Goal: Task Accomplishment & Management: Manage account settings

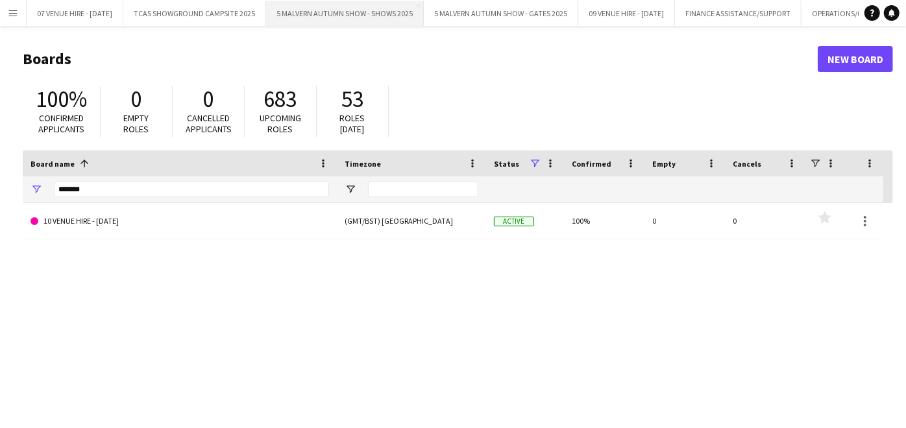
click at [365, 5] on button "5 MALVERN AUTUMN SHOW - SHOWS 2025 Close" at bounding box center [345, 13] width 158 height 25
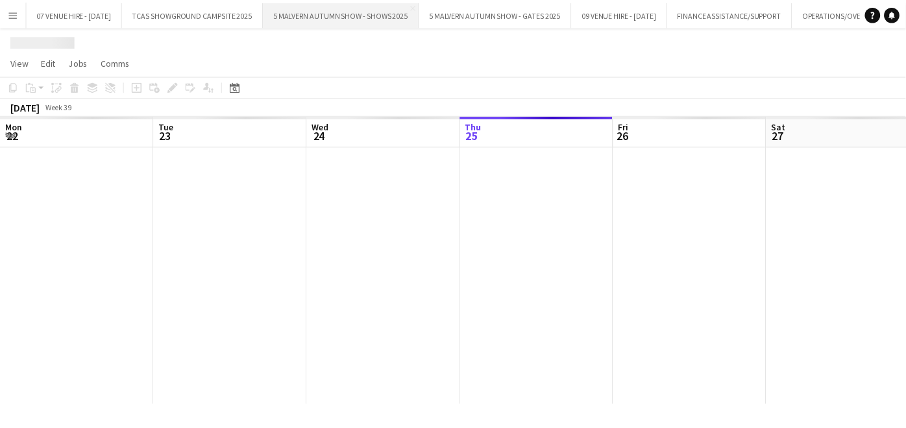
scroll to position [0, 310]
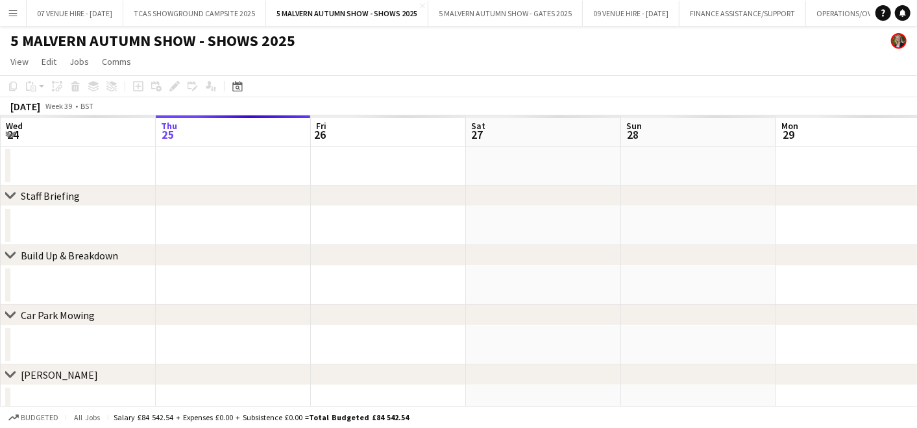
click at [517, 291] on app-date-cell at bounding box center [543, 285] width 155 height 39
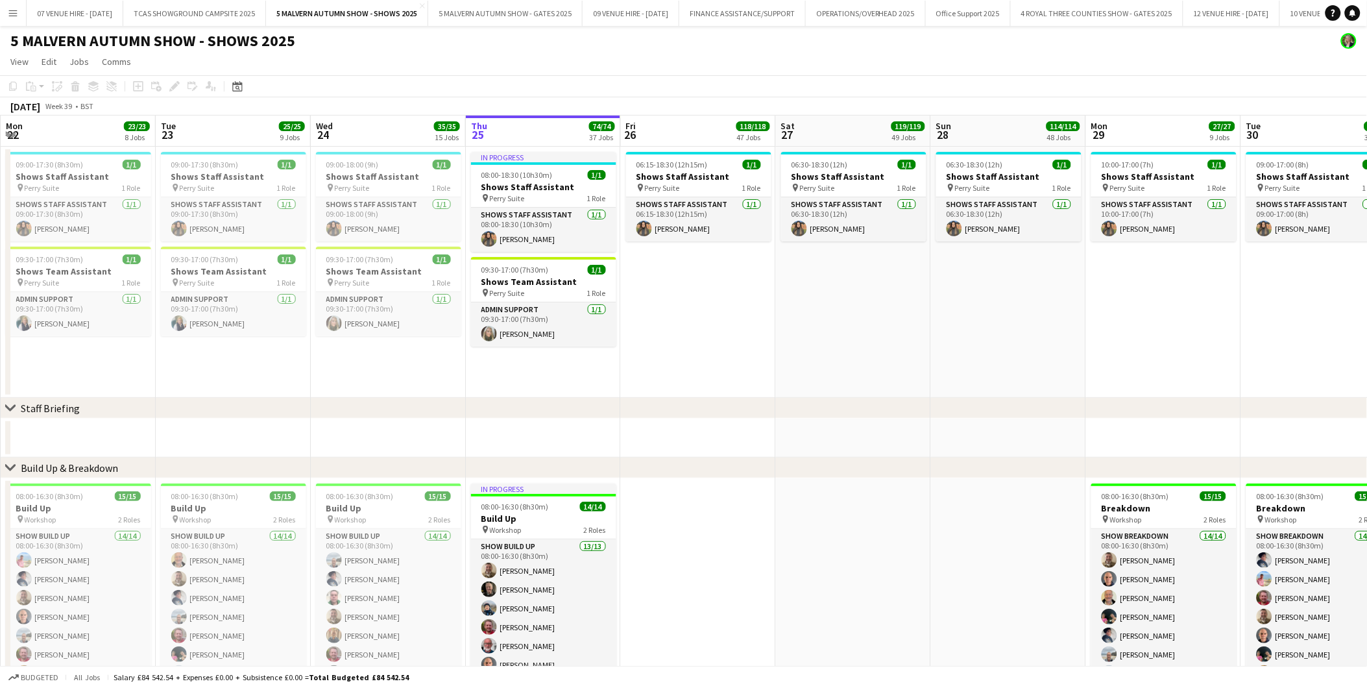
click at [898, 332] on app-date-cell "06:30-18:30 (12h) 1/1 Shows Staff Assistant pin Perry Suite 1 Role Shows Staff …" at bounding box center [853, 272] width 155 height 251
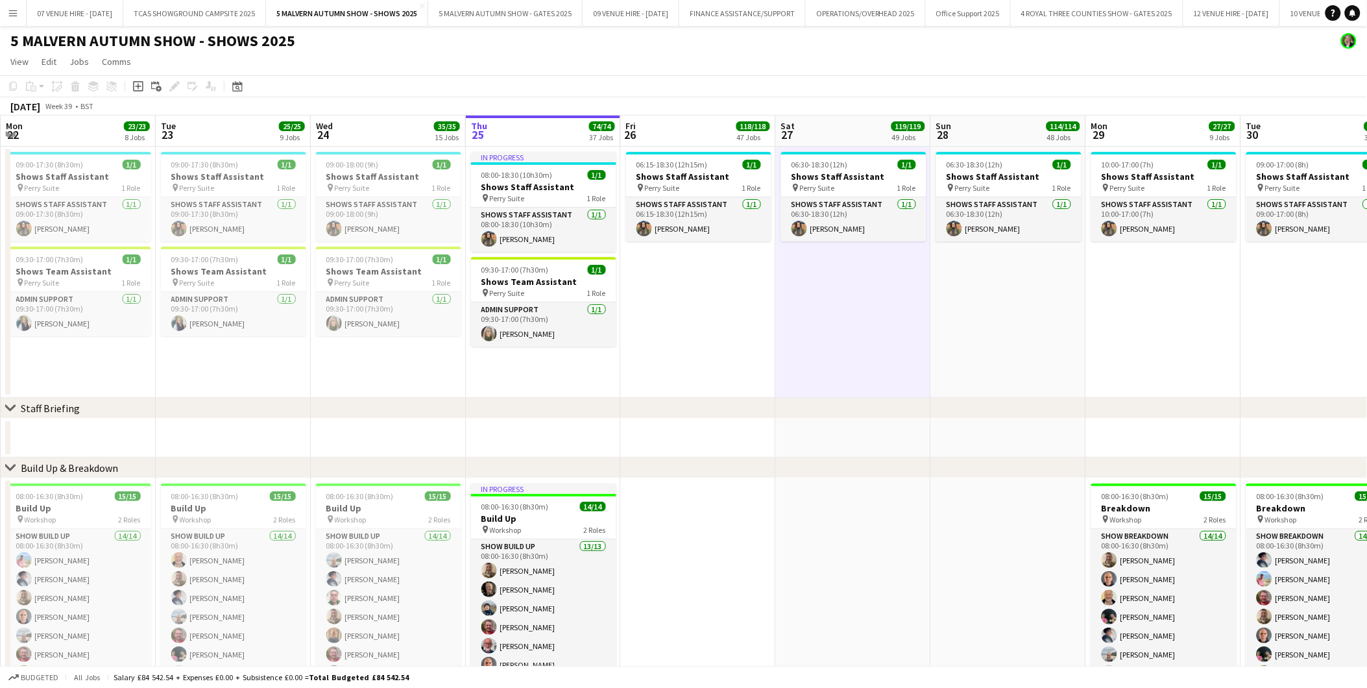
click at [383, 397] on app-date-cell "09:00-18:00 (9h) 1/1 Shows Staff Assistant pin Perry Suite 1 Role Shows Staff A…" at bounding box center [388, 272] width 155 height 251
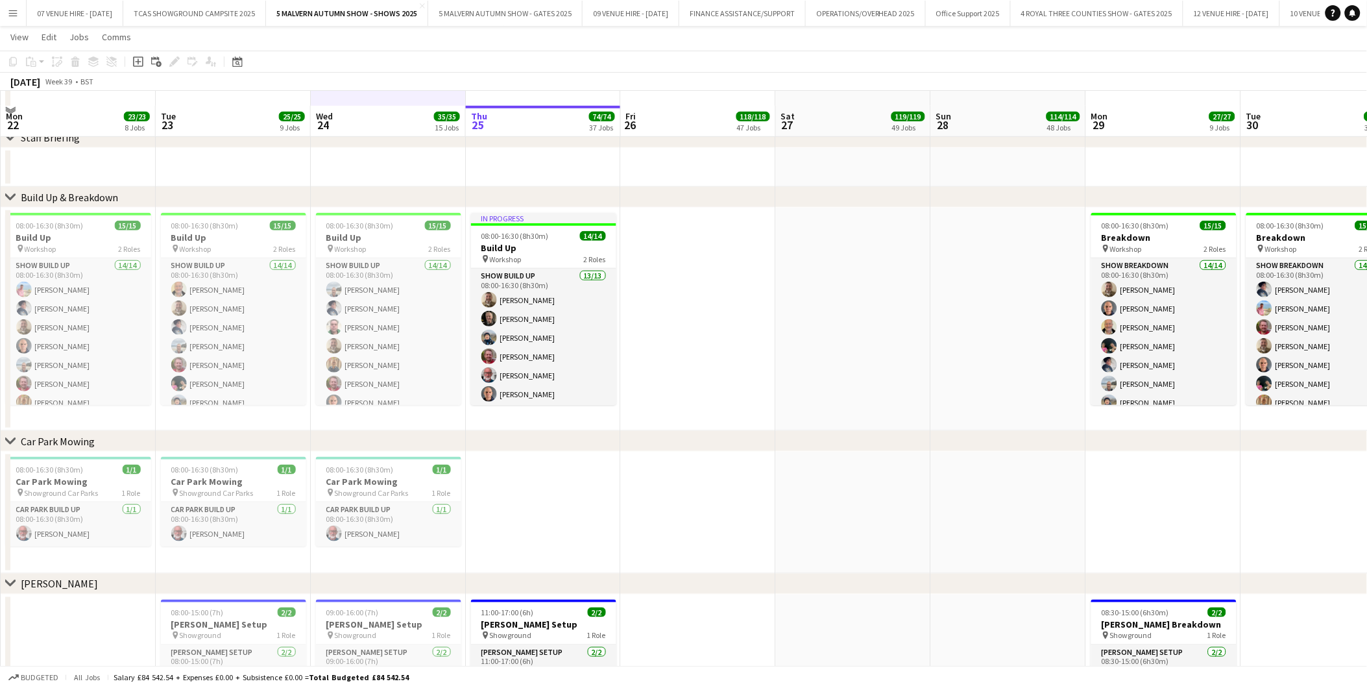
scroll to position [288, 0]
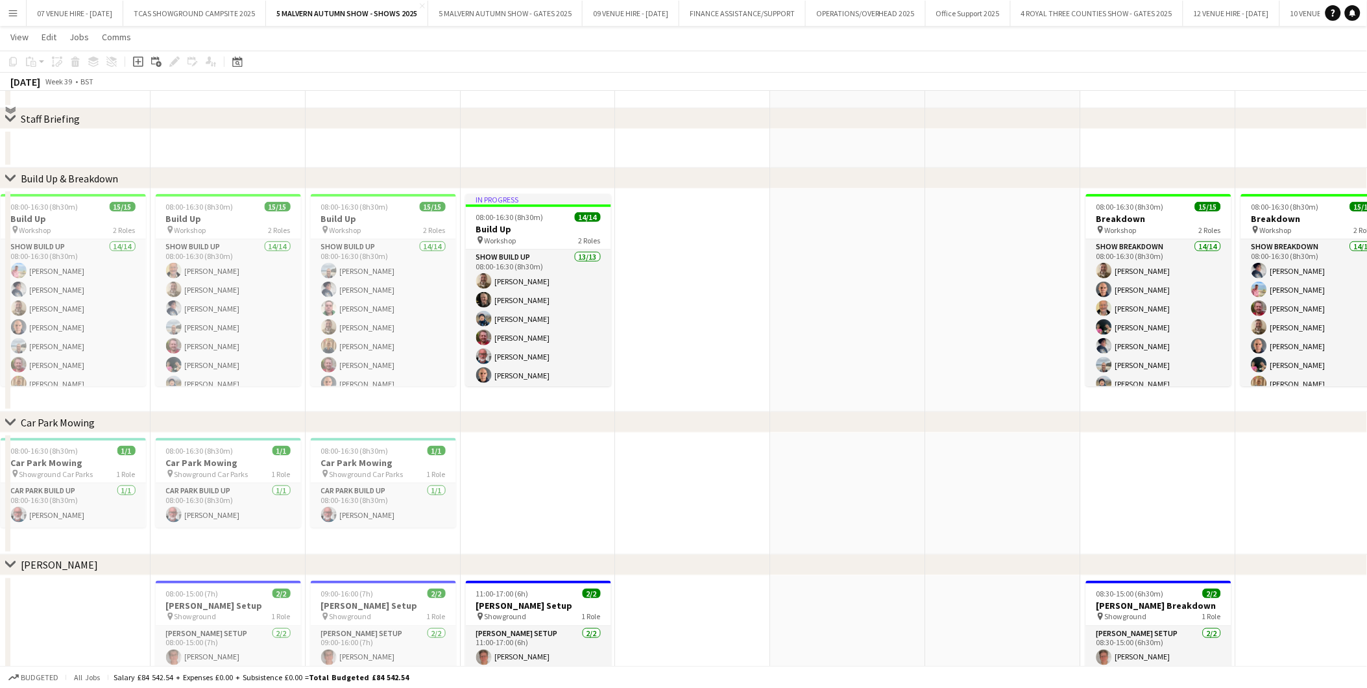
scroll to position [4118, 0]
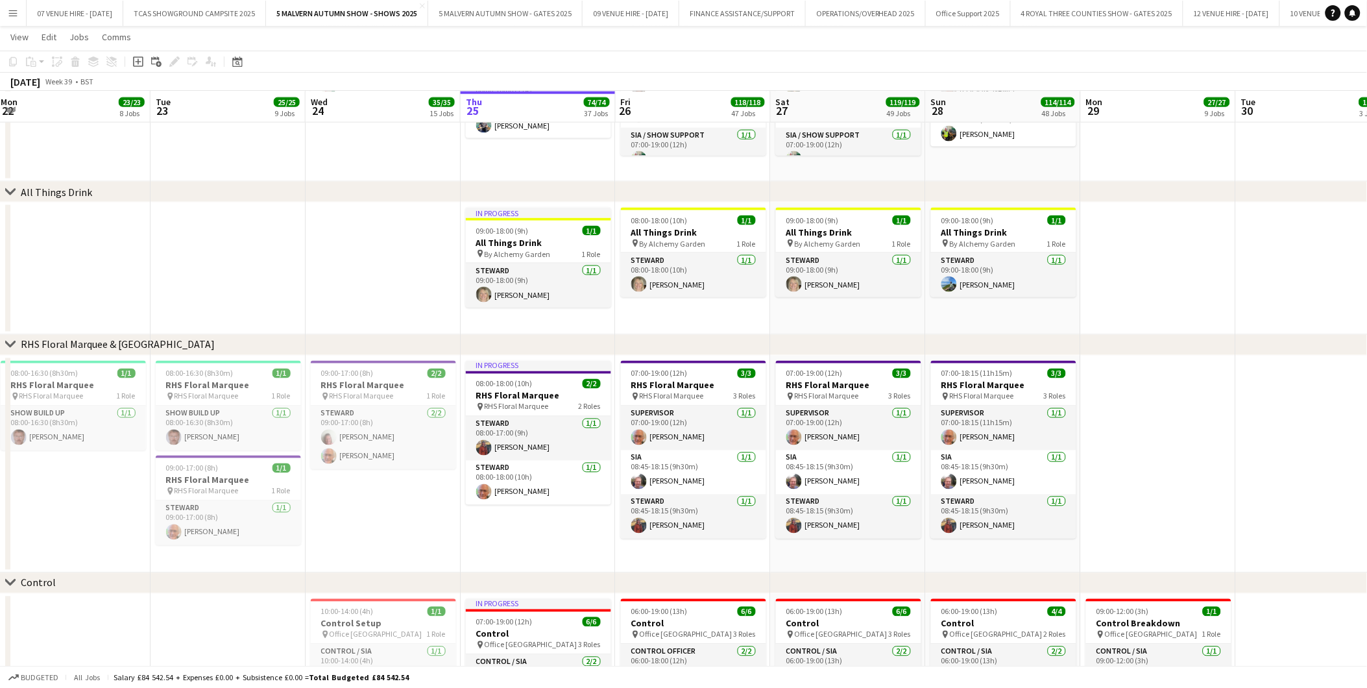
drag, startPoint x: 698, startPoint y: 474, endPoint x: 1220, endPoint y: 221, distance: 579.9
click at [698, 428] on app-card-role "SIA 1/1 08:45-18:15 (9h30m) Justin Willis" at bounding box center [693, 472] width 145 height 44
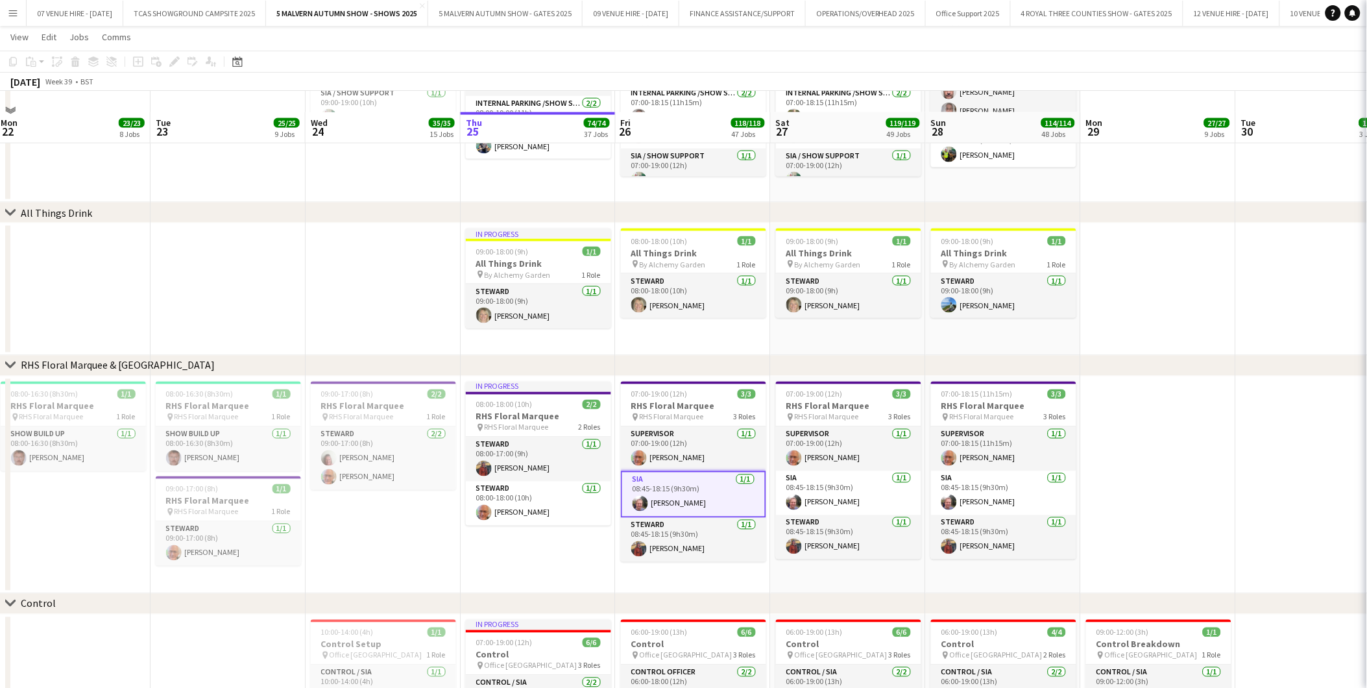
scroll to position [4139, 0]
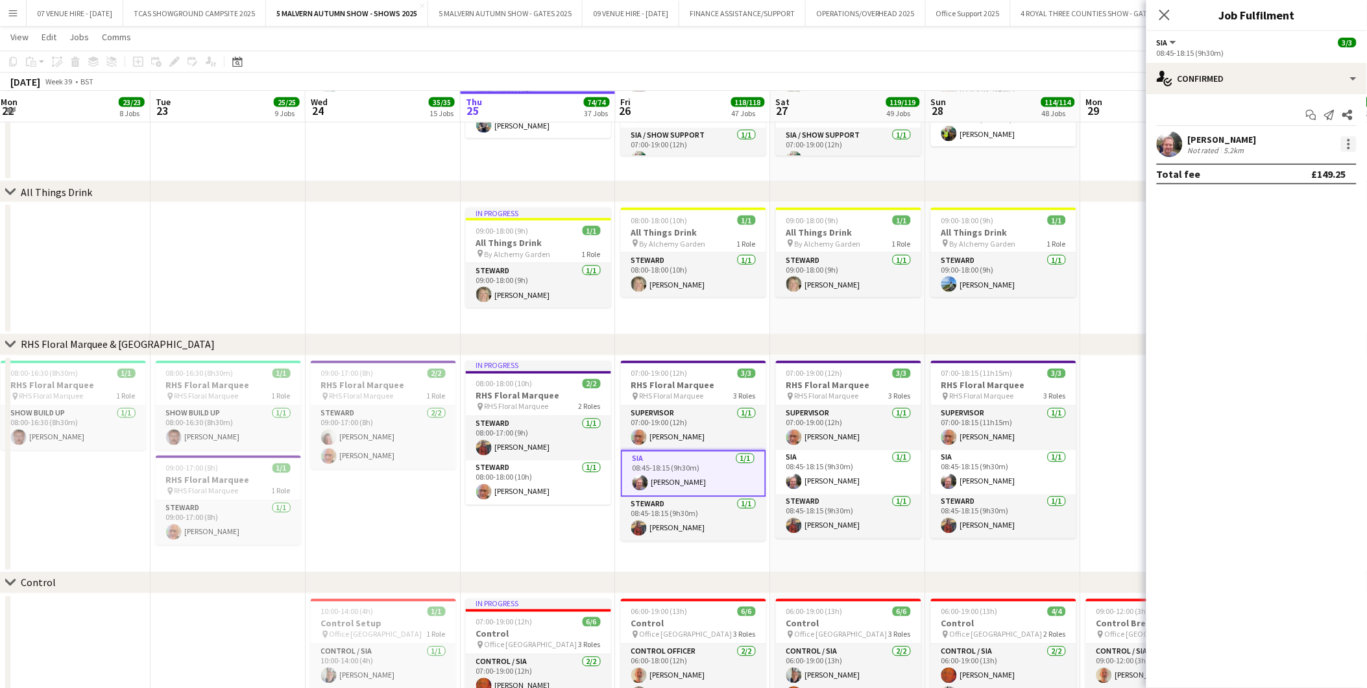
click at [916, 143] on div at bounding box center [1349, 144] width 3 height 3
click at [916, 289] on span "Remove" at bounding box center [1286, 292] width 39 height 11
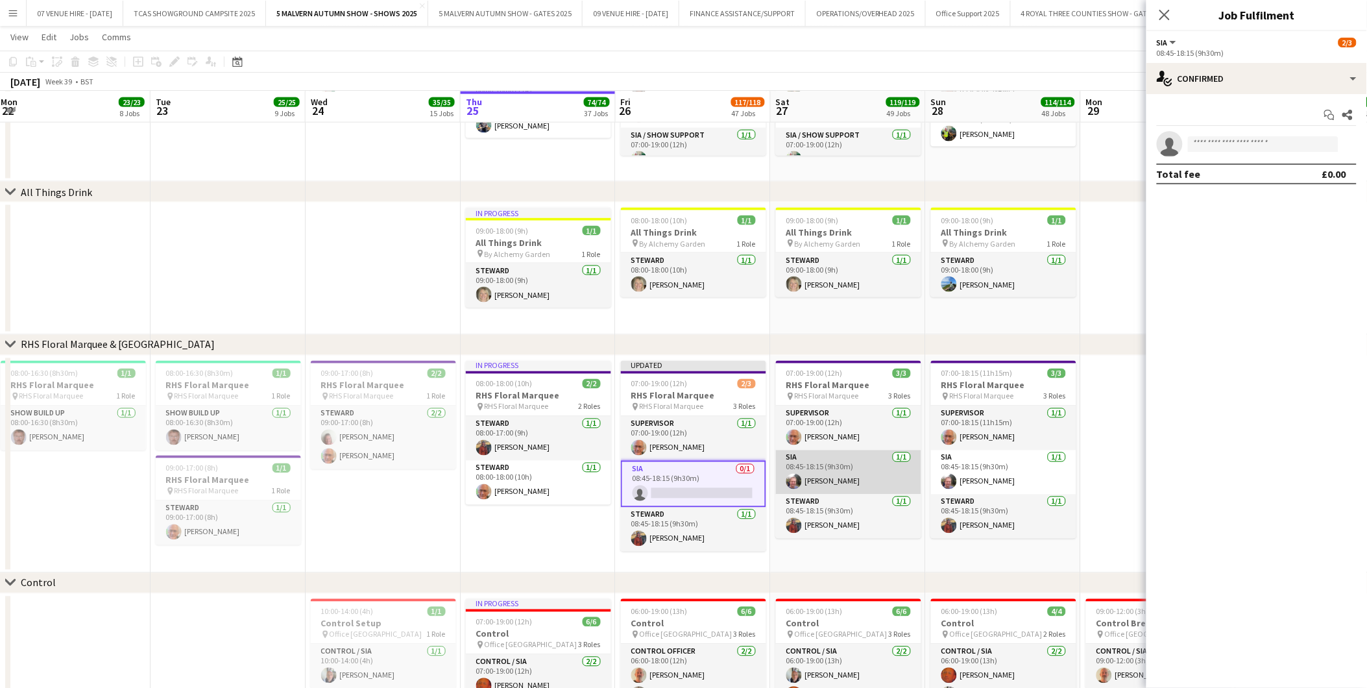
click at [861, 428] on app-card-role "SIA 1/1 08:45-18:15 (9h30m) Justin Willis" at bounding box center [848, 472] width 145 height 44
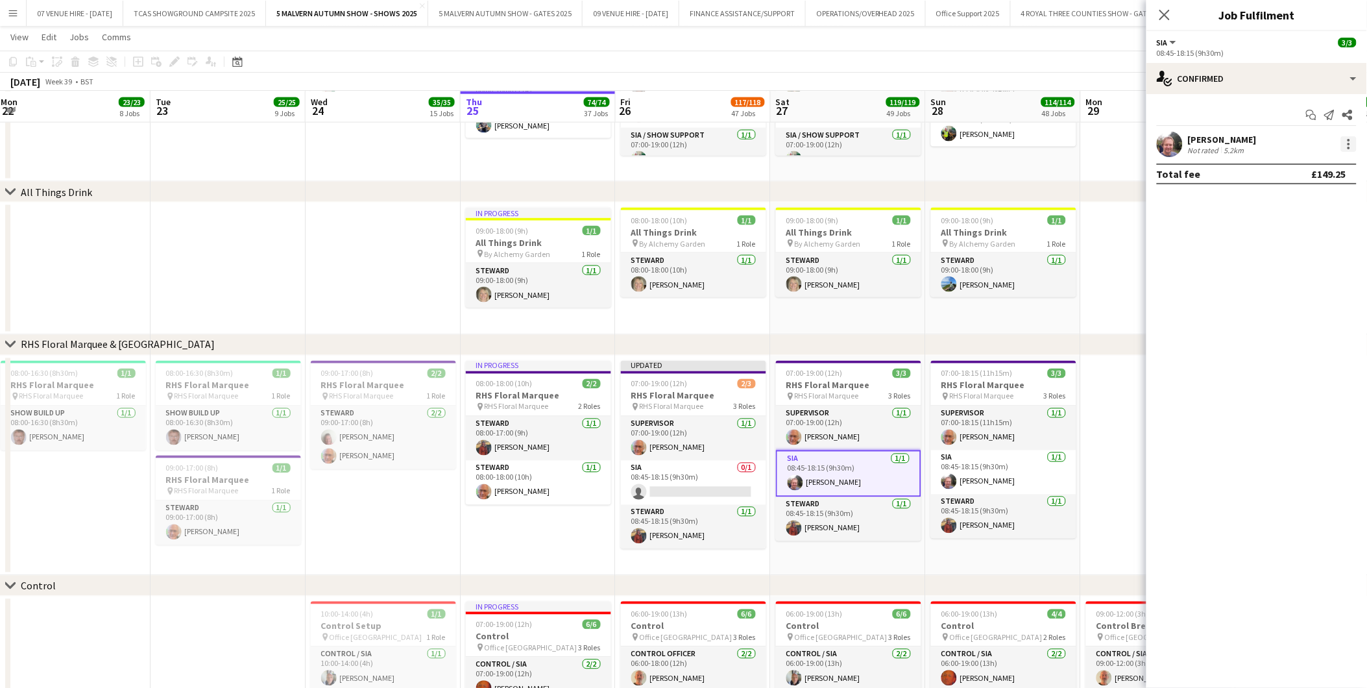
click at [916, 140] on div at bounding box center [1349, 144] width 16 height 16
click at [916, 288] on span "Remove" at bounding box center [1286, 292] width 39 height 11
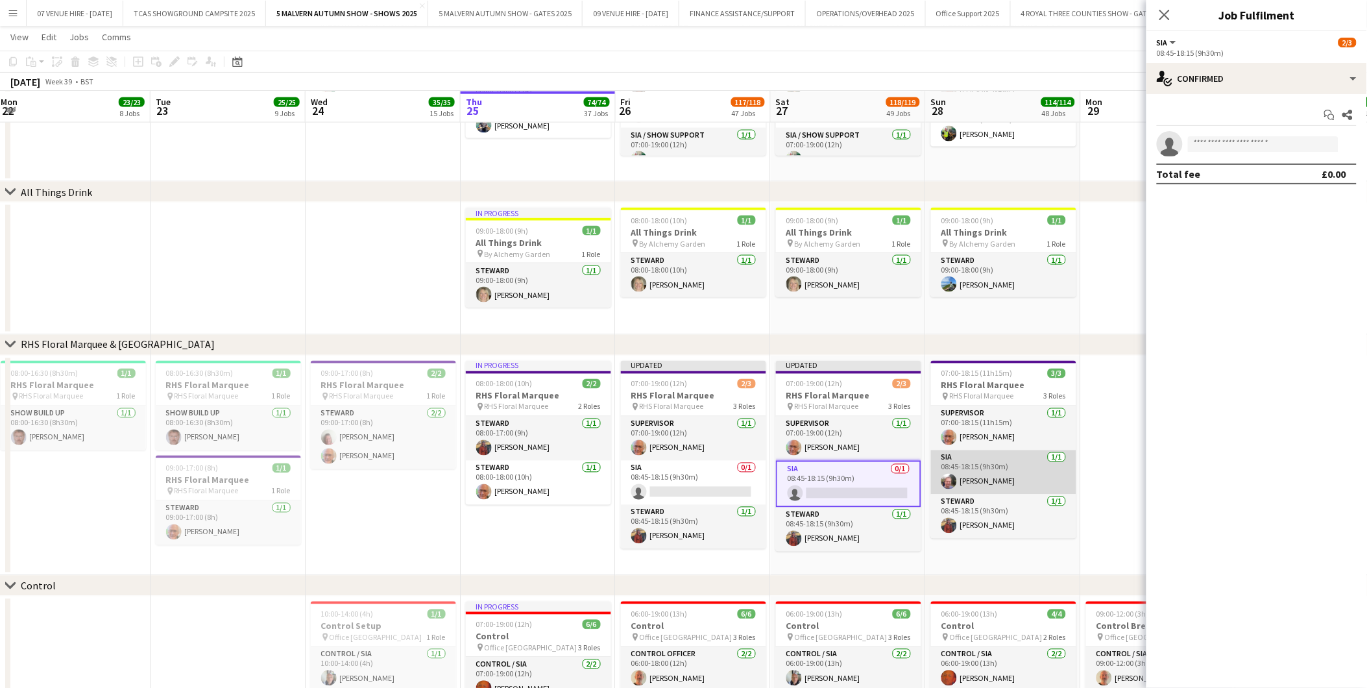
click at [916, 428] on app-card-role "SIA 1/1 08:45-18:15 (9h30m) Justin Willis" at bounding box center [1003, 472] width 145 height 44
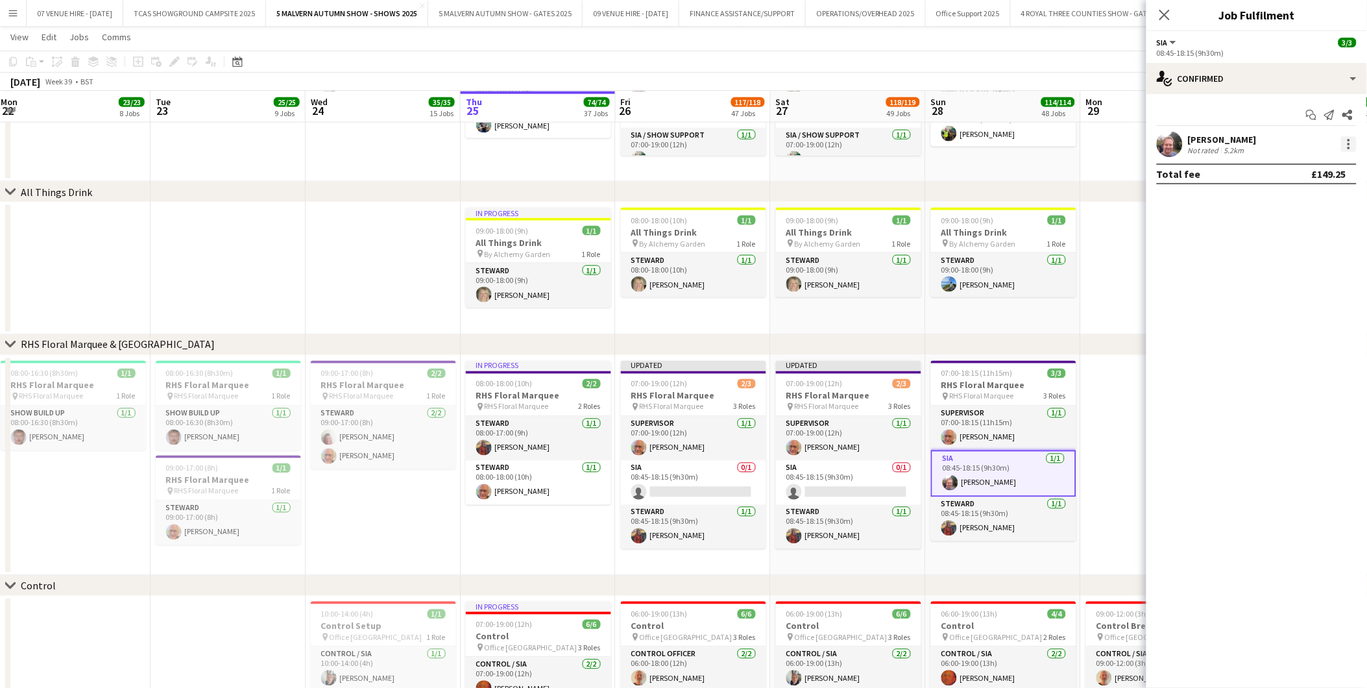
click at [916, 138] on div at bounding box center [1349, 144] width 16 height 16
click at [916, 290] on span "Remove" at bounding box center [1286, 292] width 39 height 11
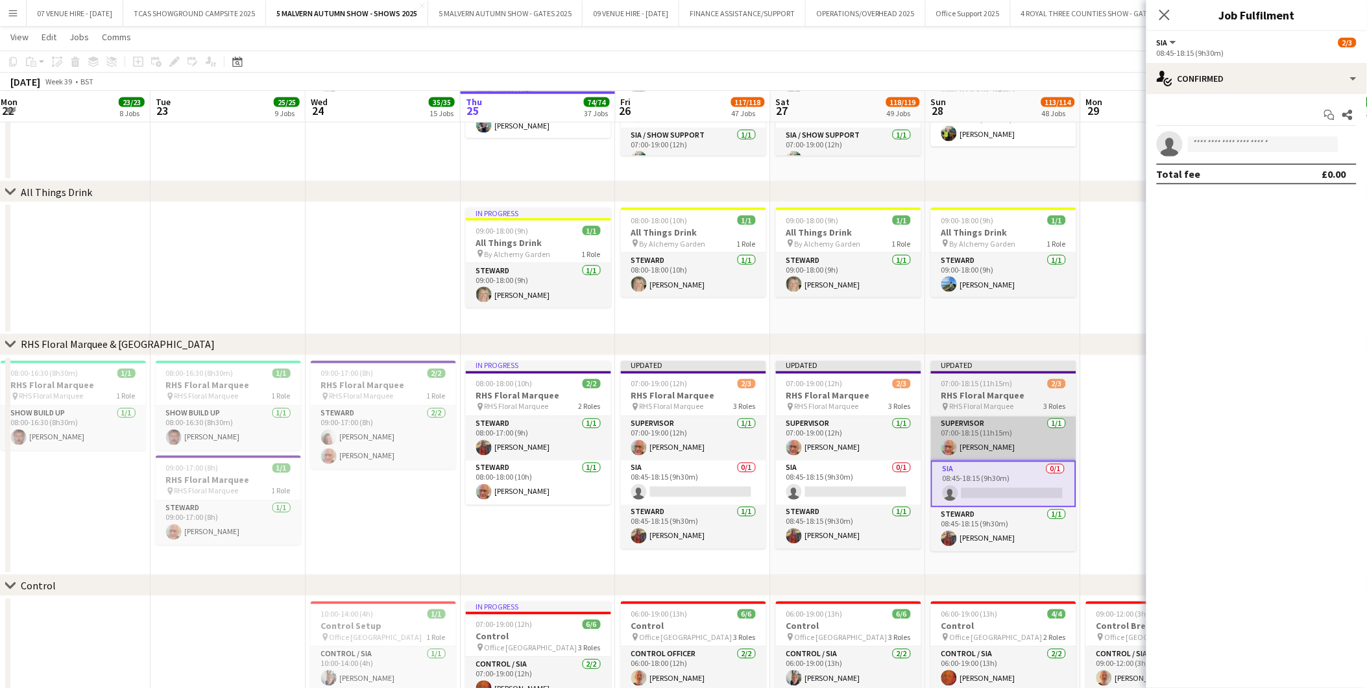
drag, startPoint x: 1110, startPoint y: 418, endPoint x: 1043, endPoint y: 456, distance: 76.7
click at [916, 417] on app-date-cell at bounding box center [1158, 466] width 155 height 221
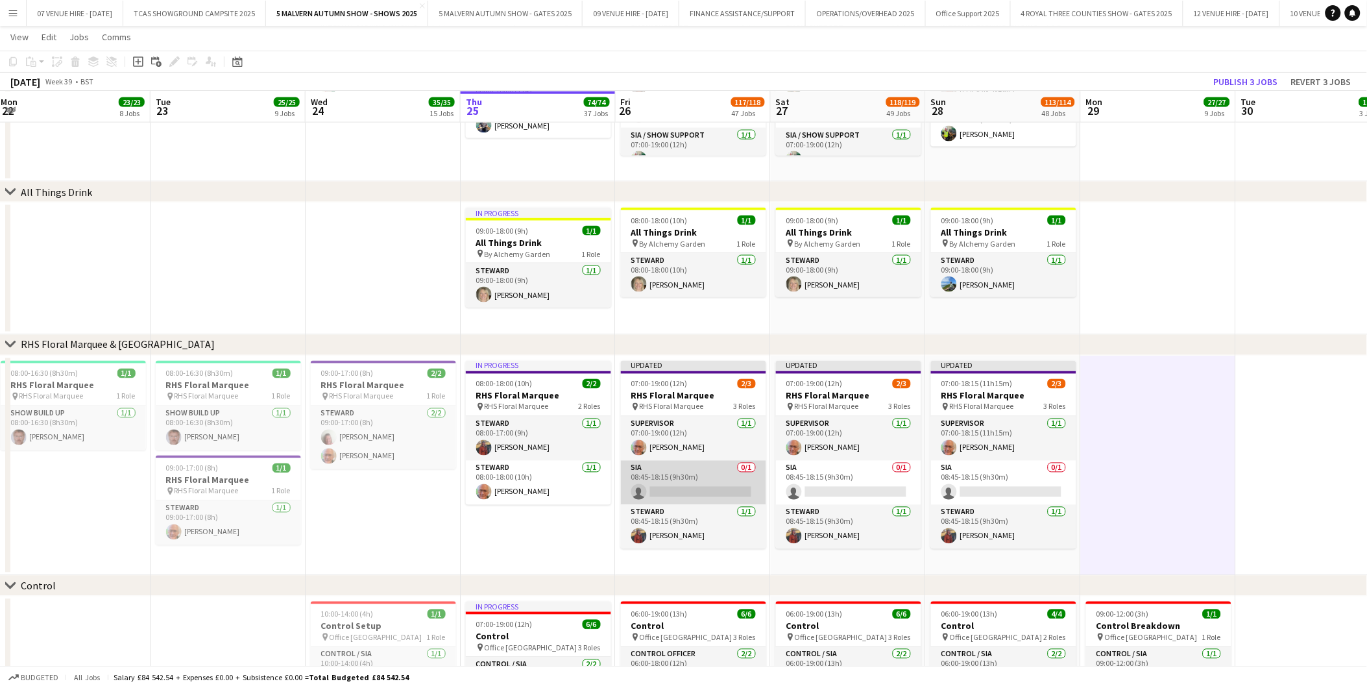
click at [734, 428] on app-card-role "SIA 0/1 08:45-18:15 (9h30m) single-neutral-actions" at bounding box center [693, 483] width 145 height 44
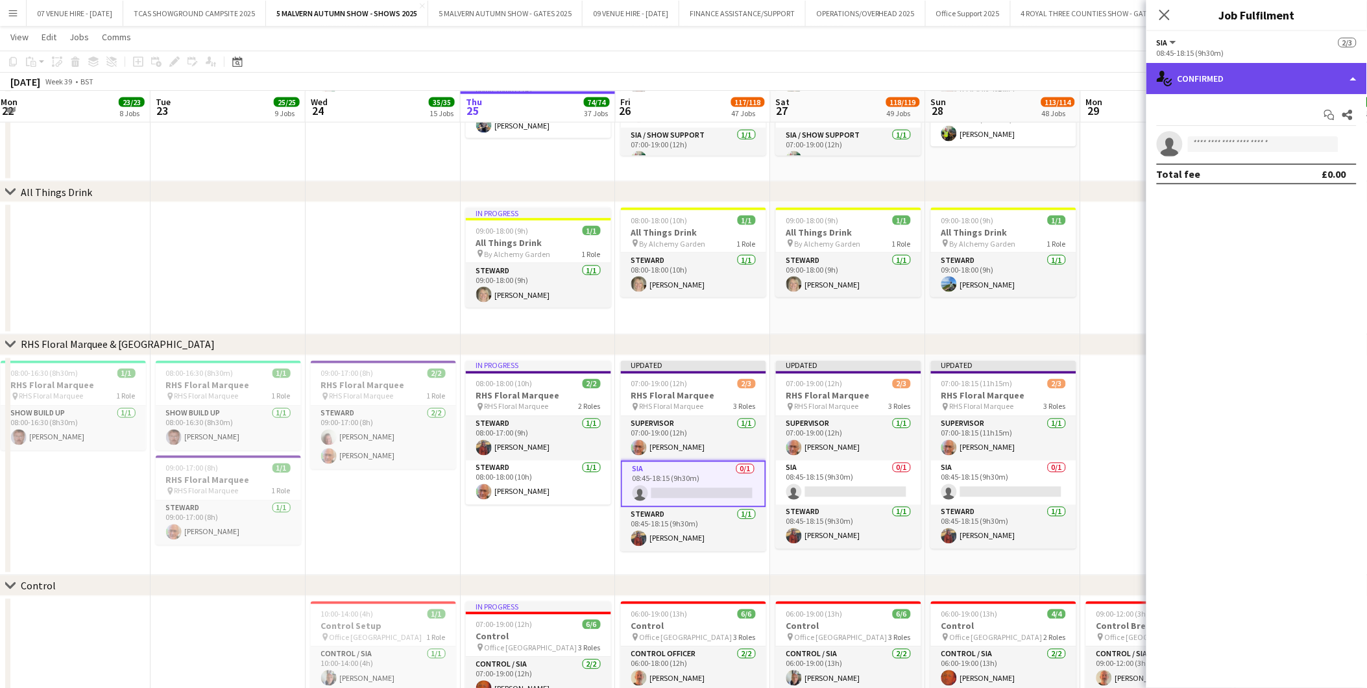
click at [916, 82] on div "single-neutral-actions-check-2 Confirmed" at bounding box center [1257, 78] width 221 height 31
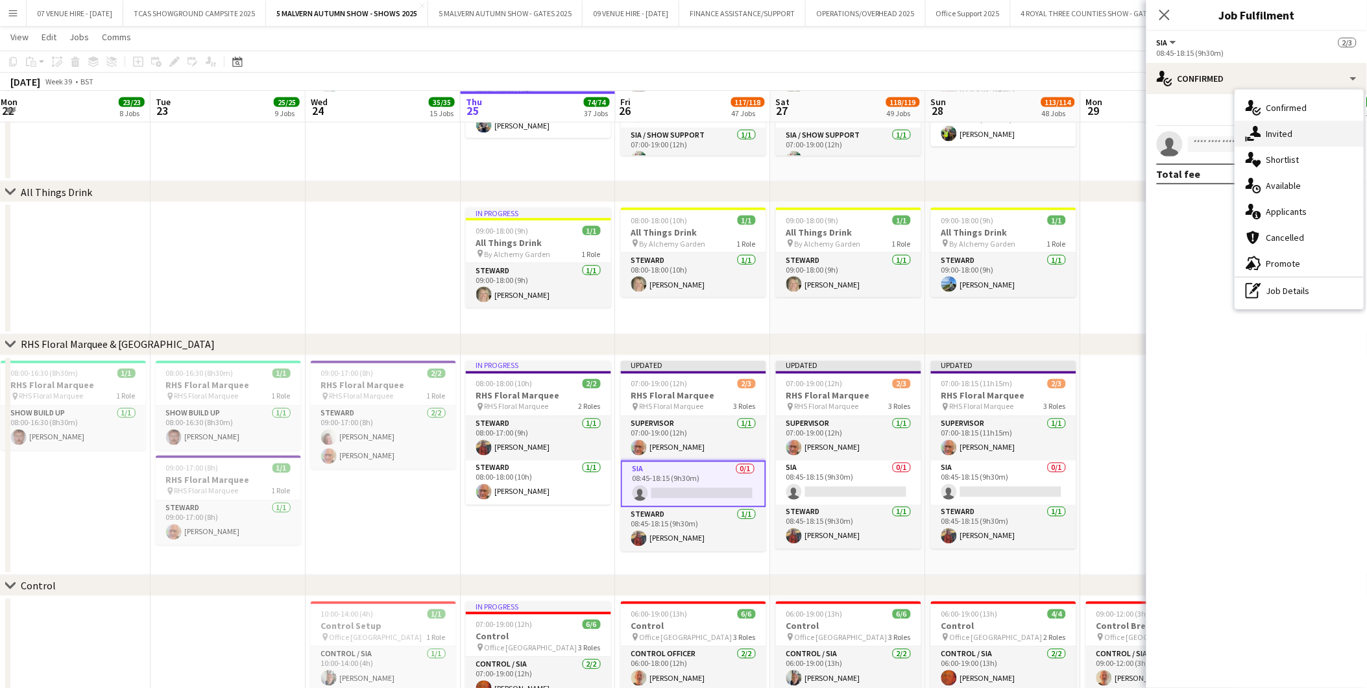
click at [916, 128] on span "Invited" at bounding box center [1280, 134] width 27 height 12
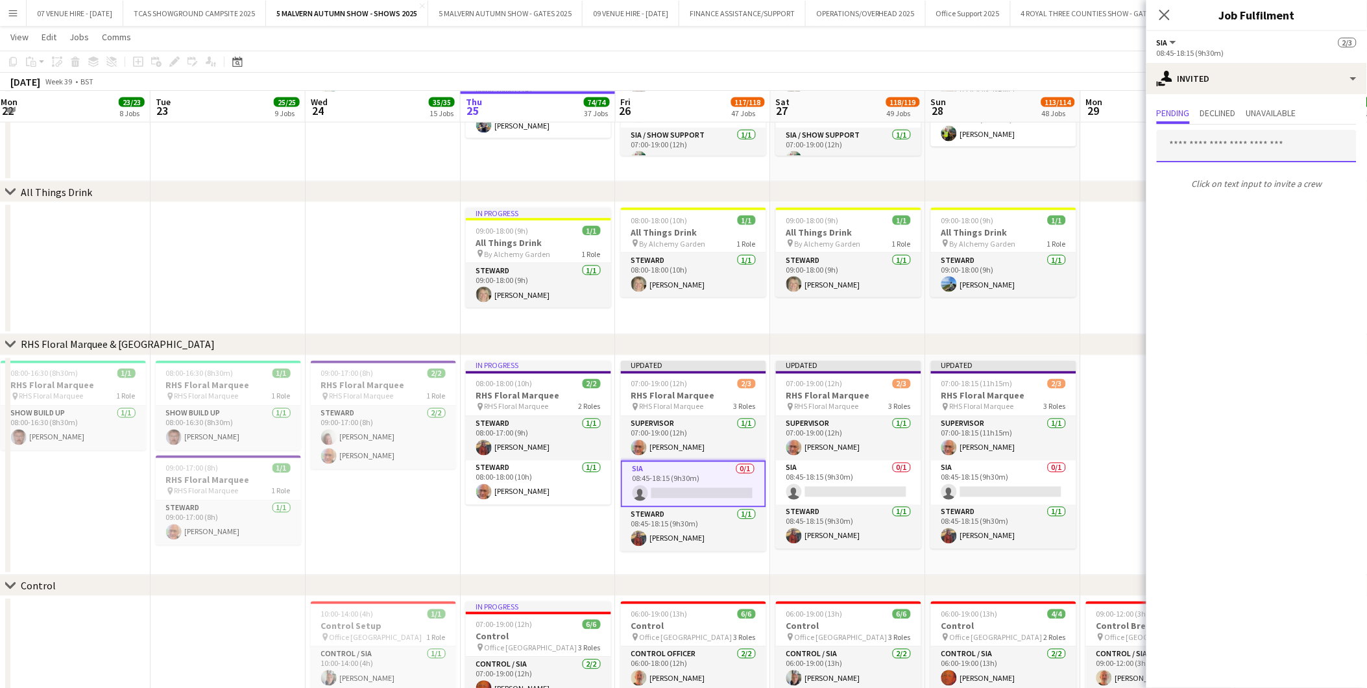
click at [916, 145] on input "text" at bounding box center [1257, 146] width 200 height 32
type input "***"
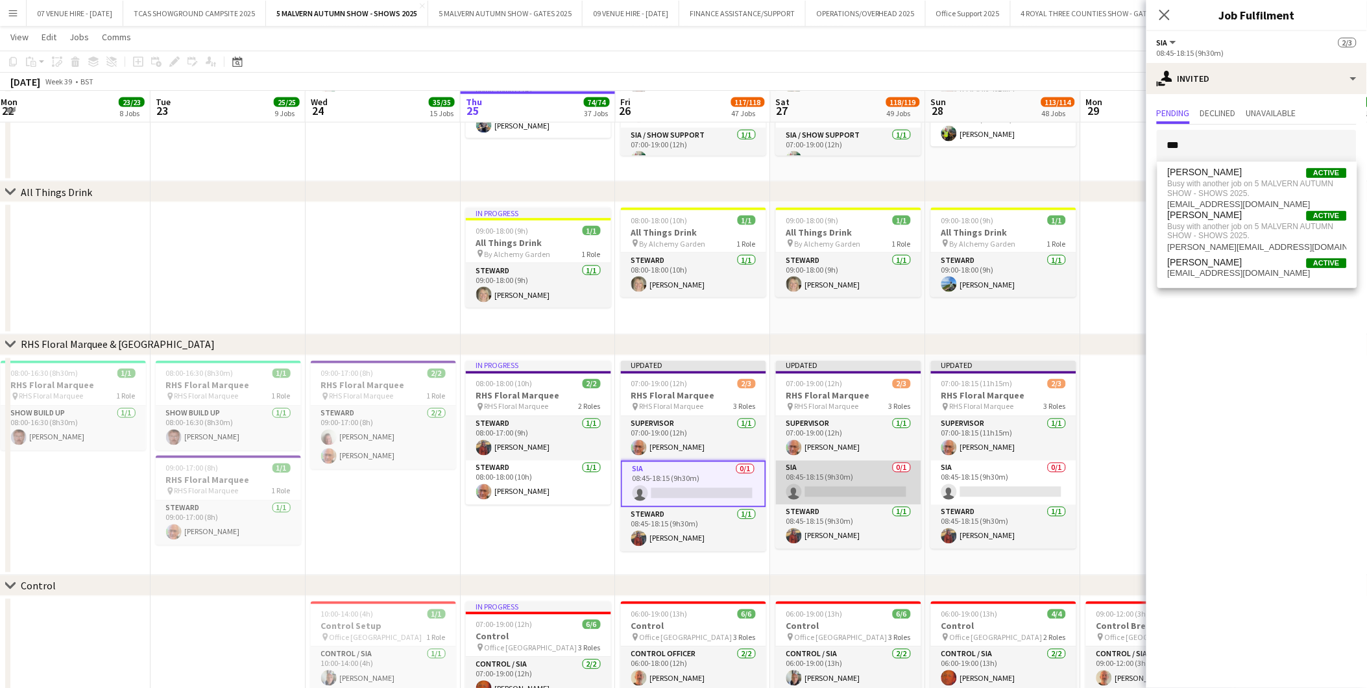
click at [881, 428] on app-card-role "SIA 0/1 08:45-18:15 (9h30m) single-neutral-actions" at bounding box center [848, 483] width 145 height 44
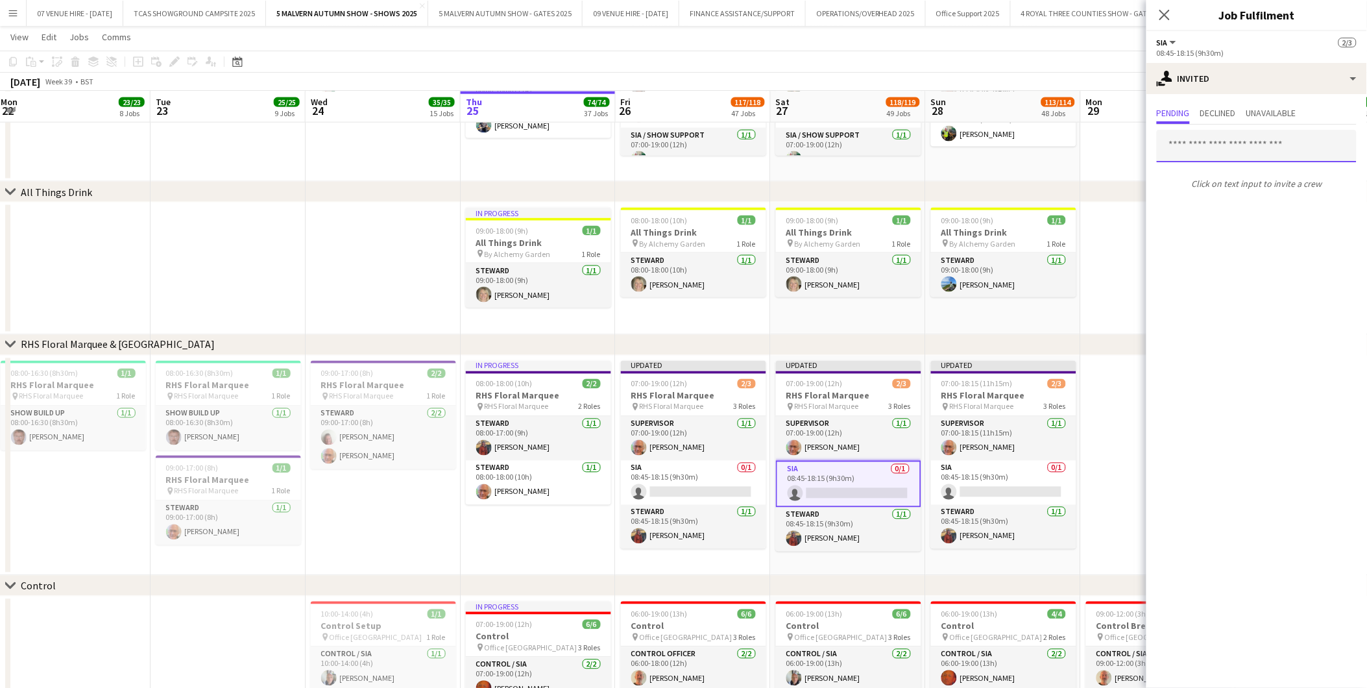
click at [916, 145] on input "text" at bounding box center [1257, 146] width 200 height 32
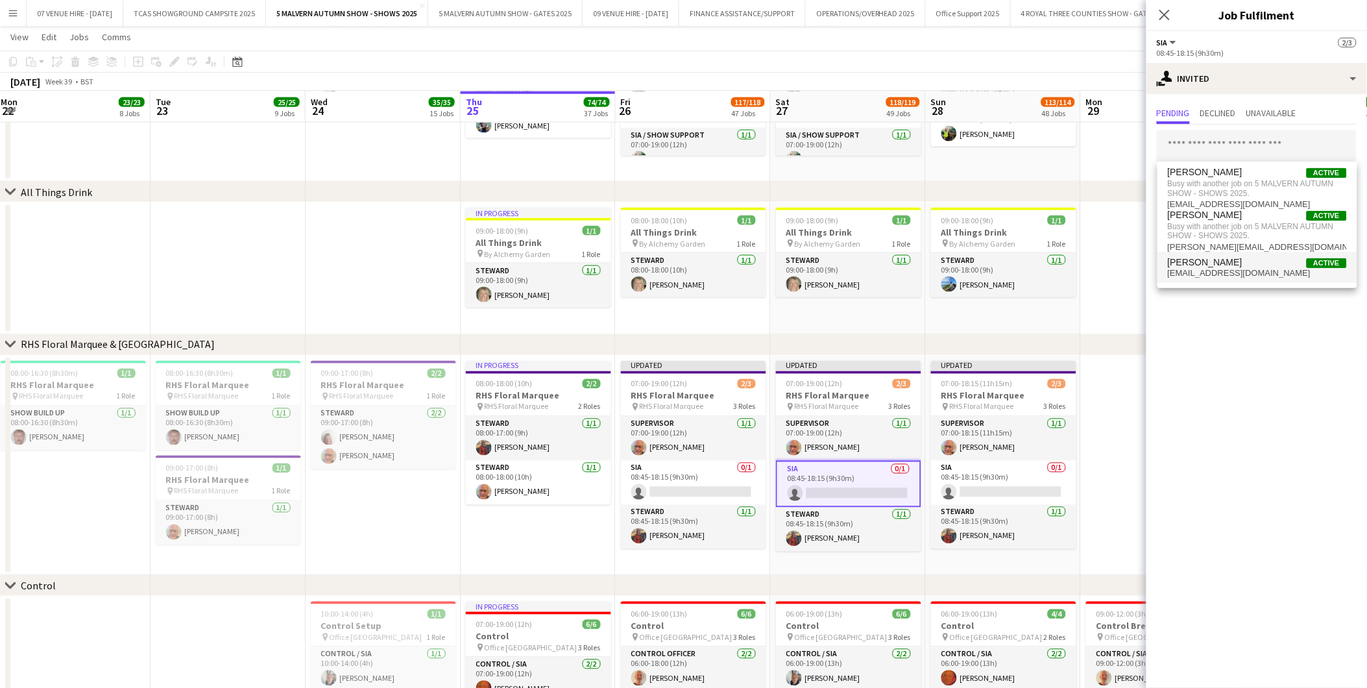
click at [916, 263] on span "Danieka Hamilton" at bounding box center [1205, 262] width 75 height 11
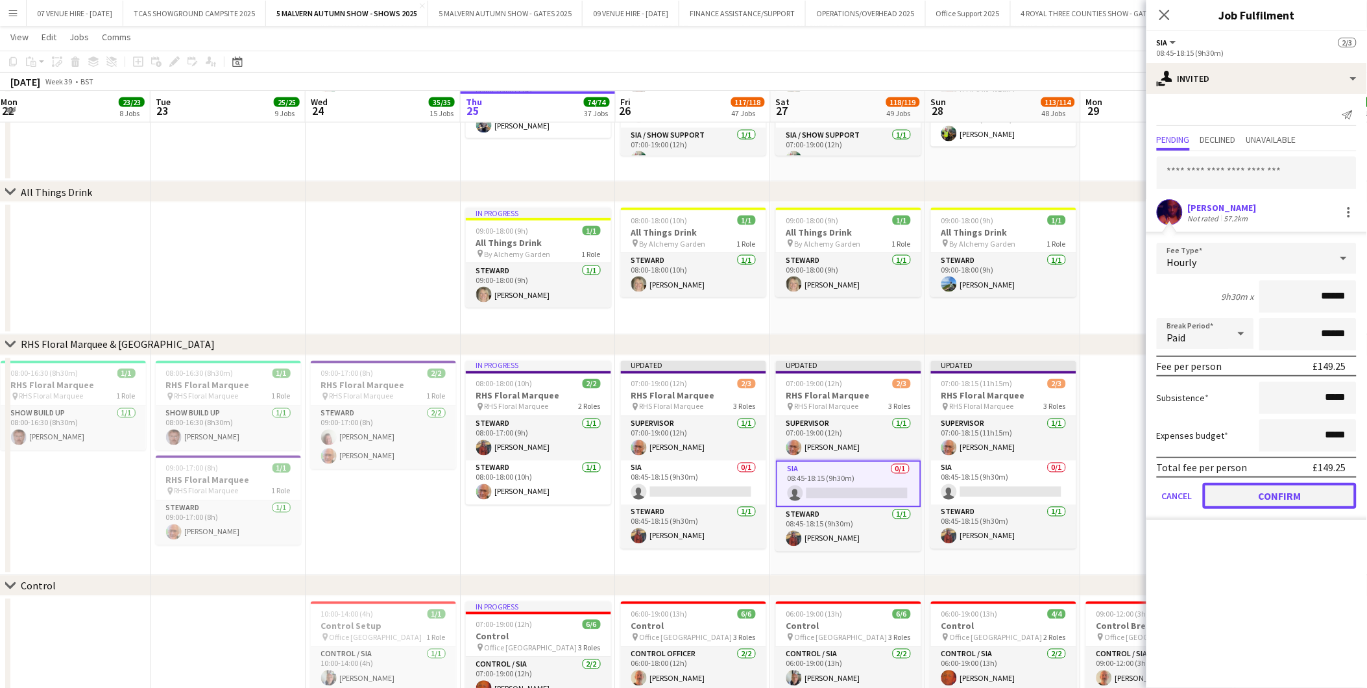
click at [916, 428] on button "Confirm" at bounding box center [1280, 496] width 154 height 26
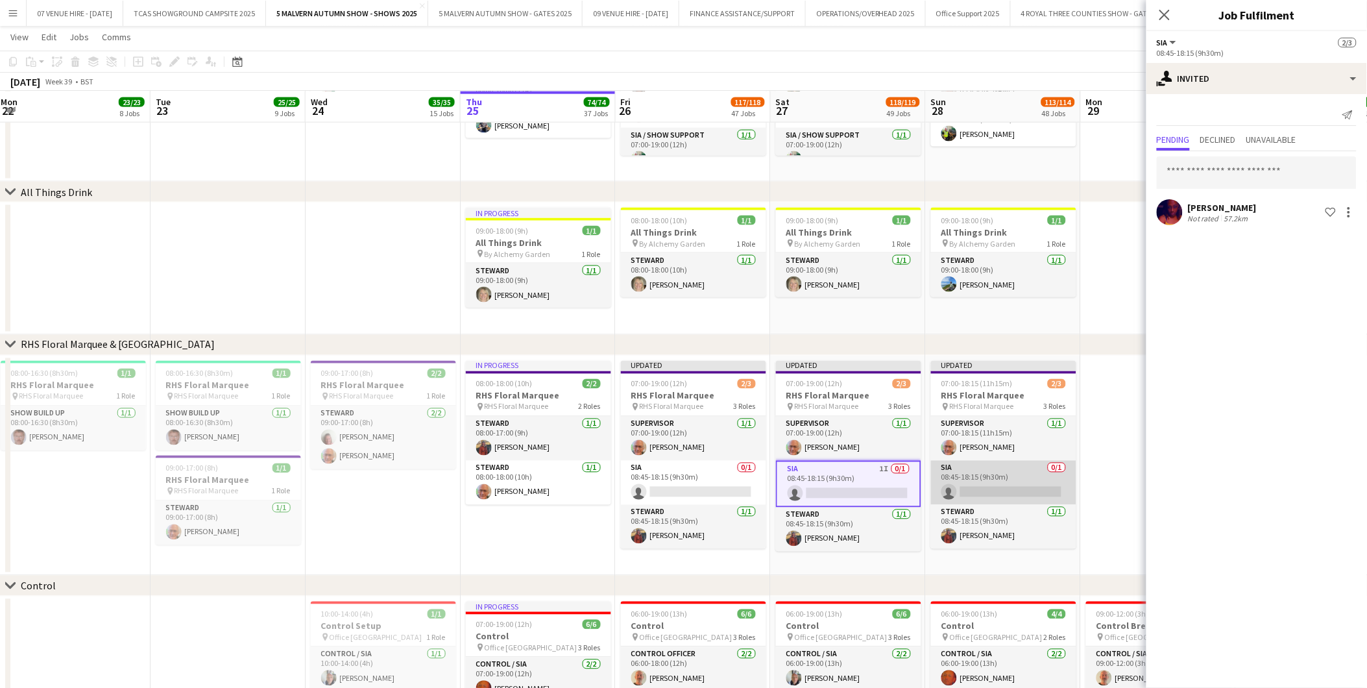
click at [916, 428] on app-card-role "SIA 0/1 08:45-18:15 (9h30m) single-neutral-actions" at bounding box center [1003, 483] width 145 height 44
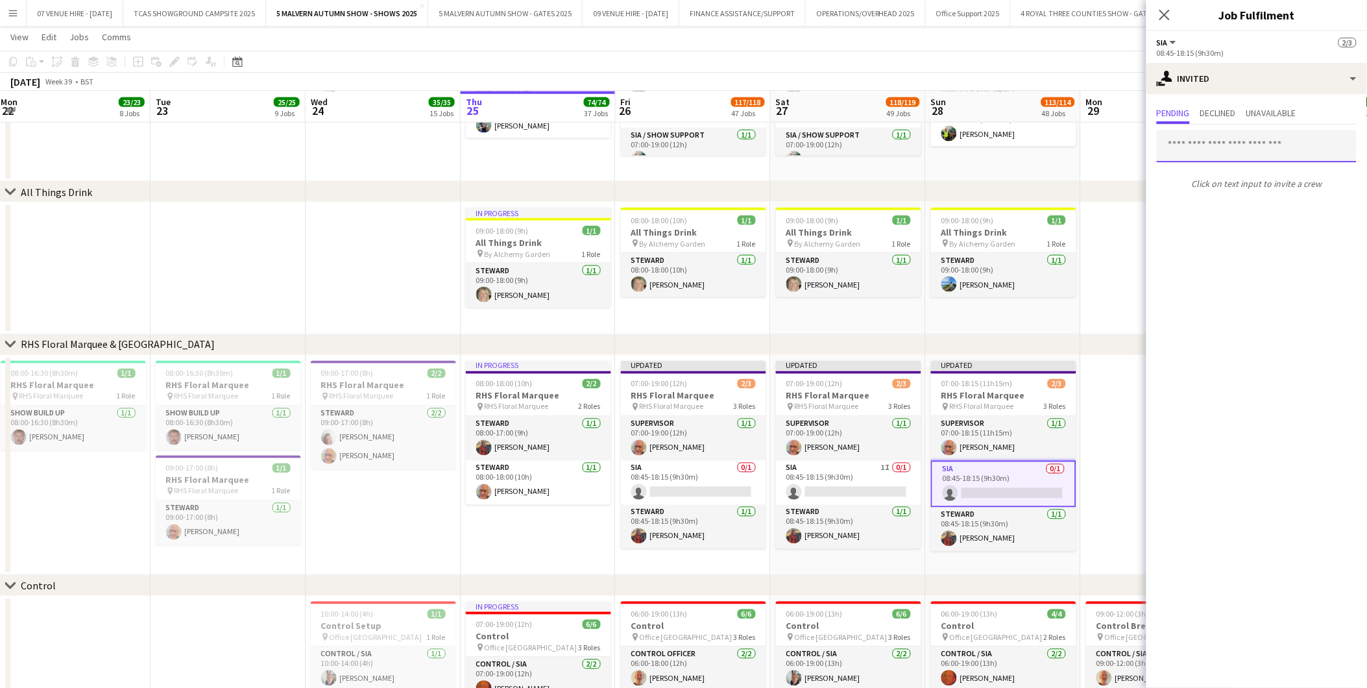
click at [916, 147] on input "text" at bounding box center [1257, 146] width 200 height 32
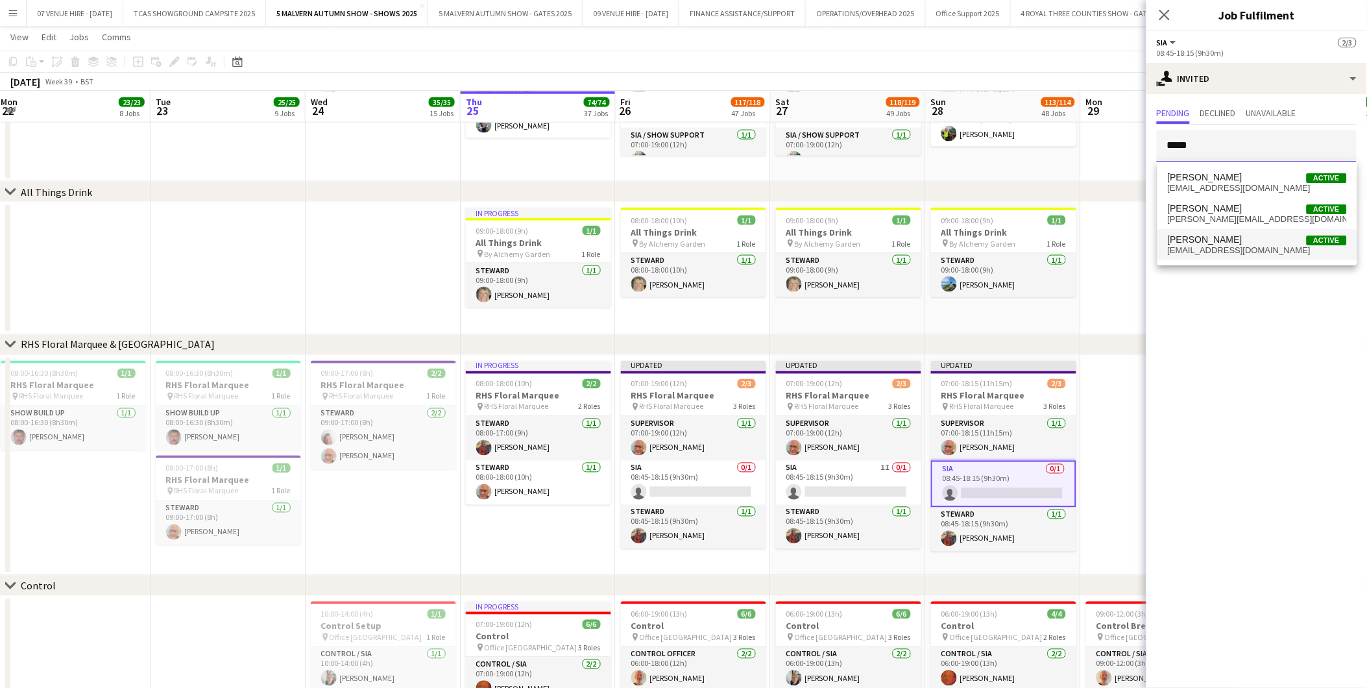
type input "*****"
click at [916, 240] on span "Danieka Hamilton" at bounding box center [1205, 239] width 75 height 11
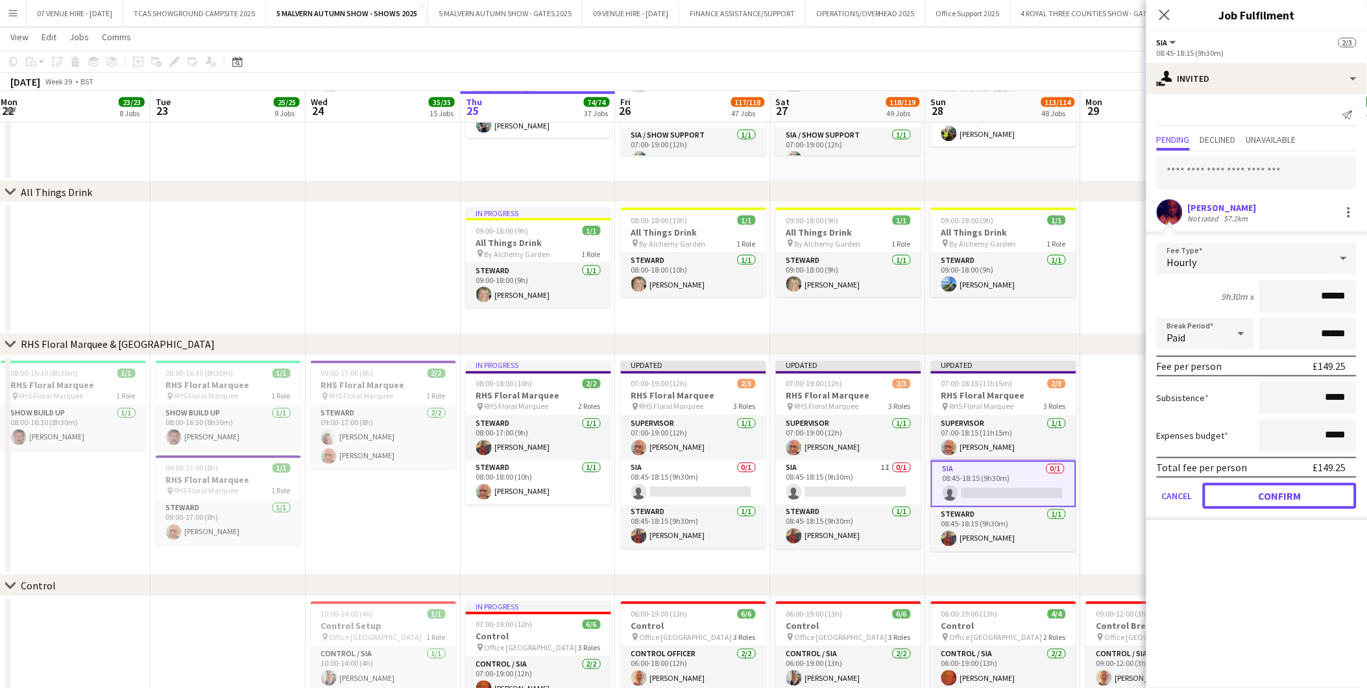
drag, startPoint x: 1256, startPoint y: 480, endPoint x: 1241, endPoint y: 482, distance: 14.4
click at [916, 428] on button "Confirm" at bounding box center [1280, 496] width 154 height 26
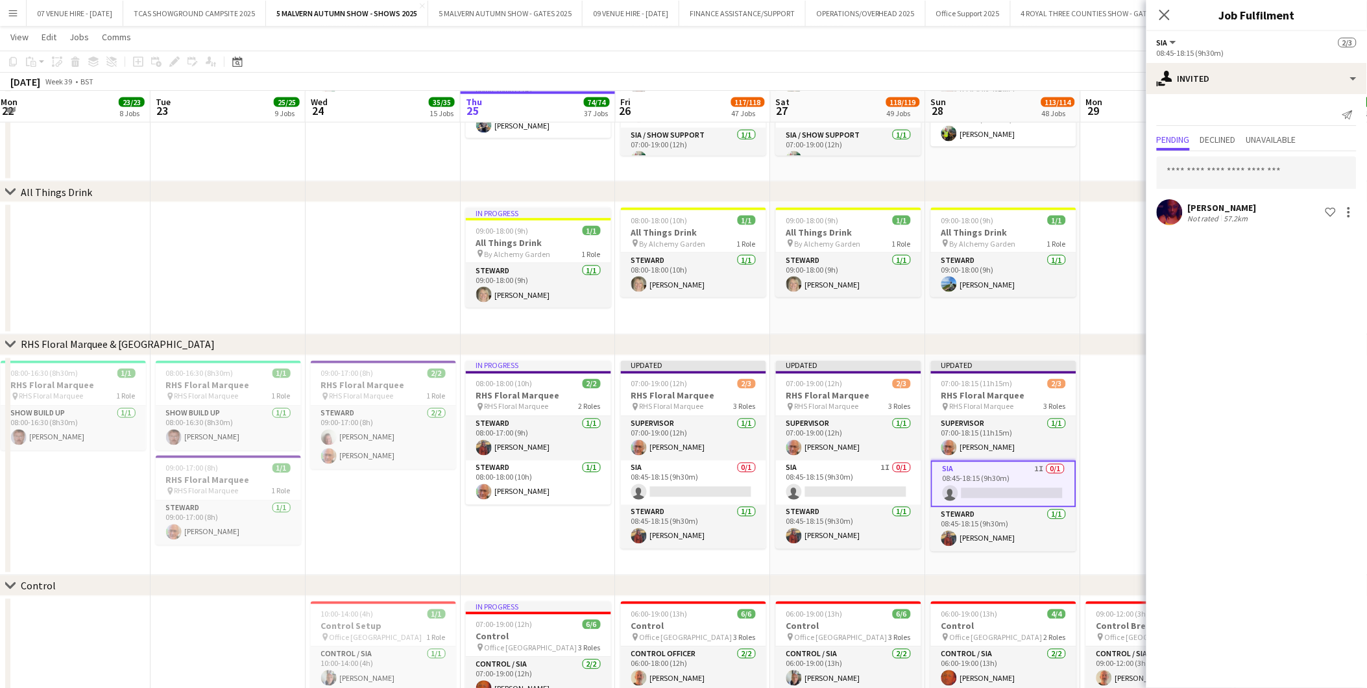
click at [916, 428] on app-date-cell at bounding box center [1158, 466] width 155 height 221
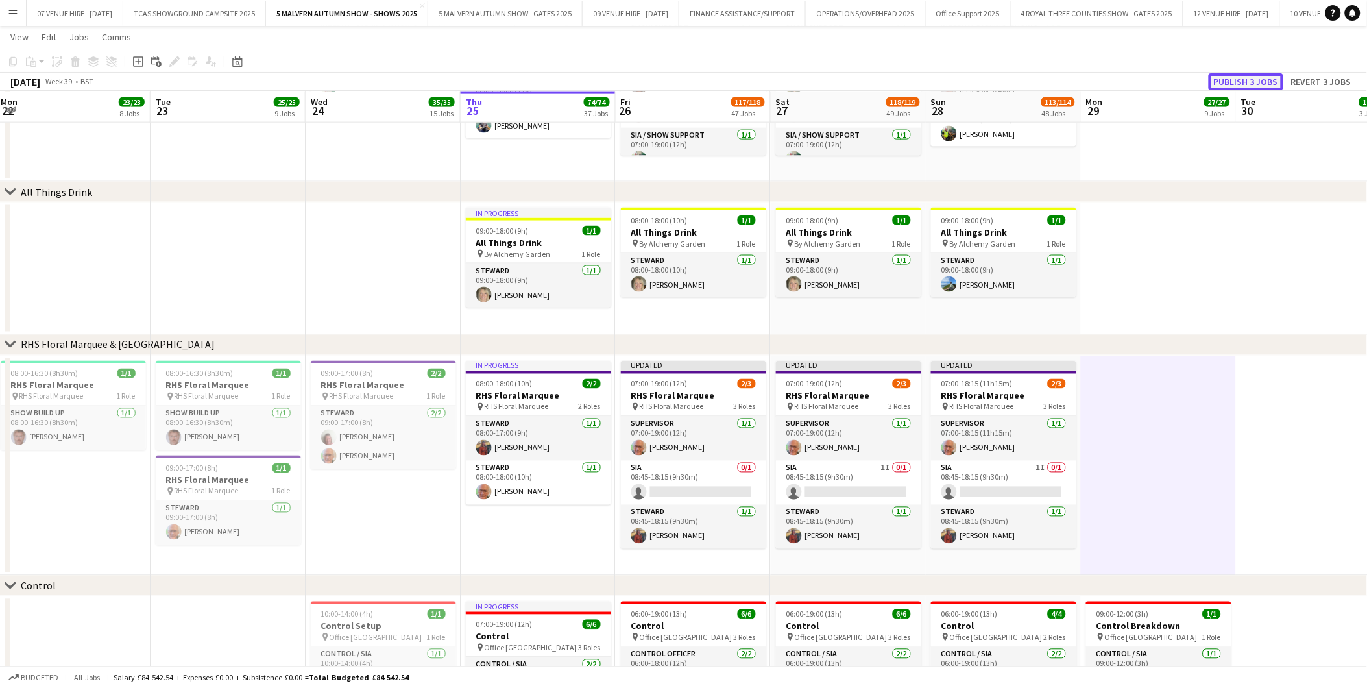
click at [916, 82] on button "Publish 3 jobs" at bounding box center [1246, 81] width 75 height 17
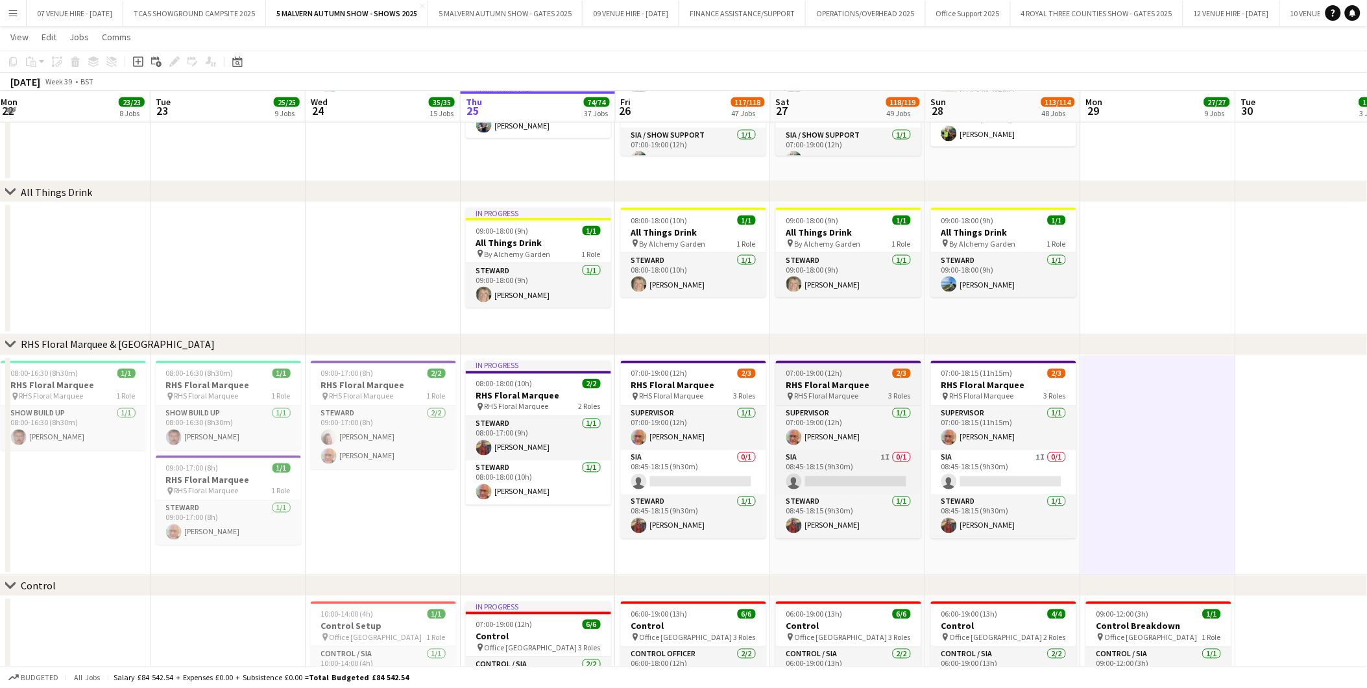
drag, startPoint x: 718, startPoint y: 474, endPoint x: 803, endPoint y: 385, distance: 123.0
click at [718, 428] on app-card-role "SIA 0/1 08:45-18:15 (9h30m) single-neutral-actions" at bounding box center [693, 472] width 145 height 44
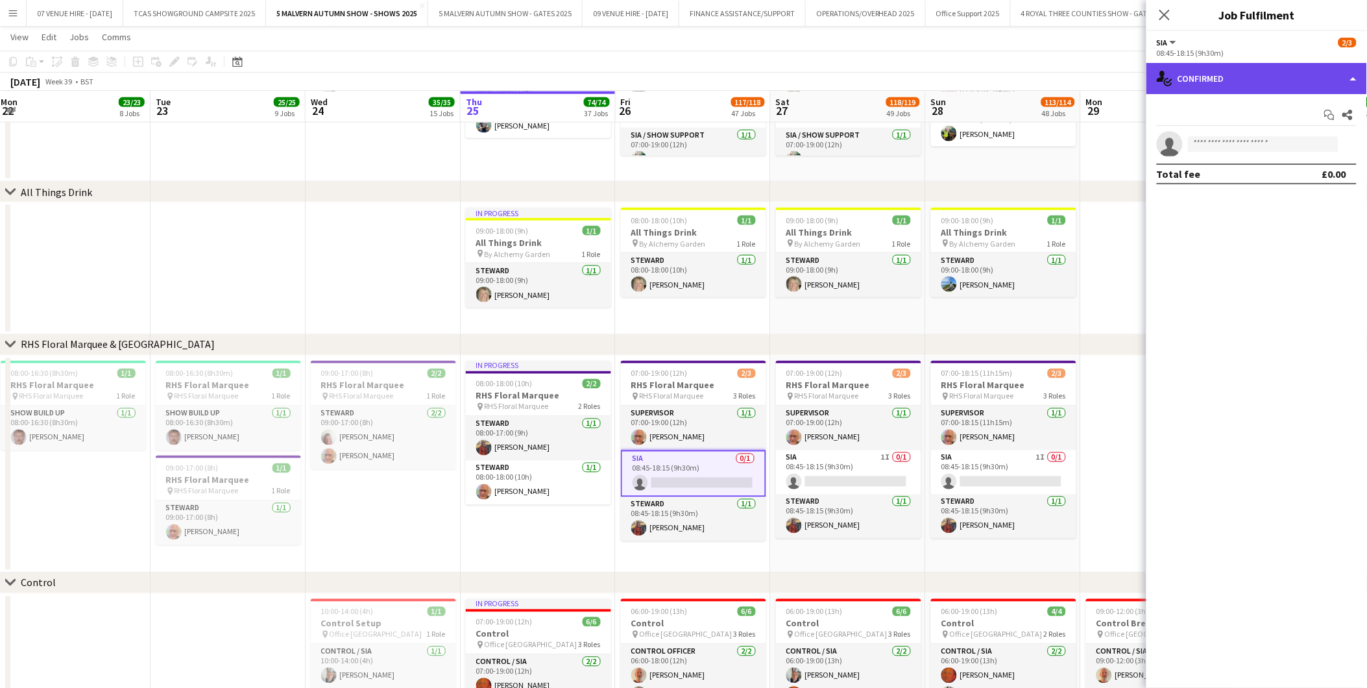
click at [916, 90] on div "single-neutral-actions-check-2 Confirmed" at bounding box center [1257, 78] width 221 height 31
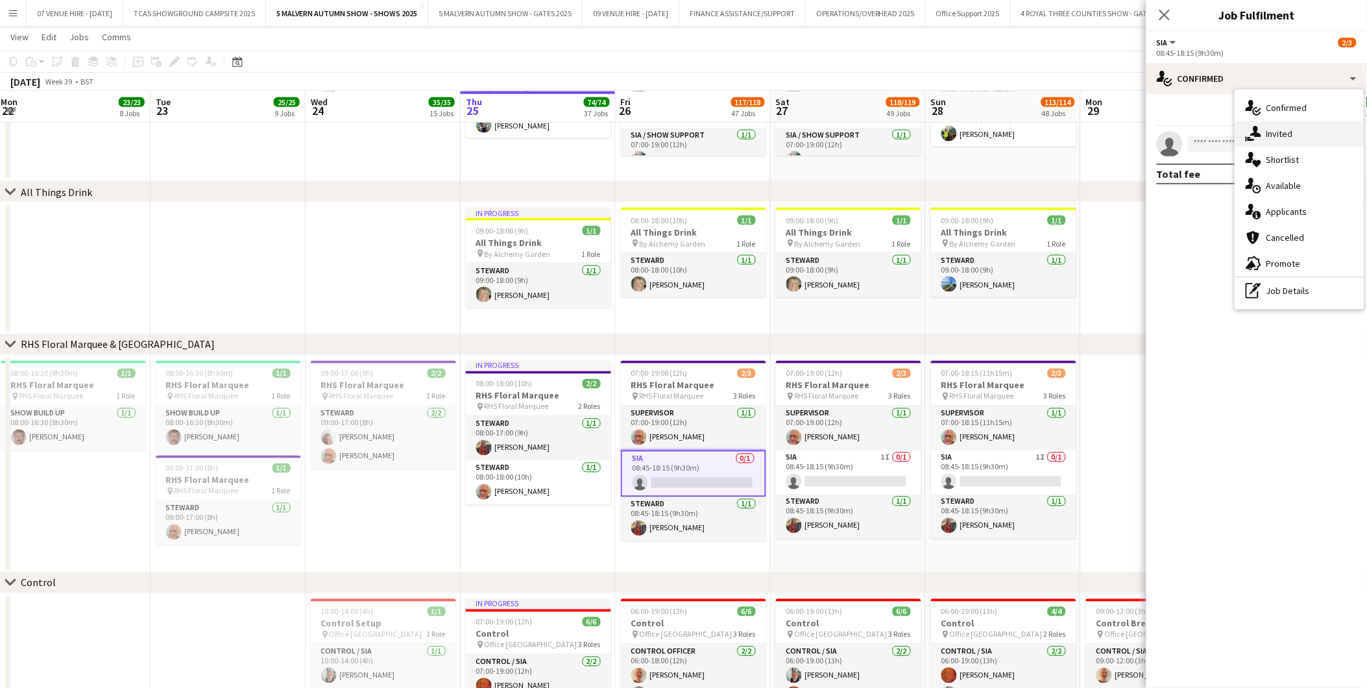
click at [916, 138] on span "Invited" at bounding box center [1280, 134] width 27 height 12
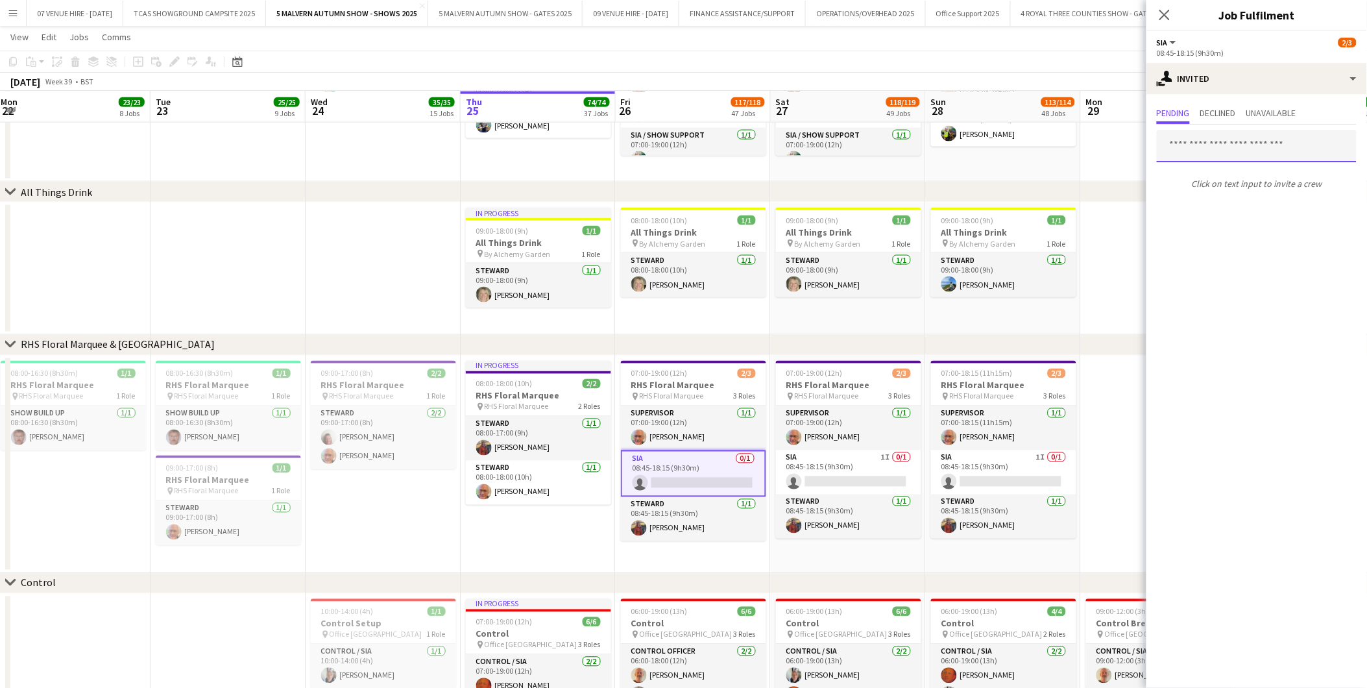
click at [916, 138] on input "text" at bounding box center [1257, 146] width 200 height 32
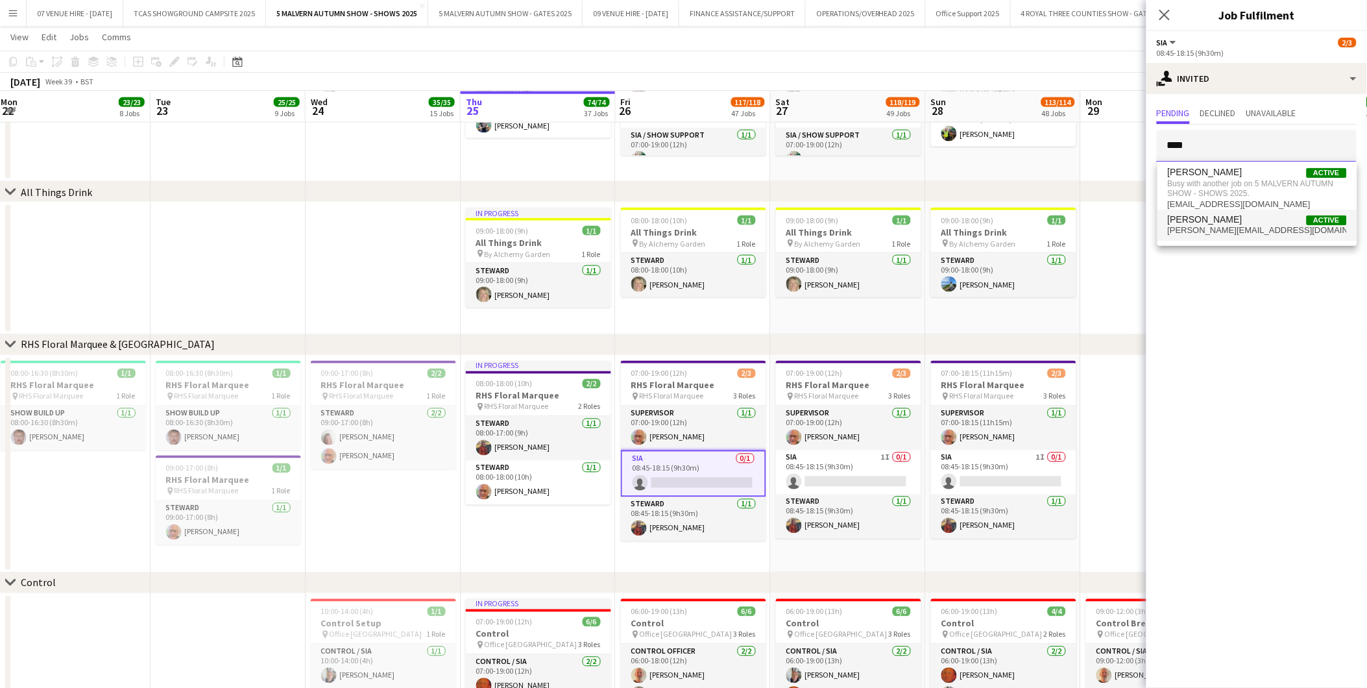
type input "****"
click at [916, 217] on span "Dean Wild" at bounding box center [1205, 219] width 75 height 11
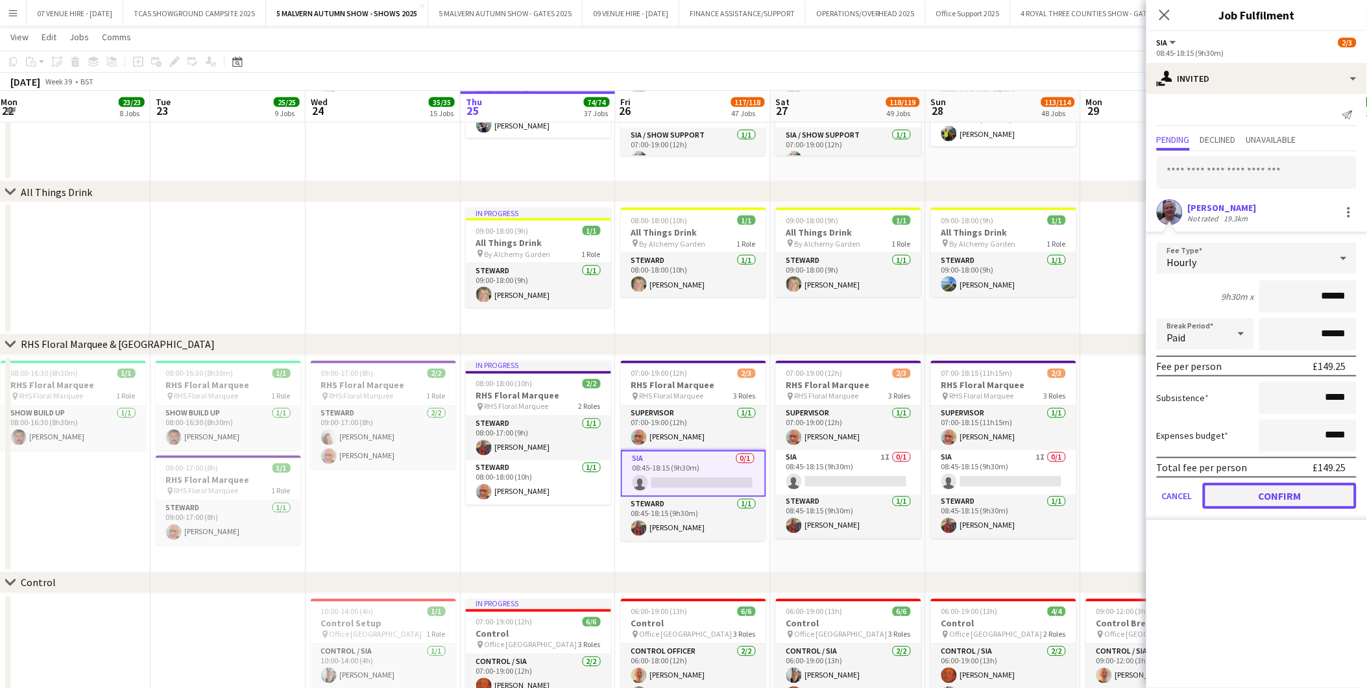
click at [916, 428] on button "Confirm" at bounding box center [1280, 496] width 154 height 26
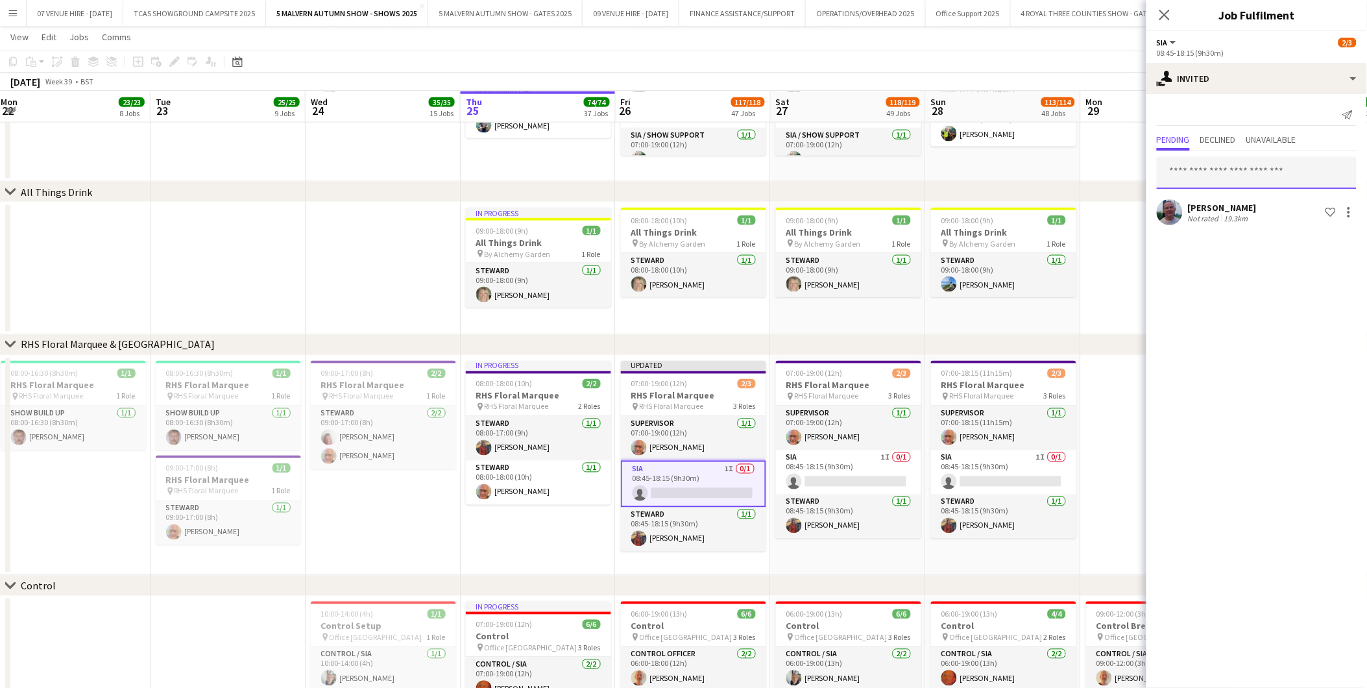
click at [916, 173] on input "text" at bounding box center [1257, 172] width 200 height 32
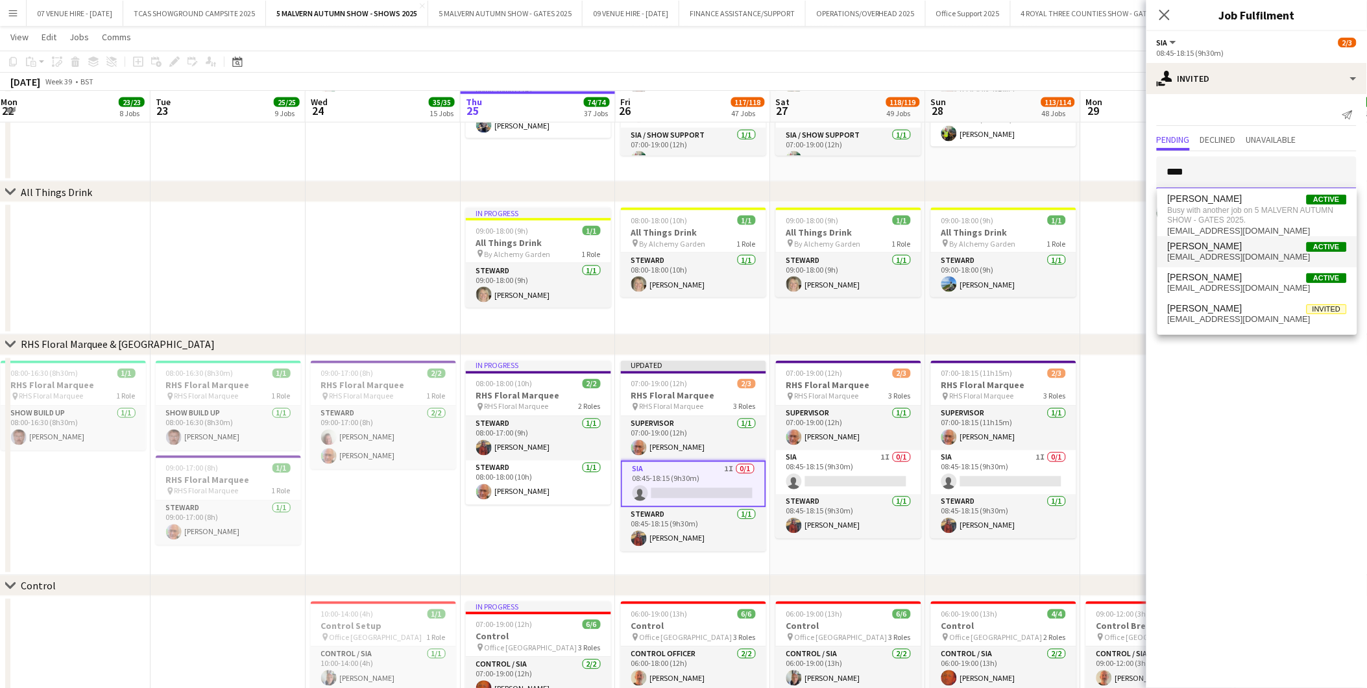
type input "***"
click at [916, 243] on span "Sam Rudge" at bounding box center [1205, 246] width 75 height 11
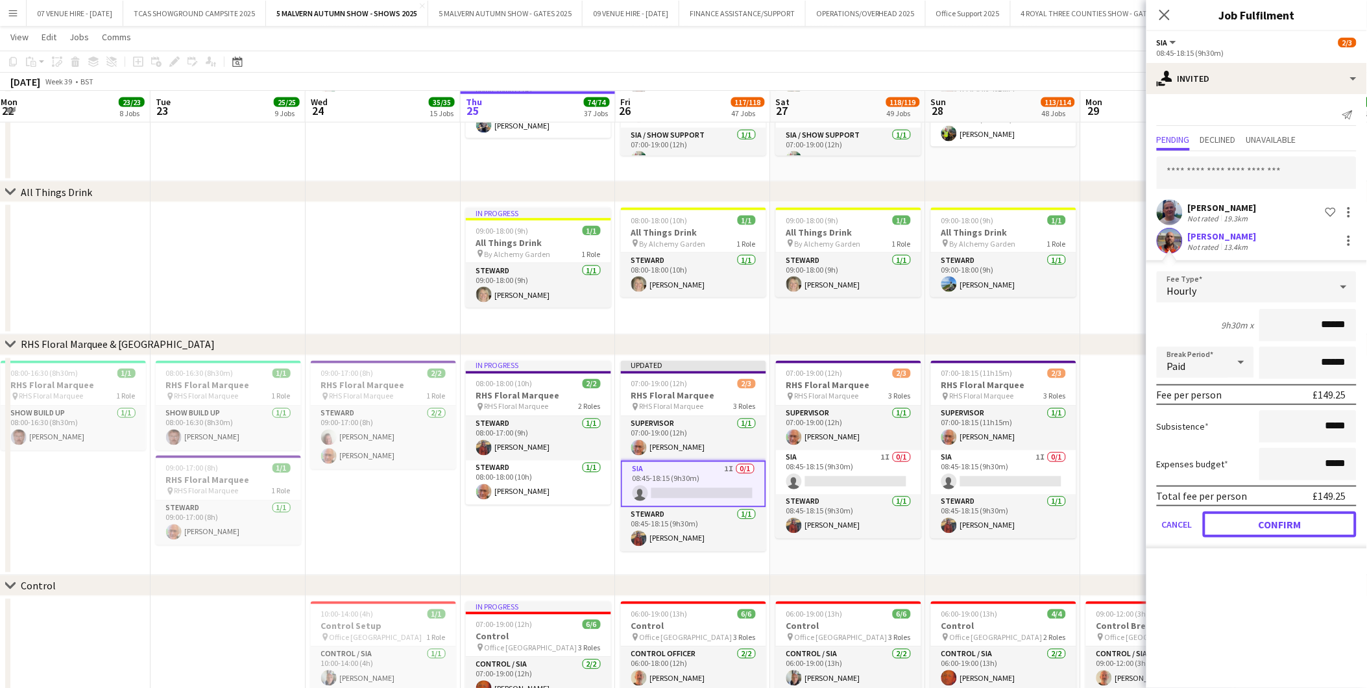
drag, startPoint x: 1285, startPoint y: 522, endPoint x: 1276, endPoint y: 474, distance: 48.9
click at [916, 428] on button "Confirm" at bounding box center [1280, 524] width 154 height 26
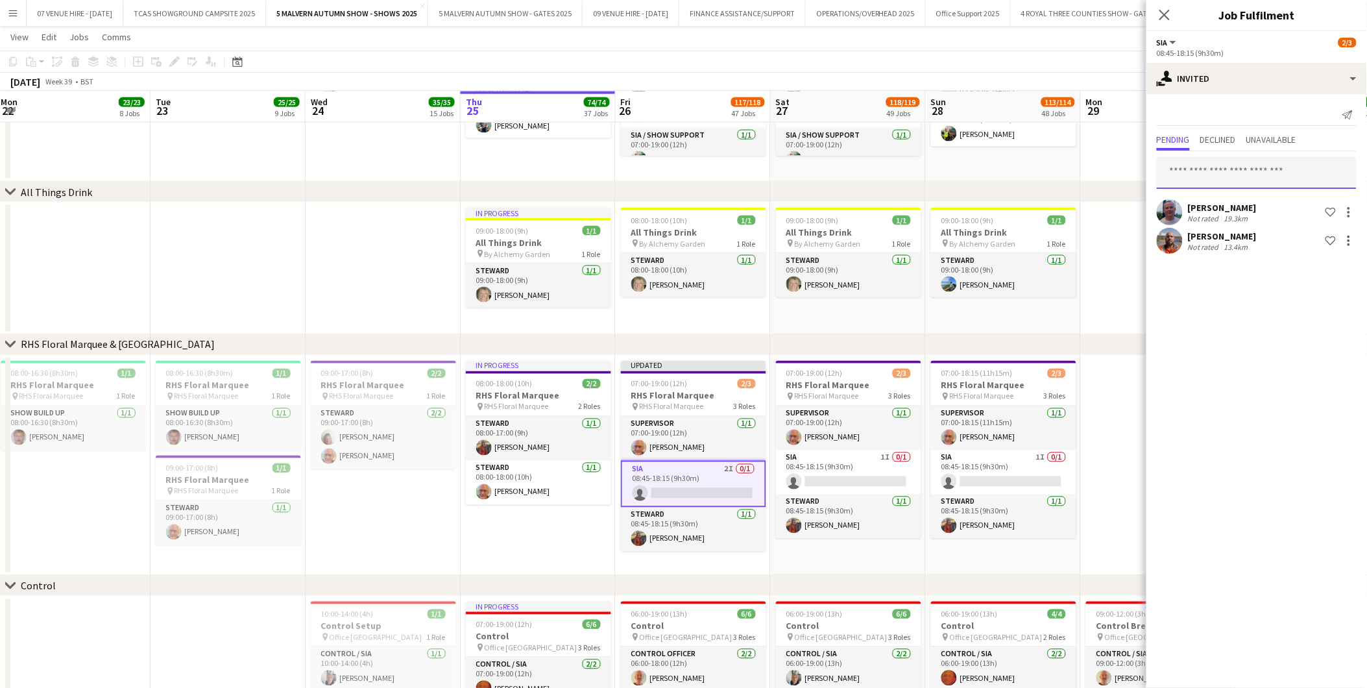
click at [916, 176] on input "text" at bounding box center [1257, 172] width 200 height 32
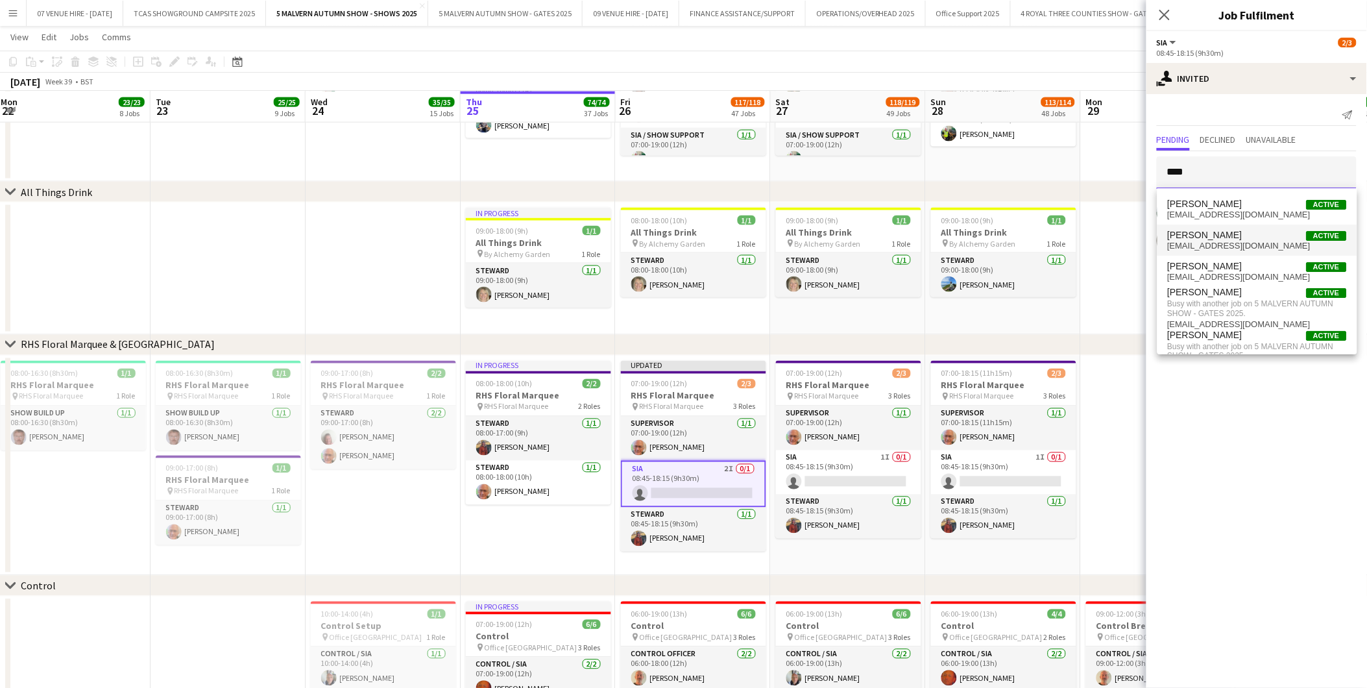
type input "****"
click at [916, 231] on span "Paul Lowry" at bounding box center [1205, 235] width 75 height 11
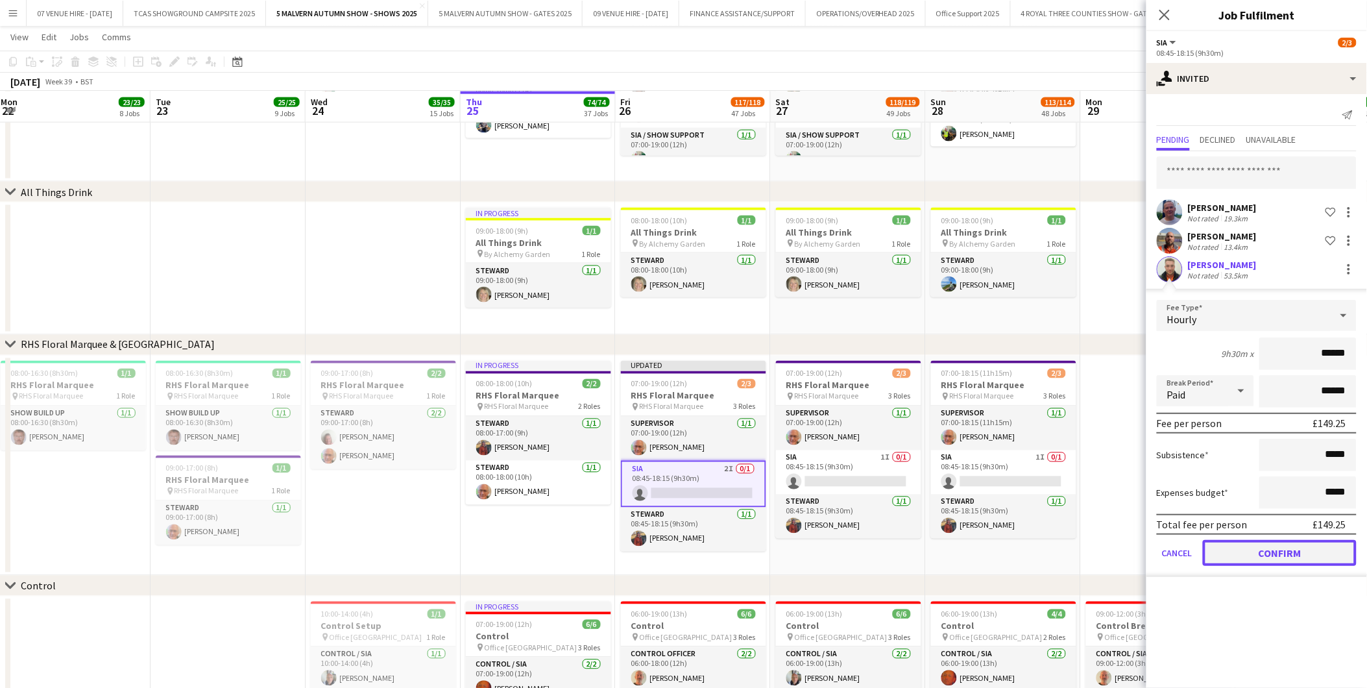
click at [916, 428] on button "Confirm" at bounding box center [1280, 553] width 154 height 26
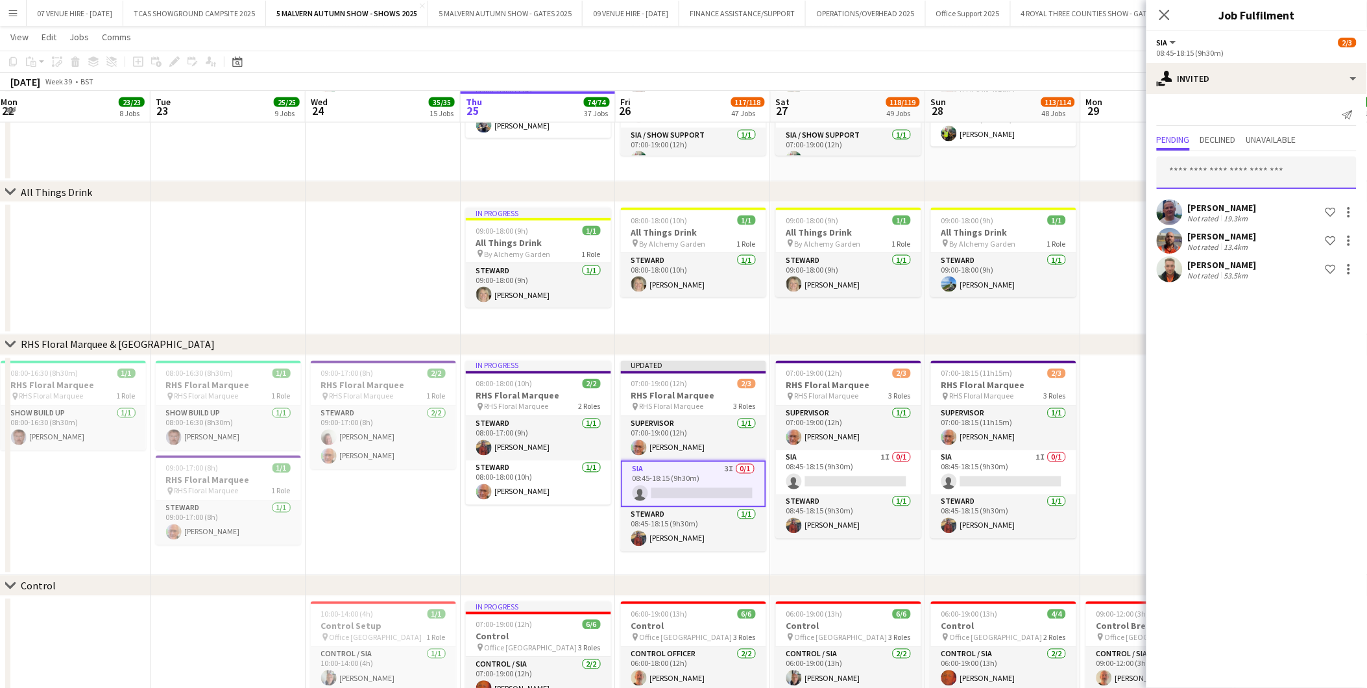
click at [916, 176] on input "text" at bounding box center [1257, 172] width 200 height 32
type input "****"
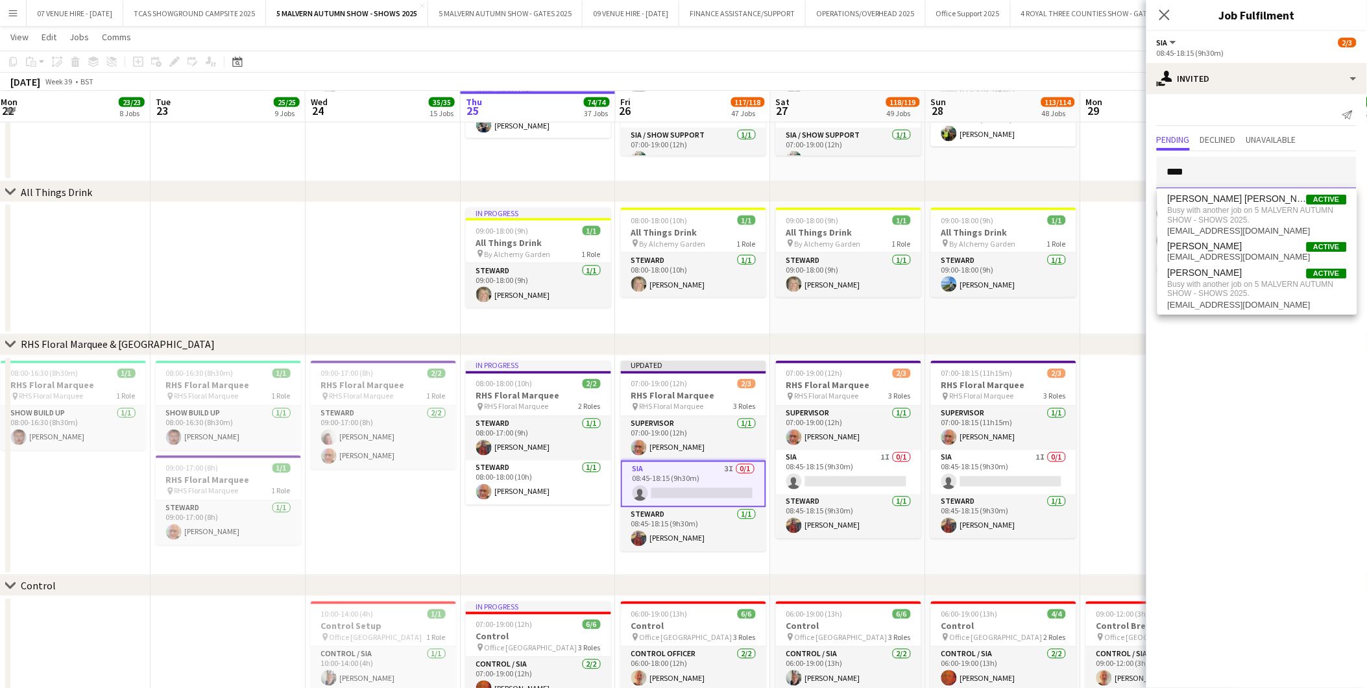
drag, startPoint x: 1227, startPoint y: 174, endPoint x: 1129, endPoint y: 160, distance: 98.3
click at [916, 160] on body "Menu Boards Boards Boards All jobs Status Workforce Workforce My Workforce Recr…" at bounding box center [683, 527] width 1367 height 9332
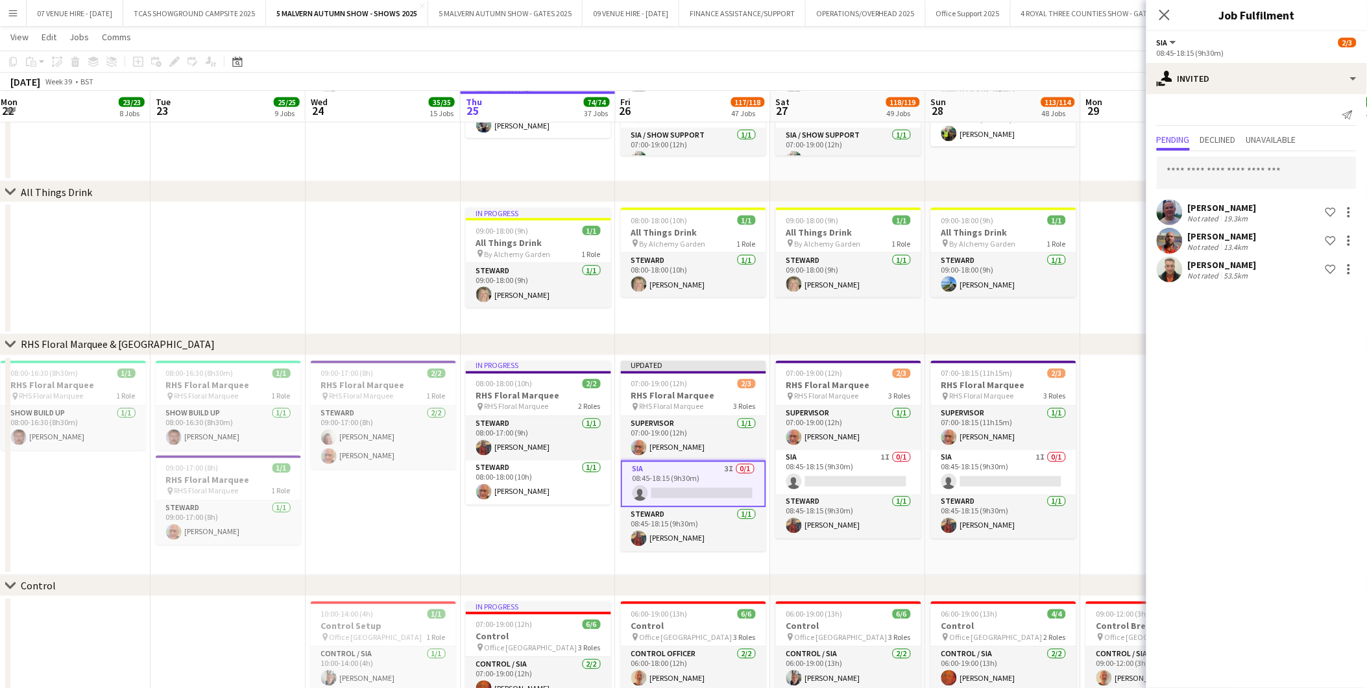
click at [916, 319] on app-date-cell at bounding box center [1158, 268] width 155 height 132
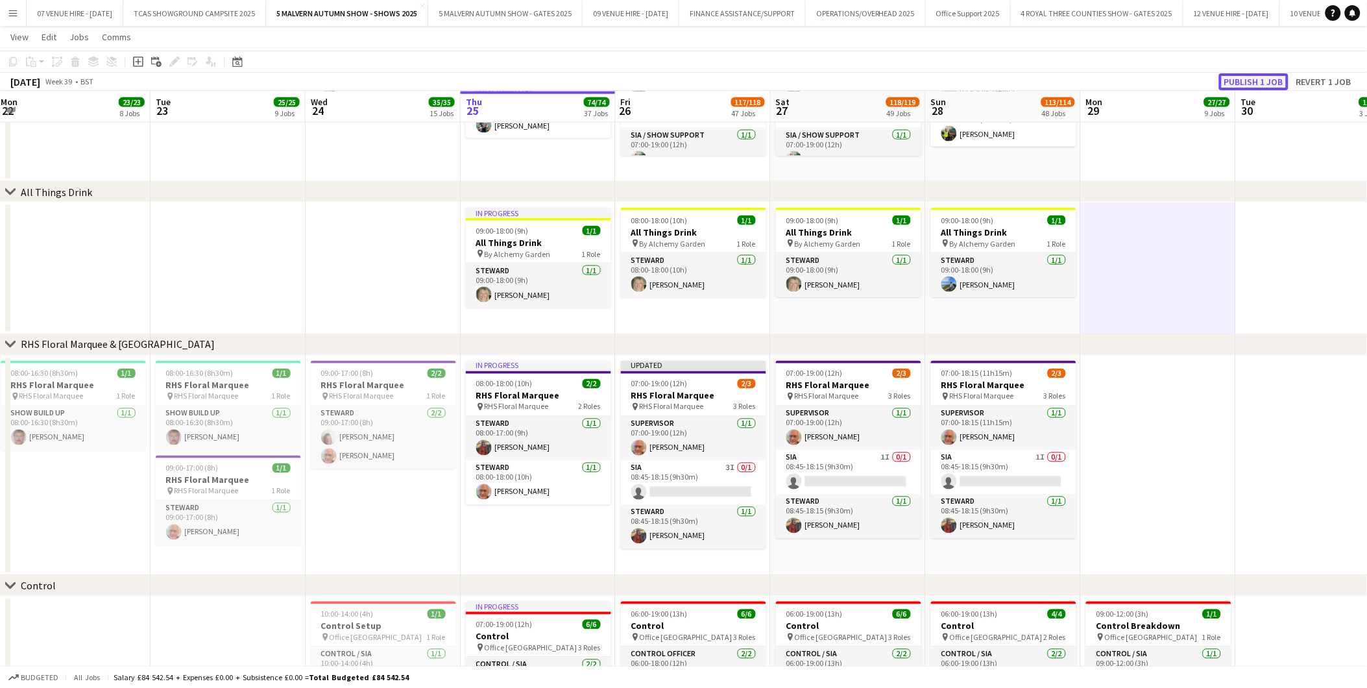
click at [916, 83] on button "Publish 1 job" at bounding box center [1253, 81] width 69 height 17
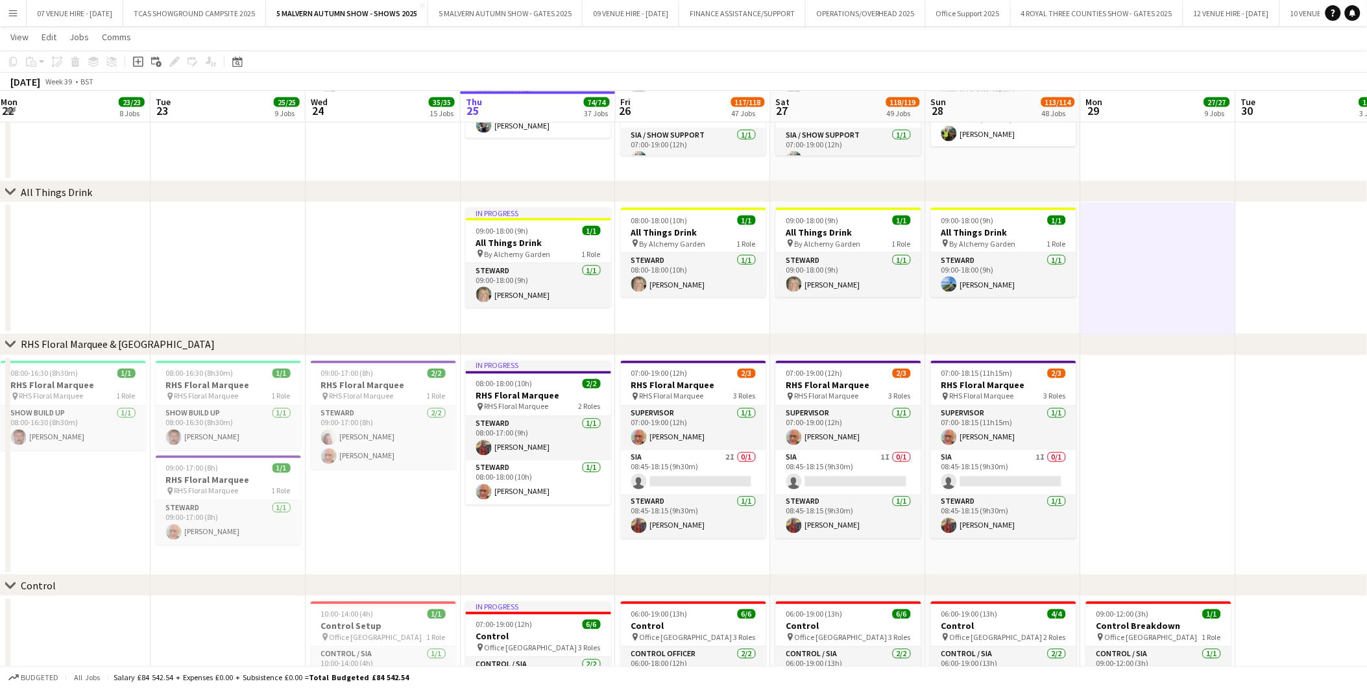
drag, startPoint x: 735, startPoint y: 480, endPoint x: 997, endPoint y: 312, distance: 311.4
click at [735, 428] on app-card-role "SIA 2I 0/1 08:45-18:15 (9h30m) single-neutral-actions" at bounding box center [693, 472] width 145 height 44
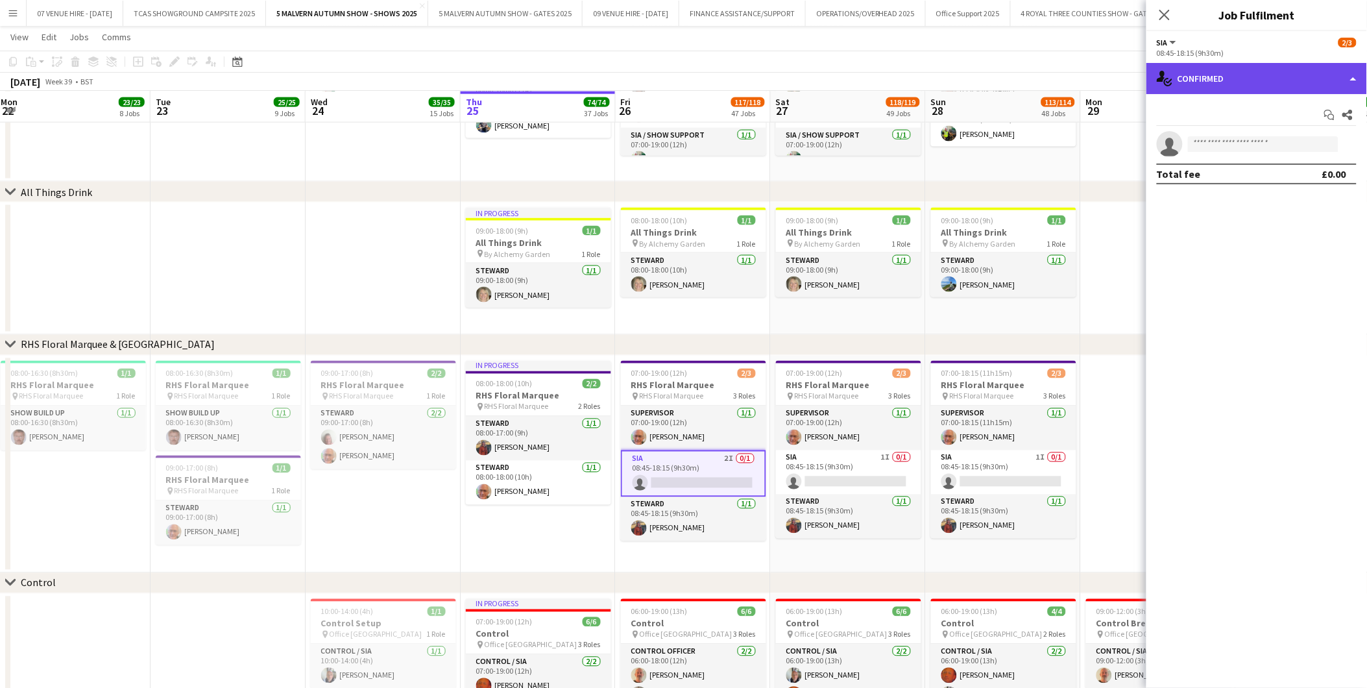
click at [916, 80] on div "single-neutral-actions-check-2 Confirmed" at bounding box center [1257, 78] width 221 height 31
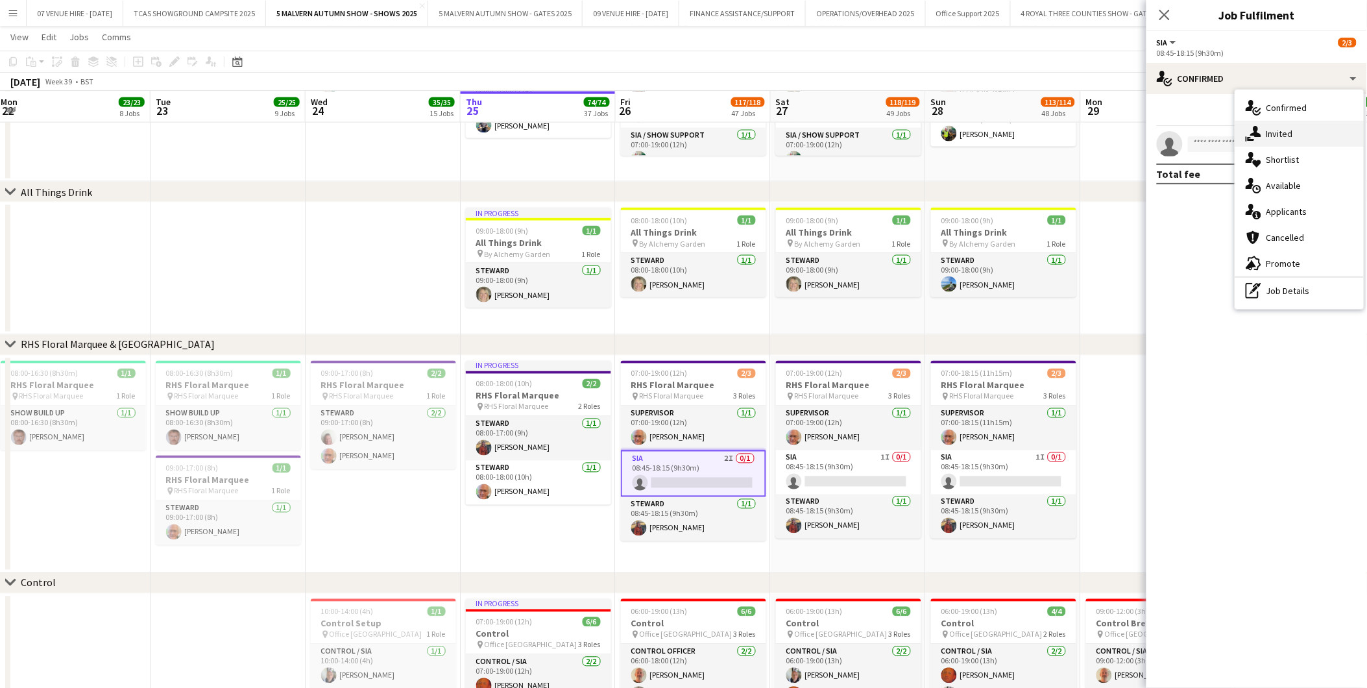
click at [916, 130] on span "Invited" at bounding box center [1280, 134] width 27 height 12
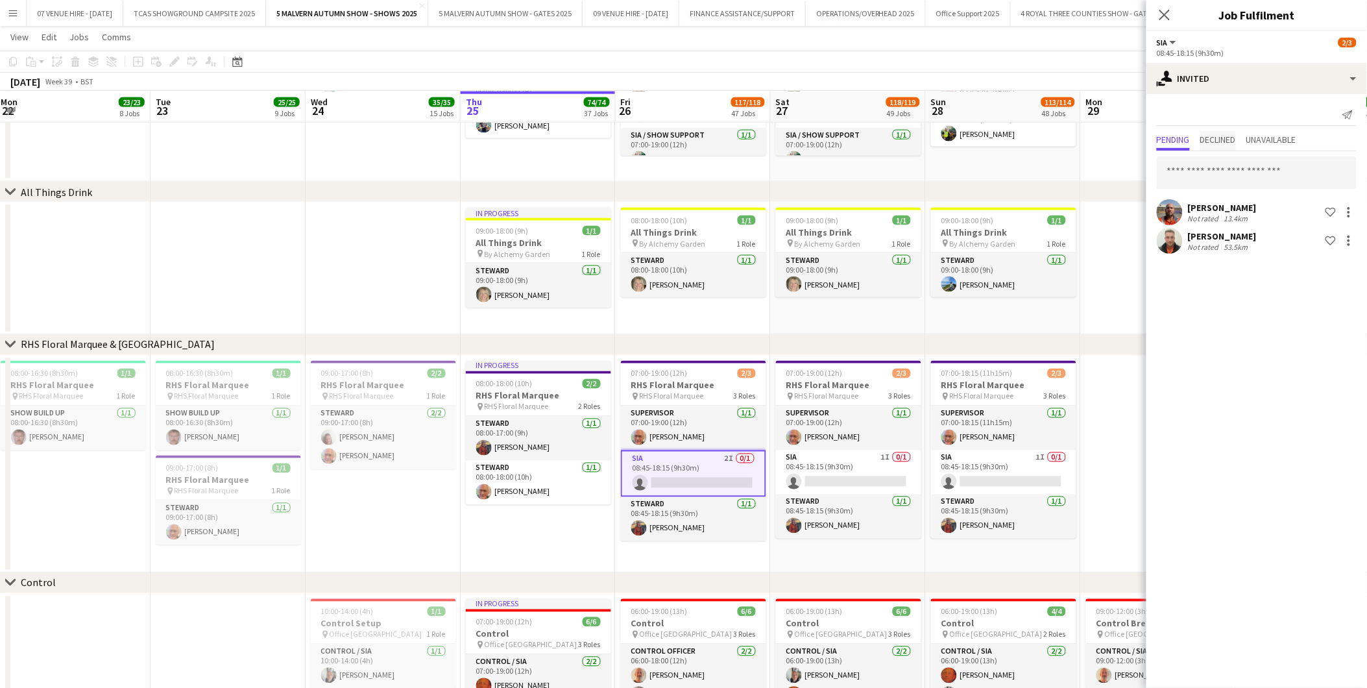
click at [916, 137] on span "Declined" at bounding box center [1219, 139] width 36 height 9
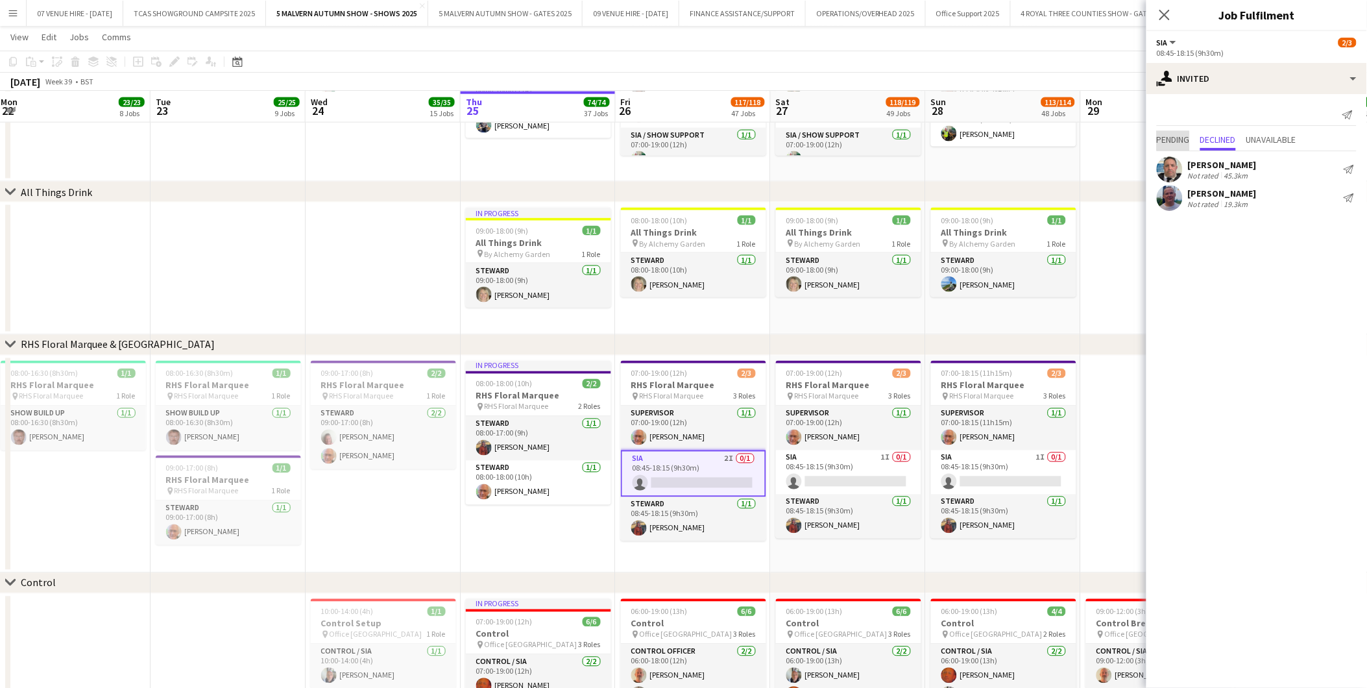
click at [916, 137] on span "Pending" at bounding box center [1173, 139] width 33 height 9
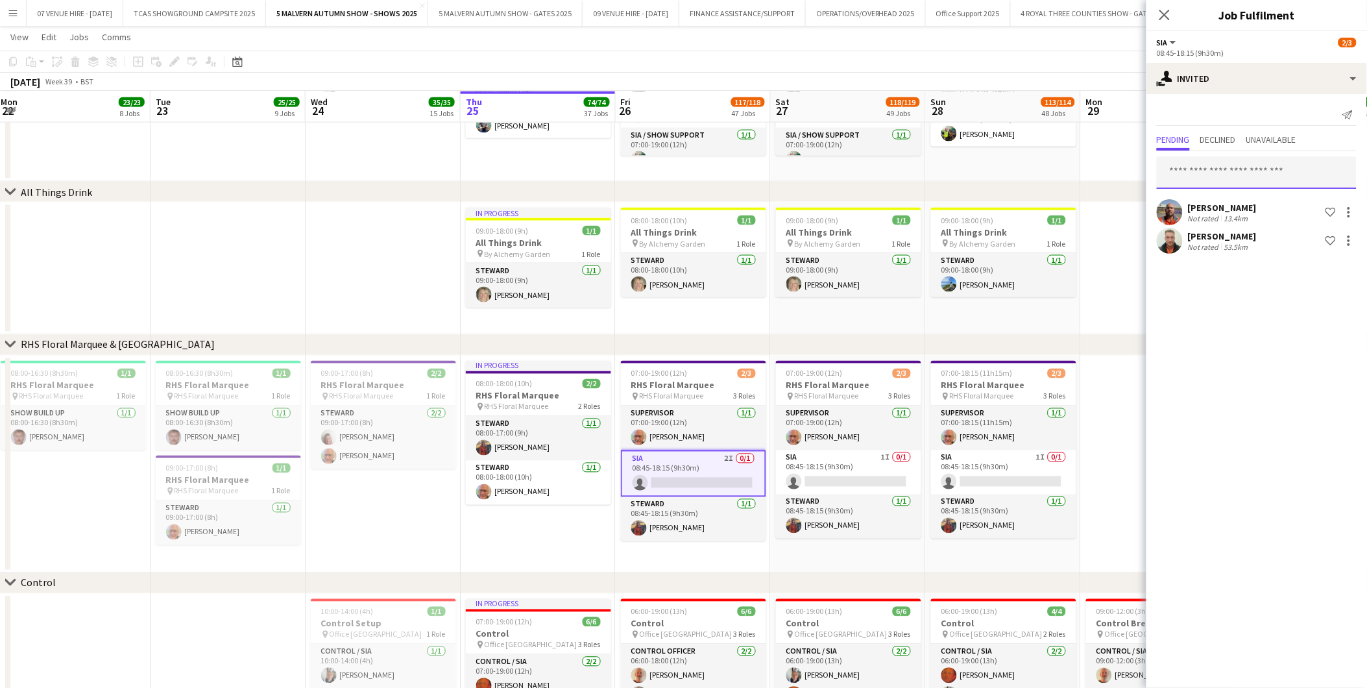
click at [916, 167] on input "text" at bounding box center [1257, 172] width 200 height 32
click at [428, 245] on app-date-cell at bounding box center [383, 268] width 155 height 132
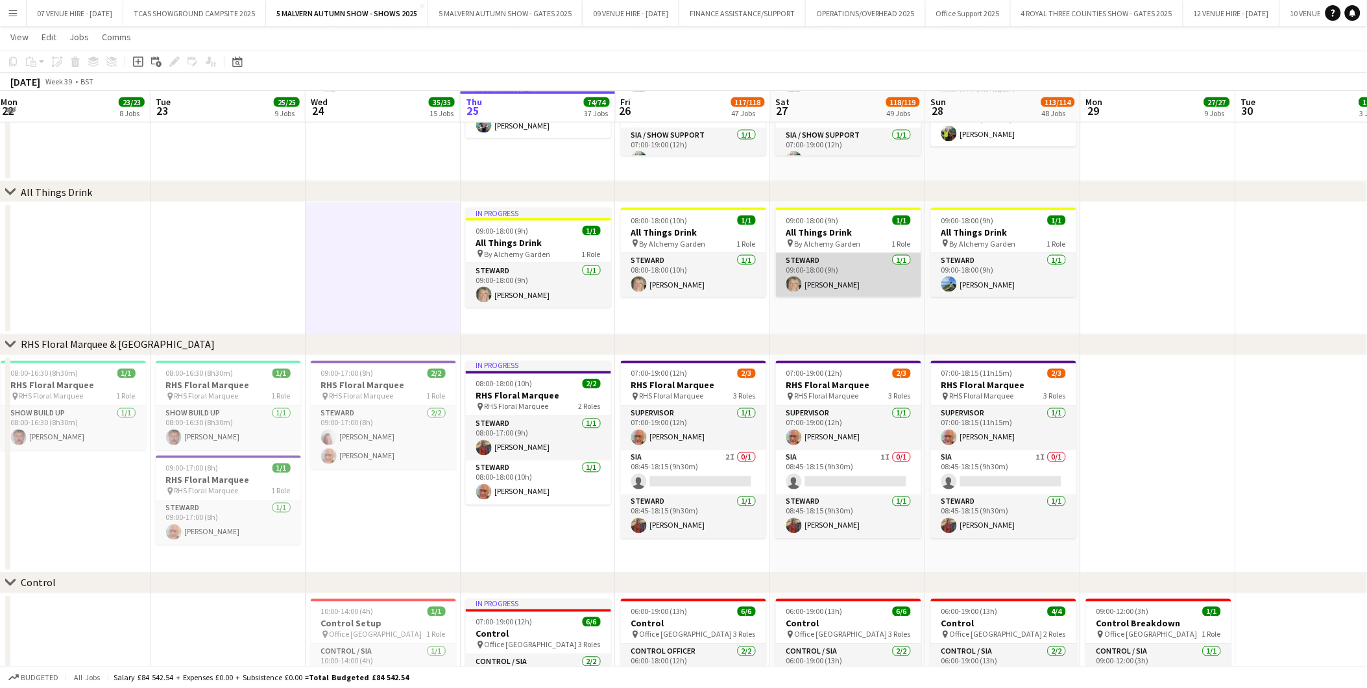
scroll to position [2168, 0]
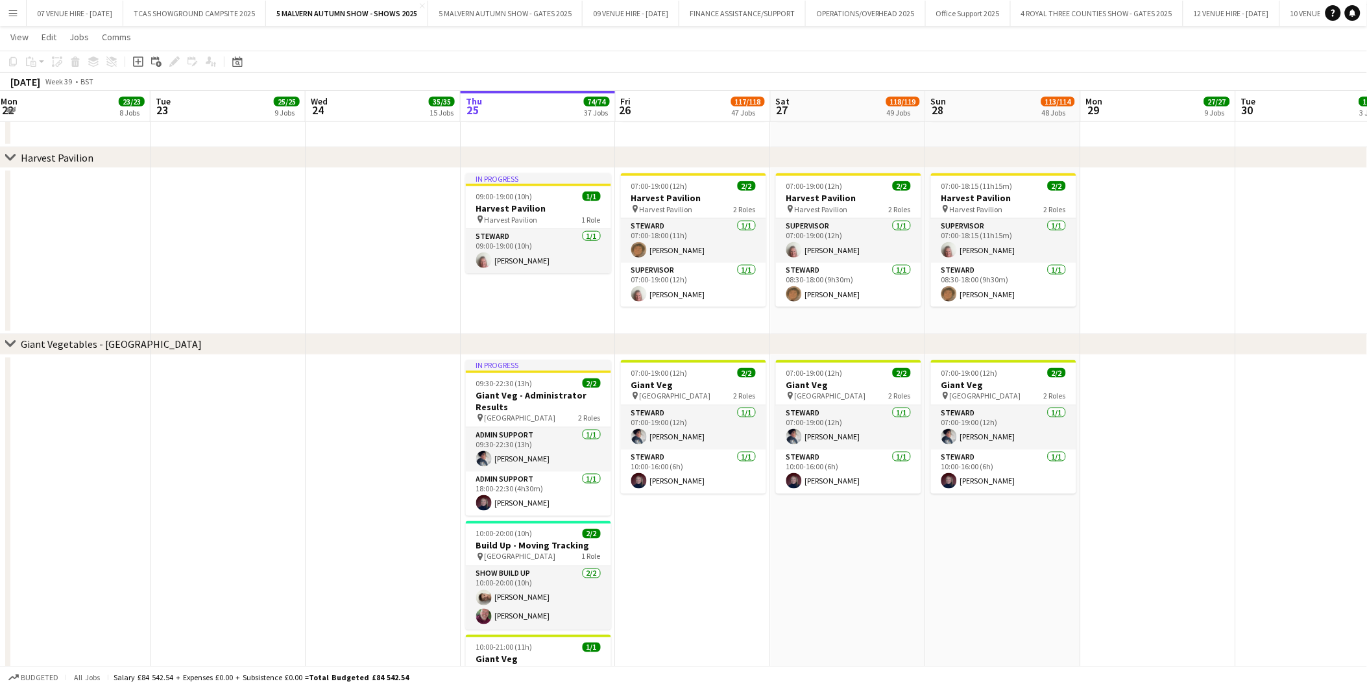
click at [674, 428] on app-date-cell "07:00-19:00 (12h) 2/2 Giant Veg pin Kildare Hall 2 Roles Steward 1/1 07:00-19:0…" at bounding box center [693, 560] width 155 height 410
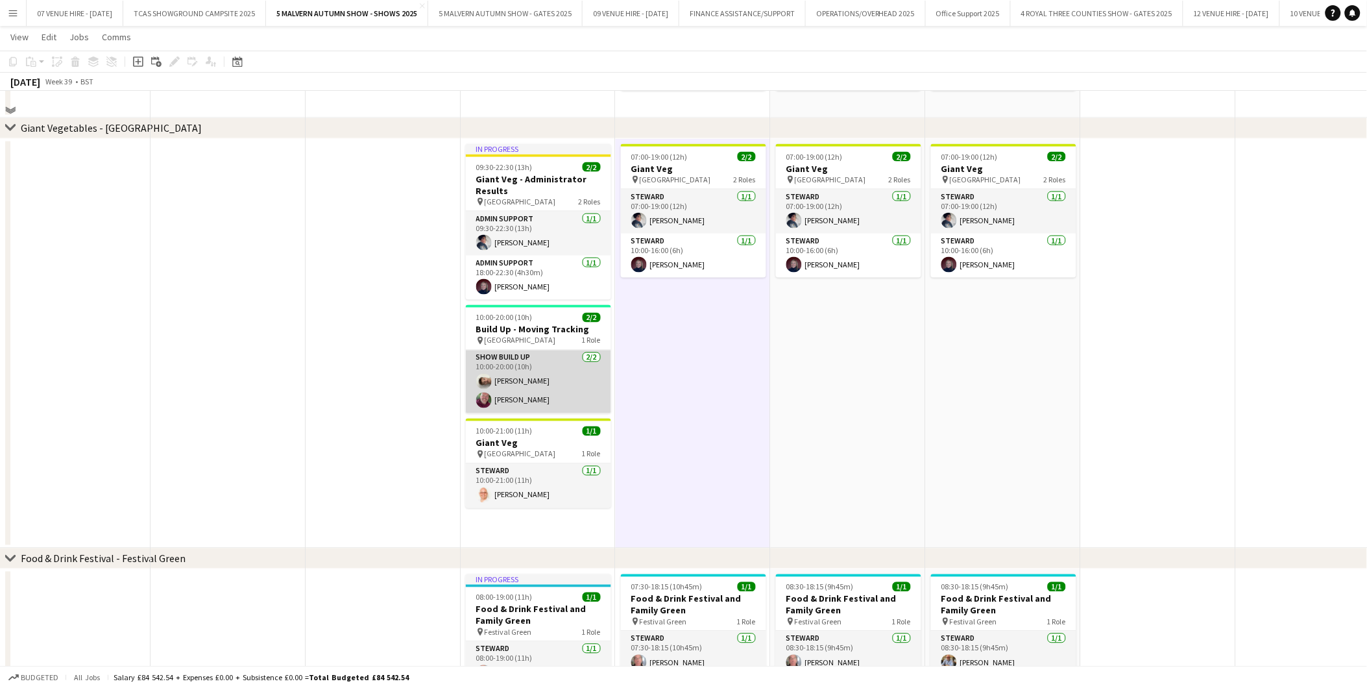
scroll to position [2096, 0]
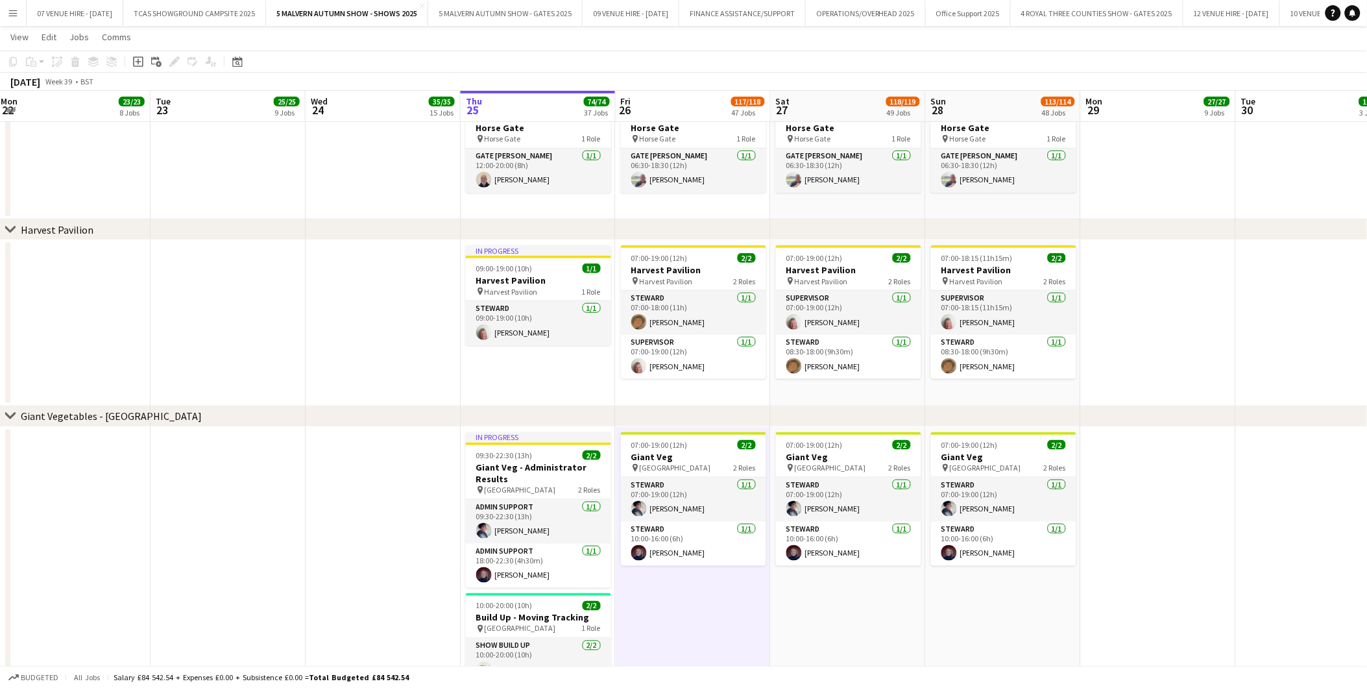
click at [916, 413] on div "chevron-right Giant Vegetables - Kildare Hall" at bounding box center [683, 416] width 1367 height 21
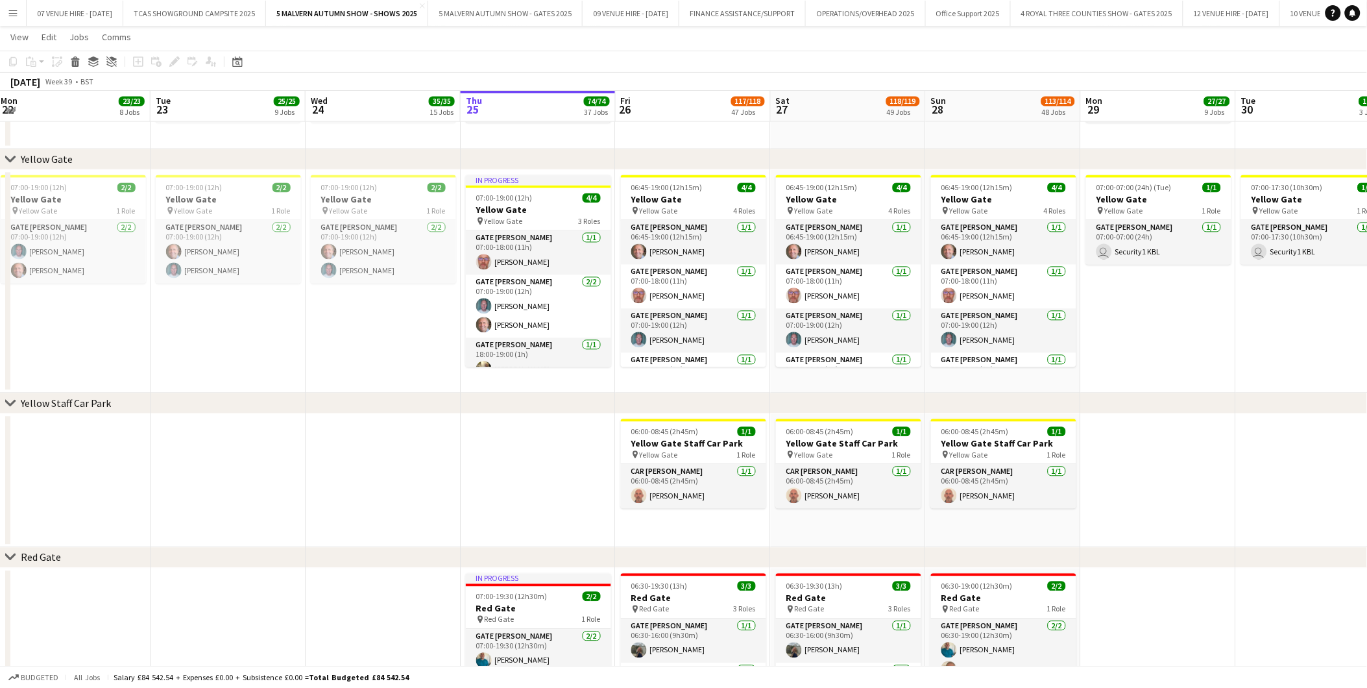
scroll to position [1225, 0]
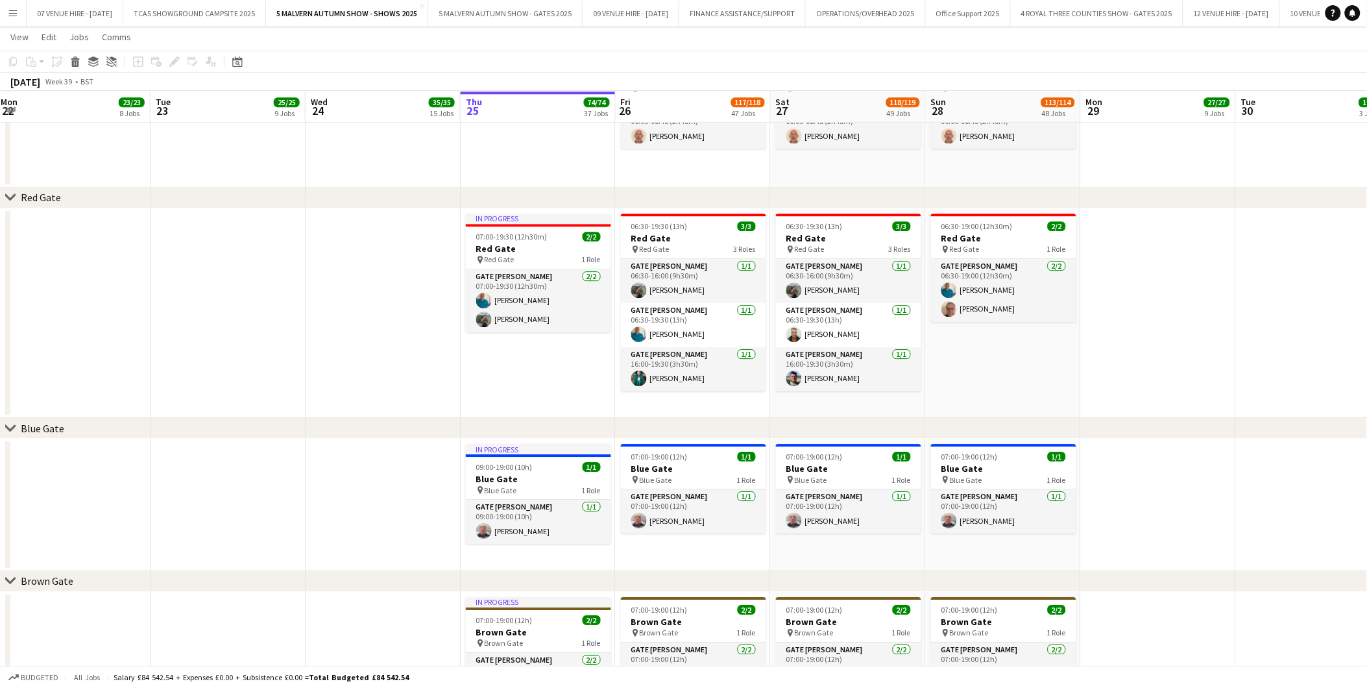
click at [417, 358] on app-date-cell at bounding box center [383, 313] width 155 height 210
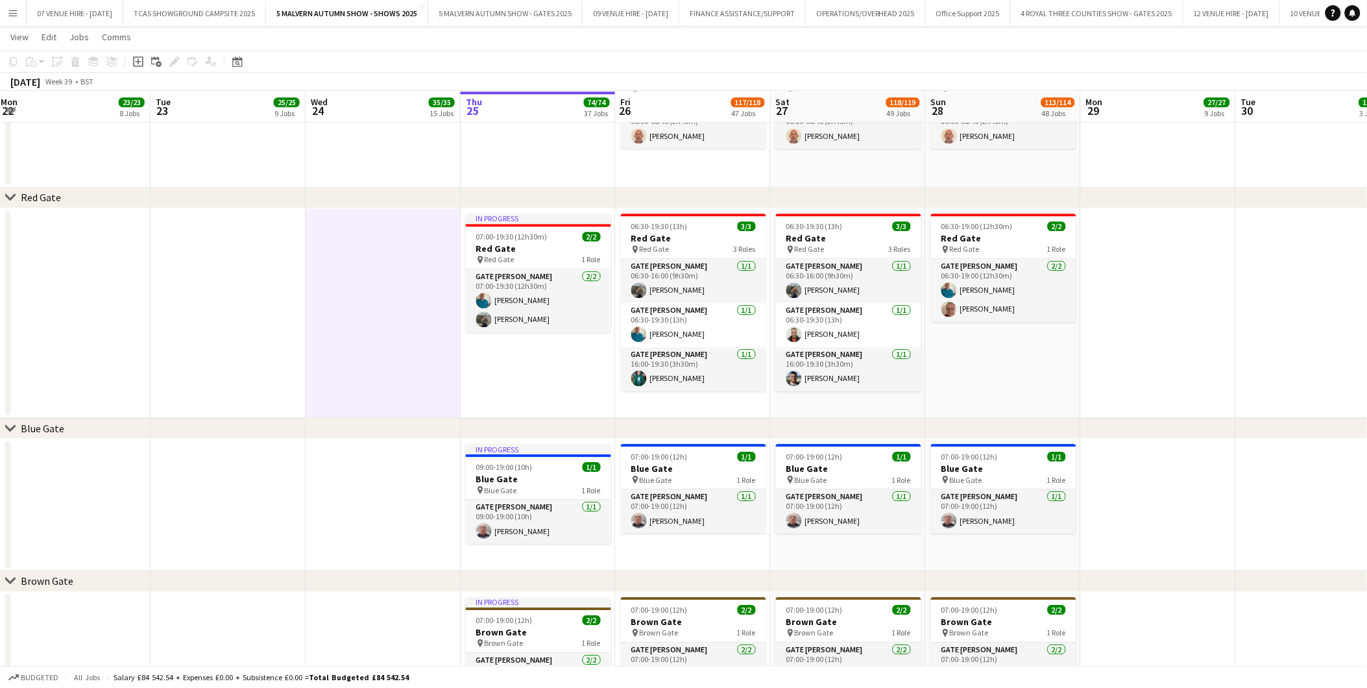
scroll to position [2503, 0]
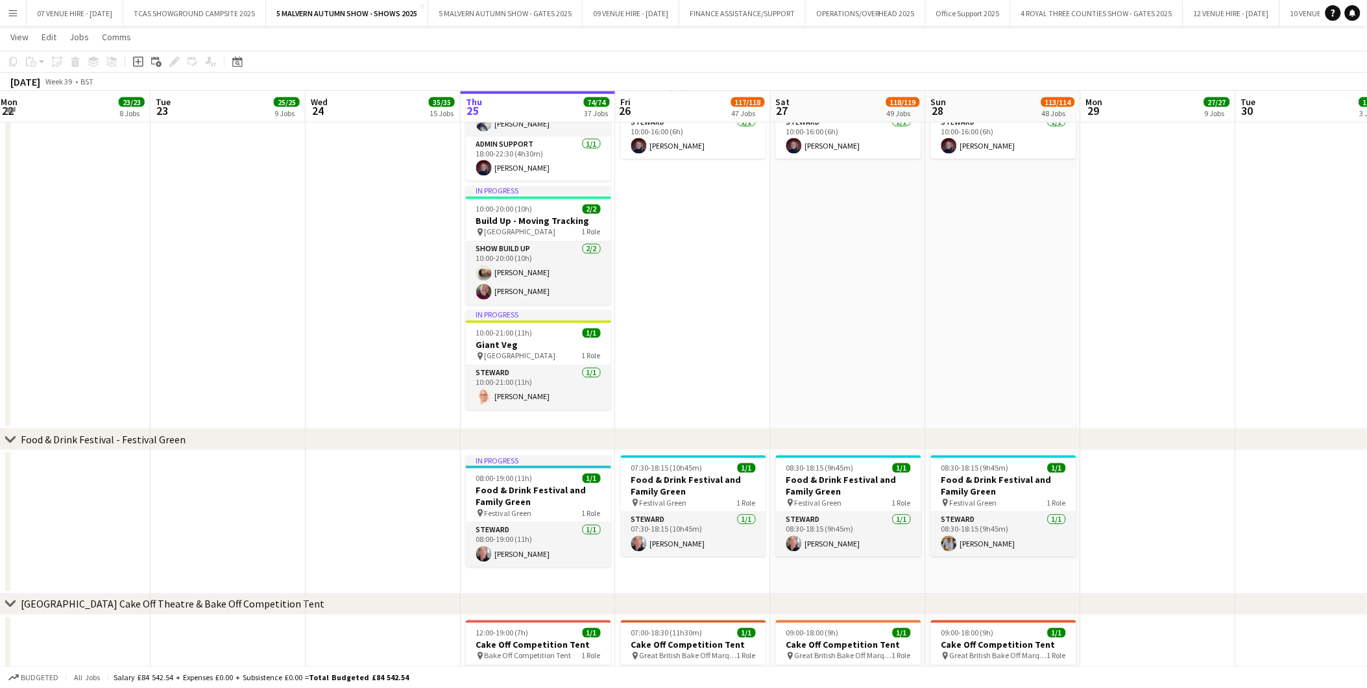
drag, startPoint x: 682, startPoint y: 367, endPoint x: 684, endPoint y: 344, distance: 23.4
click at [682, 367] on app-date-cell "07:00-19:00 (12h) 2/2 Giant Veg pin Kildare Hall 2 Roles Steward 1/1 07:00-19:0…" at bounding box center [693, 225] width 155 height 410
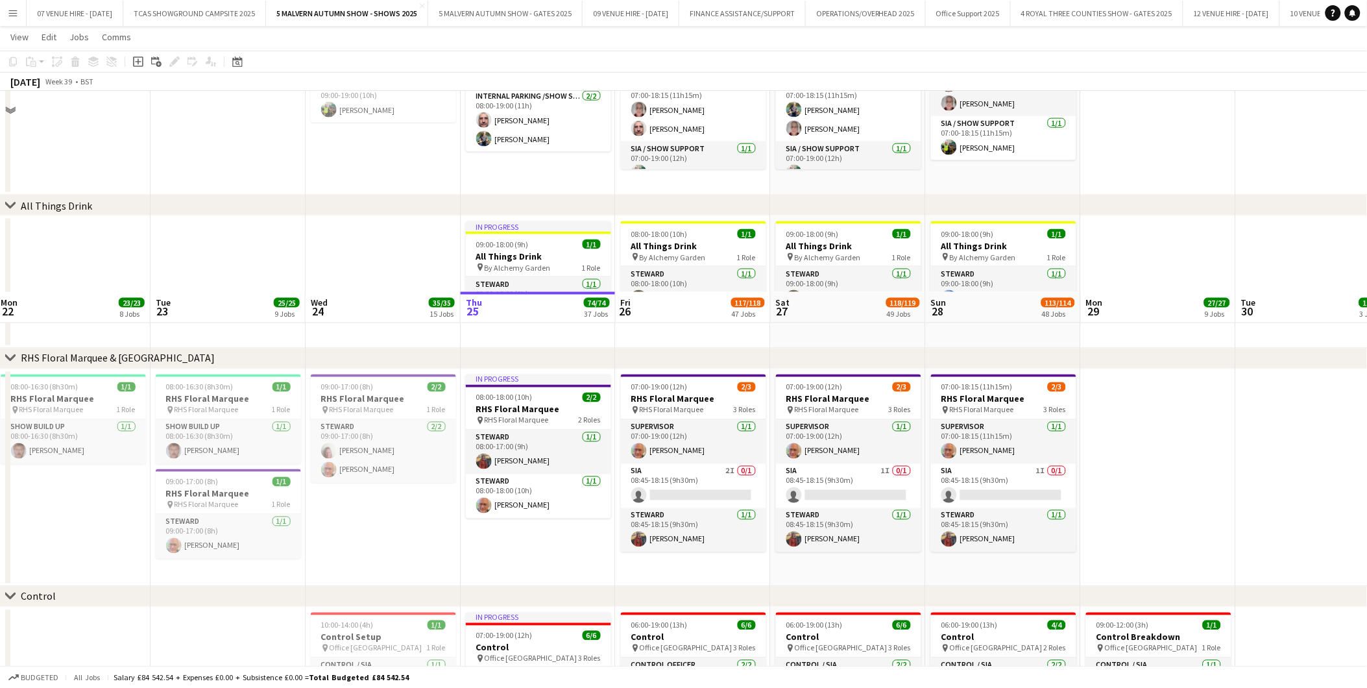
scroll to position [4326, 0]
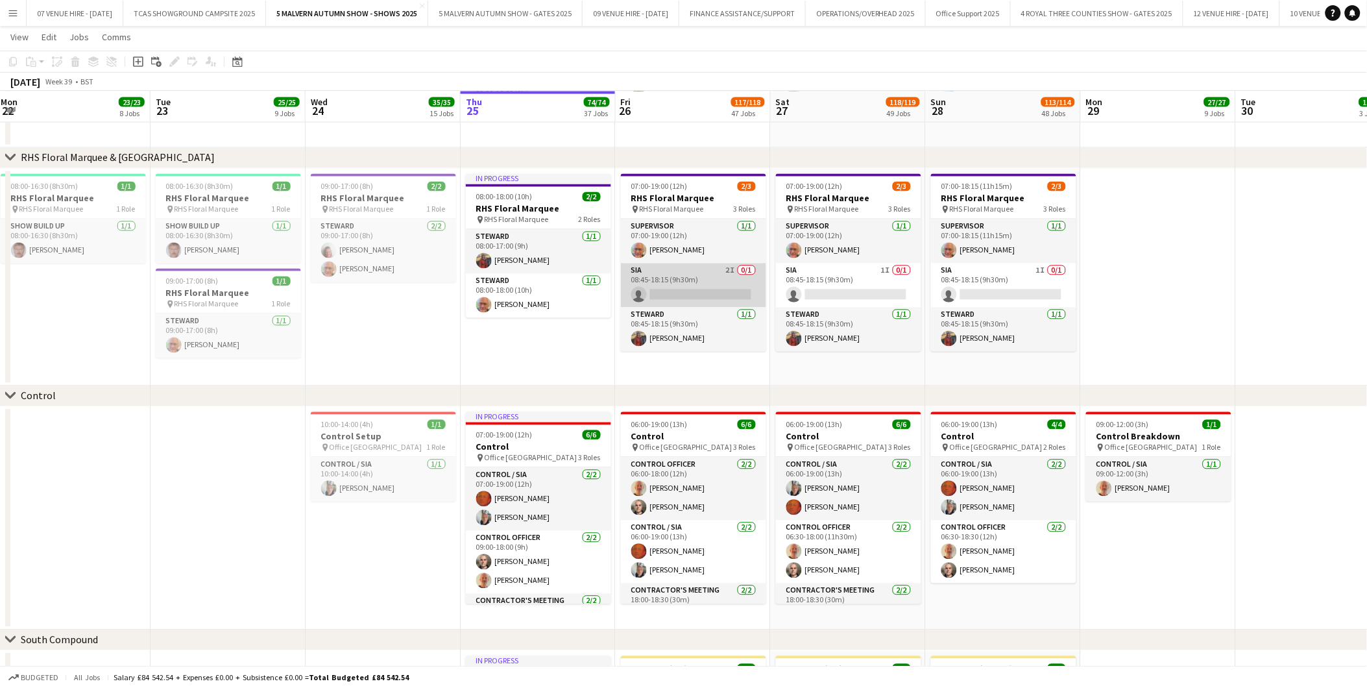
click at [677, 288] on app-card-role "SIA 2I 0/1 08:45-18:15 (9h30m) single-neutral-actions" at bounding box center [693, 285] width 145 height 44
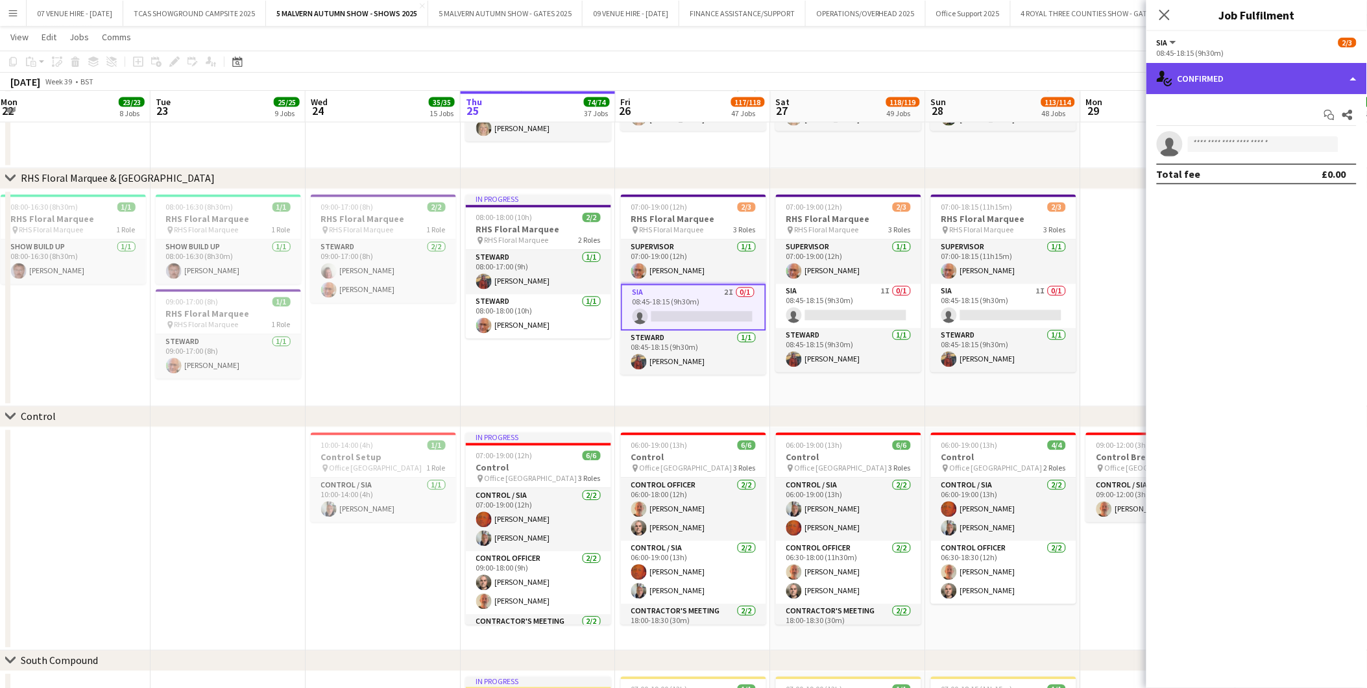
click at [916, 85] on div "single-neutral-actions-check-2 Confirmed" at bounding box center [1257, 78] width 221 height 31
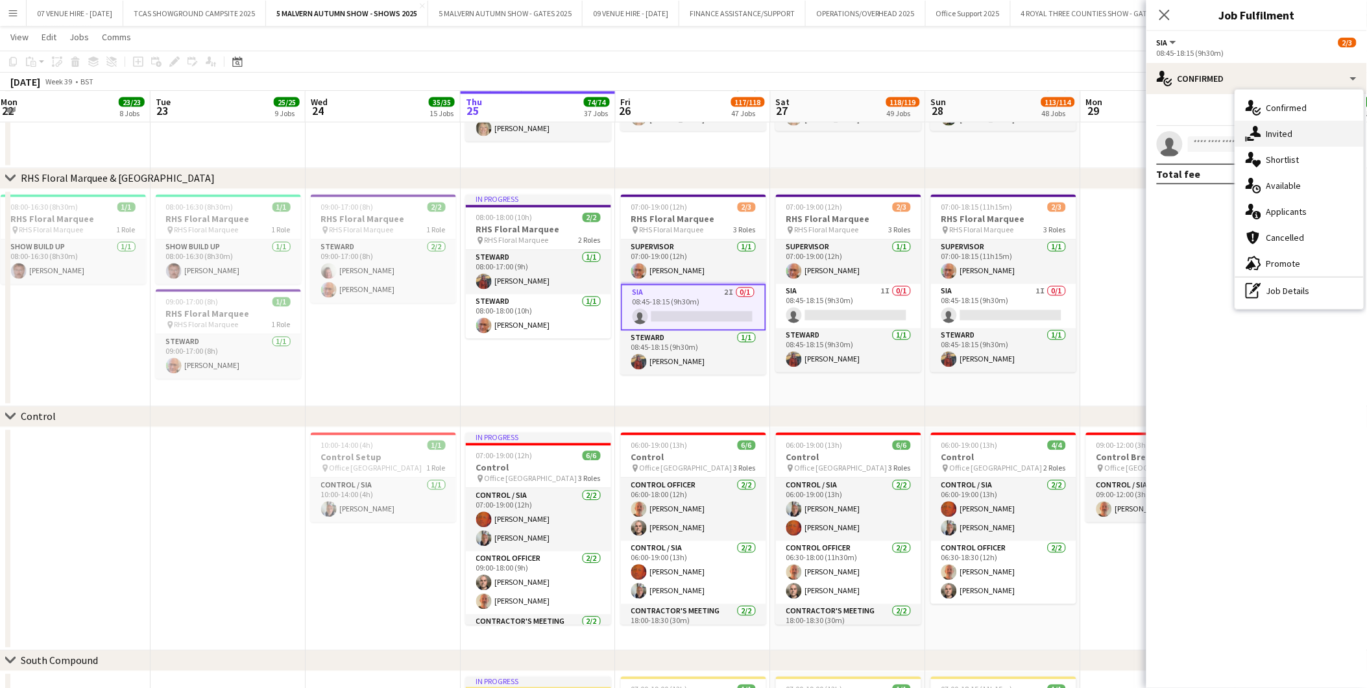
click at [916, 130] on span "Invited" at bounding box center [1280, 134] width 27 height 12
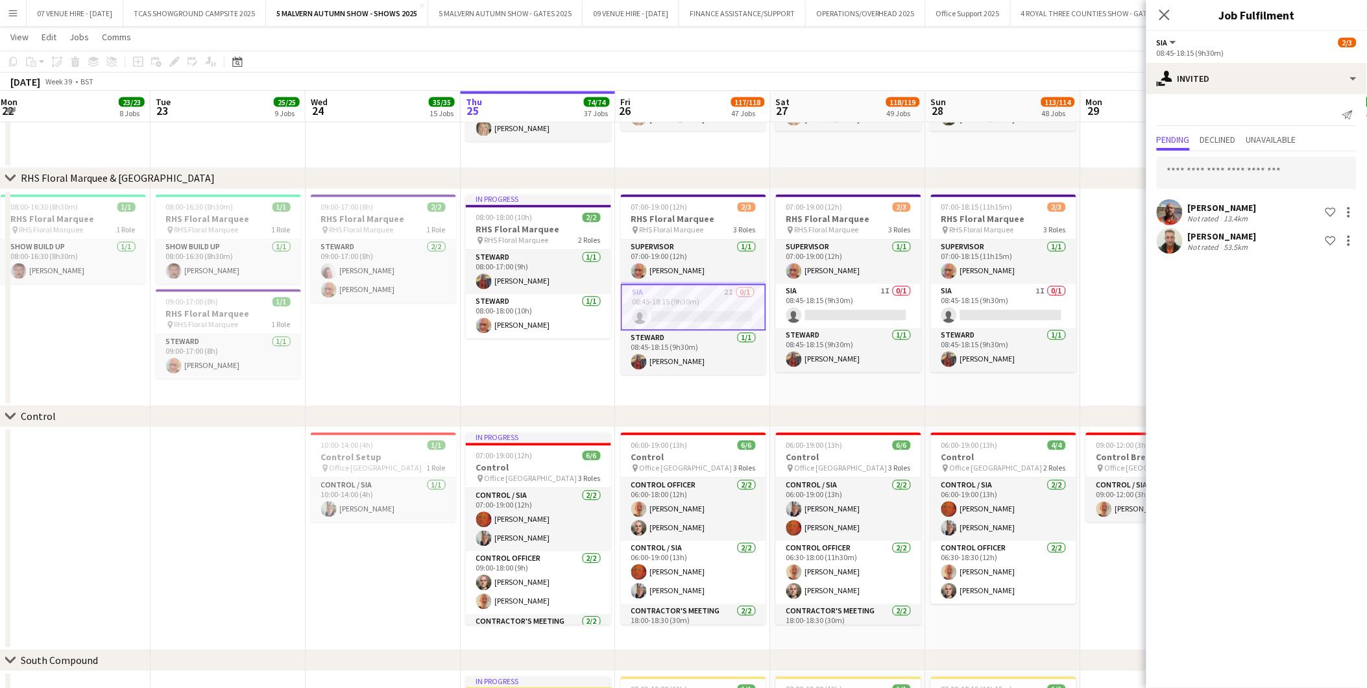
click at [718, 314] on app-card-role "SIA 2I 0/1 08:45-18:15 (9h30m) single-neutral-actions" at bounding box center [693, 307] width 145 height 47
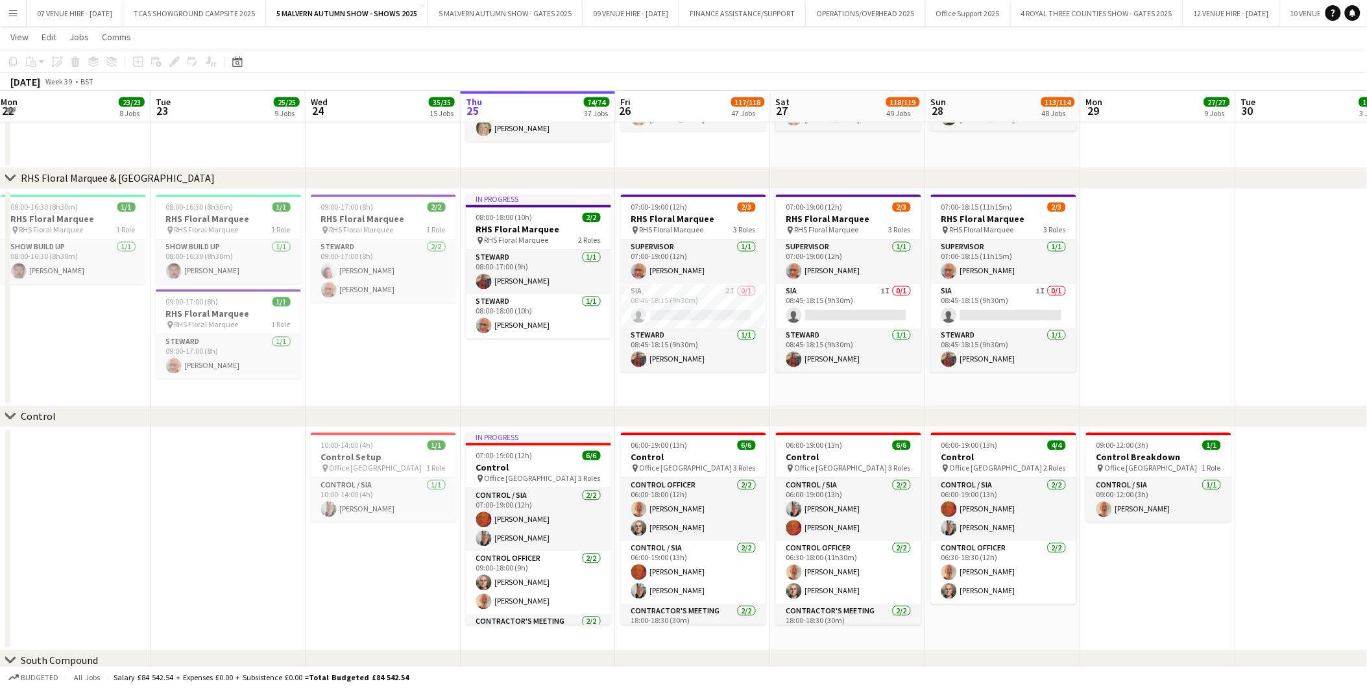
click at [433, 349] on app-date-cell "09:00-17:00 (8h) 2/2 RHS Floral Marquee pin RHS Floral Marquee 1 Role Steward 2…" at bounding box center [383, 297] width 155 height 217
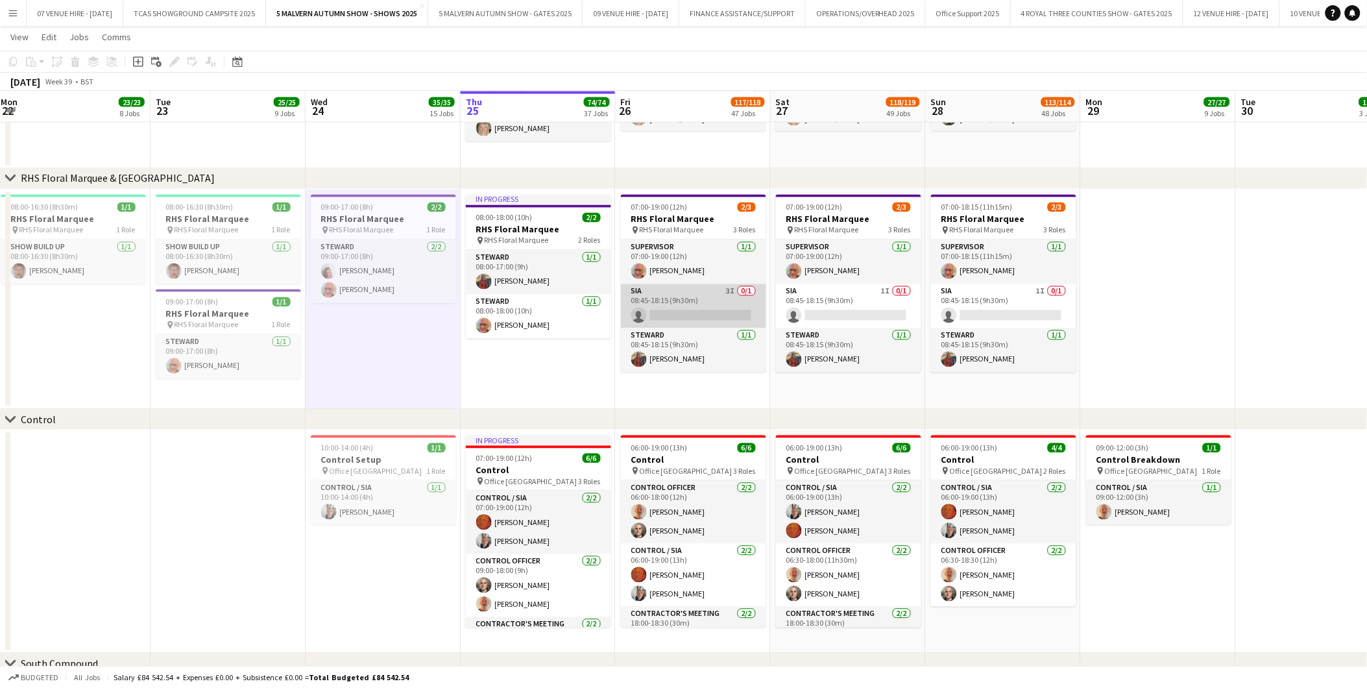
click at [707, 310] on app-card-role "SIA 3I 0/1 08:45-18:15 (9h30m) single-neutral-actions" at bounding box center [693, 306] width 145 height 44
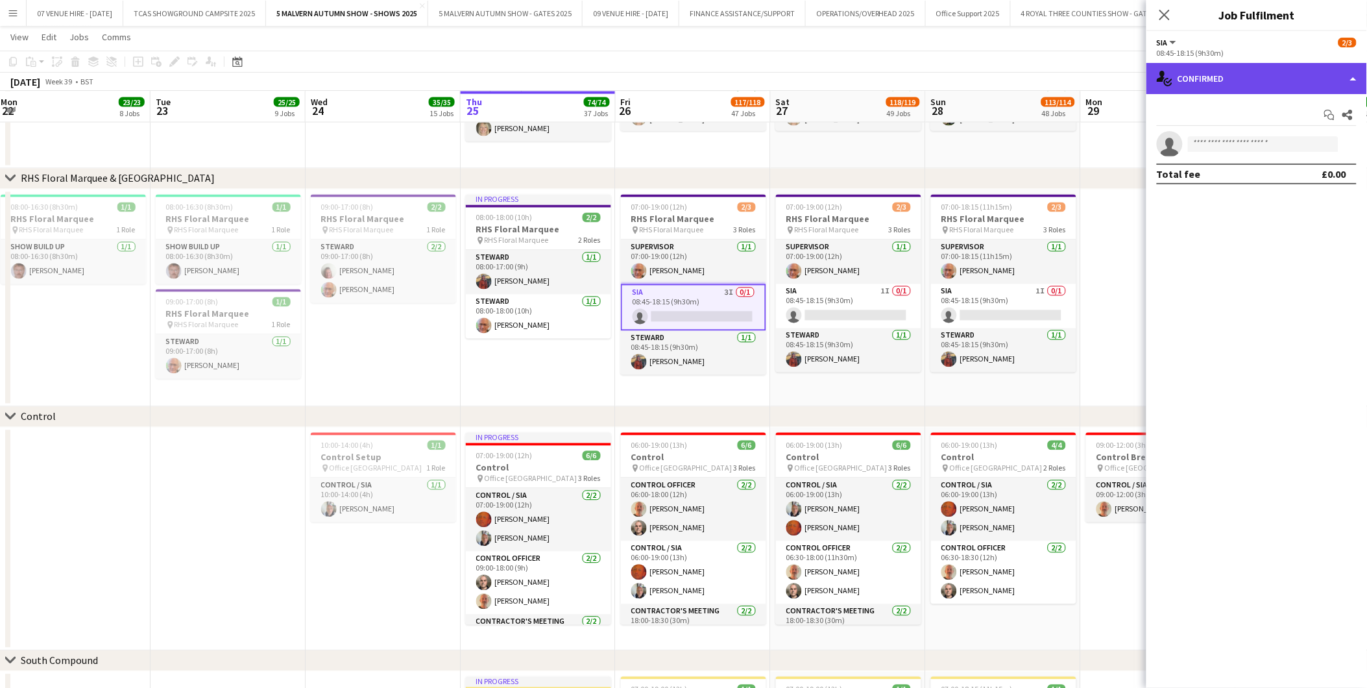
click at [916, 72] on div "single-neutral-actions-check-2 Confirmed" at bounding box center [1257, 78] width 221 height 31
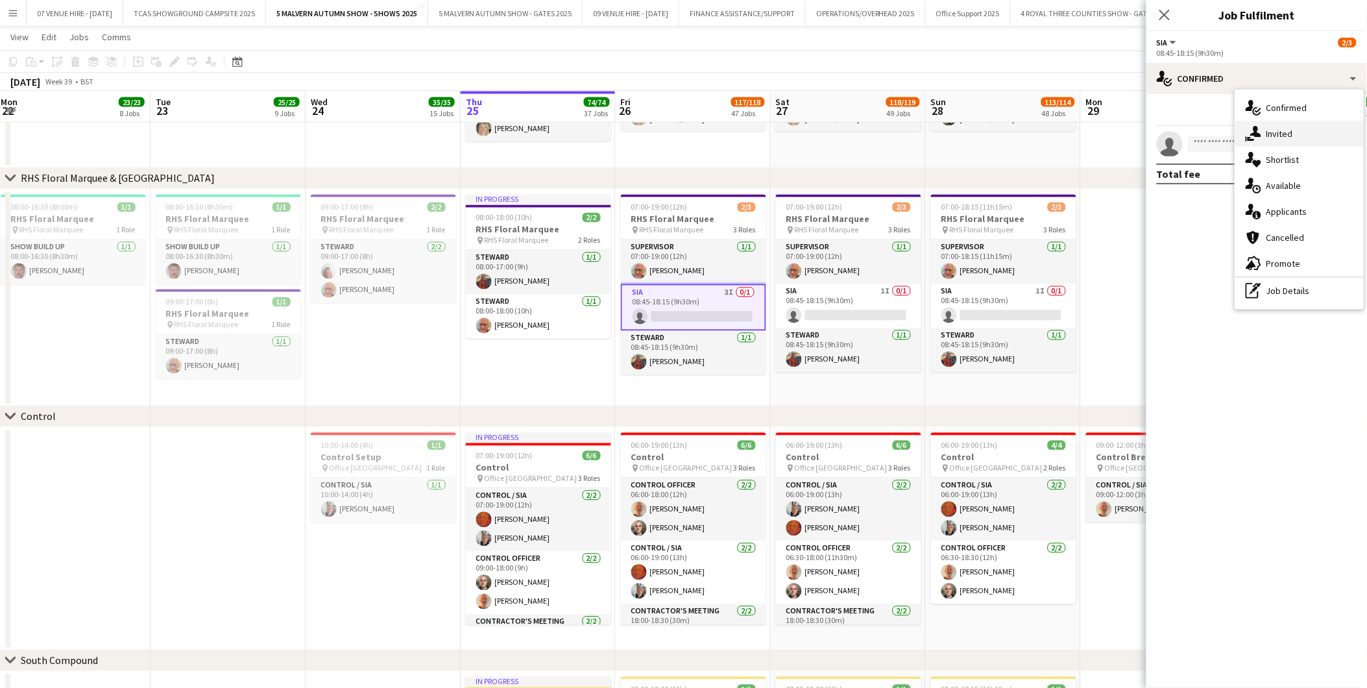
click at [916, 131] on span "Invited" at bounding box center [1280, 134] width 27 height 12
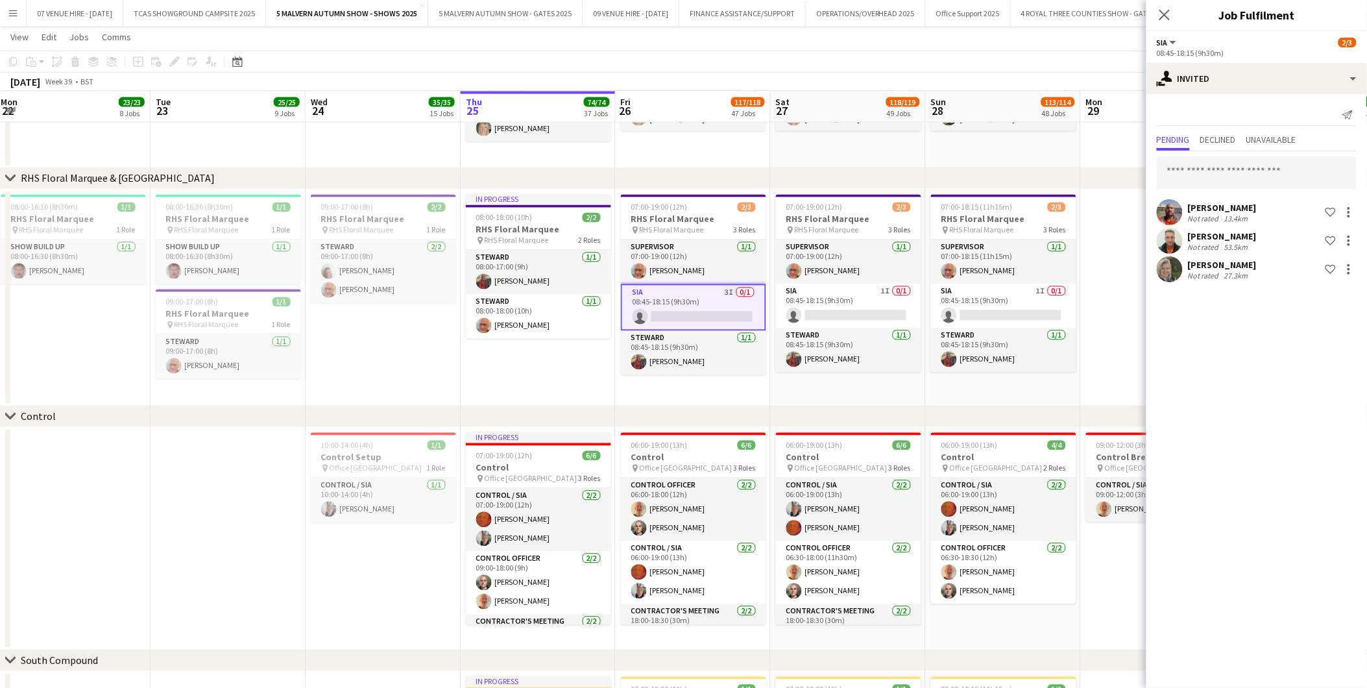
click at [515, 393] on app-date-cell "In progress 08:00-18:00 (10h) 2/2 RHS Floral Marquee pin RHS Floral Marquee 2 R…" at bounding box center [538, 297] width 155 height 217
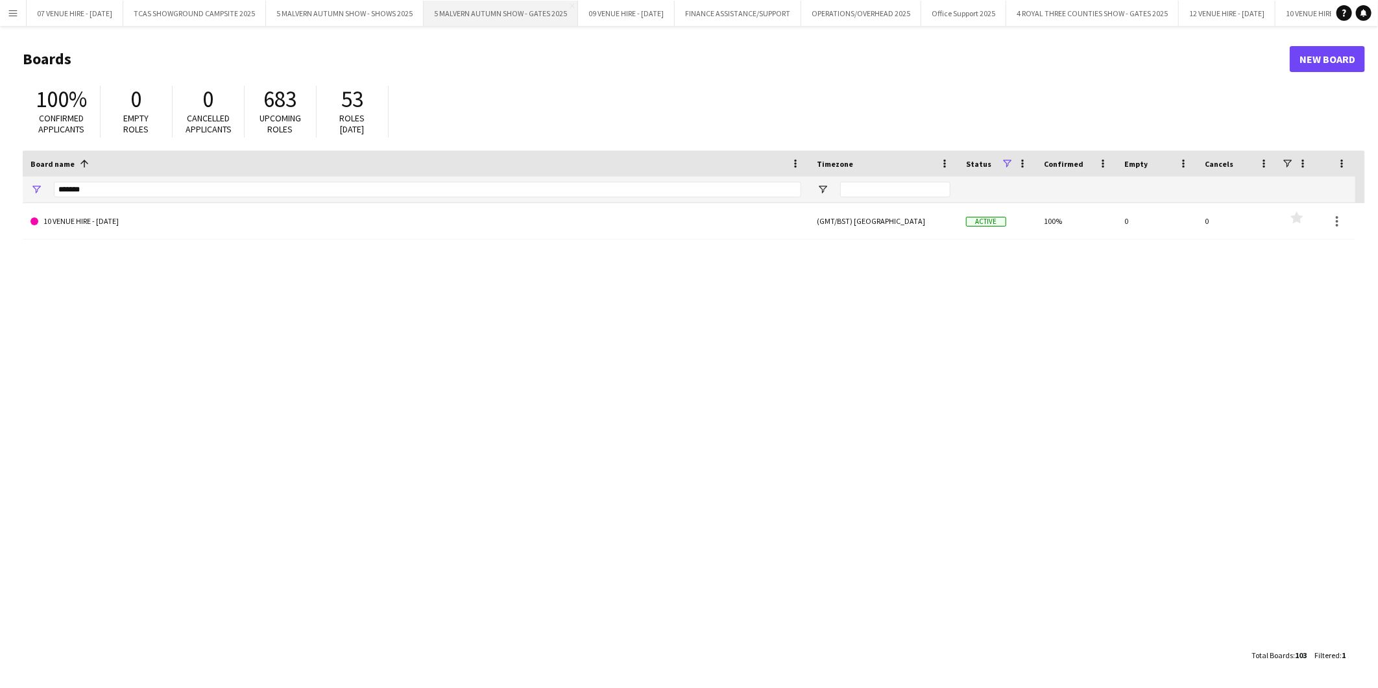
click at [500, 16] on button "5 MALVERN AUTUMN SHOW - GATES 2025 Close" at bounding box center [501, 13] width 154 height 25
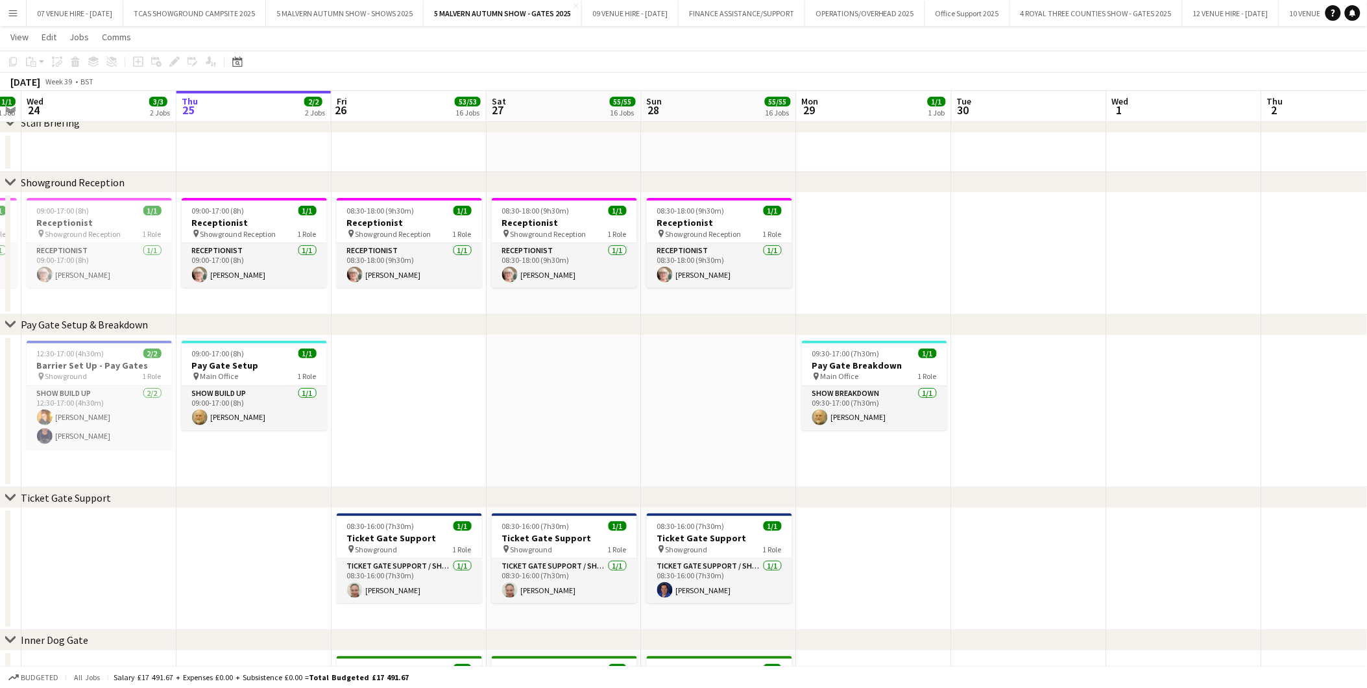
scroll to position [0, 366]
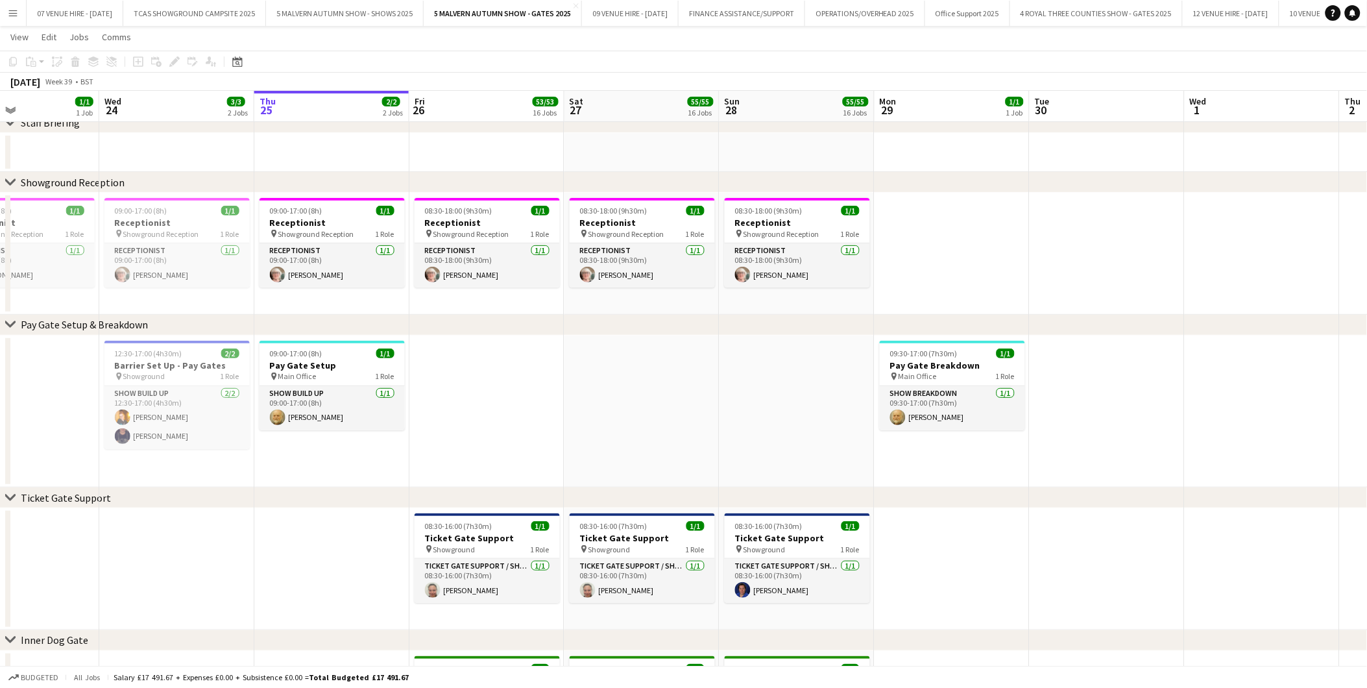
drag, startPoint x: 680, startPoint y: 210, endPoint x: 779, endPoint y: 210, distance: 98.6
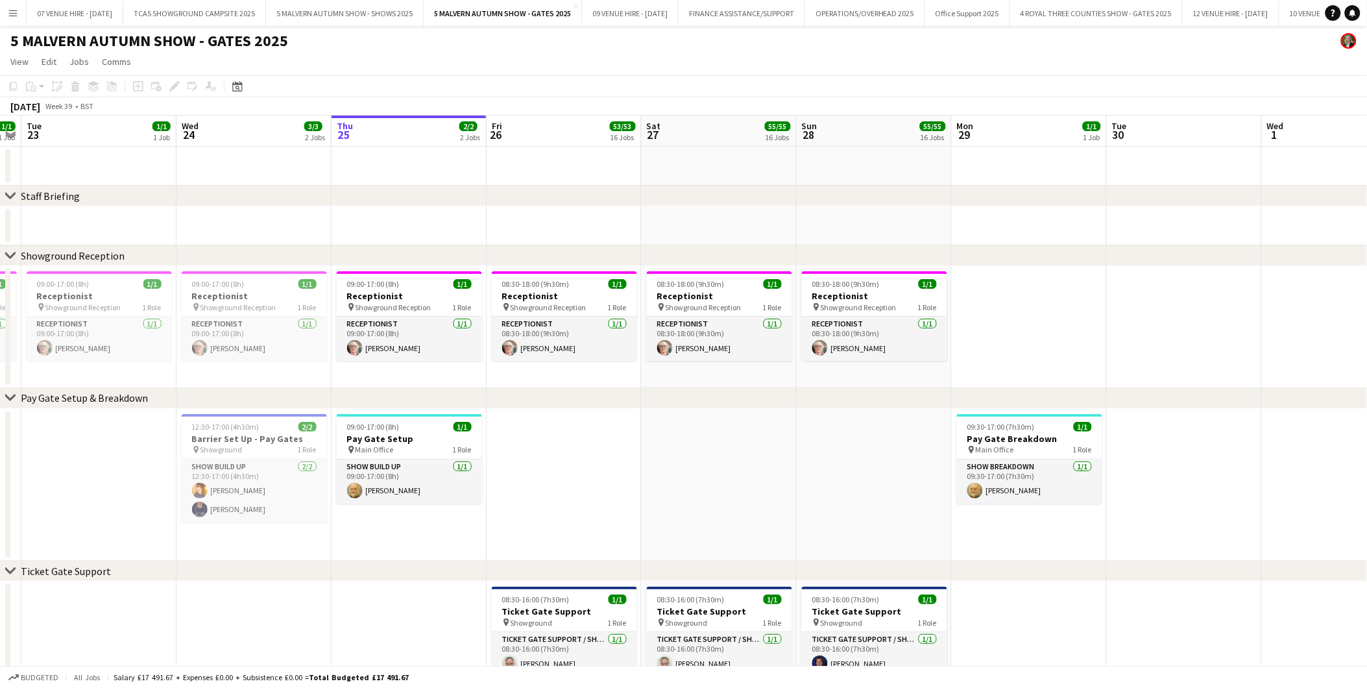
scroll to position [0, 293]
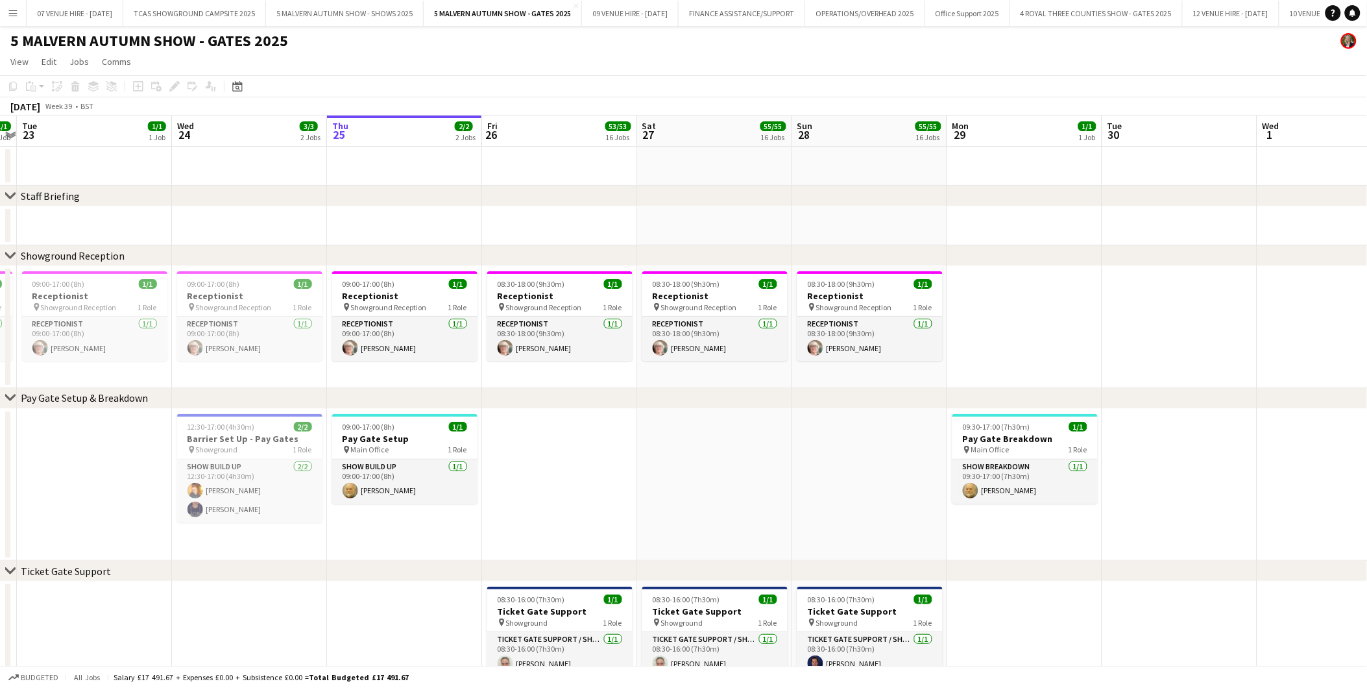
drag, startPoint x: 803, startPoint y: 283, endPoint x: 876, endPoint y: 289, distance: 73.0
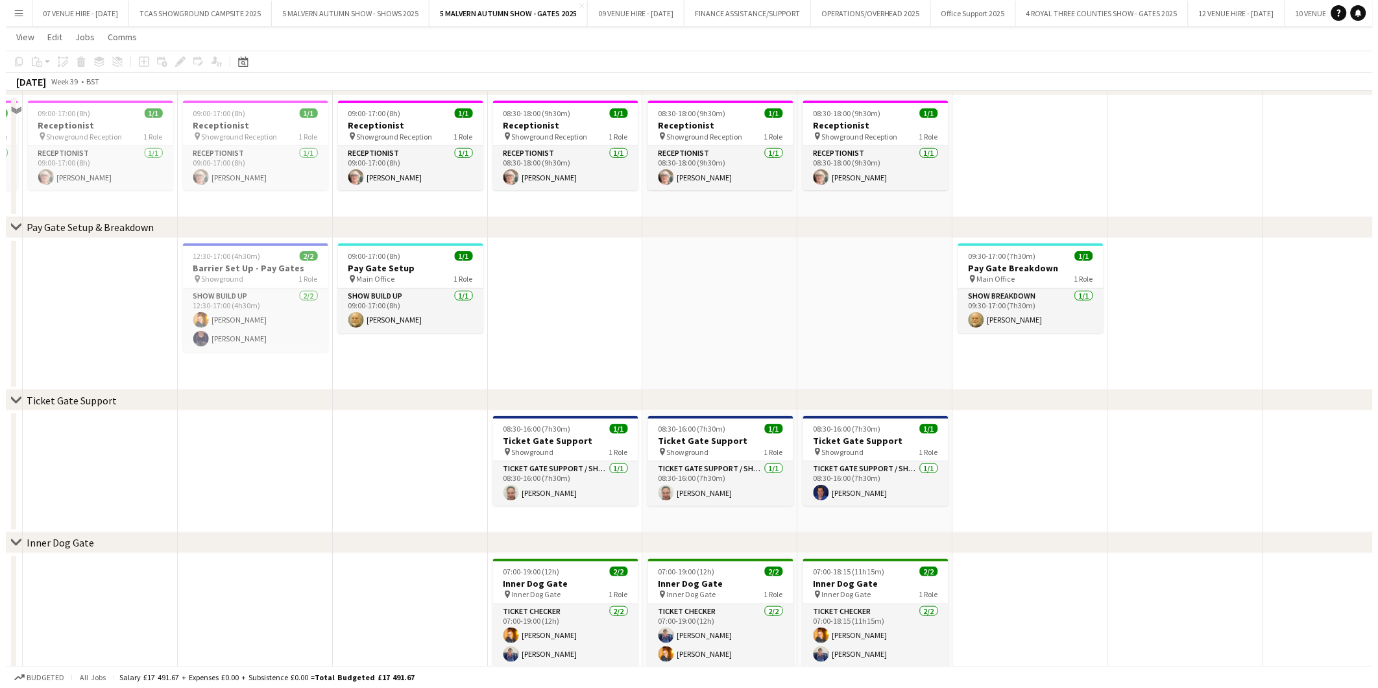
scroll to position [0, 0]
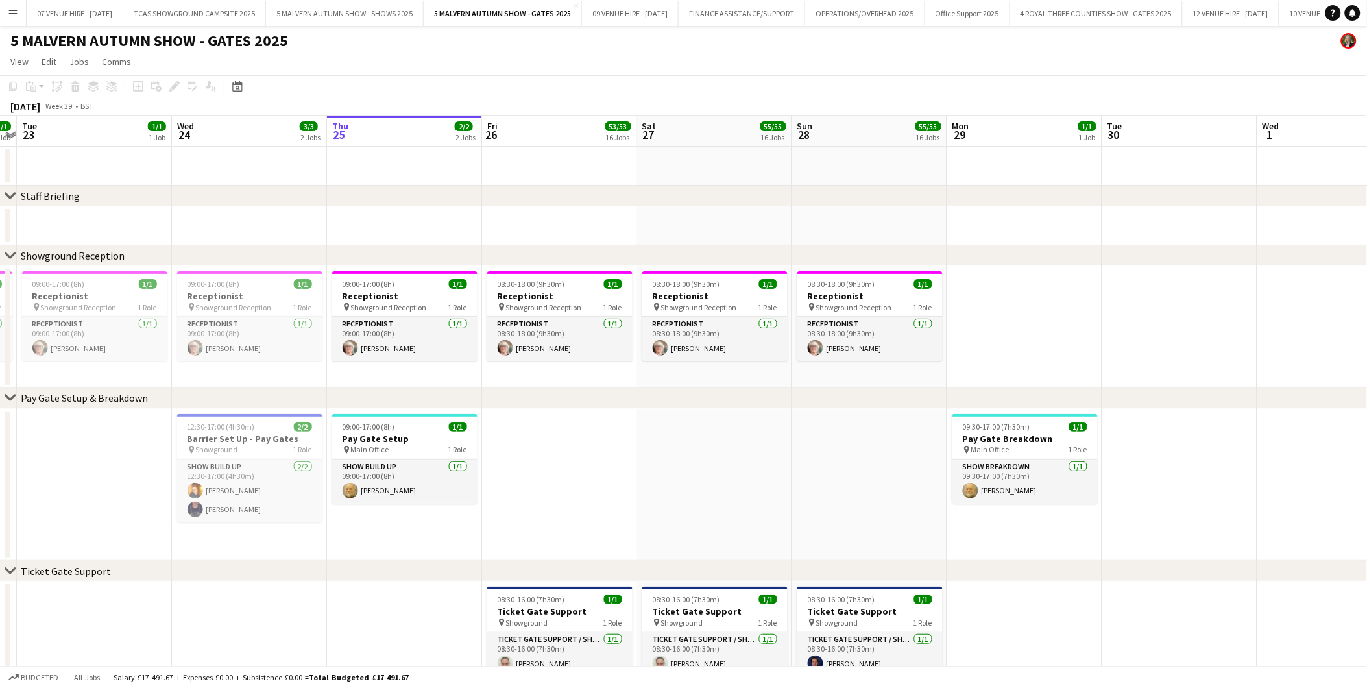
click at [15, 12] on app-icon "Menu" at bounding box center [13, 13] width 10 height 10
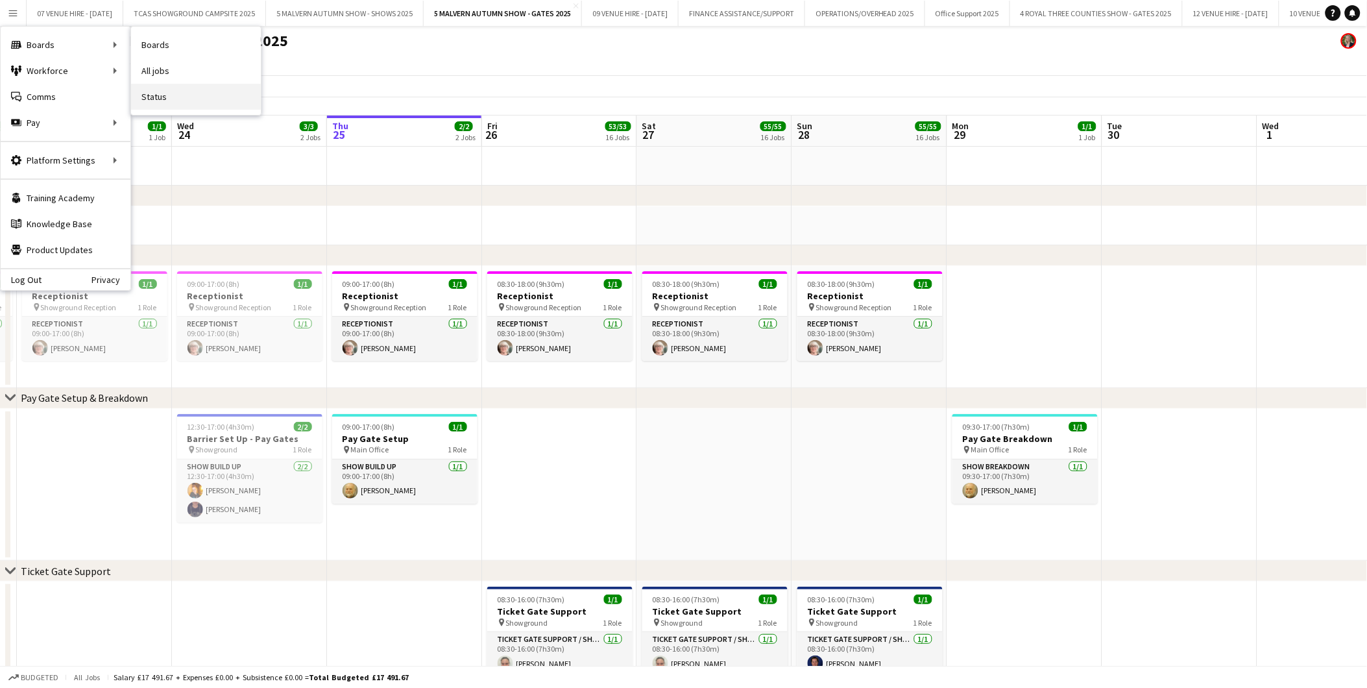
click at [147, 93] on link "Status" at bounding box center [196, 97] width 130 height 26
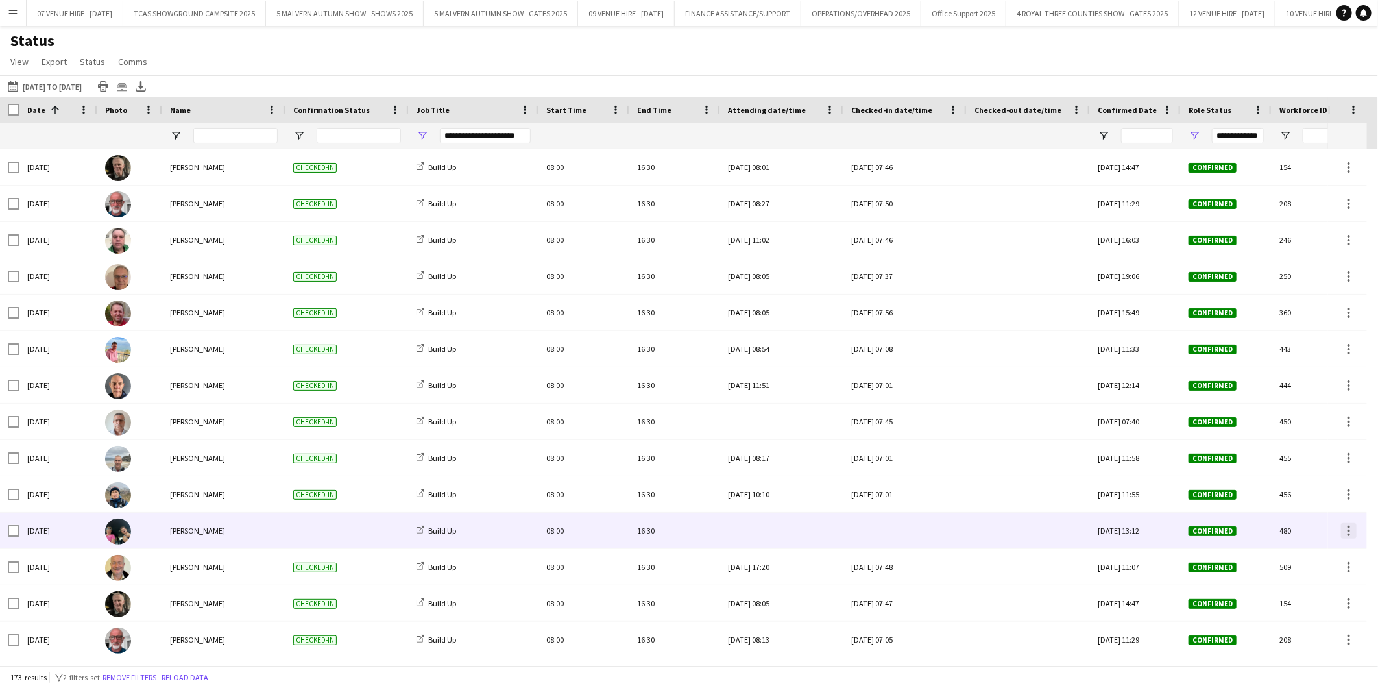
click at [1350, 530] on div at bounding box center [1349, 531] width 3 height 3
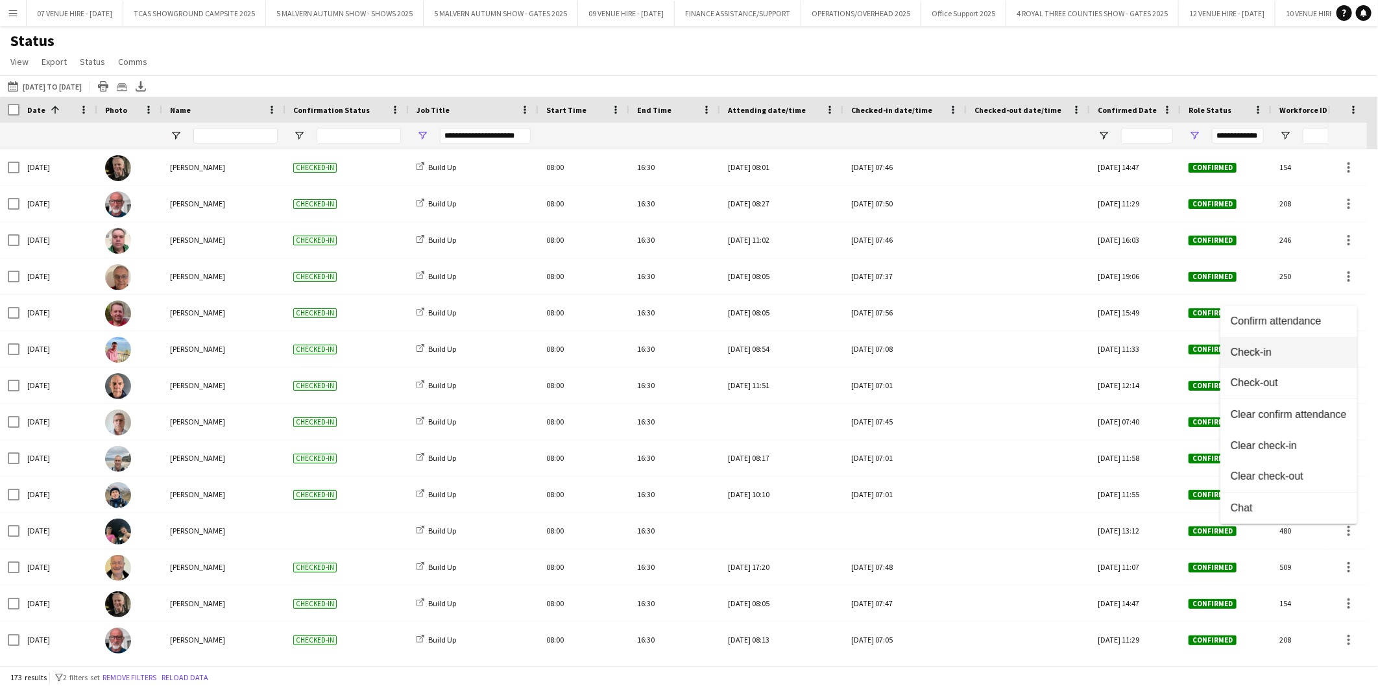
click at [1266, 350] on span "Check-in" at bounding box center [1289, 352] width 116 height 12
click at [75, 82] on button "[DATE] to [DATE] [DATE] to [DATE]" at bounding box center [44, 87] width 79 height 16
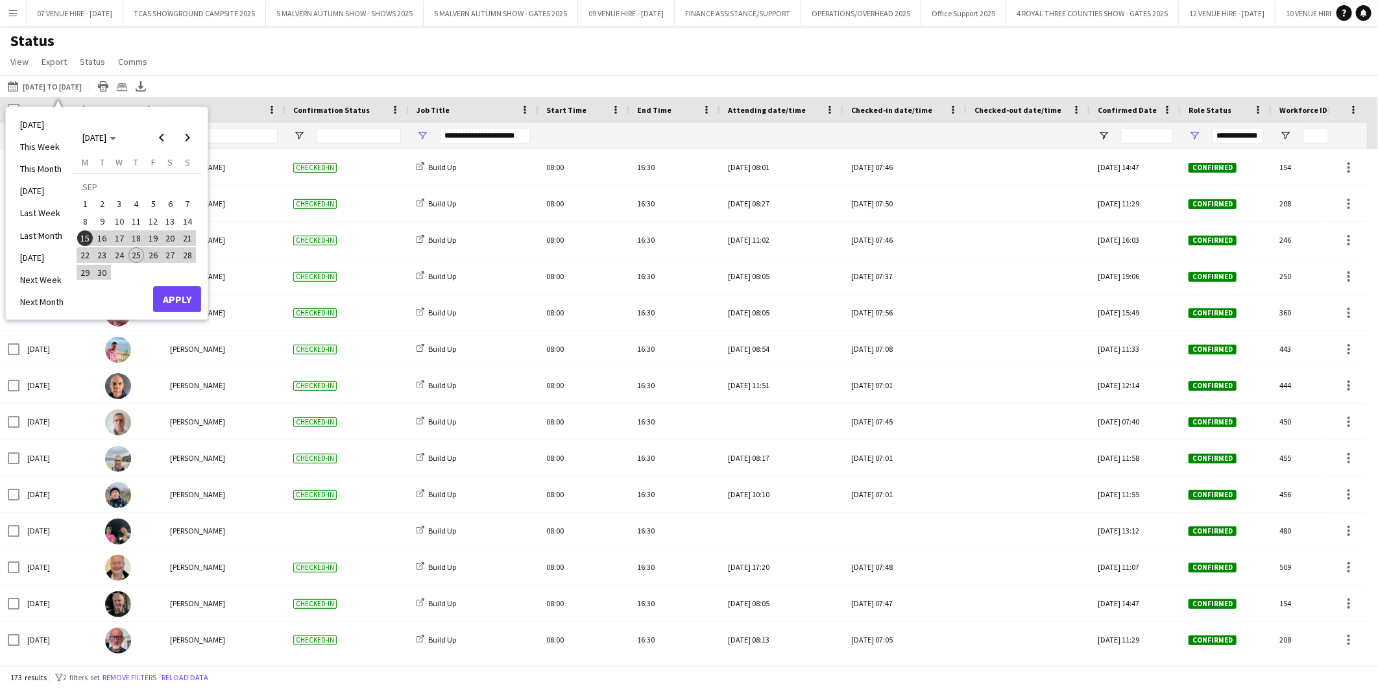
click at [138, 251] on span "25" at bounding box center [136, 255] width 16 height 16
click at [89, 234] on span "15" at bounding box center [85, 238] width 16 height 16
click at [134, 251] on span "25" at bounding box center [136, 255] width 16 height 16
click at [90, 236] on span "15" at bounding box center [85, 238] width 16 height 16
click at [135, 214] on span "11" at bounding box center [136, 222] width 16 height 16
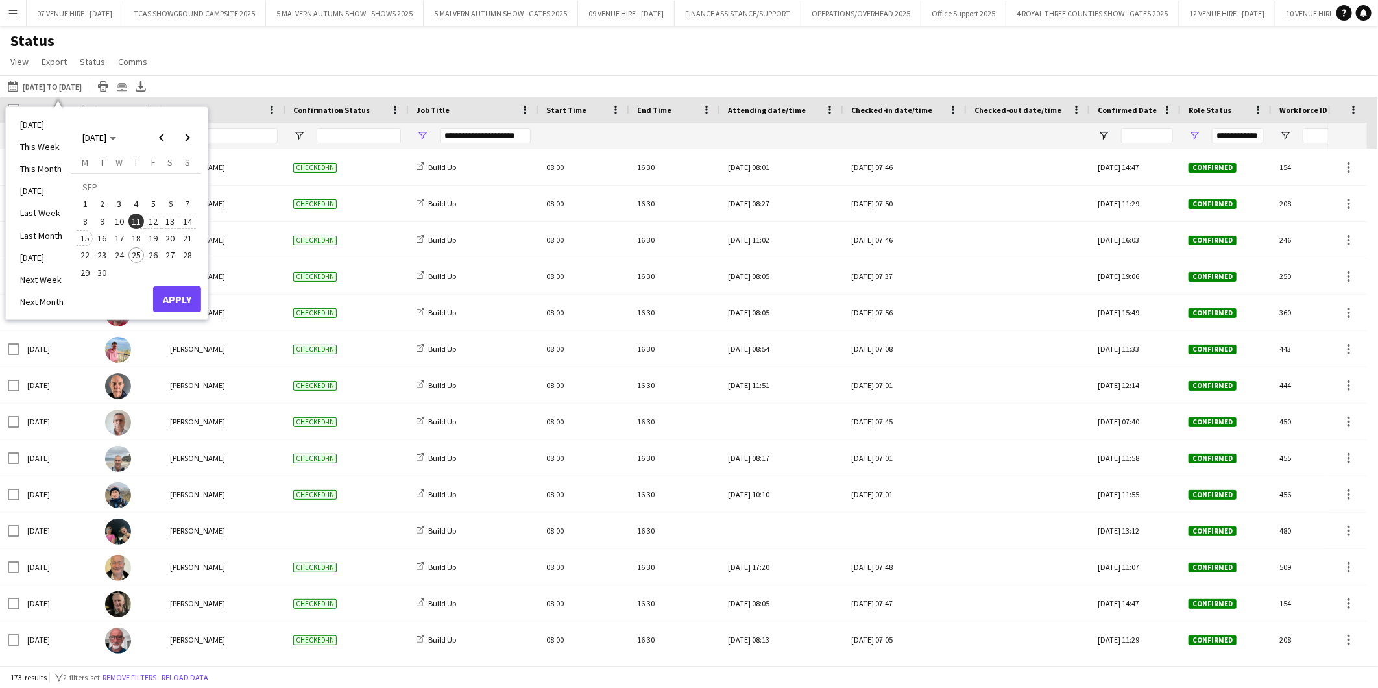
click at [87, 234] on span "15" at bounding box center [85, 238] width 16 height 16
click at [141, 252] on span "25" at bounding box center [136, 255] width 16 height 16
click at [90, 239] on span "15" at bounding box center [85, 238] width 16 height 16
click at [134, 251] on span "25" at bounding box center [136, 255] width 16 height 16
click at [145, 240] on button "19" at bounding box center [153, 238] width 17 height 17
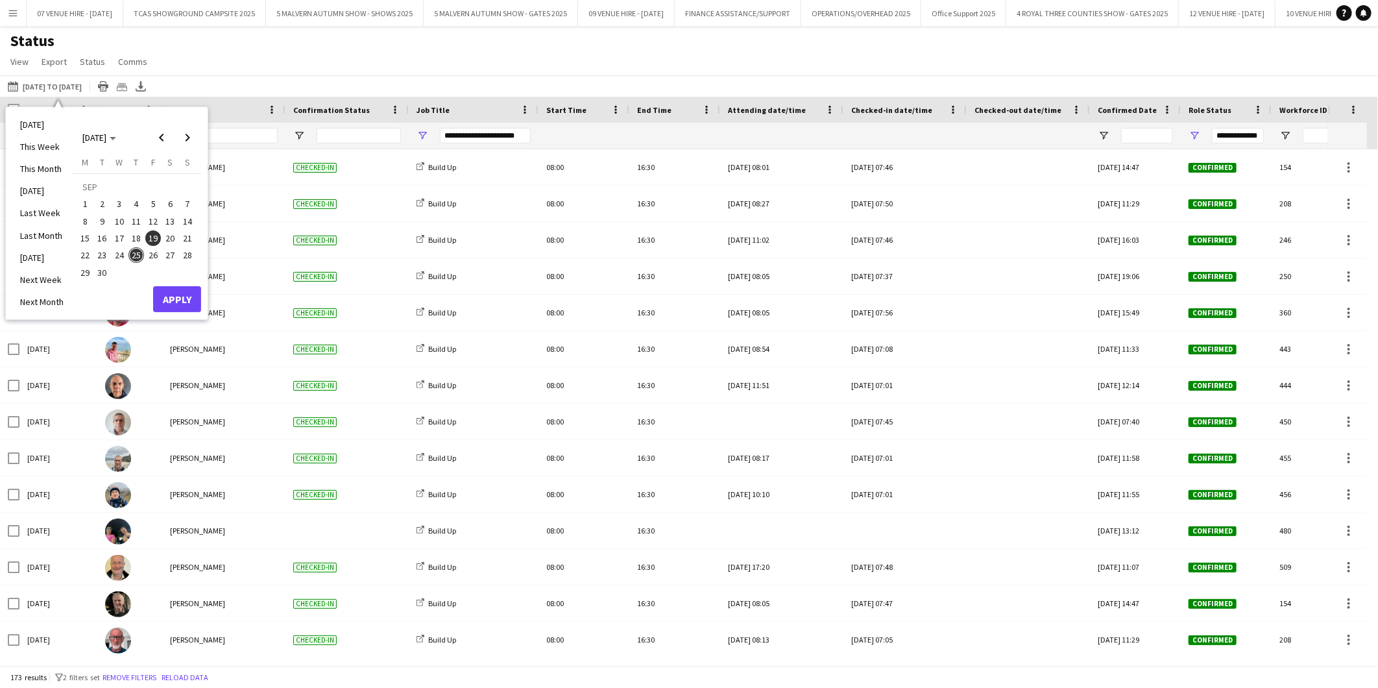
click at [266, 58] on div "Status View Views Default view MAS name tags New view Update view Delete view E…" at bounding box center [689, 53] width 1378 height 44
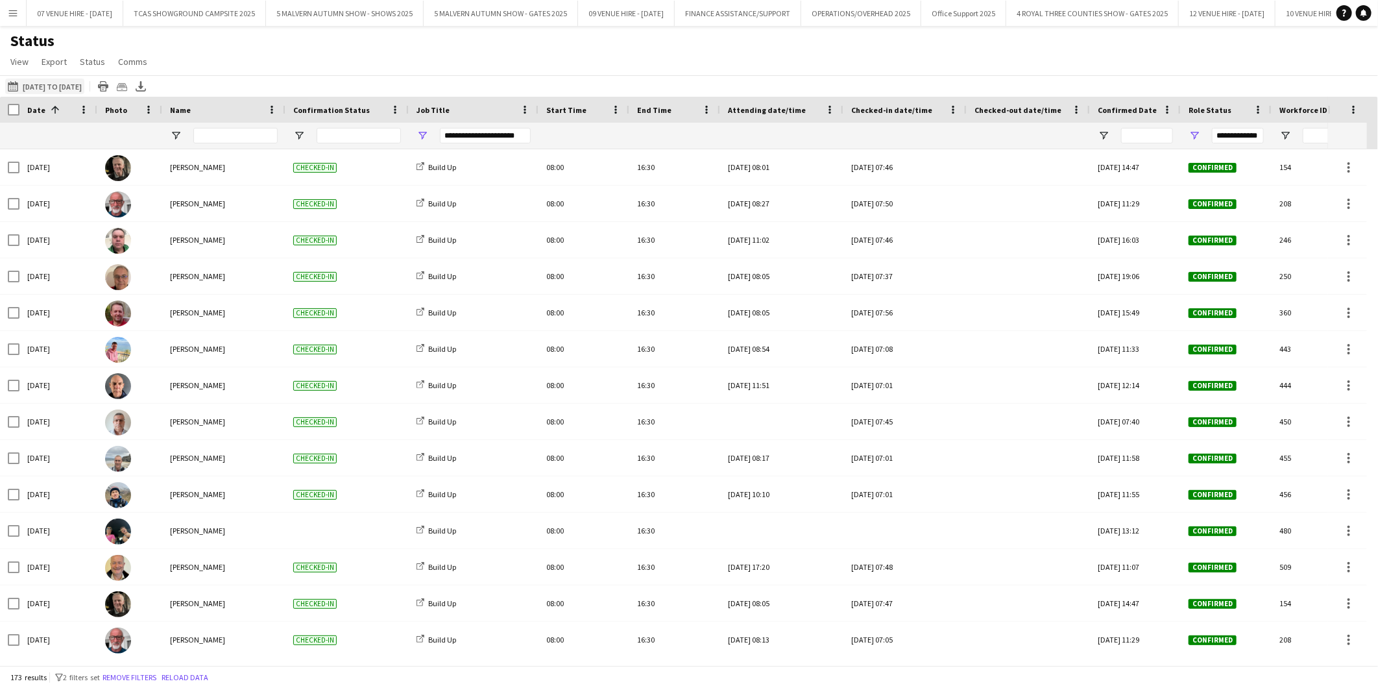
click at [84, 86] on button "[DATE] to [DATE] [DATE] to [DATE]" at bounding box center [44, 87] width 79 height 16
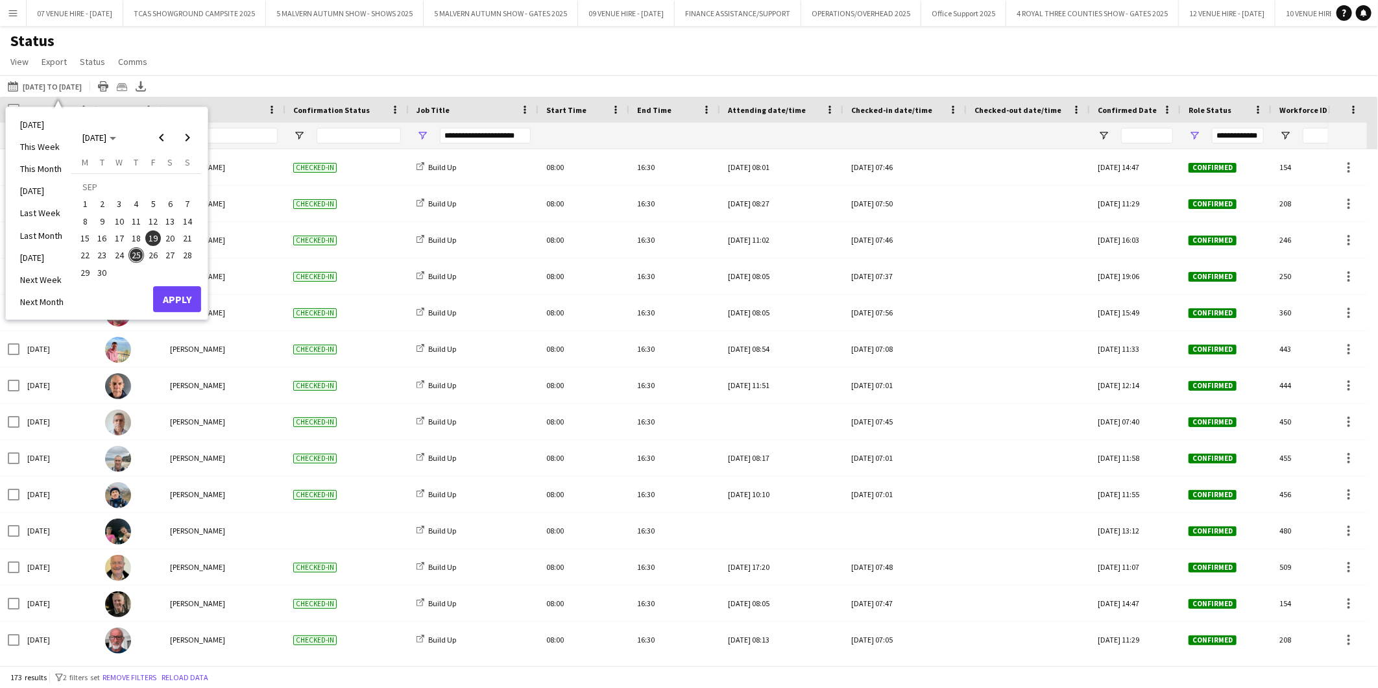
click at [87, 232] on span "15" at bounding box center [85, 238] width 16 height 16
click at [134, 252] on span "25" at bounding box center [136, 255] width 16 height 16
click at [169, 294] on button "Apply" at bounding box center [177, 299] width 48 height 26
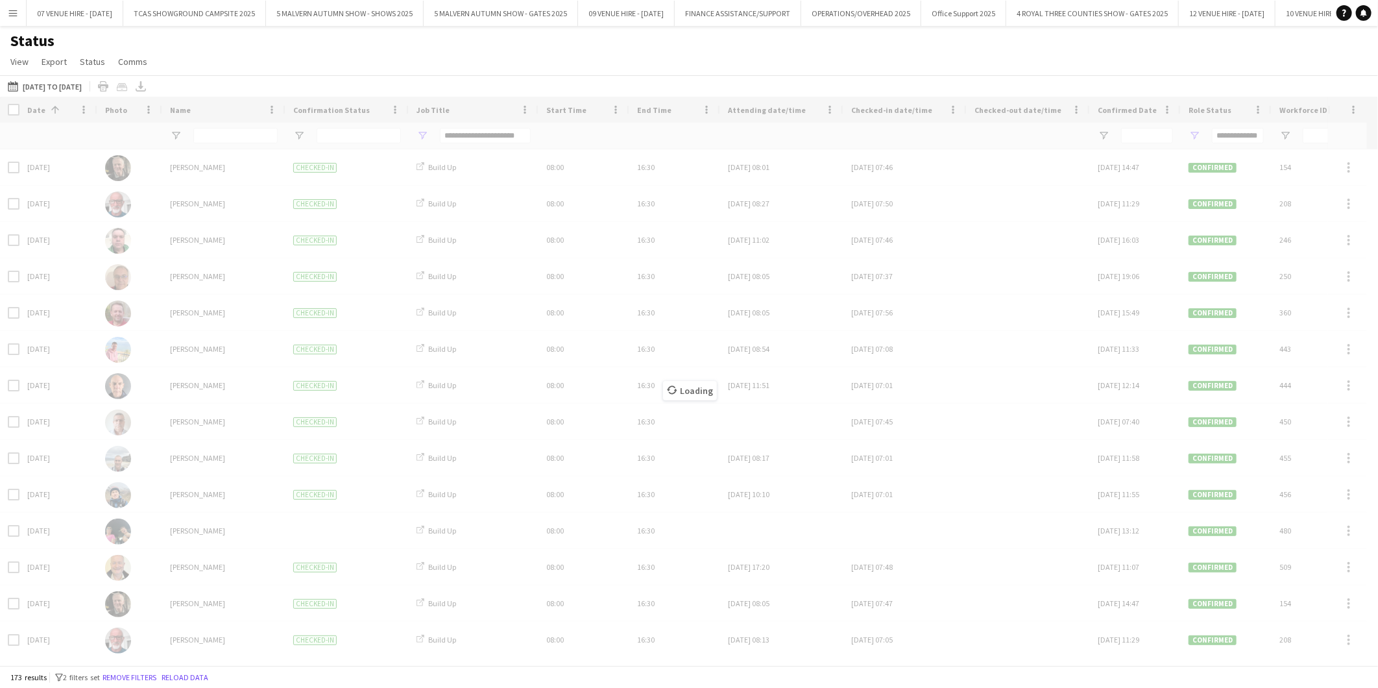
type input "**********"
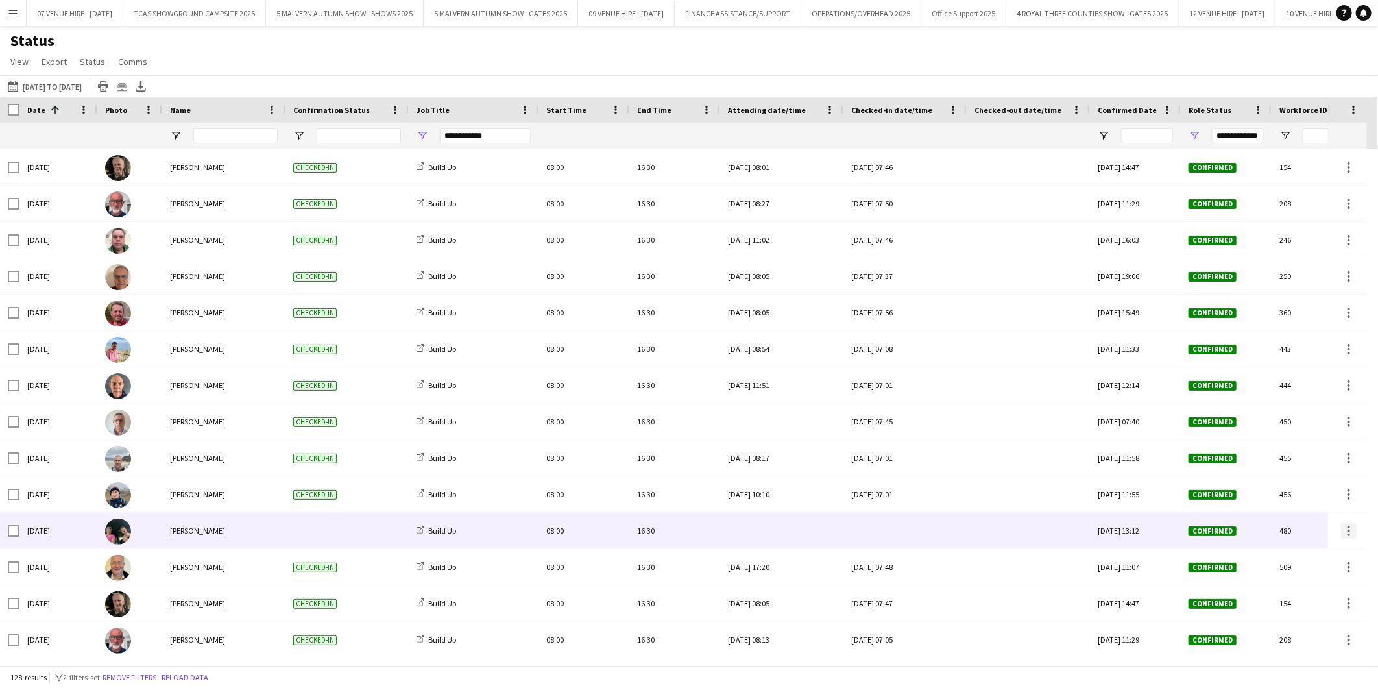
click at [1348, 528] on div at bounding box center [1349, 531] width 16 height 16
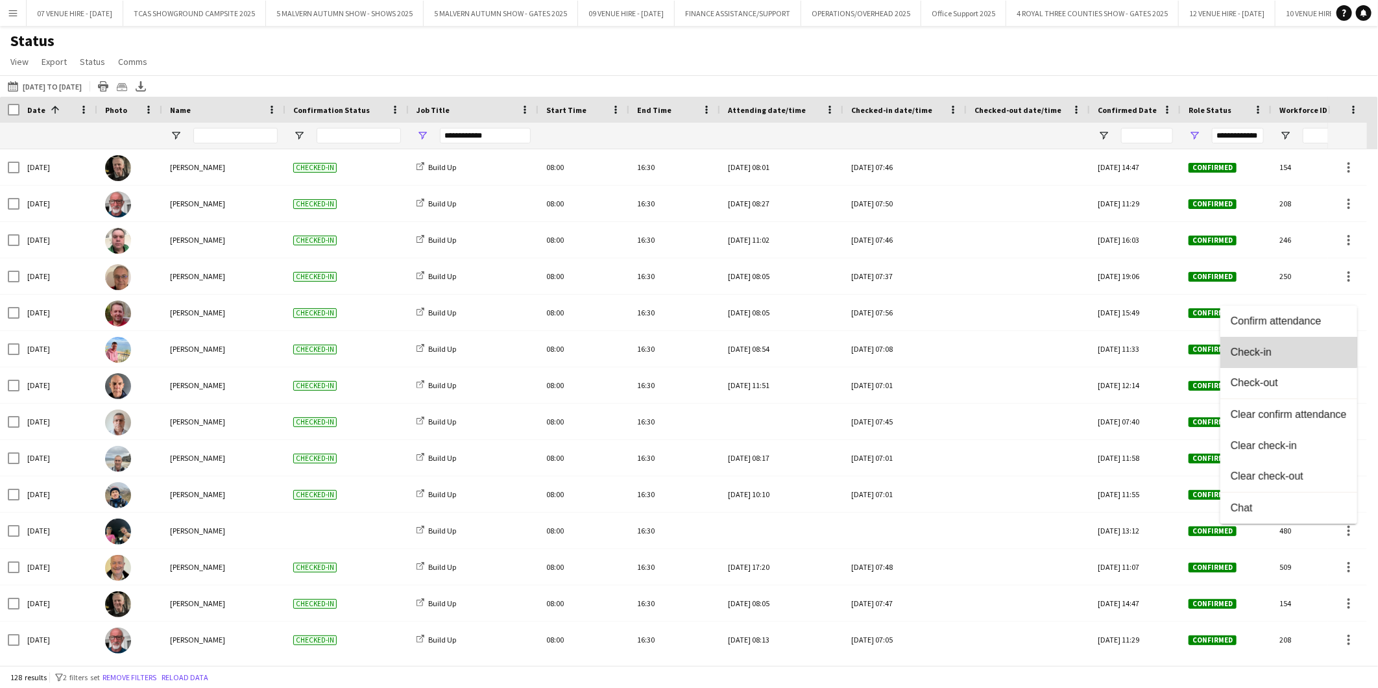
click at [1254, 350] on span "Check-in" at bounding box center [1289, 352] width 116 height 12
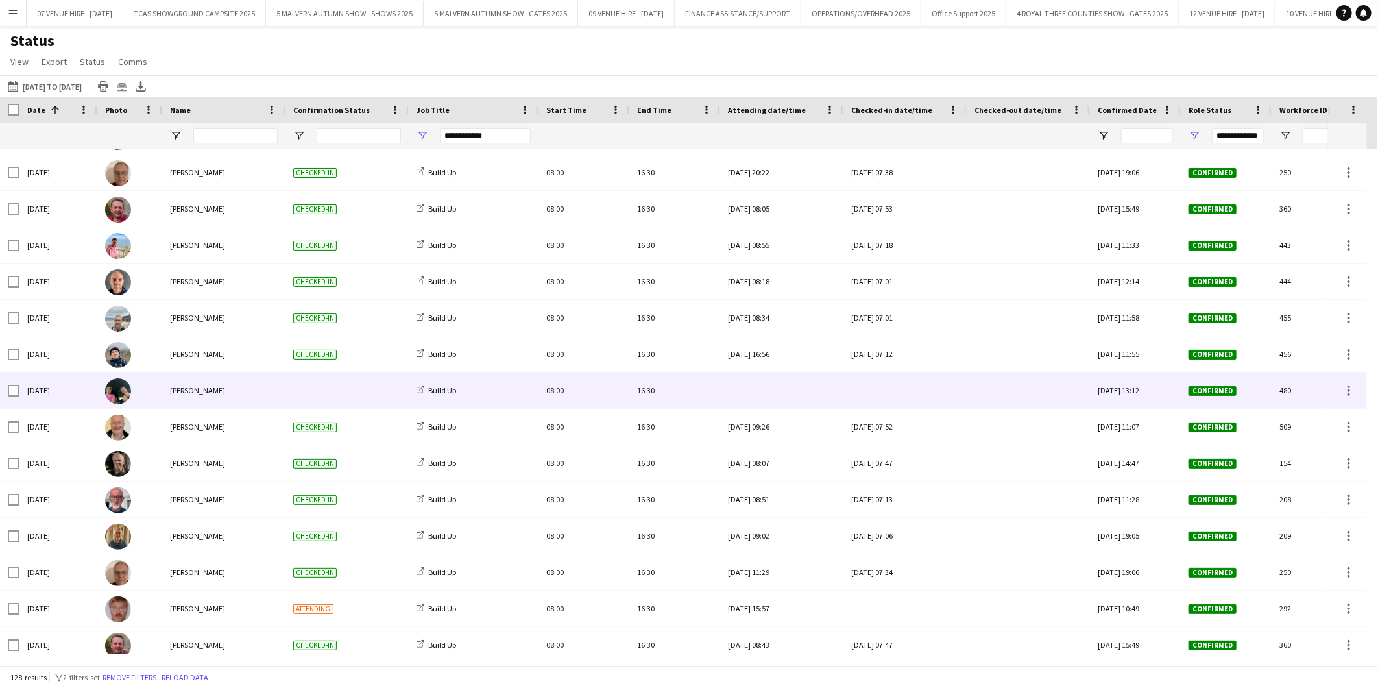
scroll to position [865, 0]
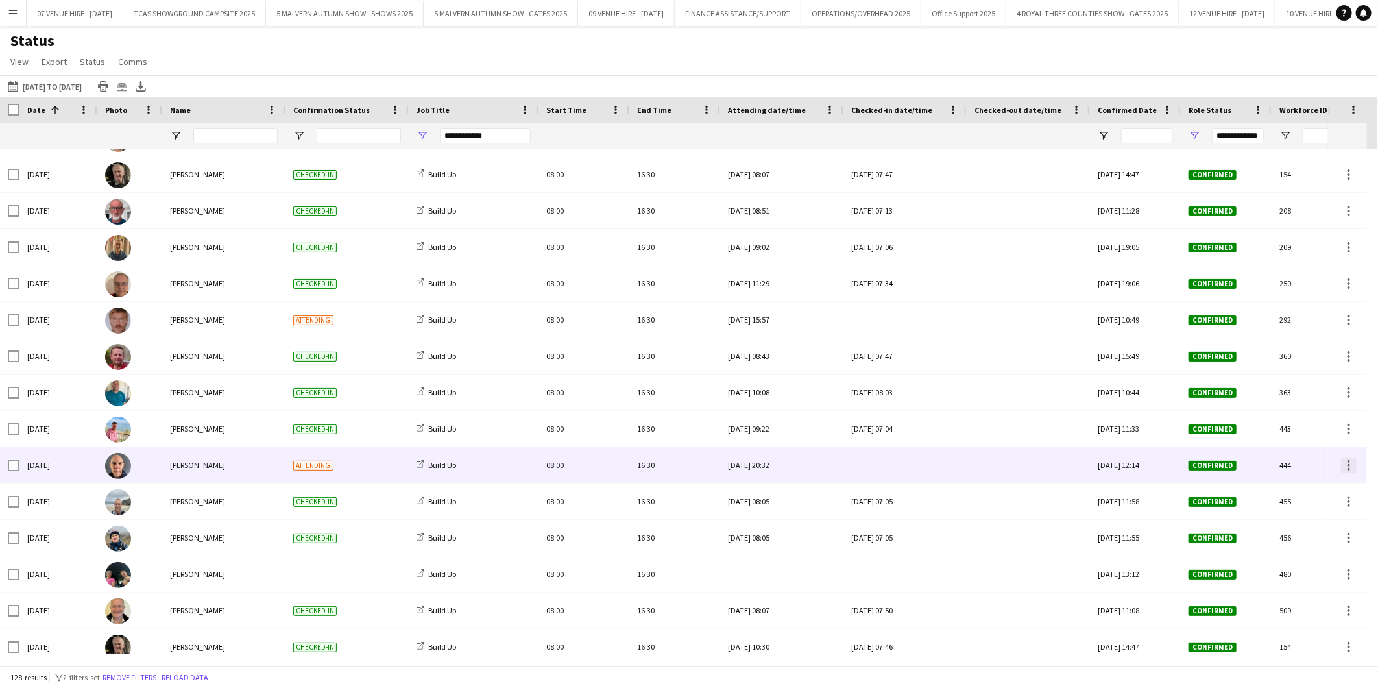
click at [1347, 465] on div at bounding box center [1349, 466] width 16 height 16
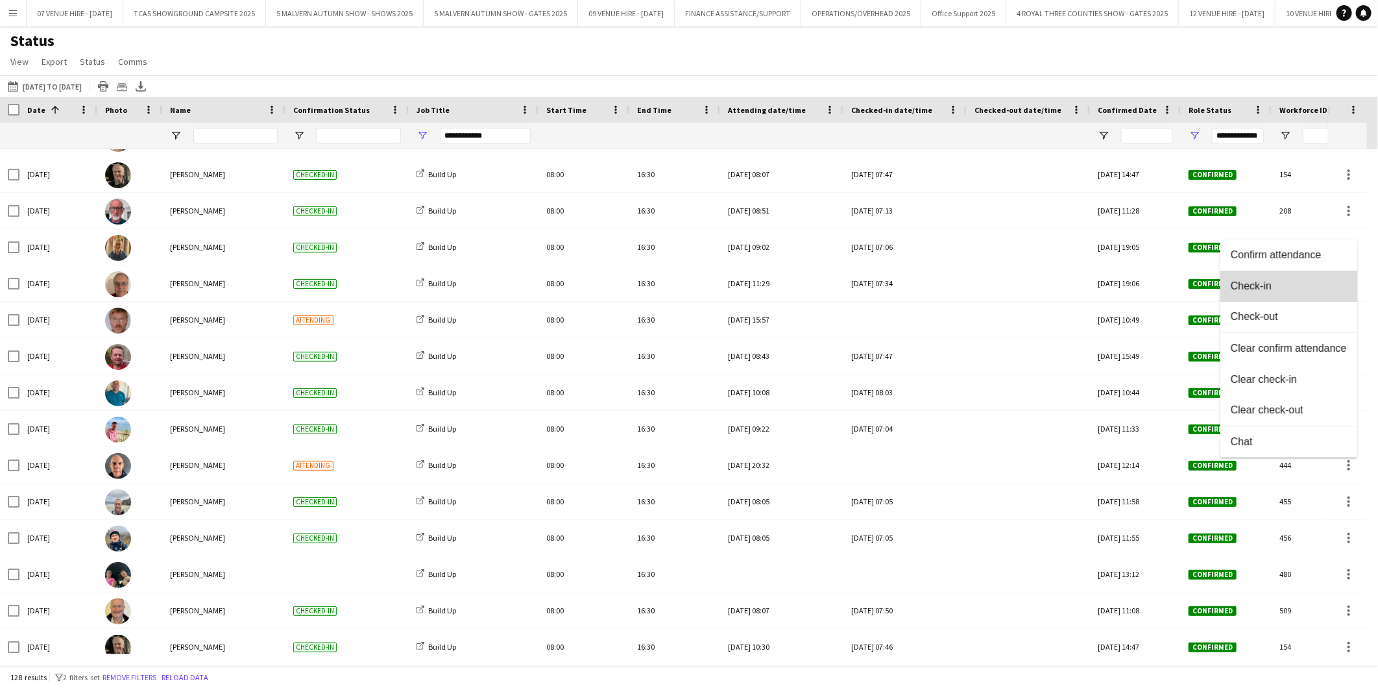
click at [1264, 293] on button "Check-in" at bounding box center [1289, 286] width 137 height 31
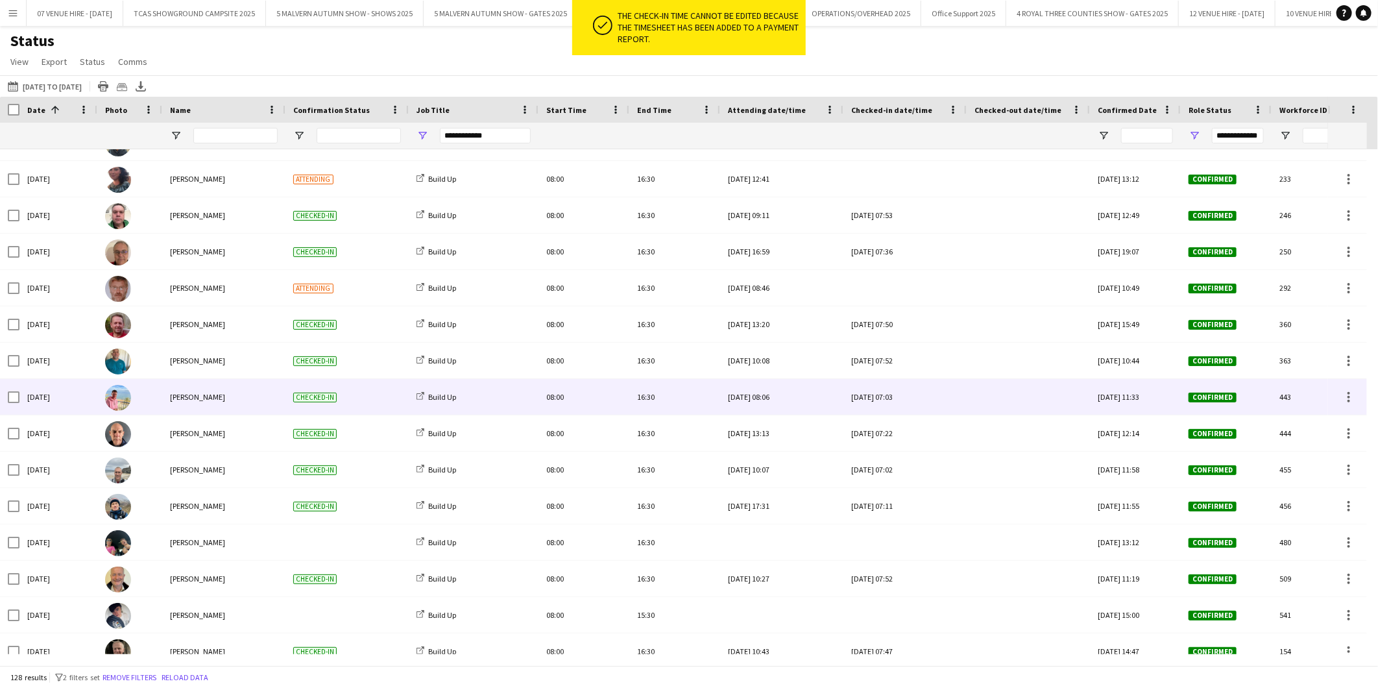
scroll to position [1658, 0]
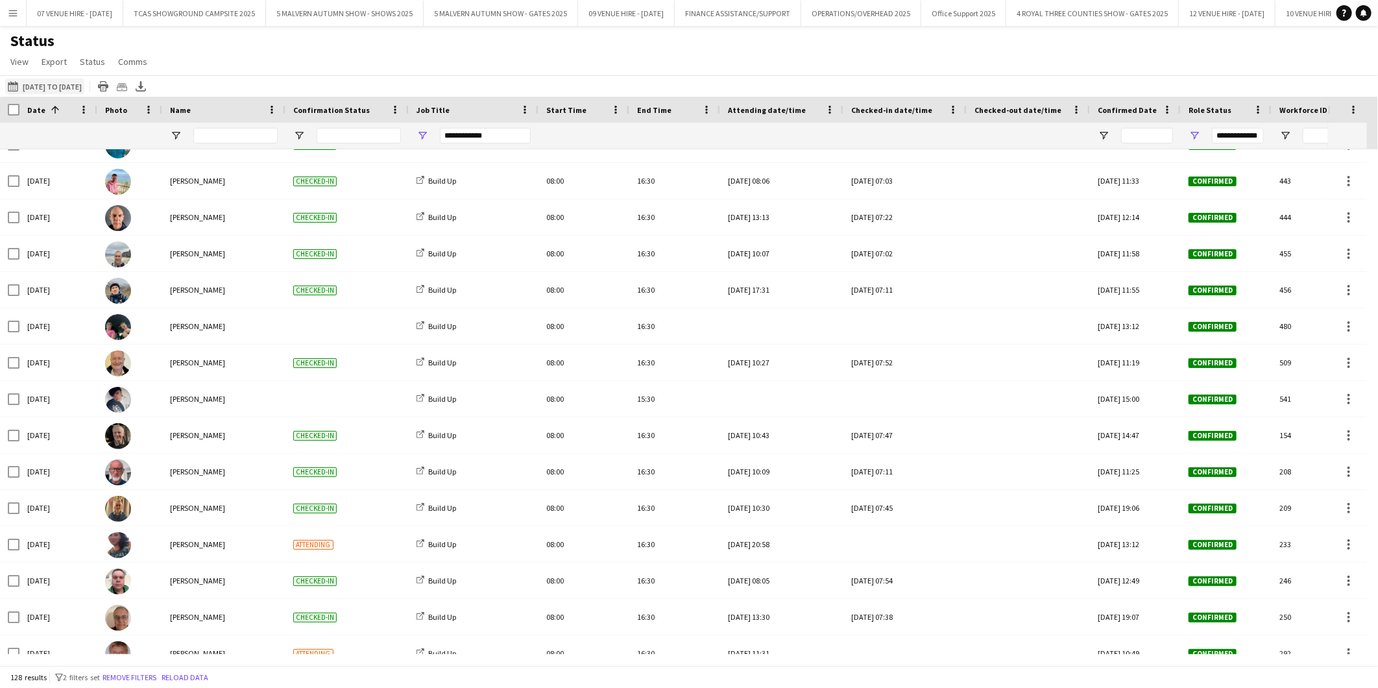
click at [84, 82] on button "[DATE] to [DATE] [DATE] to [DATE]" at bounding box center [44, 87] width 79 height 16
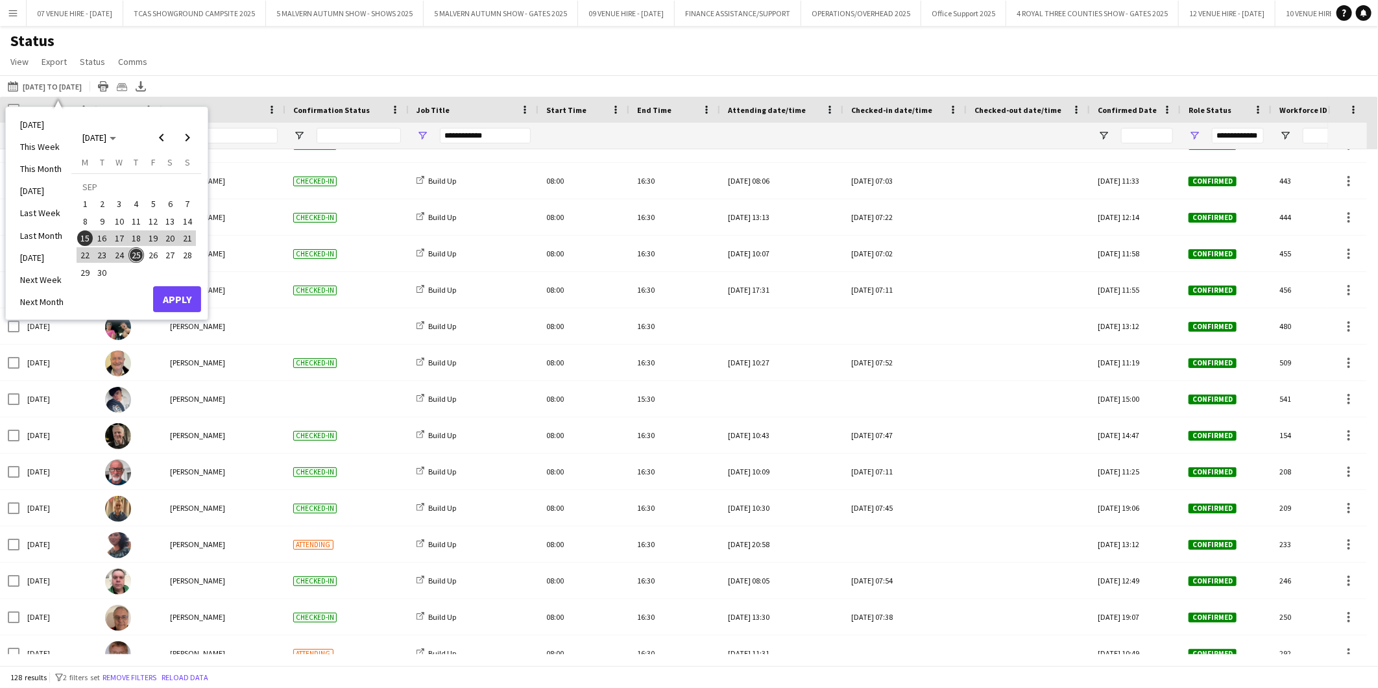
click at [136, 254] on span "25" at bounding box center [136, 255] width 16 height 16
click at [124, 254] on span "24" at bounding box center [120, 255] width 16 height 16
click at [178, 291] on button "Apply" at bounding box center [177, 299] width 48 height 26
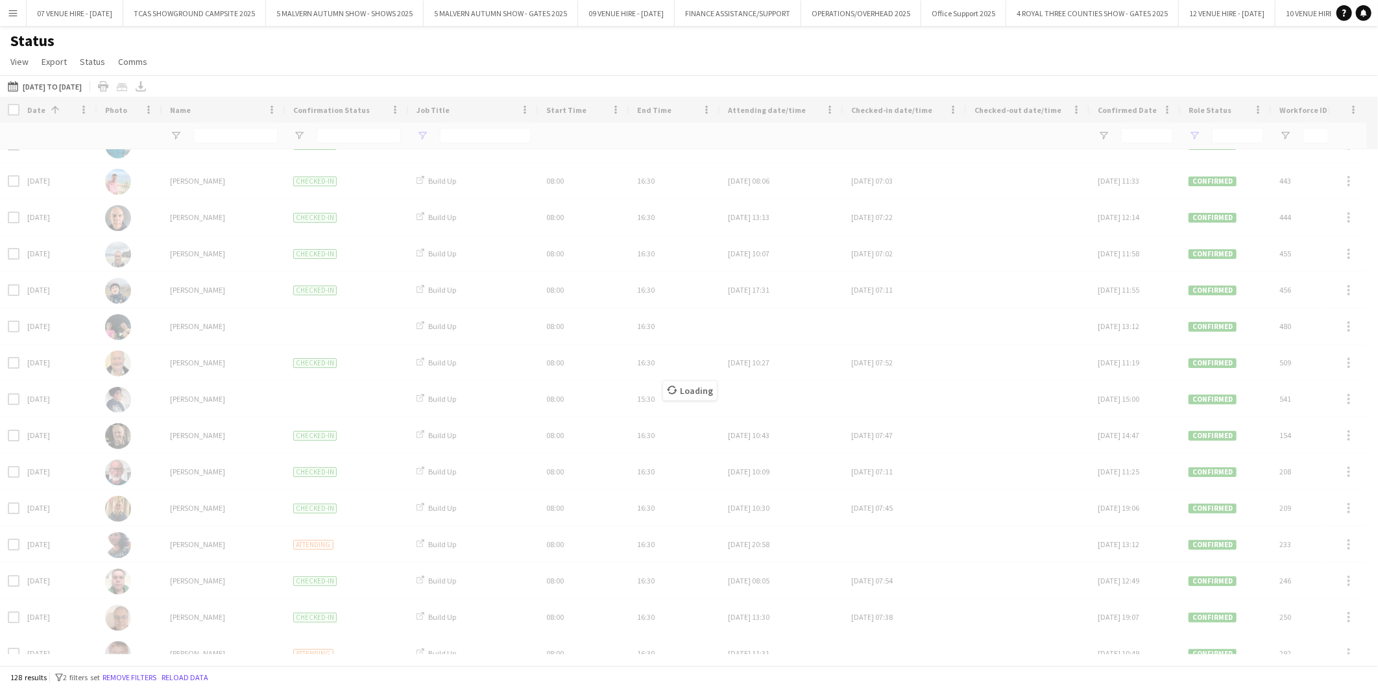
scroll to position [0, 0]
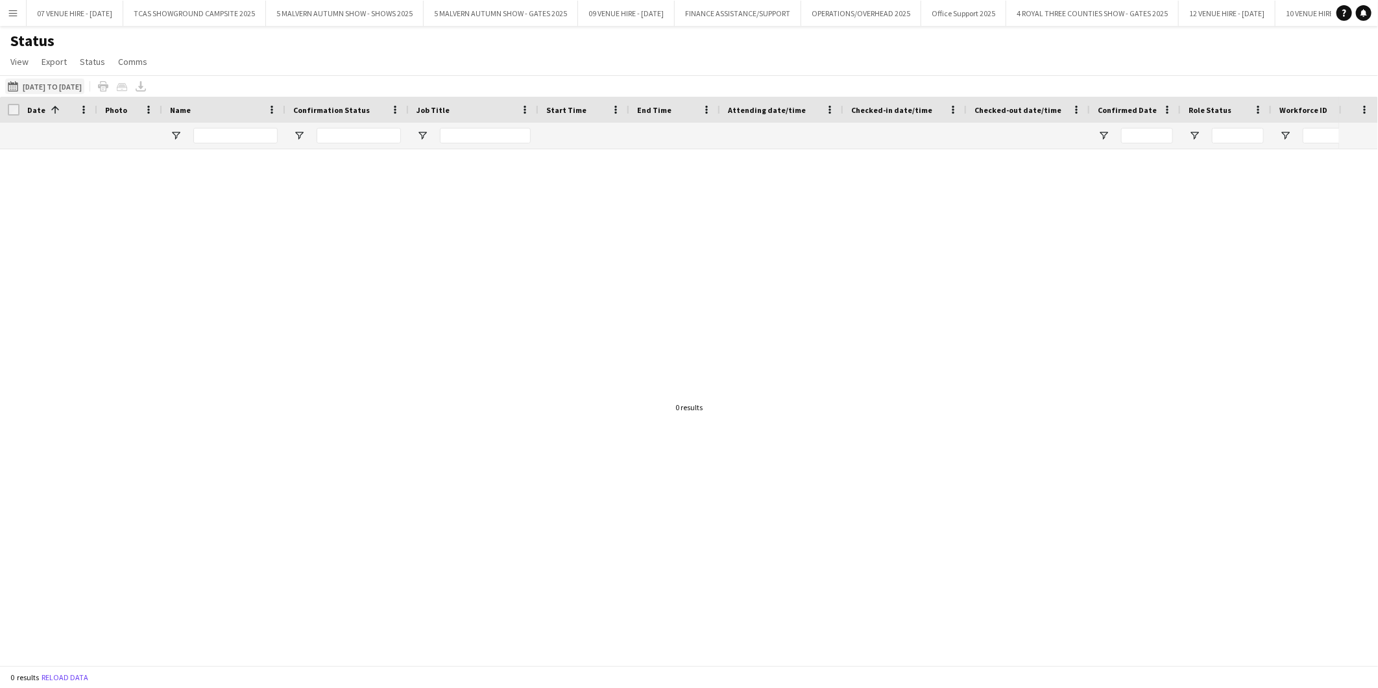
click at [74, 84] on button "[DATE] to [DATE] [DATE] to [DATE]" at bounding box center [44, 87] width 79 height 16
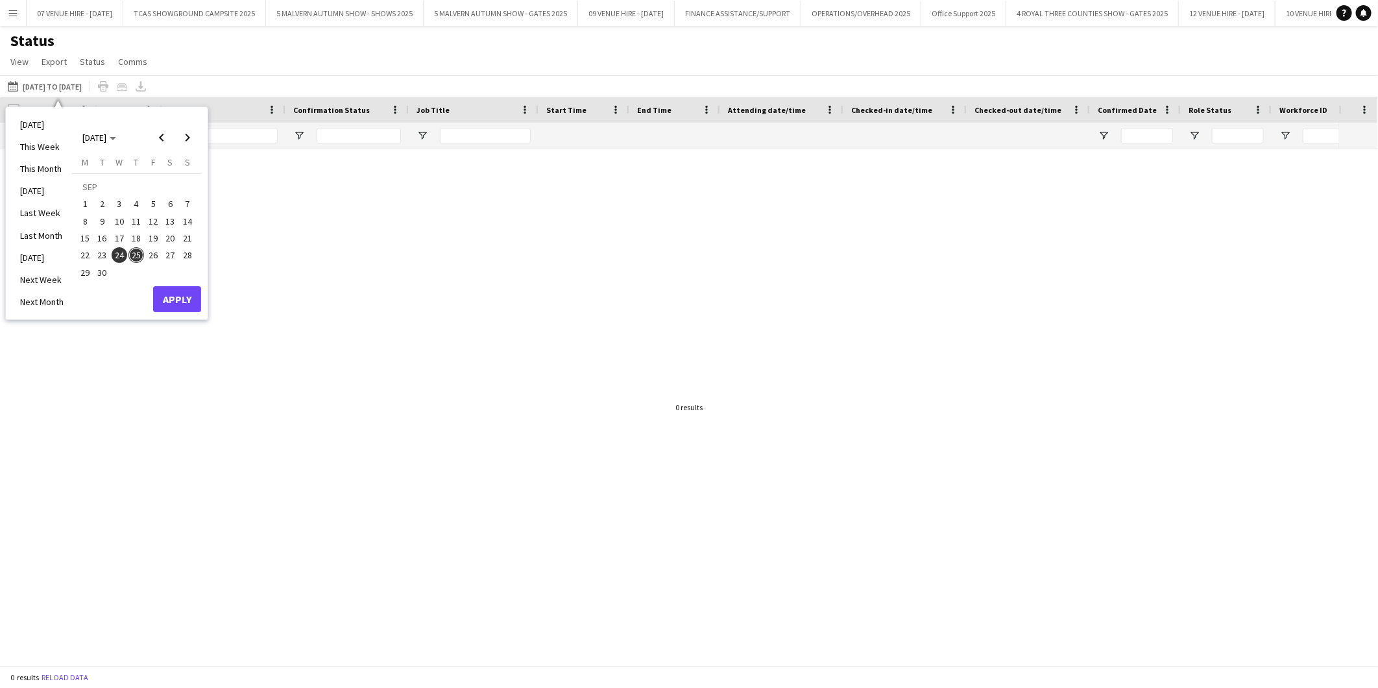
click at [117, 257] on span "24" at bounding box center [120, 255] width 16 height 16
click at [140, 255] on span "25" at bounding box center [136, 255] width 16 height 16
click at [169, 291] on button "Apply" at bounding box center [177, 299] width 48 height 26
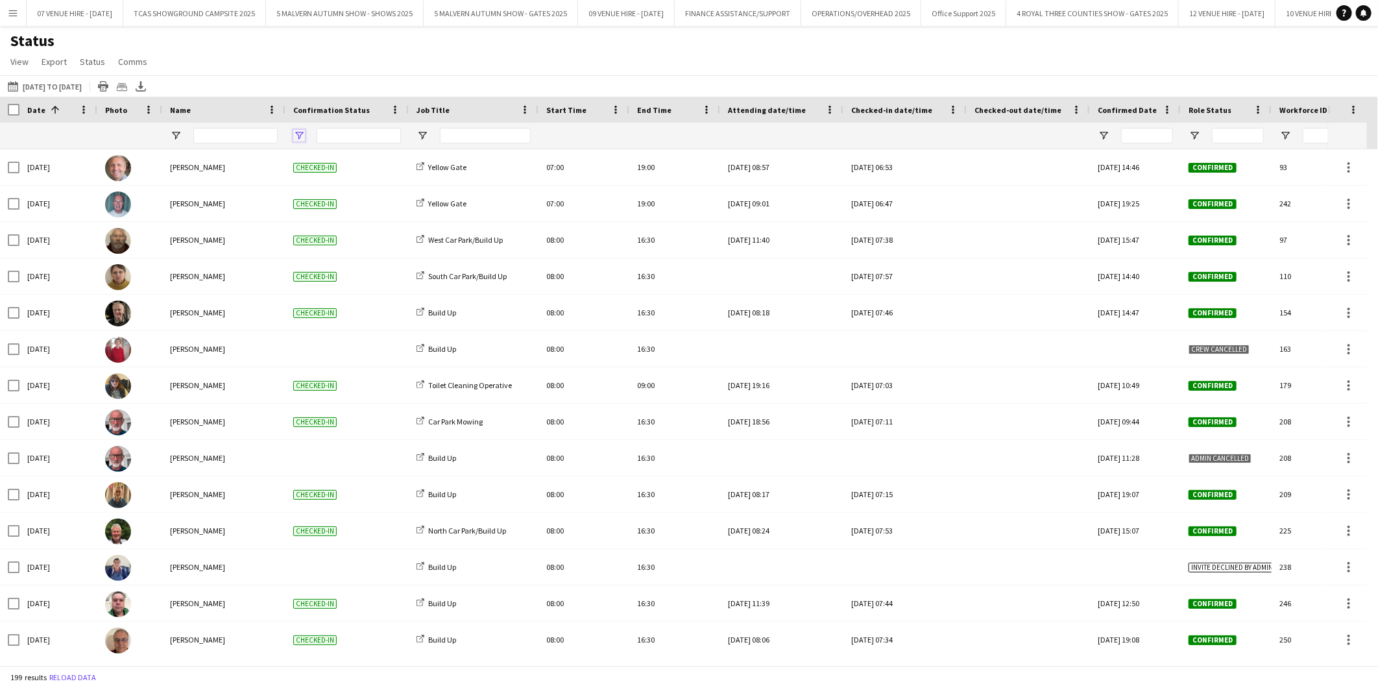
click at [297, 134] on span "Open Filter Menu" at bounding box center [299, 136] width 12 height 12
click at [318, 69] on div "Status View Views Default view MAS name tags New view Update view Delete view E…" at bounding box center [689, 53] width 1378 height 44
click at [1192, 135] on span "Open Filter Menu" at bounding box center [1195, 136] width 12 height 12
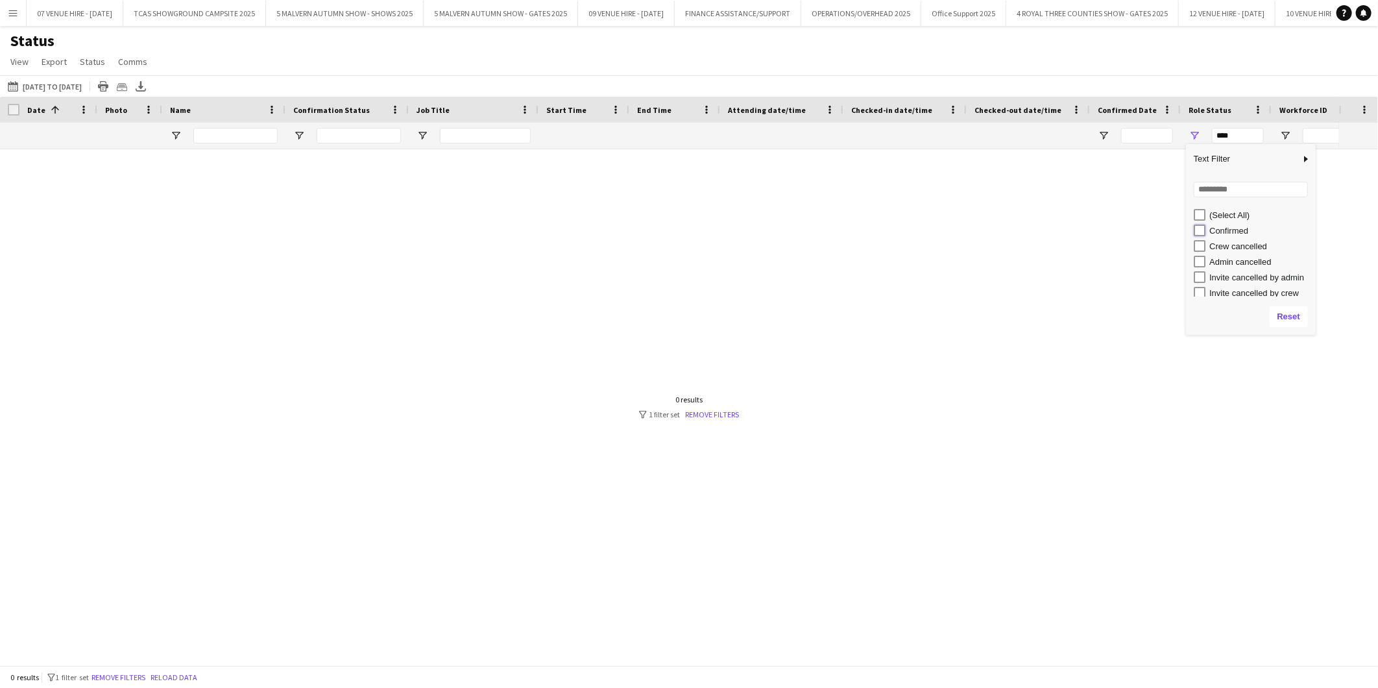
type input "**********"
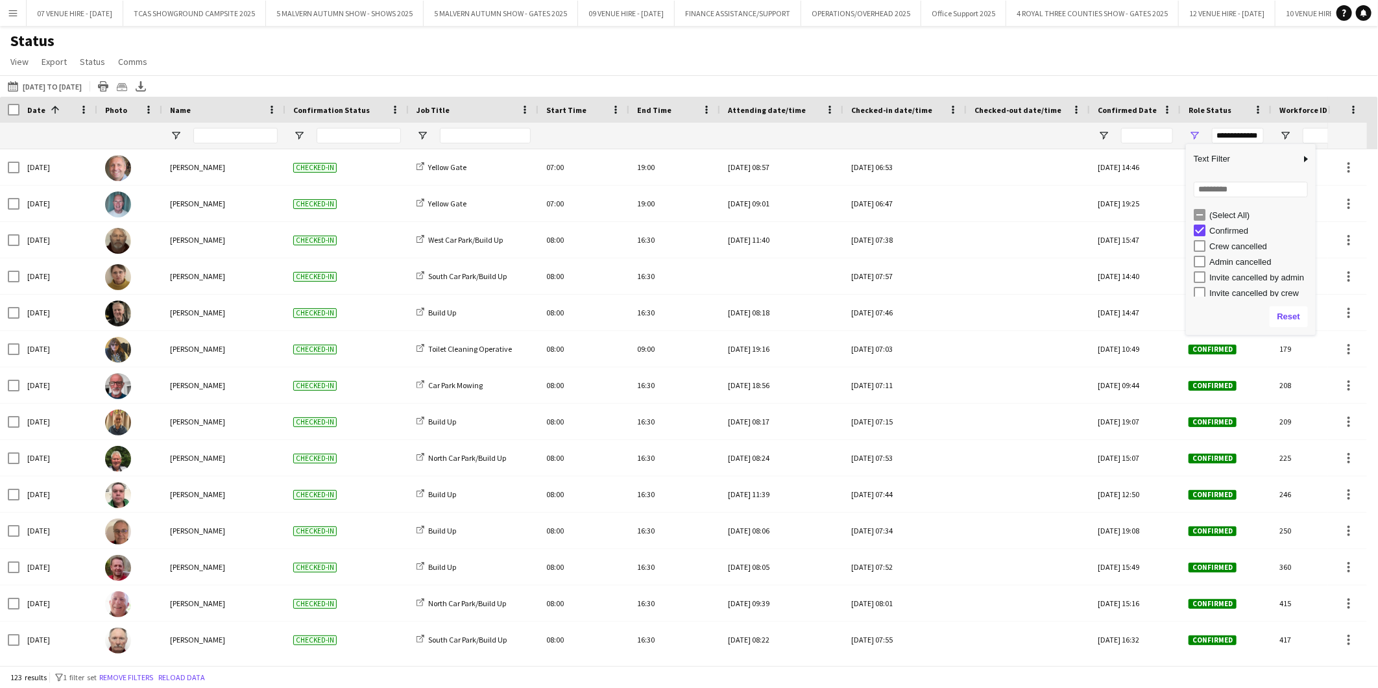
click at [1157, 78] on div "[DATE] to [DATE] [DATE] to [DATE] [DATE] This Week This Month [DATE] Last Week …" at bounding box center [689, 85] width 1378 height 21
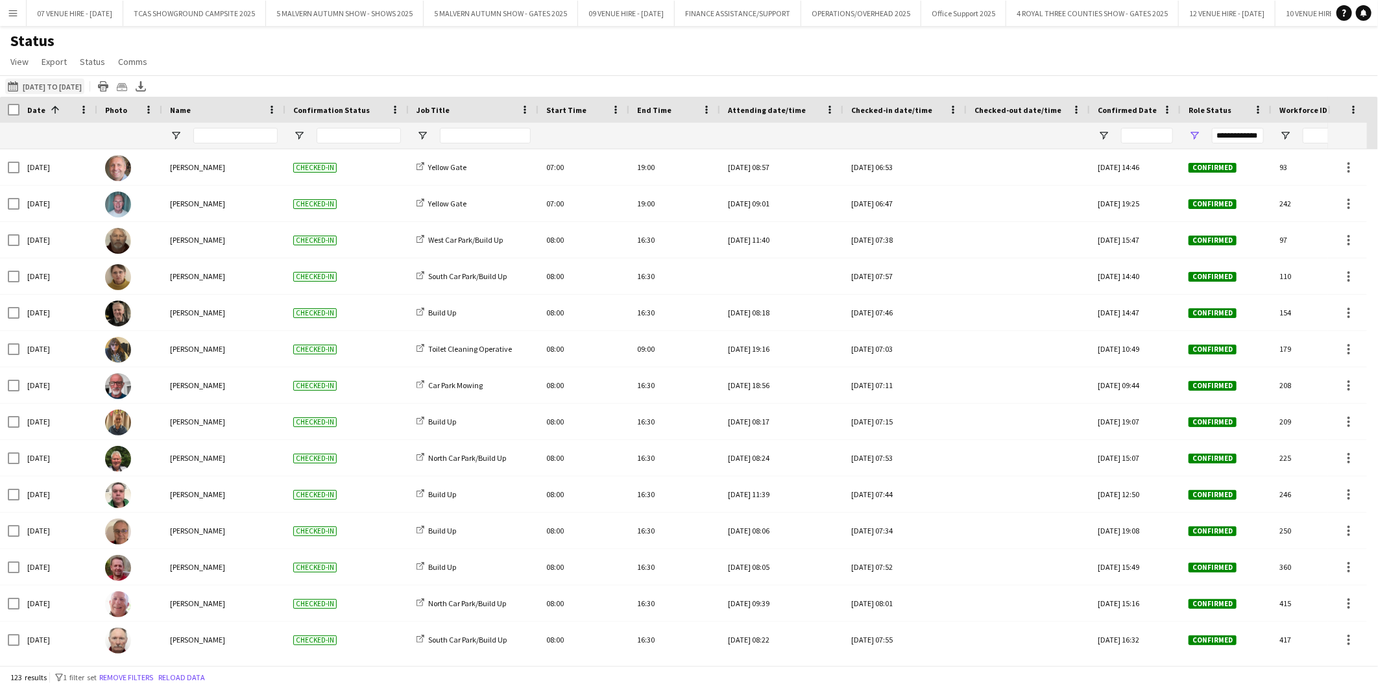
click at [62, 86] on button "[DATE] to [DATE] [DATE] to [DATE]" at bounding box center [44, 87] width 79 height 16
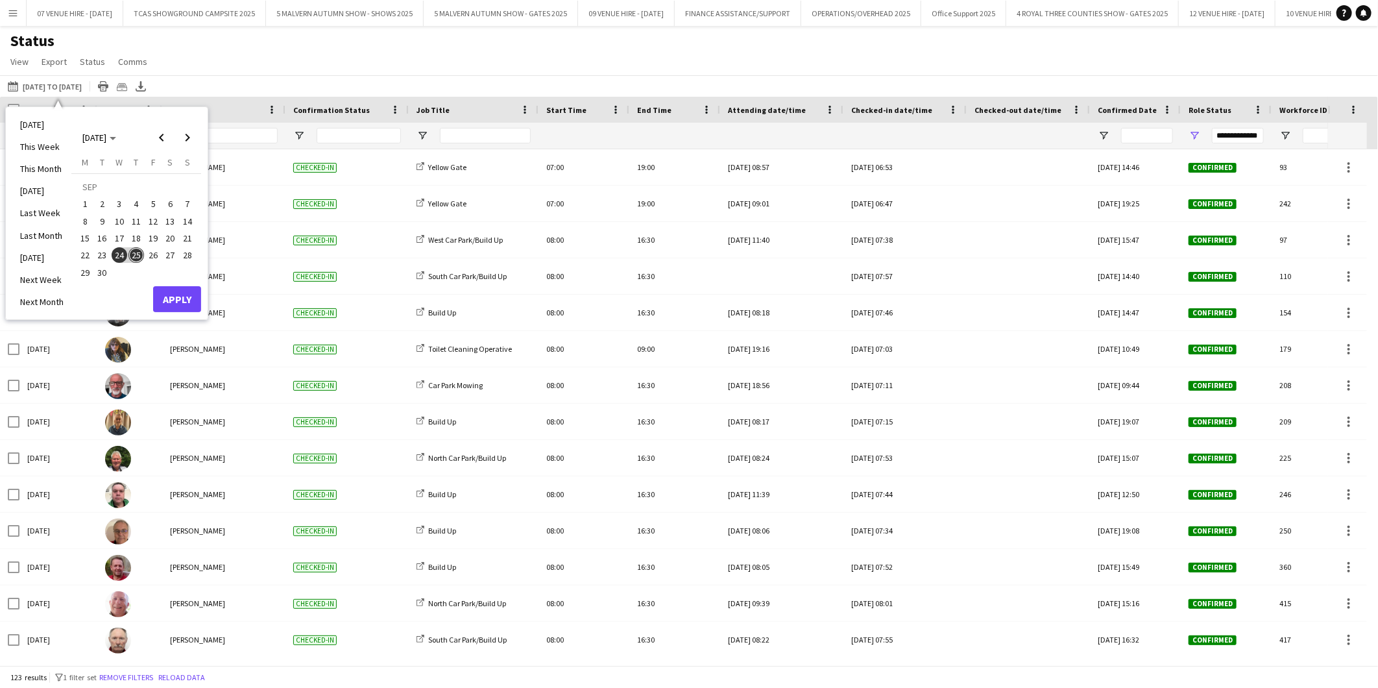
click at [88, 238] on span "15" at bounding box center [85, 238] width 16 height 16
click at [138, 258] on span "25" at bounding box center [136, 255] width 16 height 16
click at [169, 292] on button "Apply" at bounding box center [177, 299] width 48 height 26
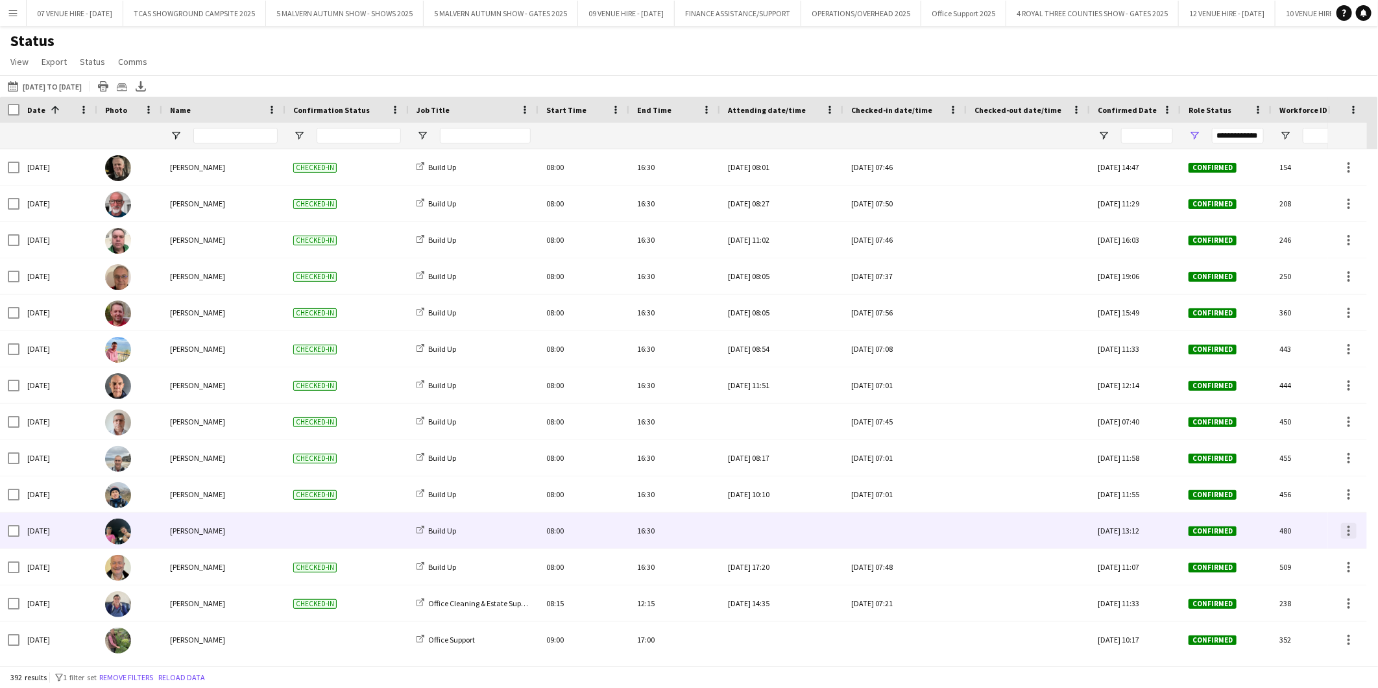
click at [1348, 530] on div at bounding box center [1349, 531] width 16 height 16
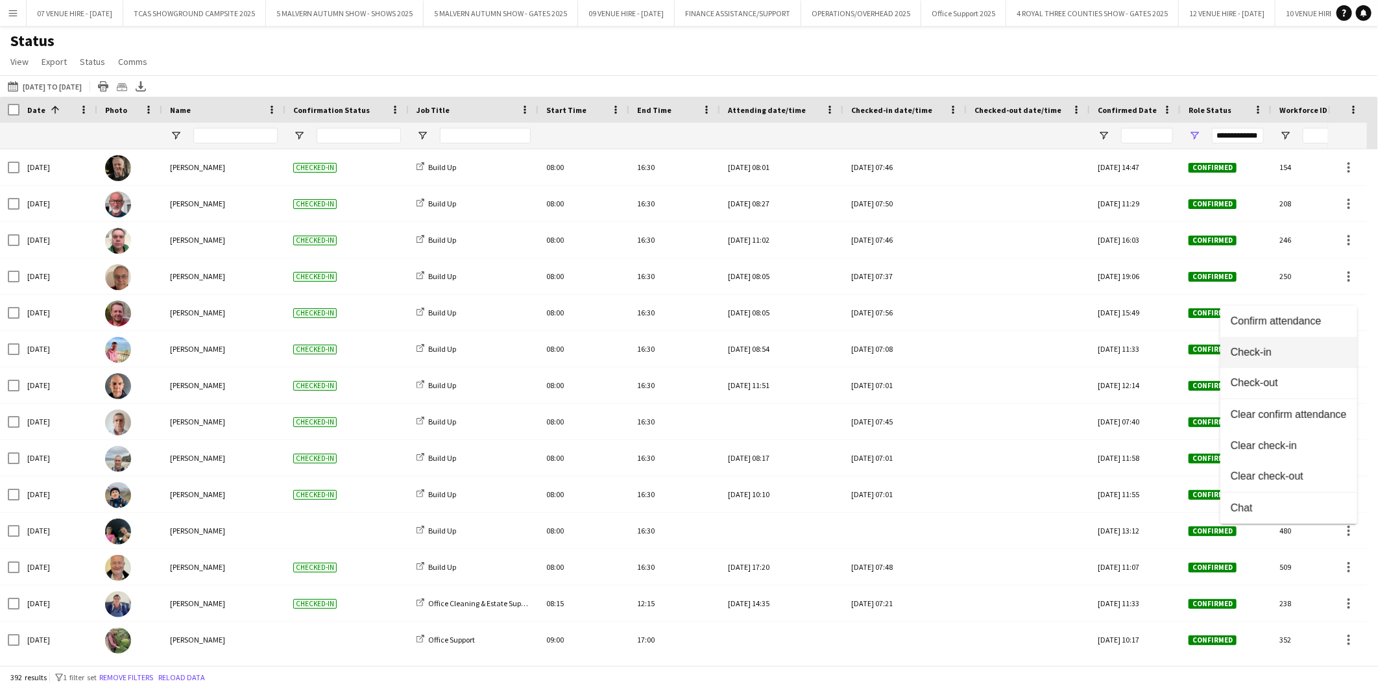
click at [1261, 357] on span "Check-in" at bounding box center [1289, 352] width 116 height 12
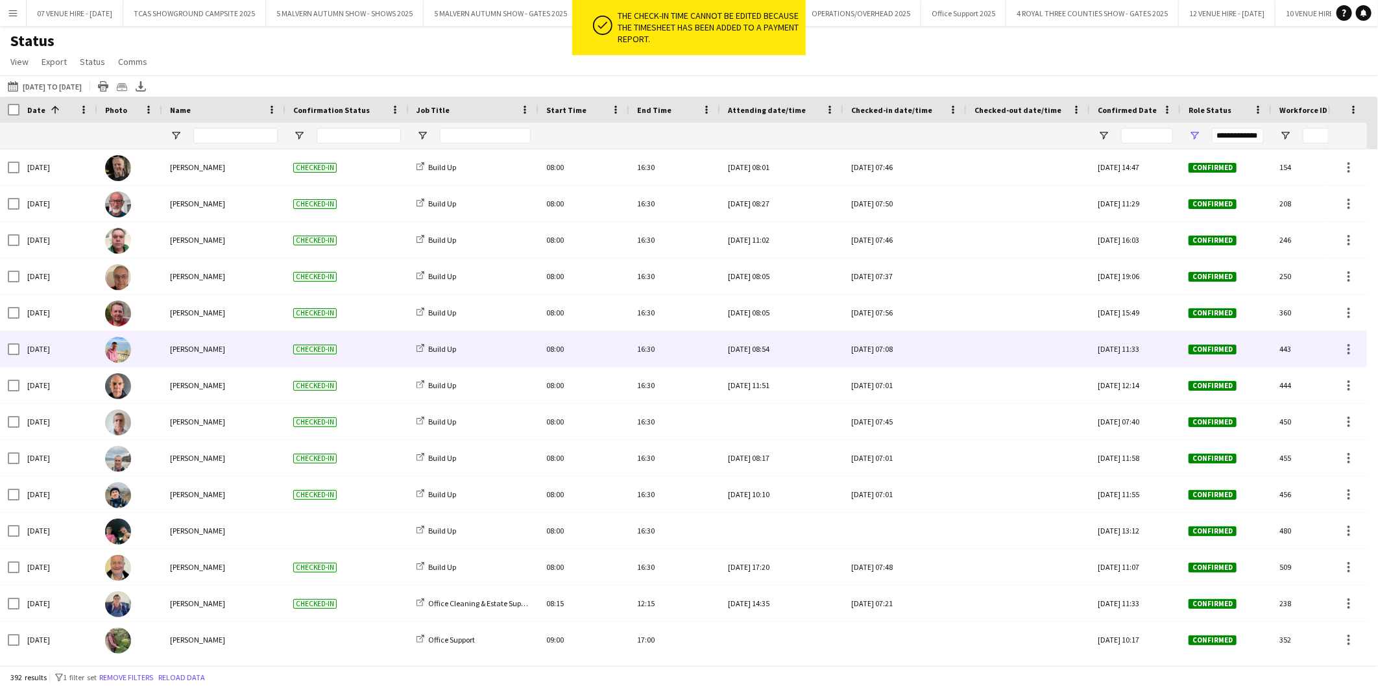
click at [1121, 347] on div "[DATE] 11:33" at bounding box center [1135, 349] width 91 height 36
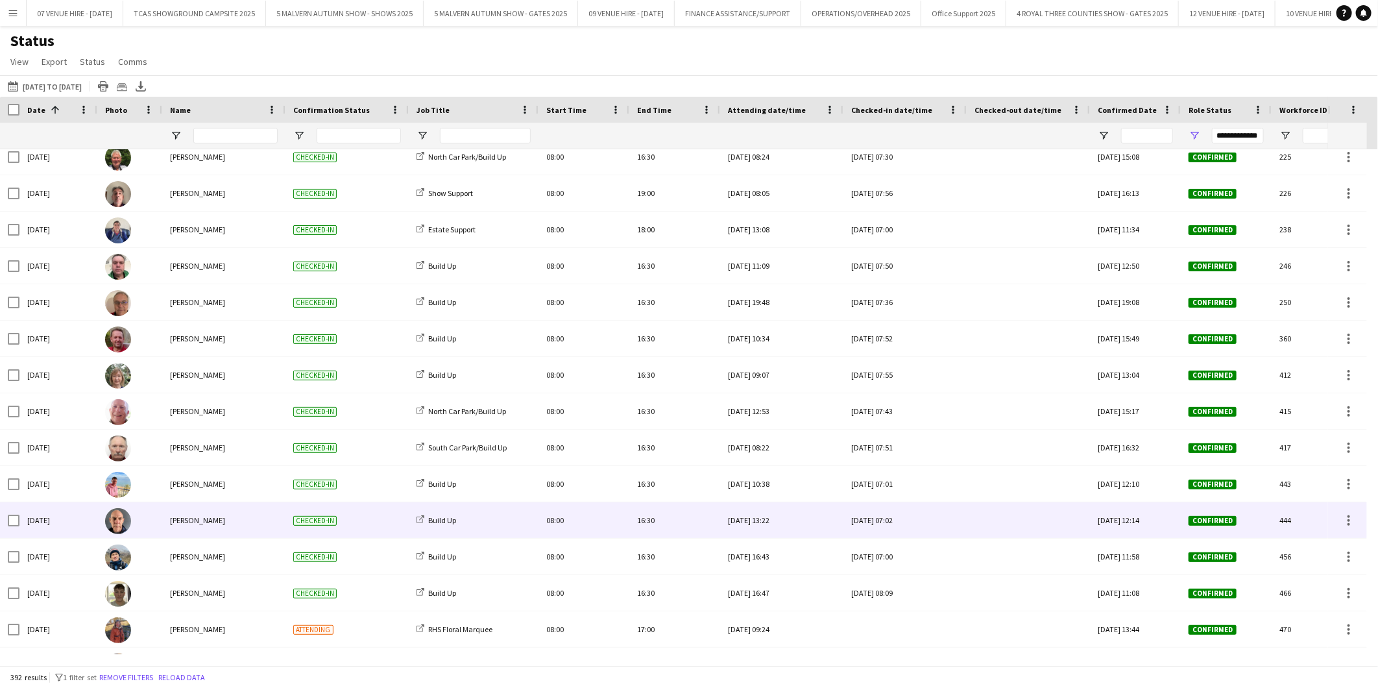
scroll to position [12185, 0]
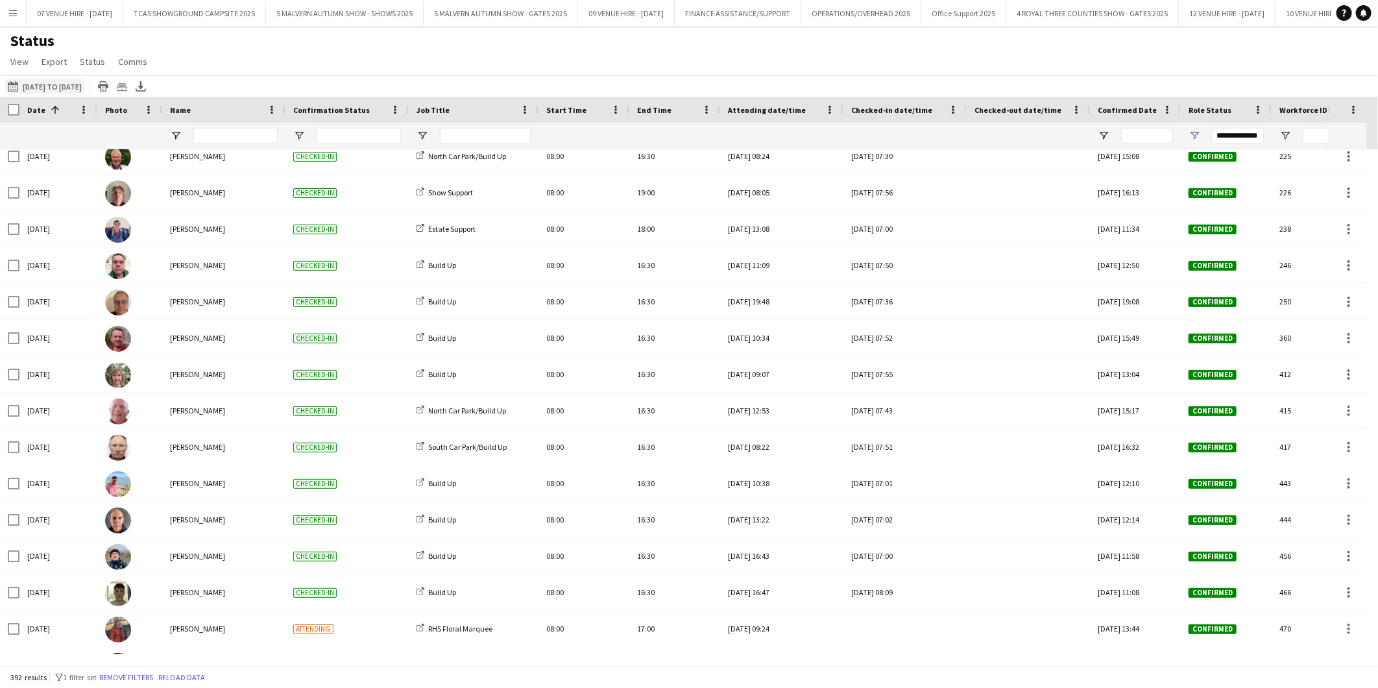
click at [68, 89] on button "[DATE] to [DATE] [DATE] to [DATE]" at bounding box center [44, 87] width 79 height 16
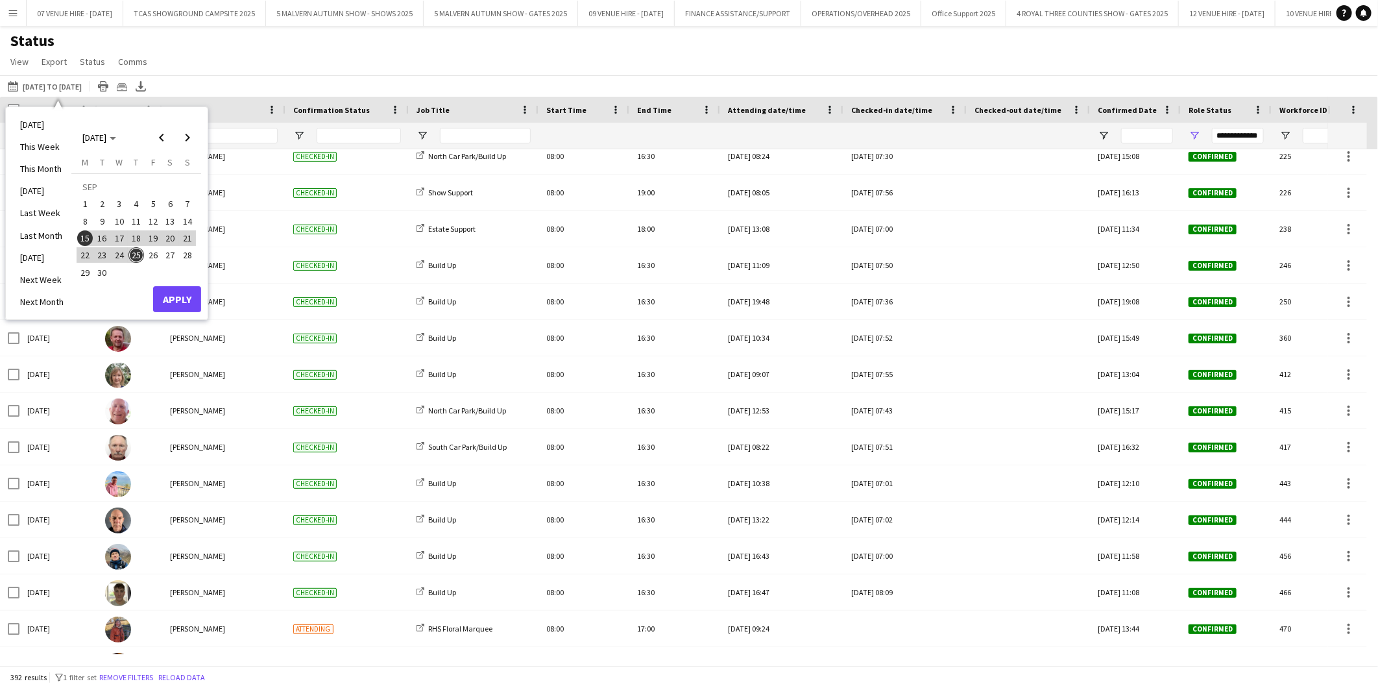
click at [138, 251] on span "25" at bounding box center [136, 255] width 16 height 16
click at [167, 289] on button "Apply" at bounding box center [177, 299] width 48 height 26
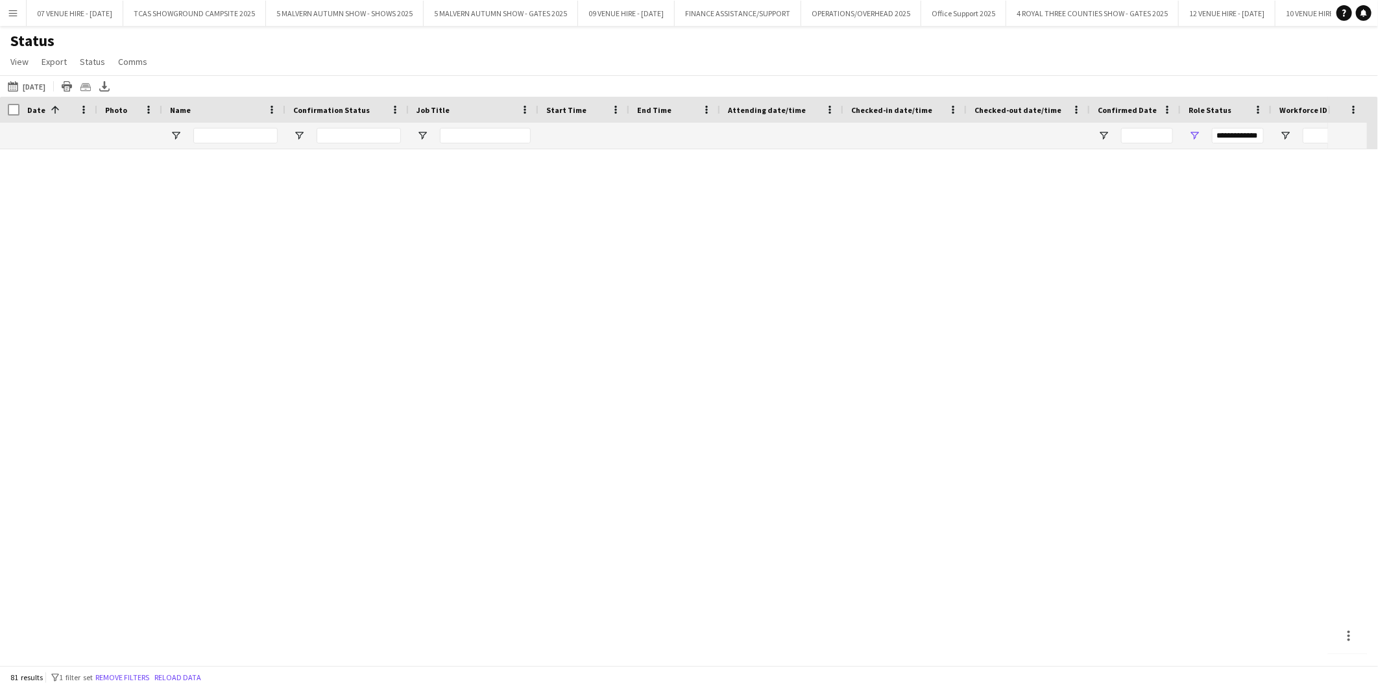
scroll to position [2438, 0]
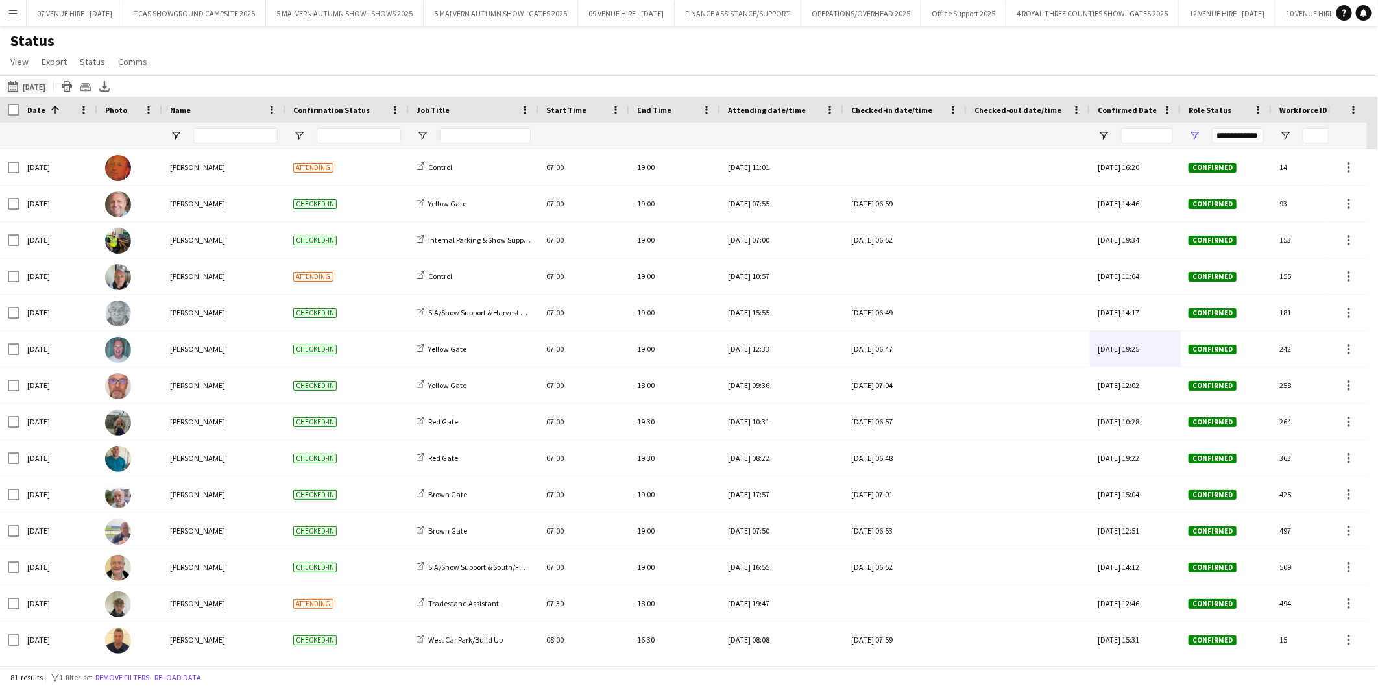
click at [37, 82] on button "[DATE] to [DATE] [DATE]" at bounding box center [26, 87] width 43 height 16
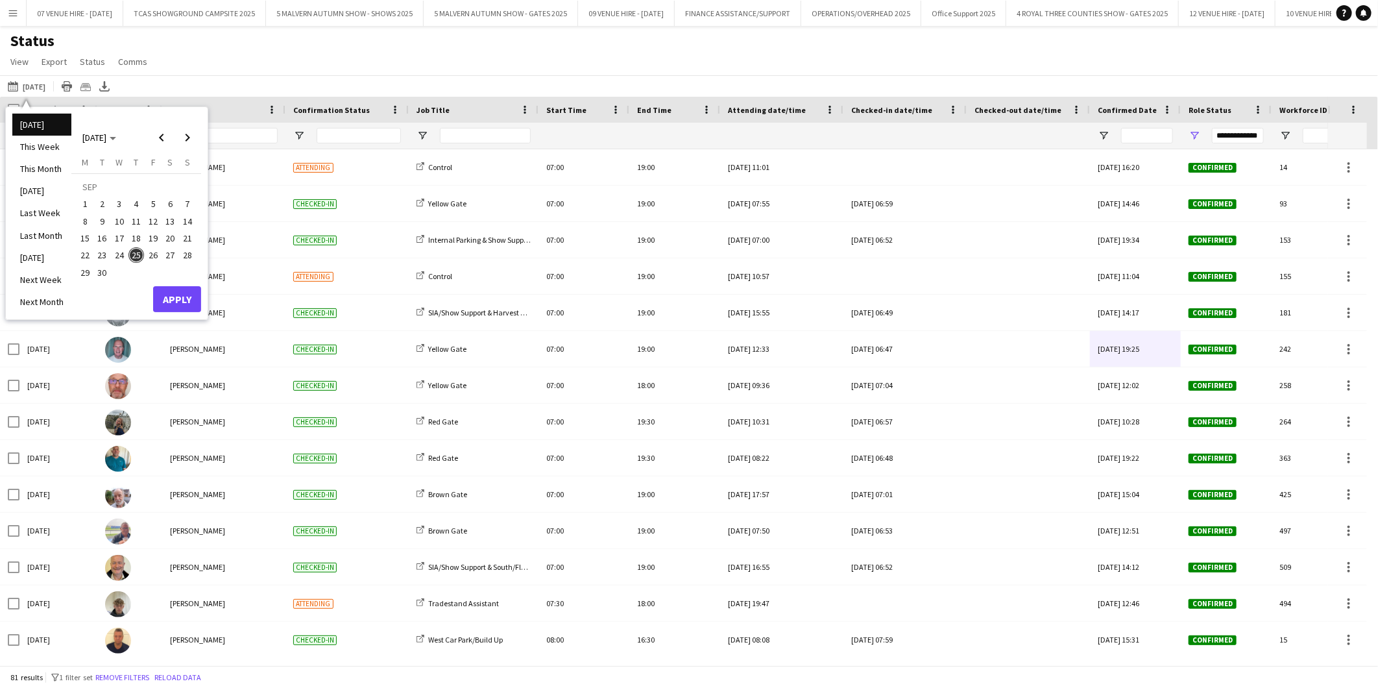
click at [121, 260] on span "24" at bounding box center [120, 255] width 16 height 16
click at [164, 295] on button "Apply" at bounding box center [177, 299] width 48 height 26
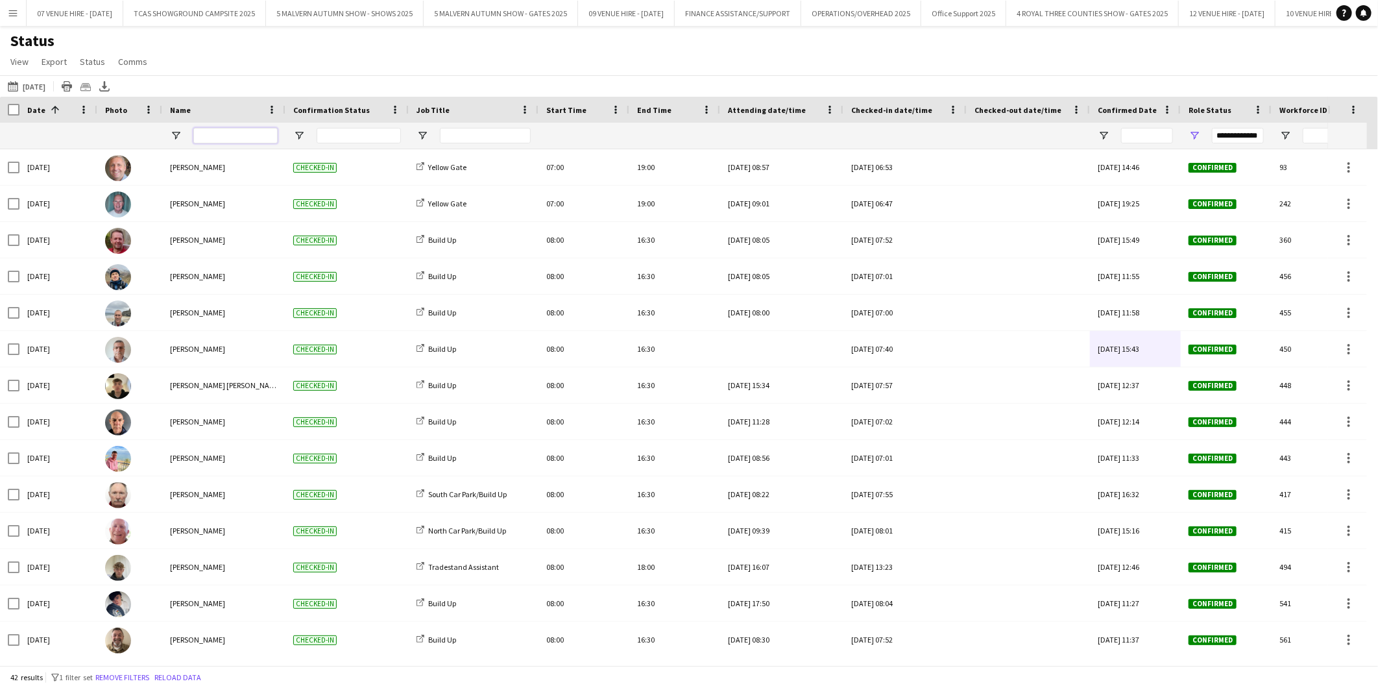
click at [217, 140] on input "Name Filter Input" at bounding box center [235, 136] width 84 height 16
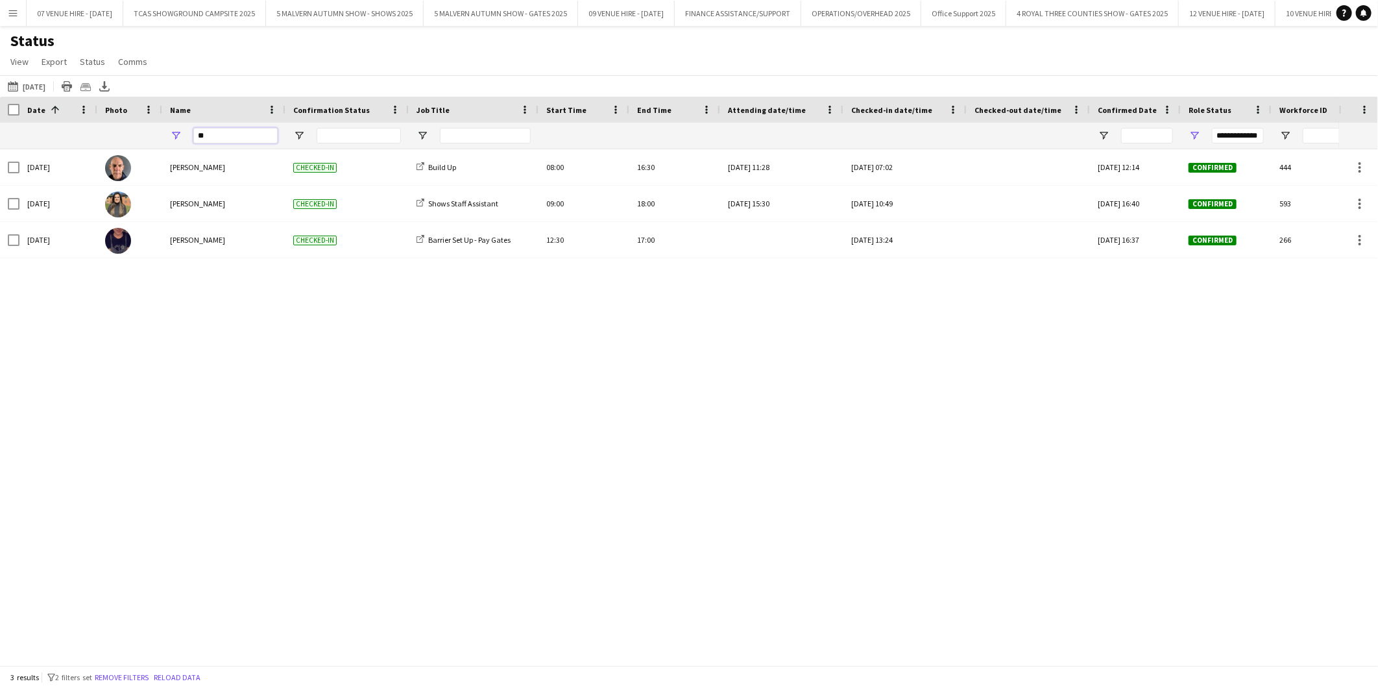
type input "**"
click at [221, 321] on div "[DATE] [PERSON_NAME] Checked-in Build Up 08:00 16:30 [DATE] 11:28 [DATE] 07:02 …" at bounding box center [669, 401] width 1339 height 505
drag, startPoint x: 243, startPoint y: 134, endPoint x: 184, endPoint y: 141, distance: 59.6
click at [184, 141] on div "**" at bounding box center [223, 136] width 123 height 26
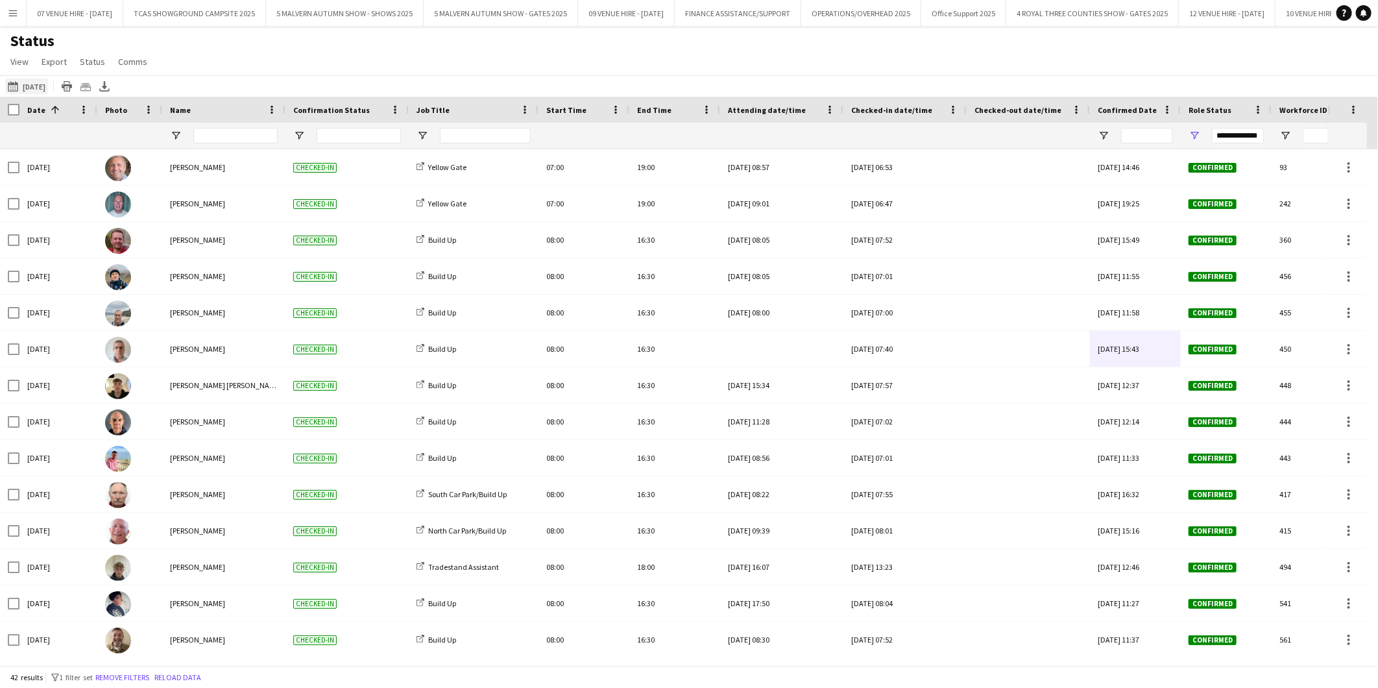
click at [46, 81] on button "[DATE] to [DATE] [DATE]" at bounding box center [26, 87] width 43 height 16
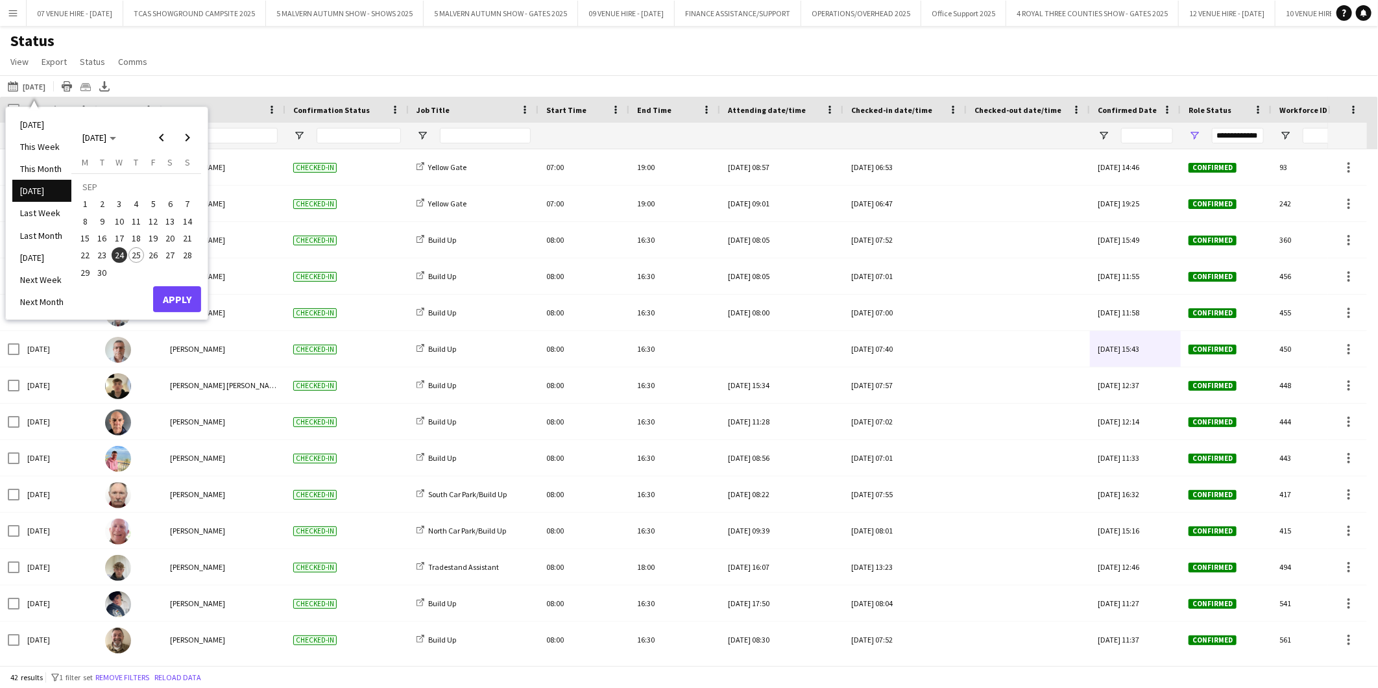
click at [136, 250] on span "25" at bounding box center [136, 255] width 16 height 16
click at [171, 291] on button "Apply" at bounding box center [177, 299] width 48 height 26
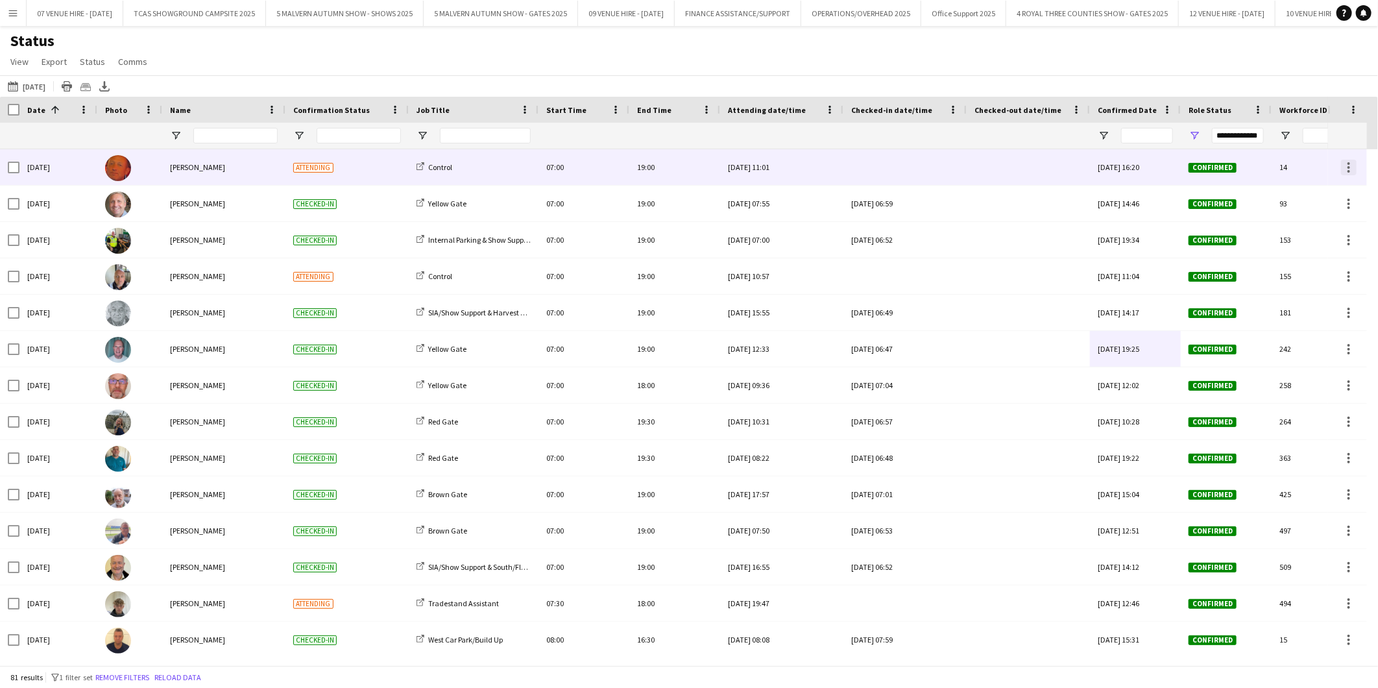
click at [1347, 165] on div at bounding box center [1349, 168] width 16 height 16
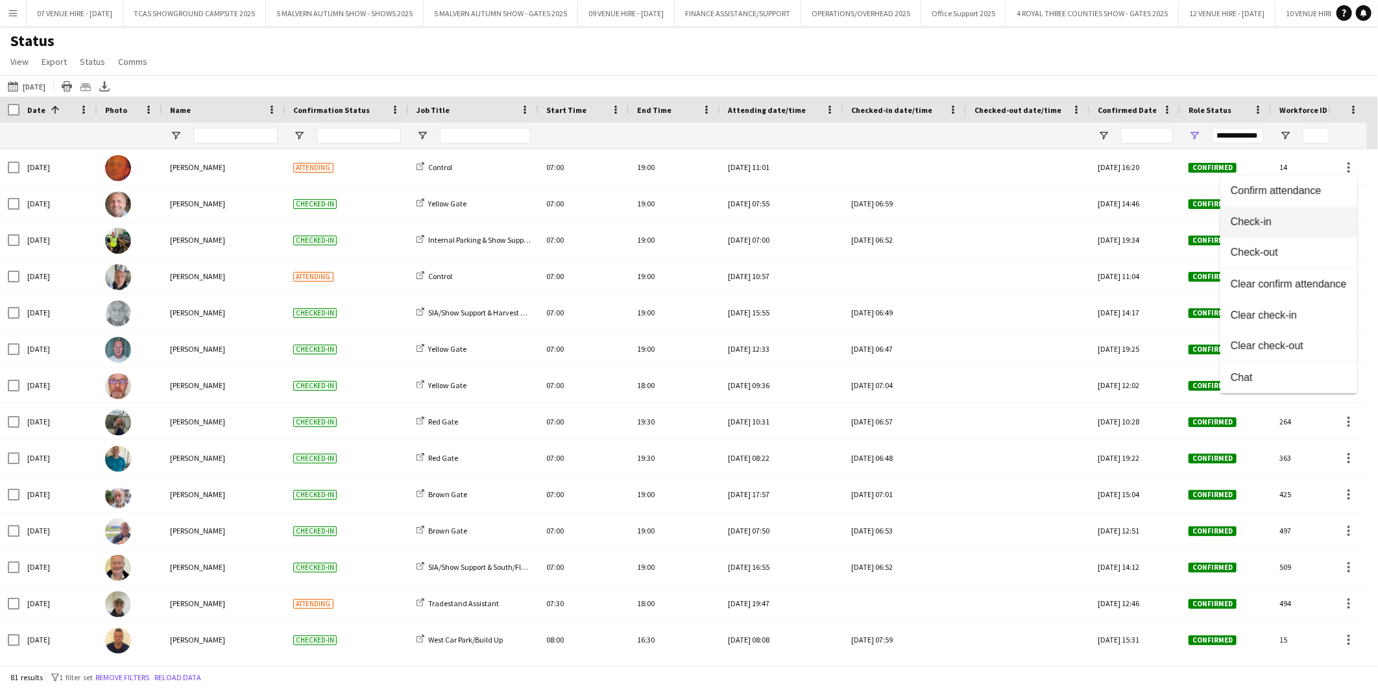
click at [1263, 219] on span "Check-in" at bounding box center [1289, 222] width 116 height 12
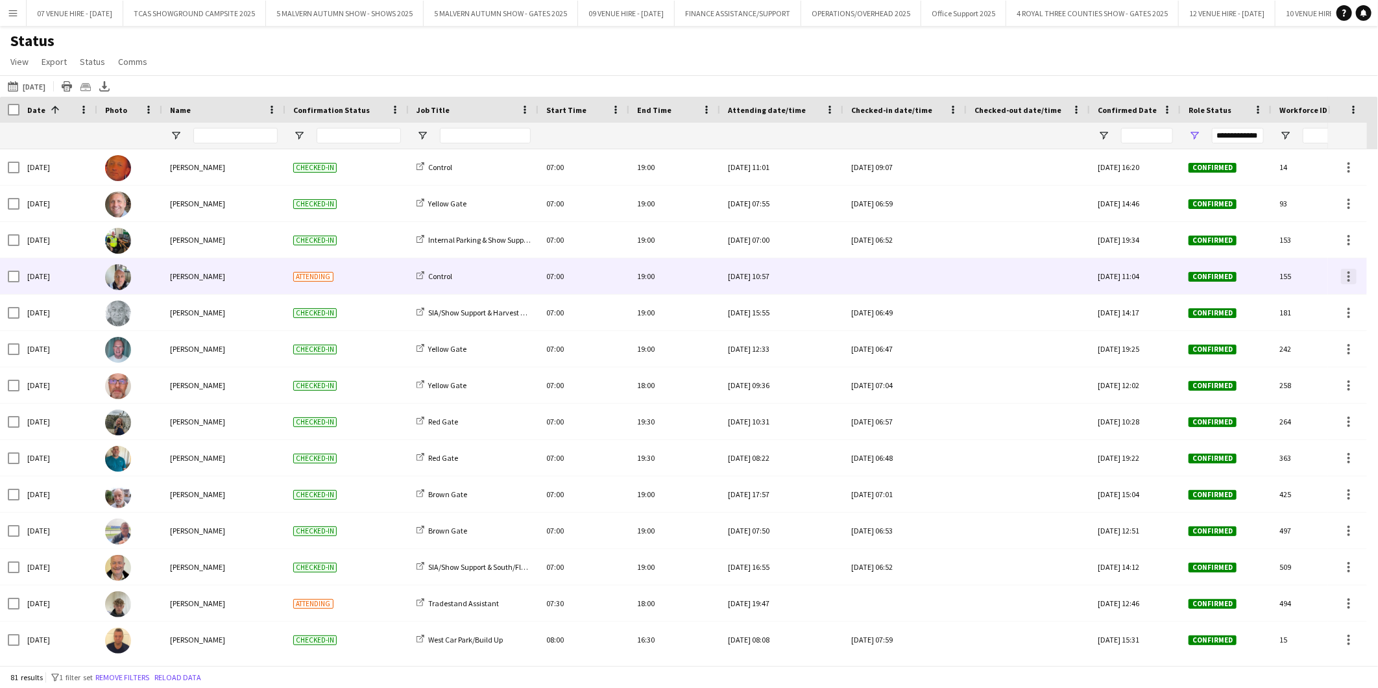
click at [1345, 273] on div at bounding box center [1349, 277] width 16 height 16
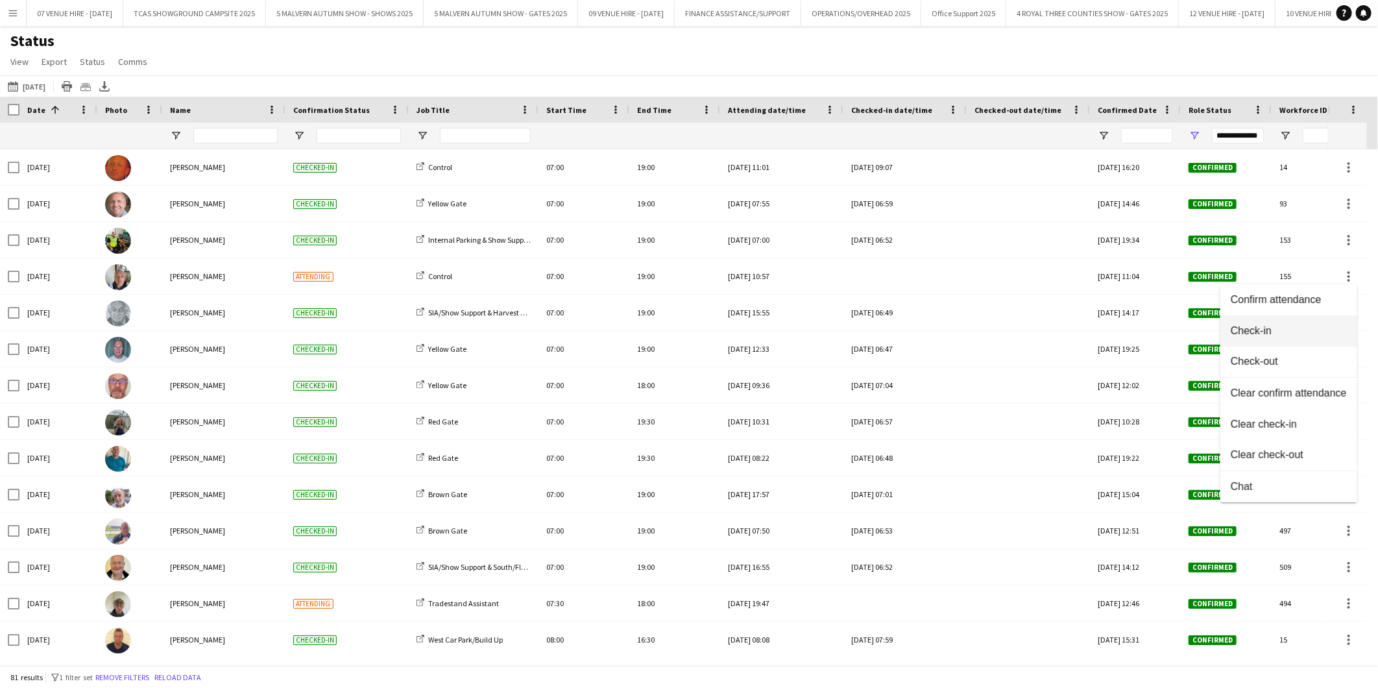
click at [1265, 328] on span "Check-in" at bounding box center [1289, 331] width 116 height 12
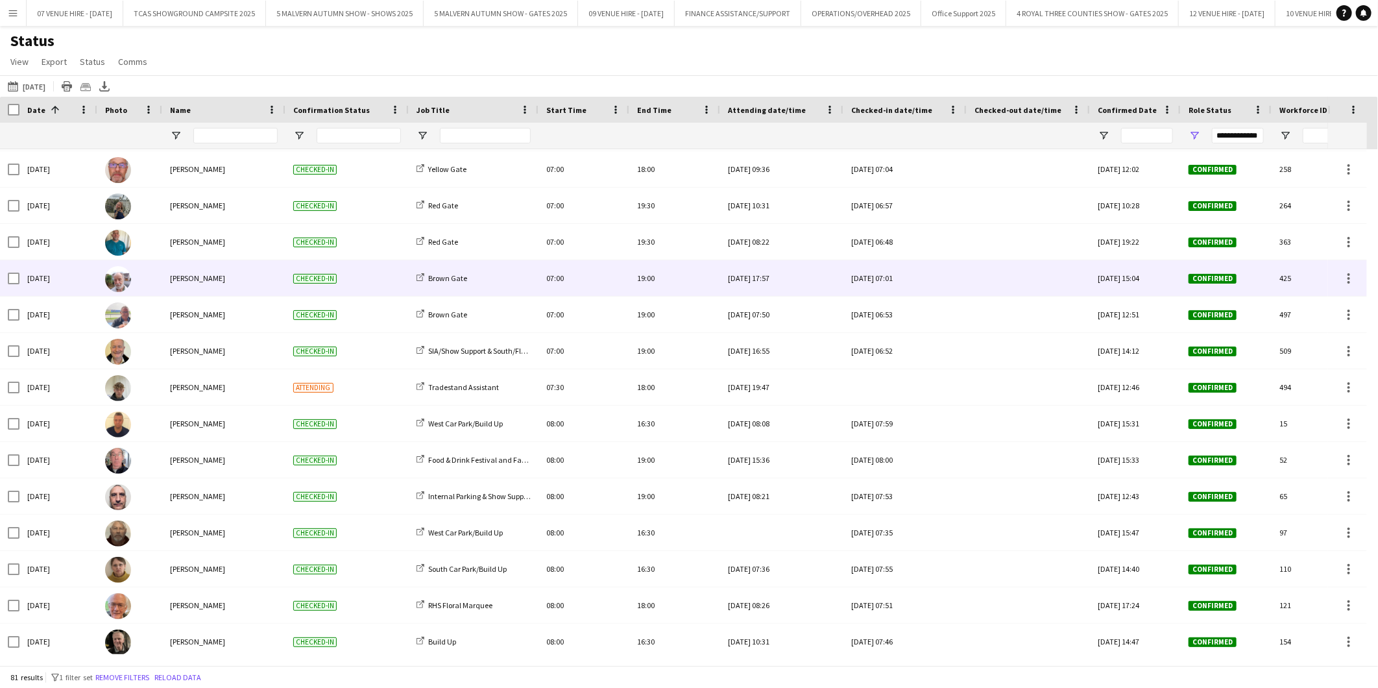
scroll to position [216, 0]
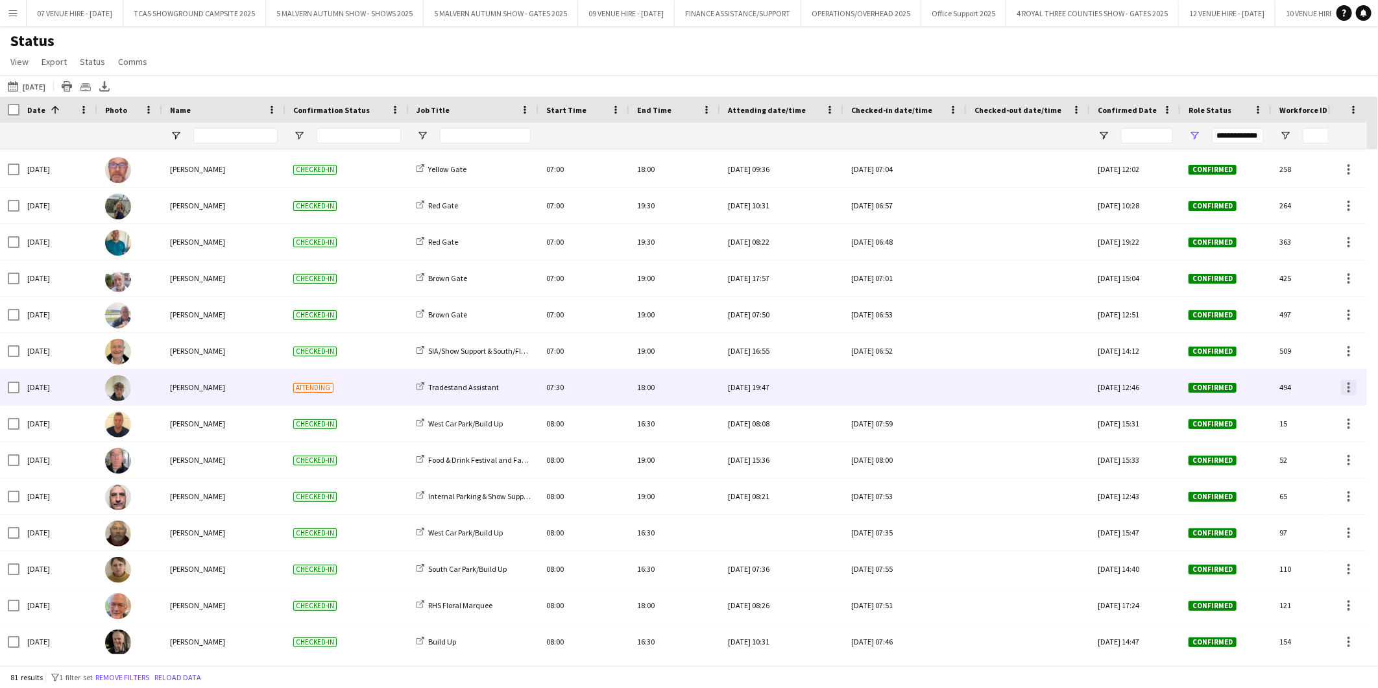
click at [1351, 386] on div at bounding box center [1349, 388] width 16 height 16
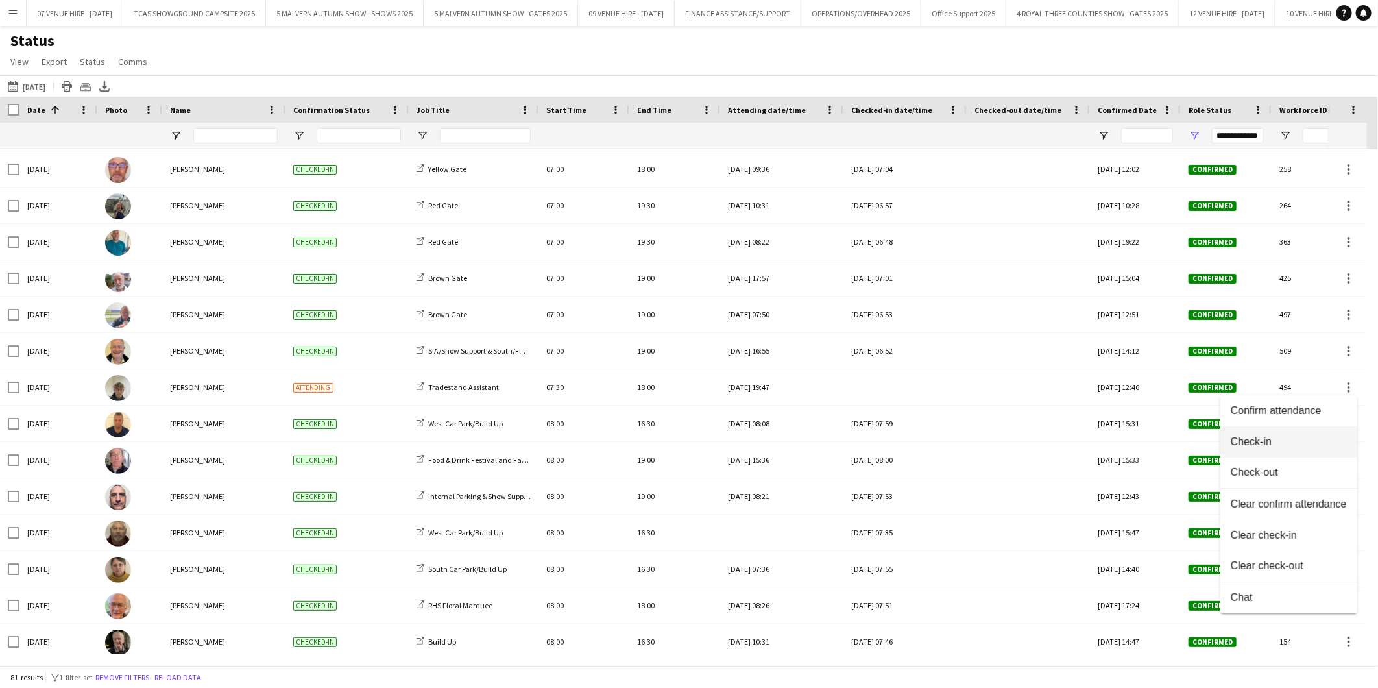
click at [1264, 440] on span "Check-in" at bounding box center [1289, 442] width 116 height 12
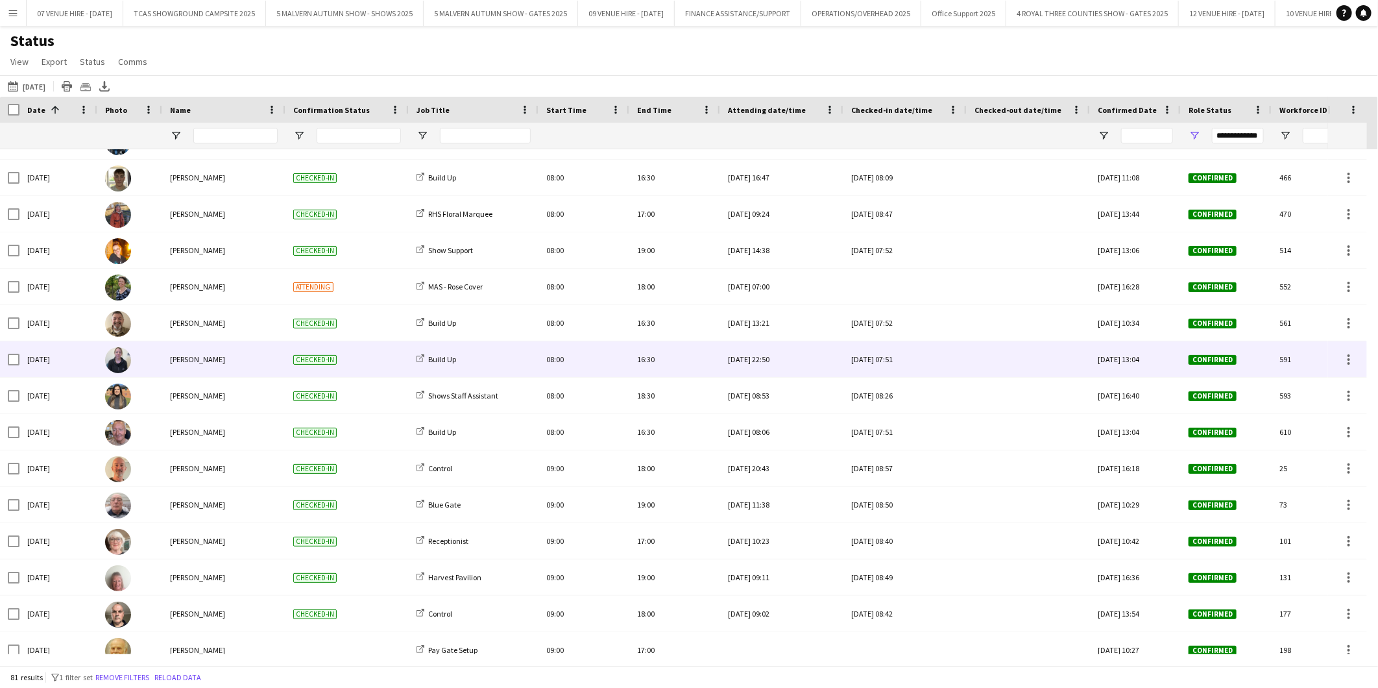
scroll to position [1484, 0]
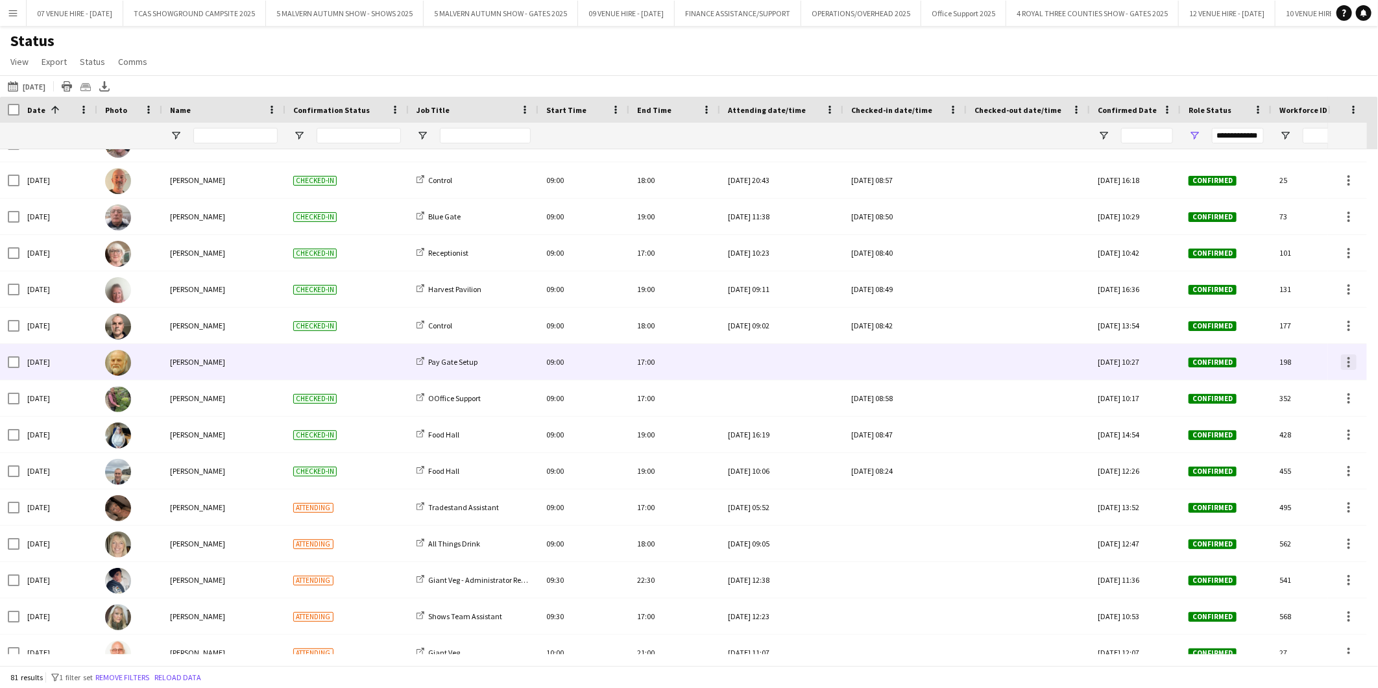
click at [1345, 361] on div at bounding box center [1349, 362] width 16 height 16
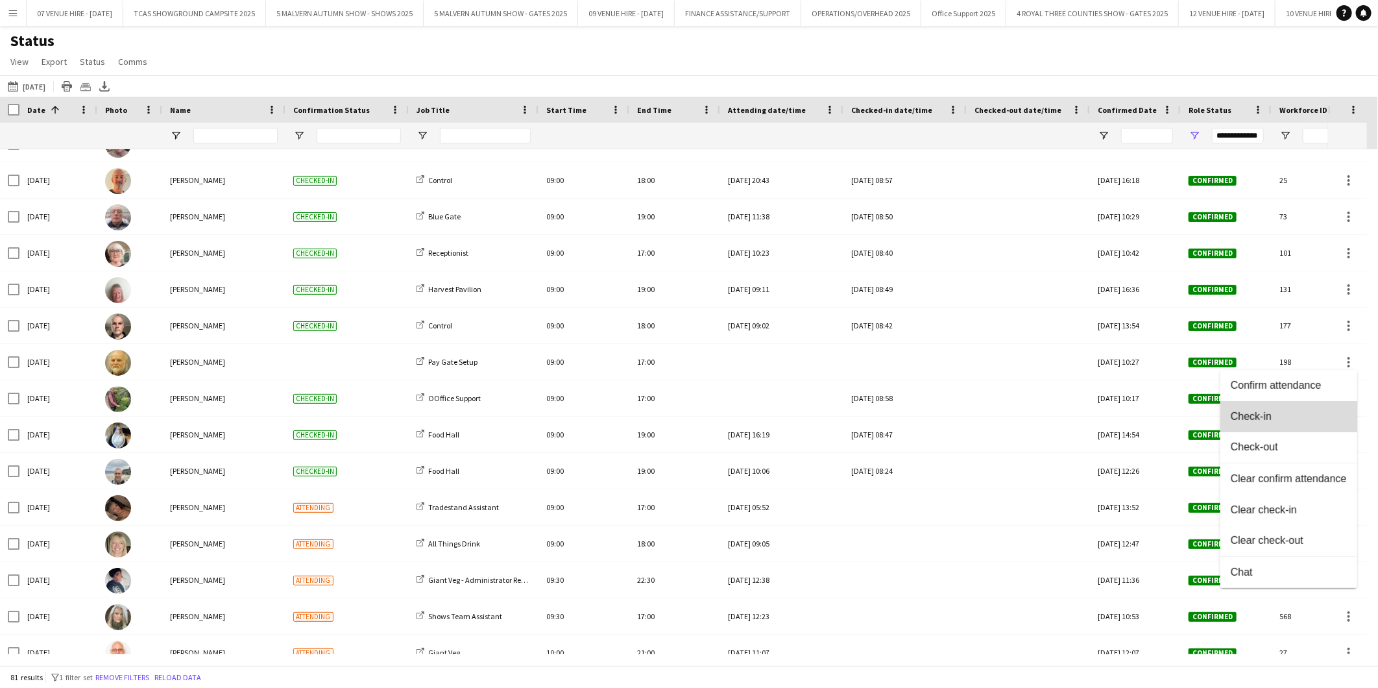
click at [1260, 412] on span "Check-in" at bounding box center [1289, 417] width 116 height 12
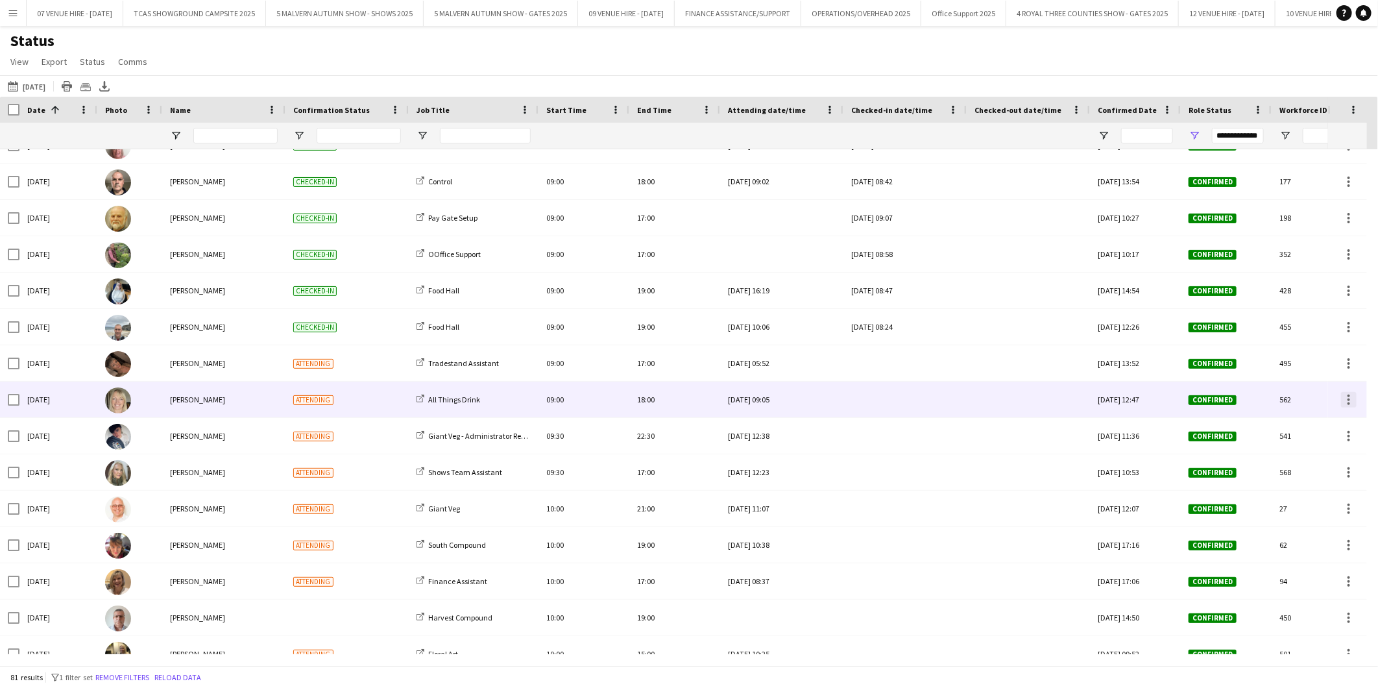
click at [1347, 397] on div at bounding box center [1349, 400] width 16 height 16
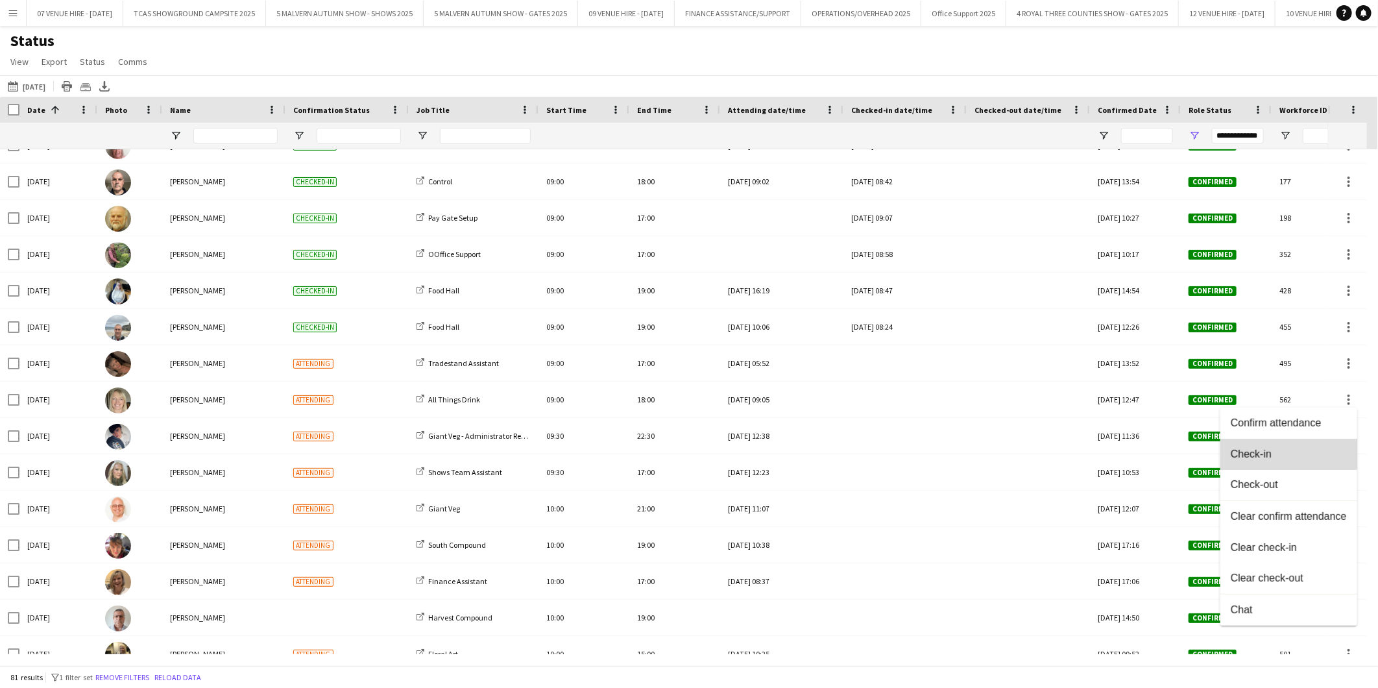
click at [1265, 452] on span "Check-in" at bounding box center [1289, 454] width 116 height 12
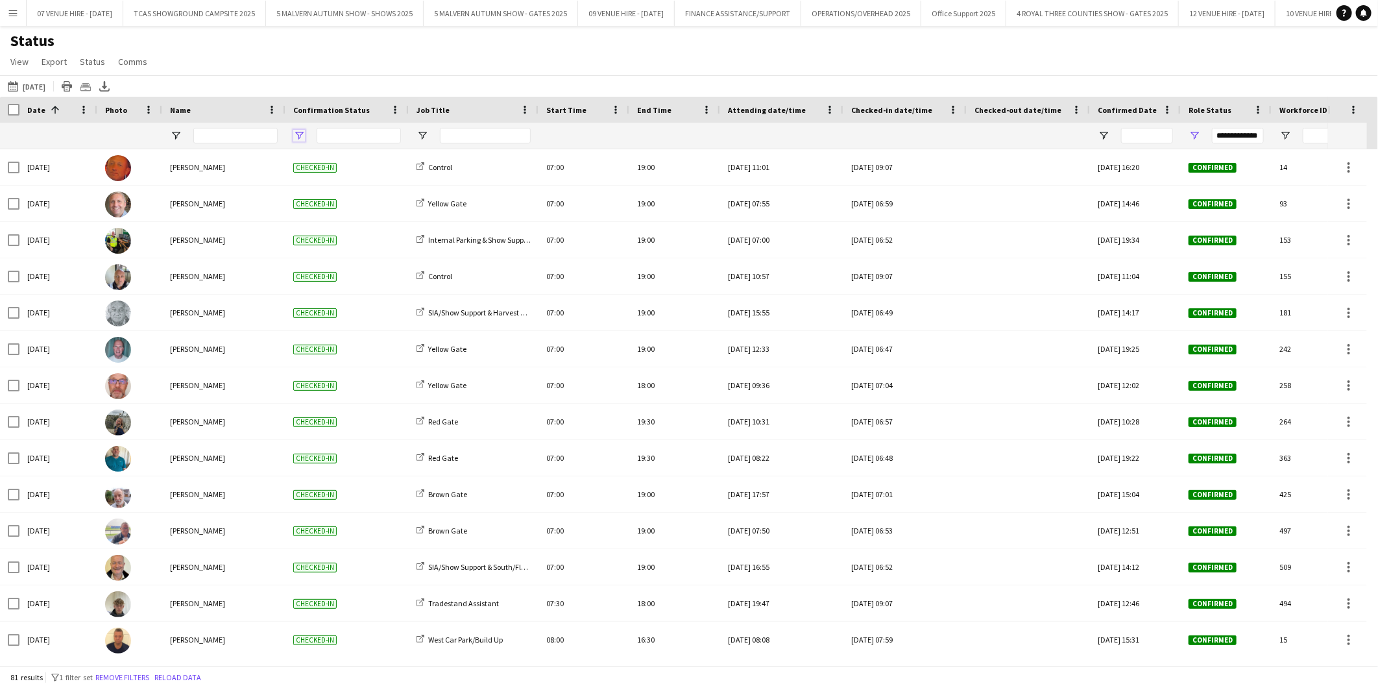
click at [299, 134] on span "Open Filter Menu" at bounding box center [299, 136] width 12 height 12
type input "***"
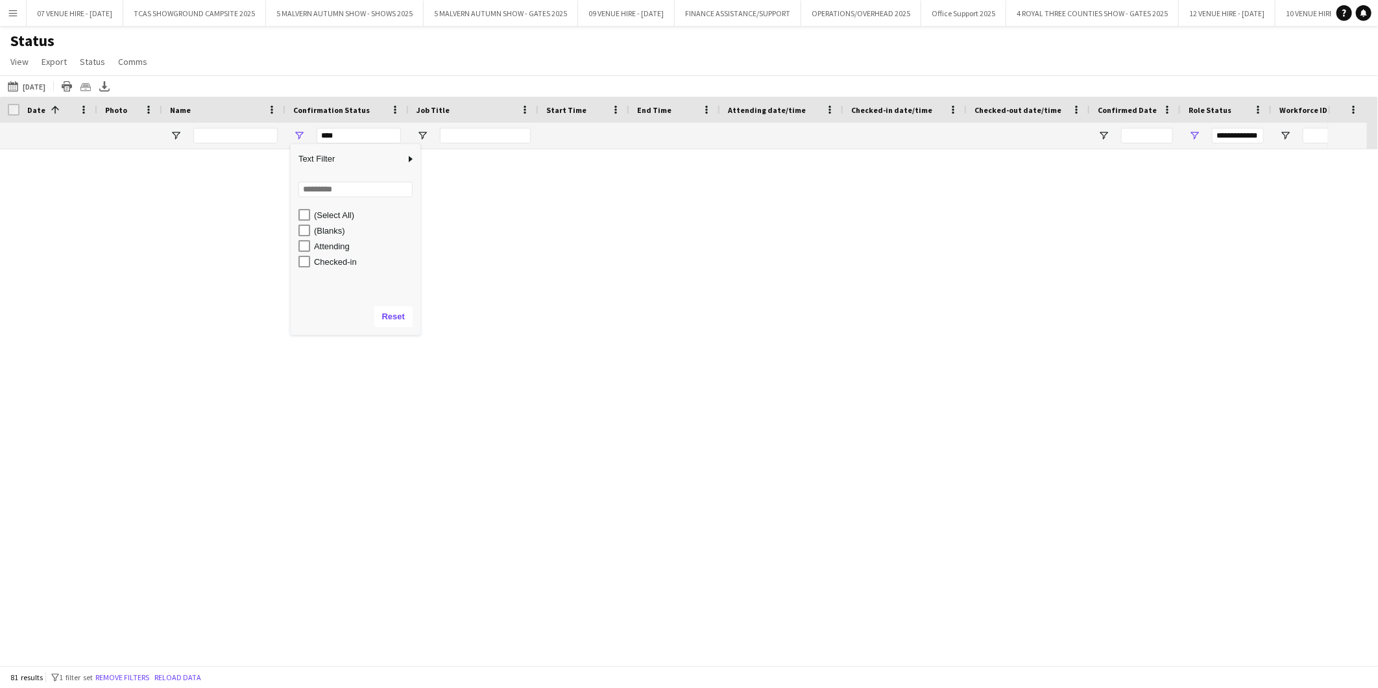
type input "***"
type input "**********"
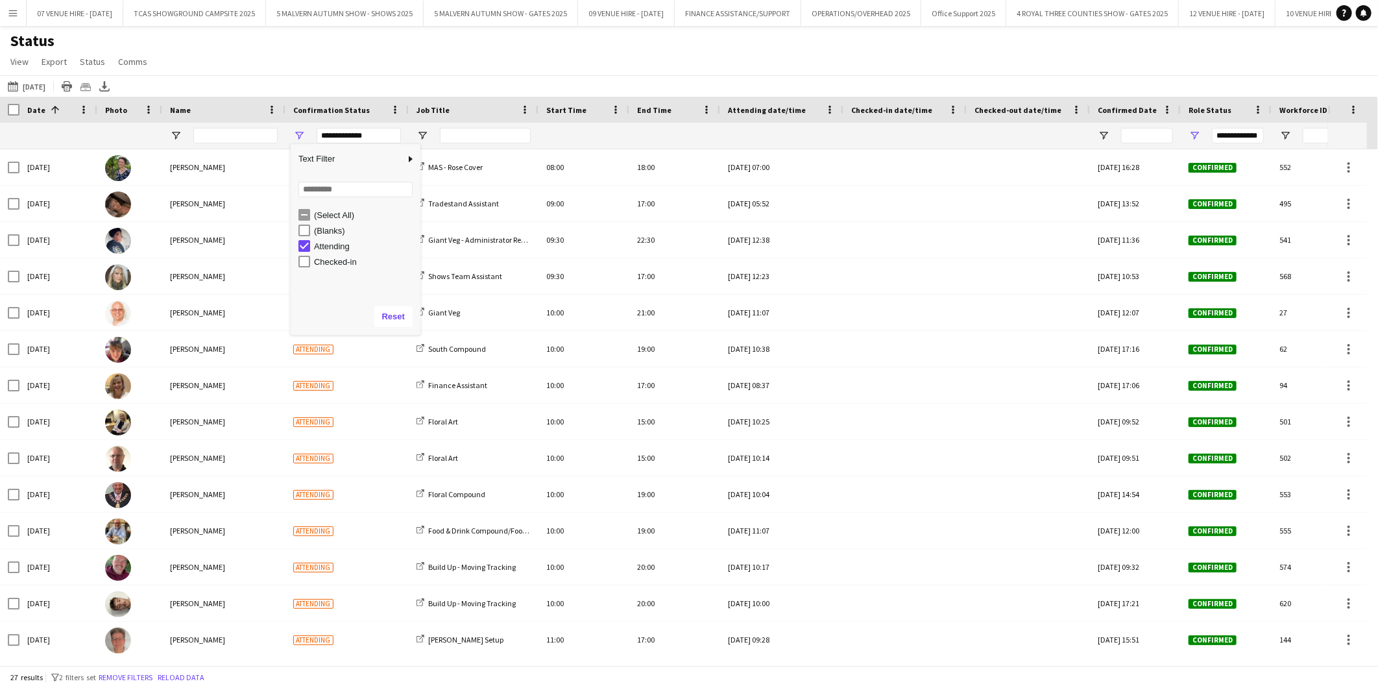
drag, startPoint x: 347, startPoint y: 76, endPoint x: 337, endPoint y: 68, distance: 12.5
click at [347, 76] on div "[DATE] to [DATE] [DATE] [DATE] This Week This Month [DATE] Last Week Last Month…" at bounding box center [689, 85] width 1378 height 21
click at [507, 11] on button "5 MALVERN AUTUMN SHOW - GATES 2025 Close" at bounding box center [501, 13] width 154 height 25
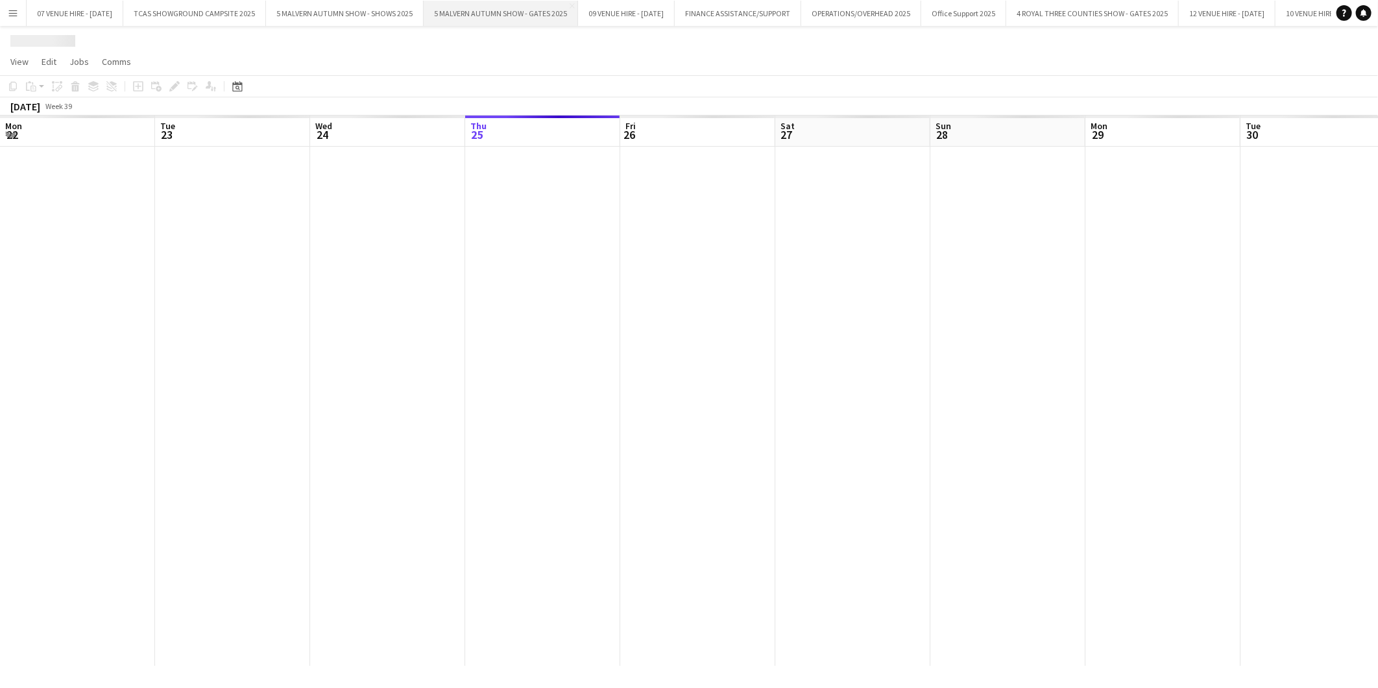
scroll to position [0, 310]
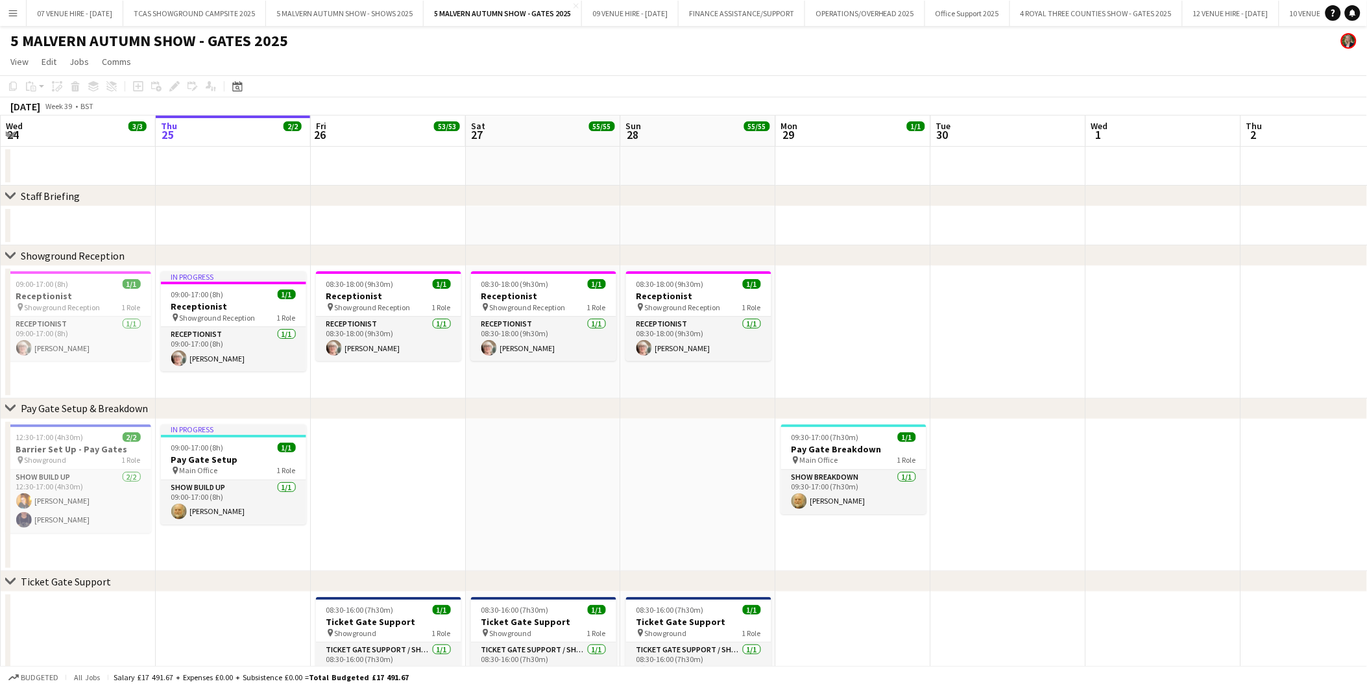
click at [14, 16] on app-icon "Menu" at bounding box center [13, 13] width 10 height 10
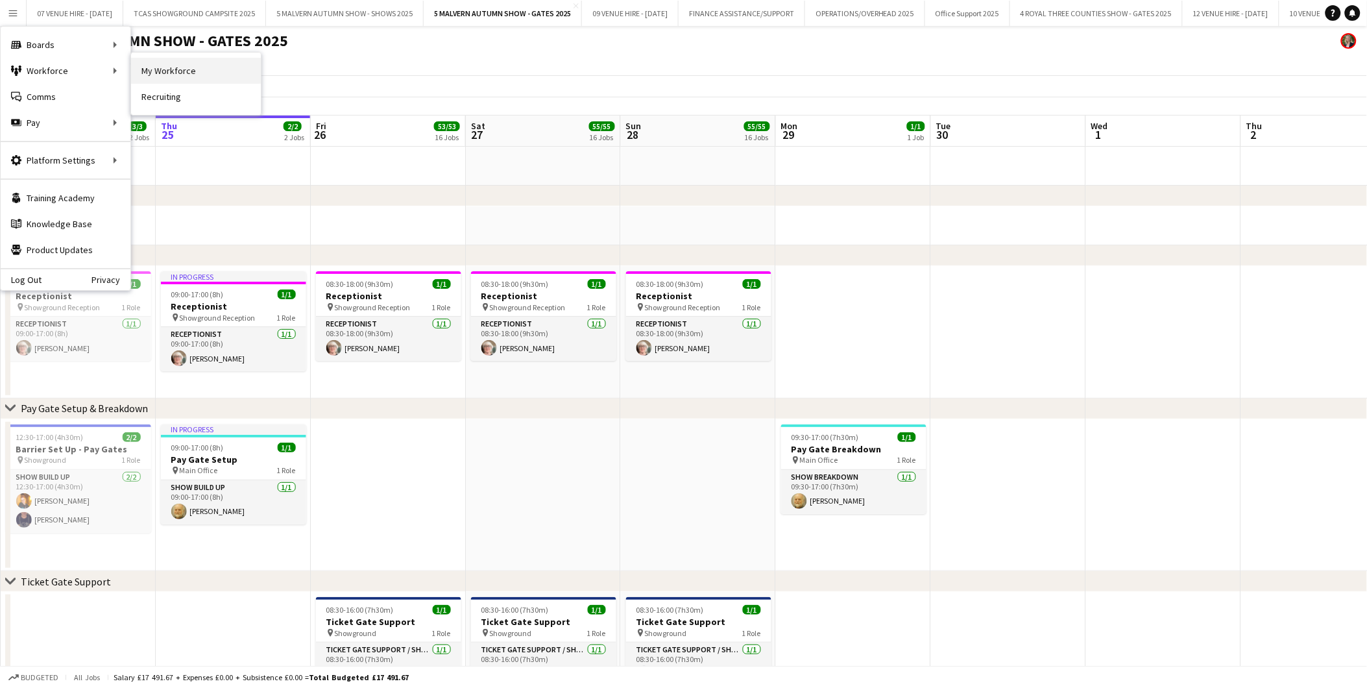
click at [153, 66] on link "My Workforce" at bounding box center [196, 71] width 130 height 26
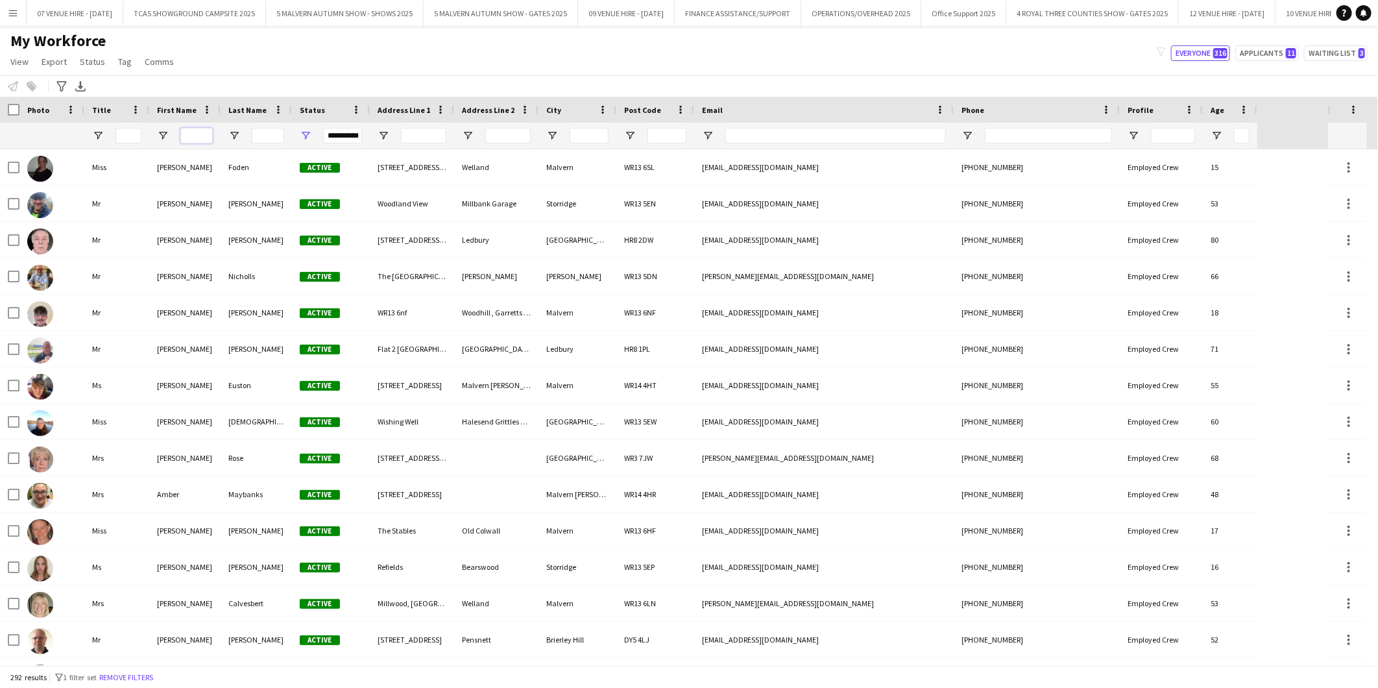
click at [198, 137] on input "First Name Filter Input" at bounding box center [196, 136] width 32 height 16
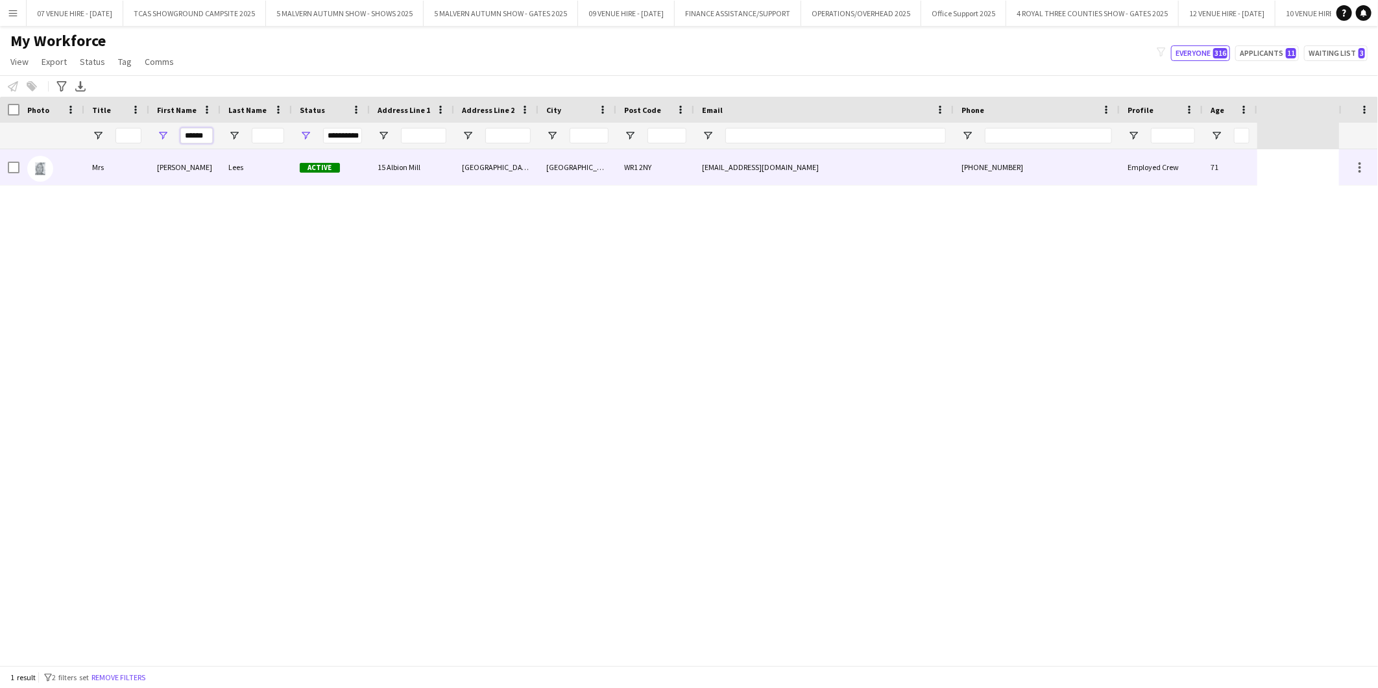
type input "******"
click at [40, 171] on img at bounding box center [40, 169] width 26 height 26
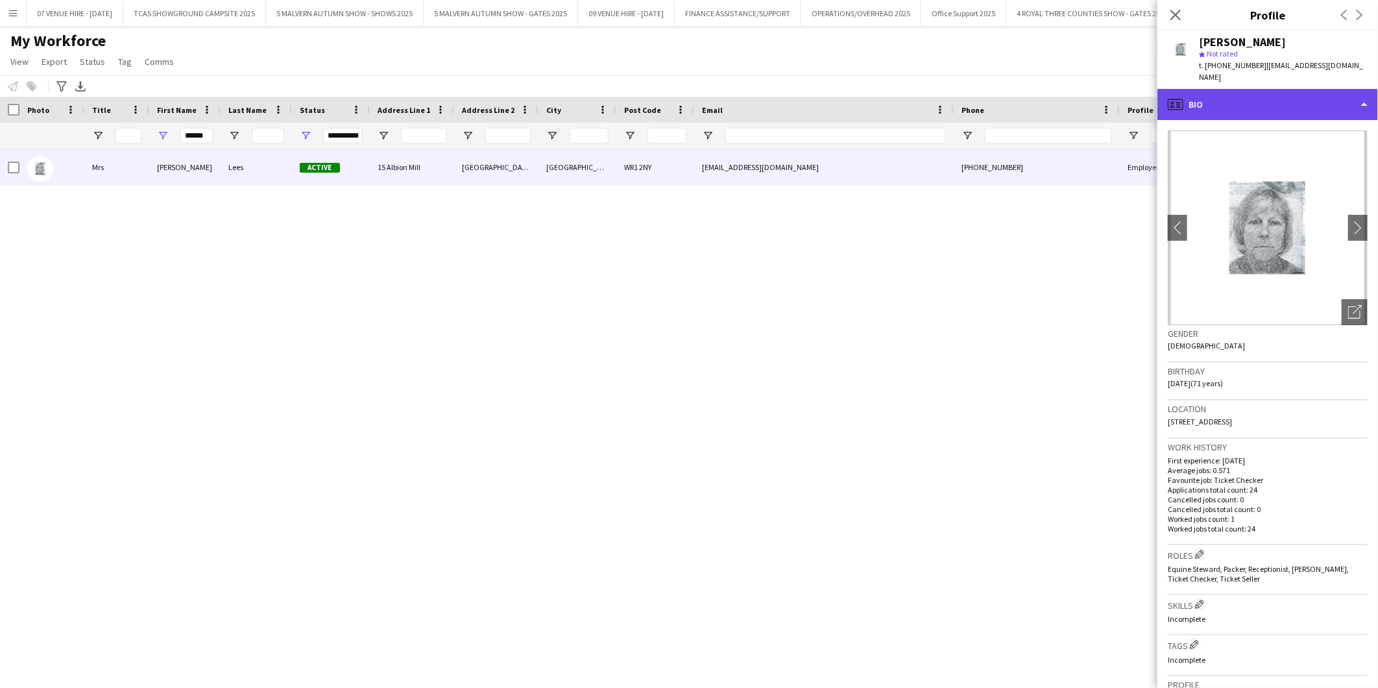
click at [1210, 104] on div "profile Bio" at bounding box center [1268, 104] width 221 height 31
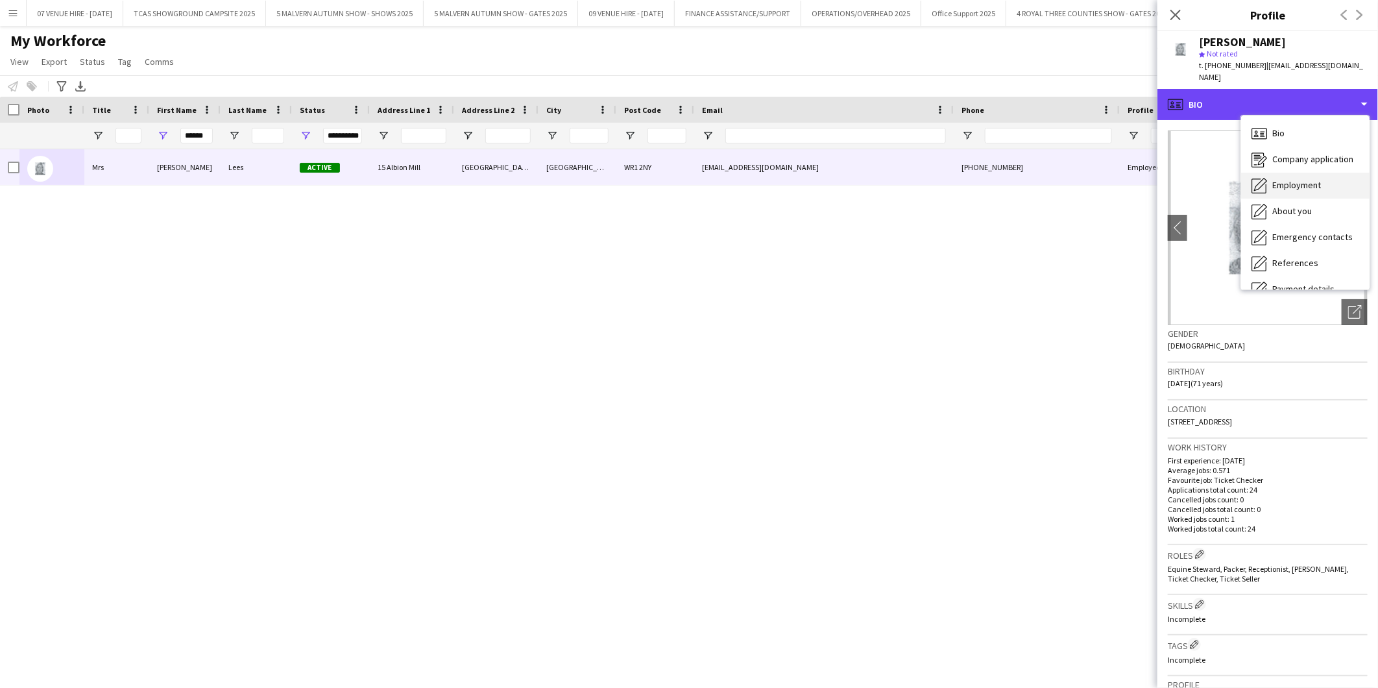
scroll to position [121, 0]
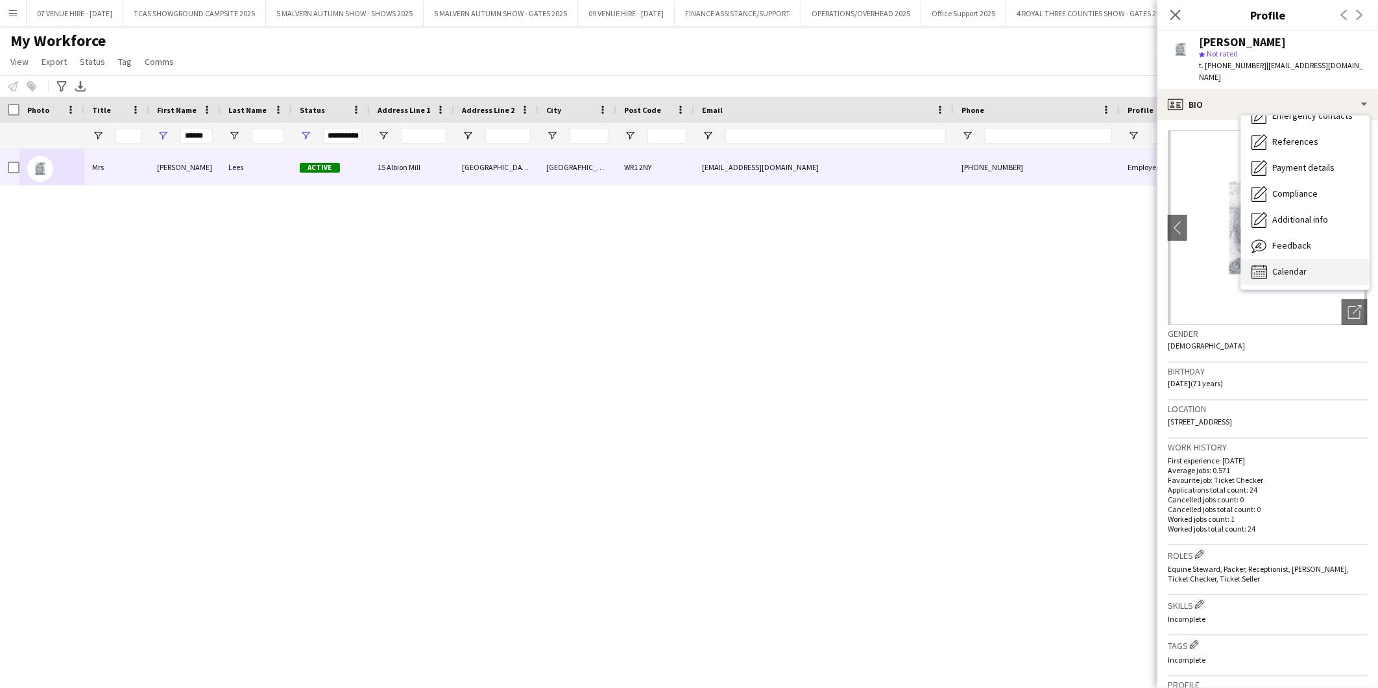
click at [1279, 265] on span "Calendar" at bounding box center [1290, 271] width 34 height 12
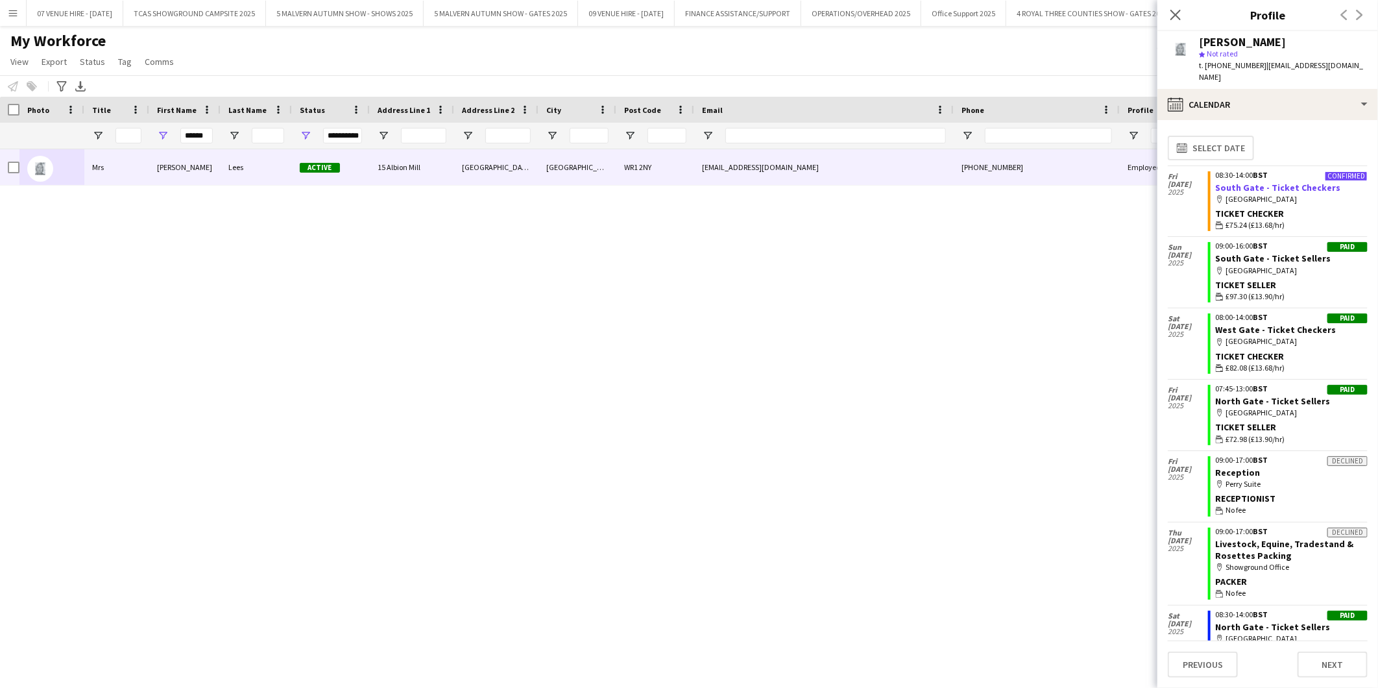
click at [1221, 182] on link "South Gate - Ticket Checkers" at bounding box center [1278, 188] width 125 height 12
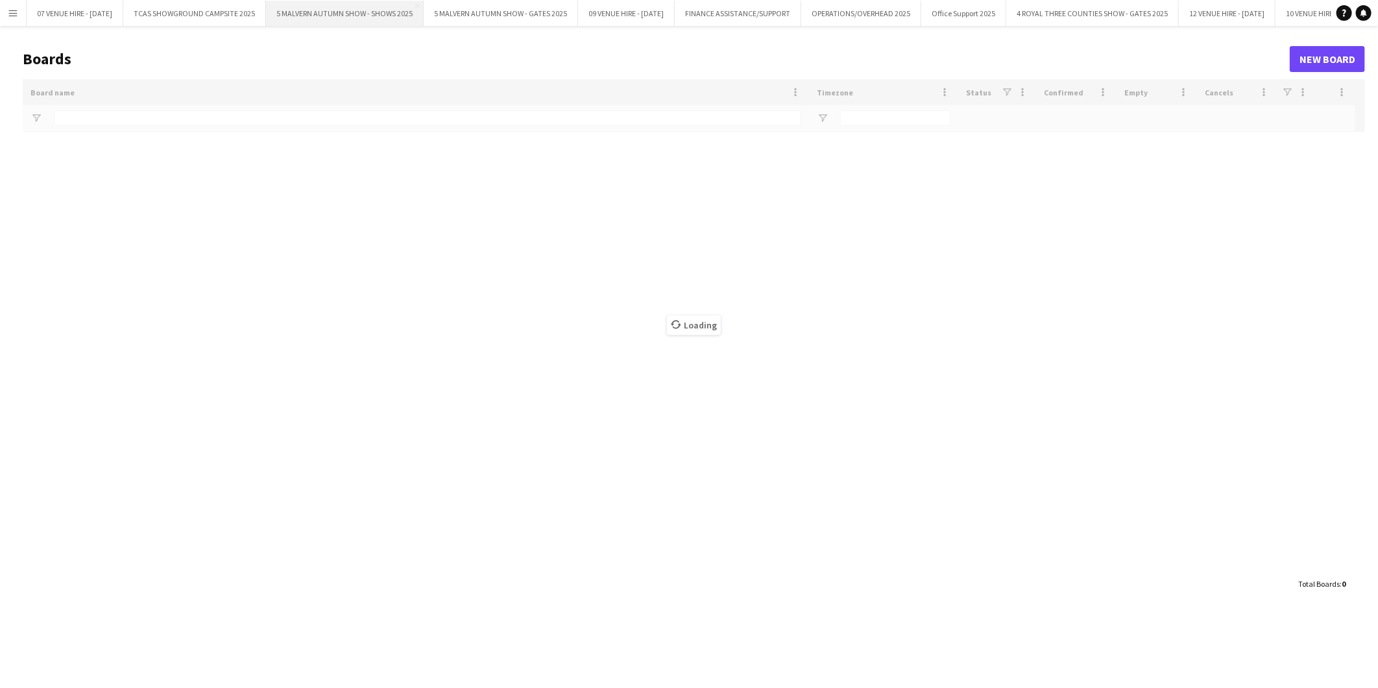
type input "*******"
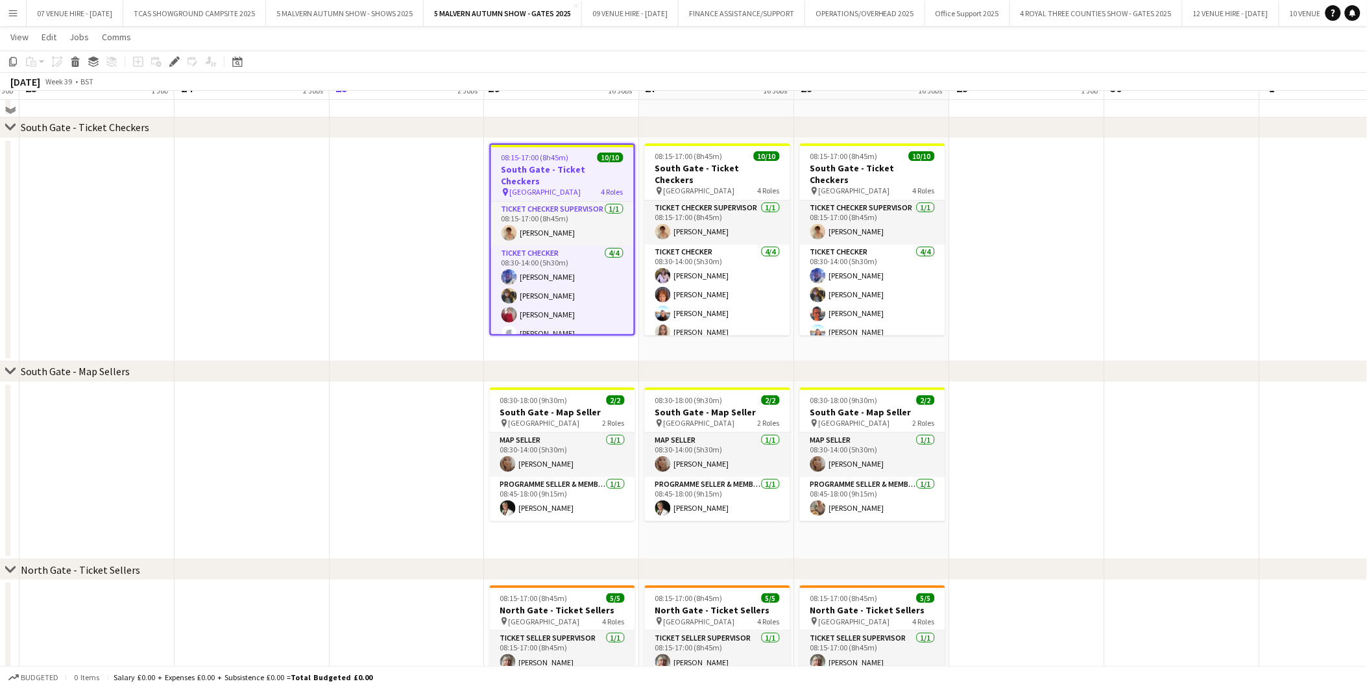
scroll to position [1805, 0]
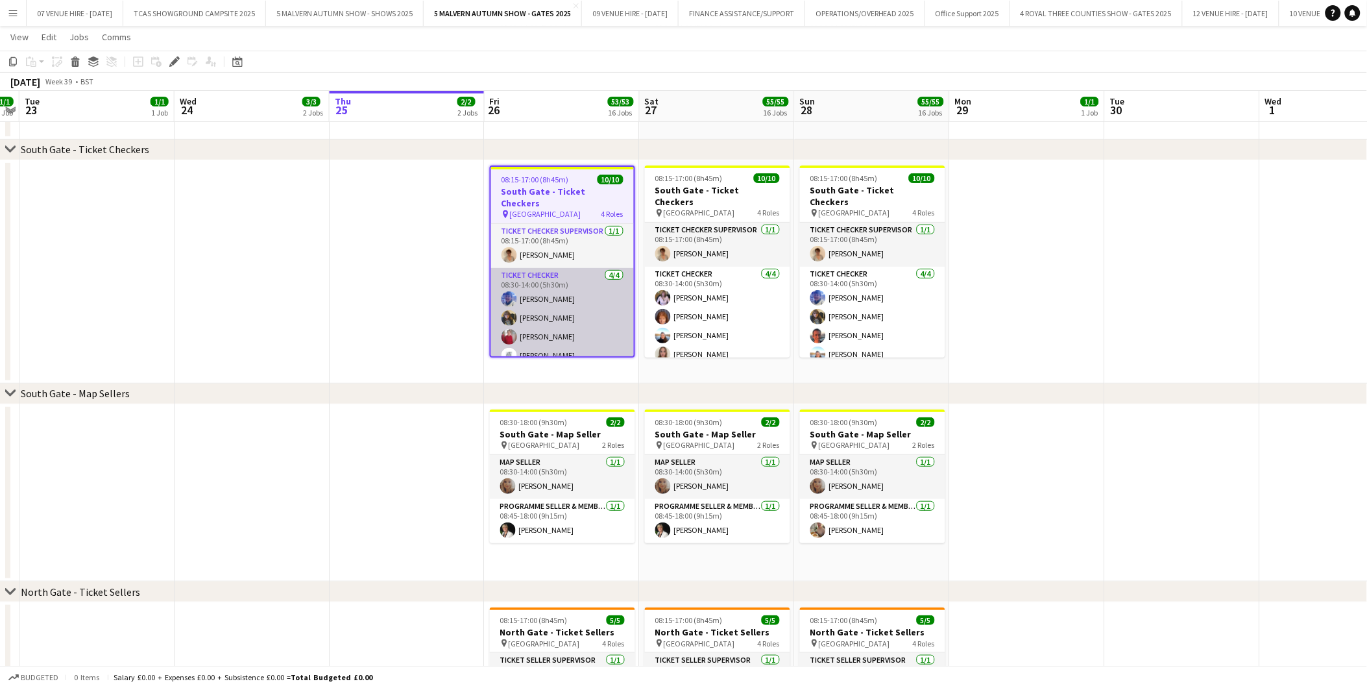
click at [533, 341] on app-card-role "Ticket Checker 4/4 08:30-14:00 (5h30m) Kathryn Robinson Sharon Rose Deborah Pow…" at bounding box center [562, 318] width 143 height 101
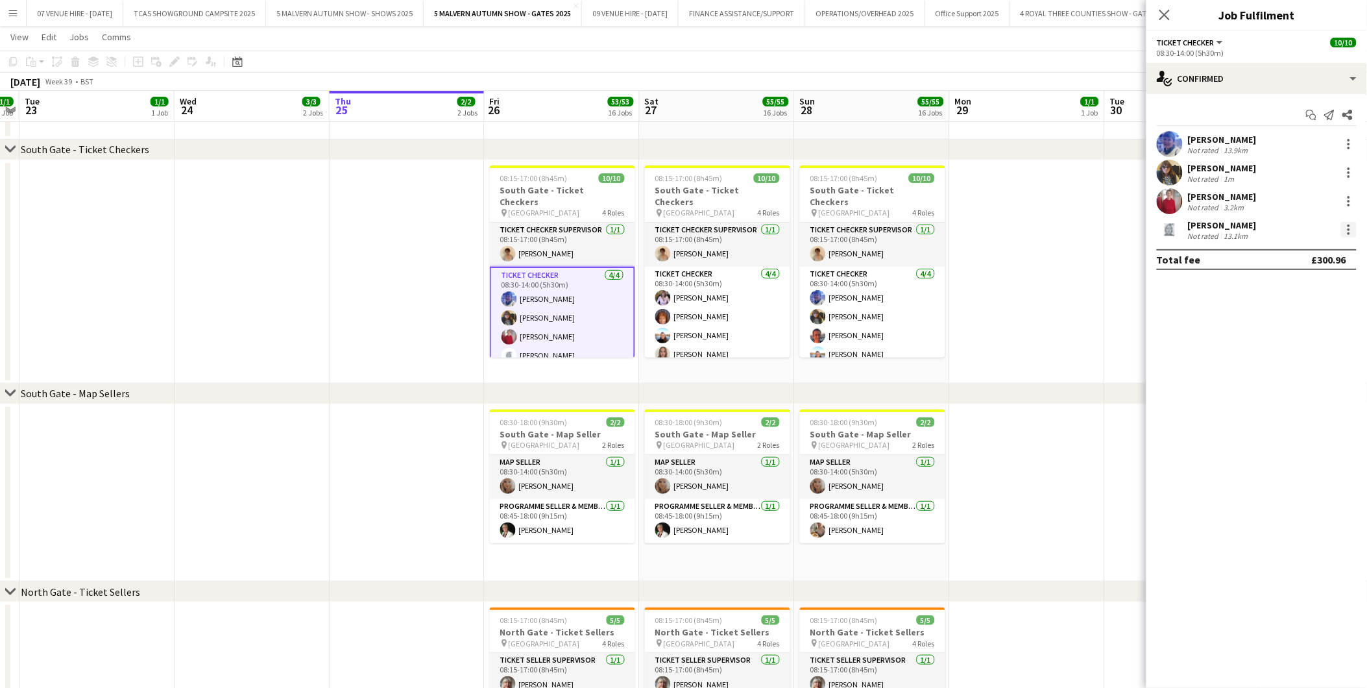
click at [1349, 227] on div at bounding box center [1349, 226] width 3 height 3
click at [1293, 378] on span "Remove" at bounding box center [1286, 378] width 39 height 11
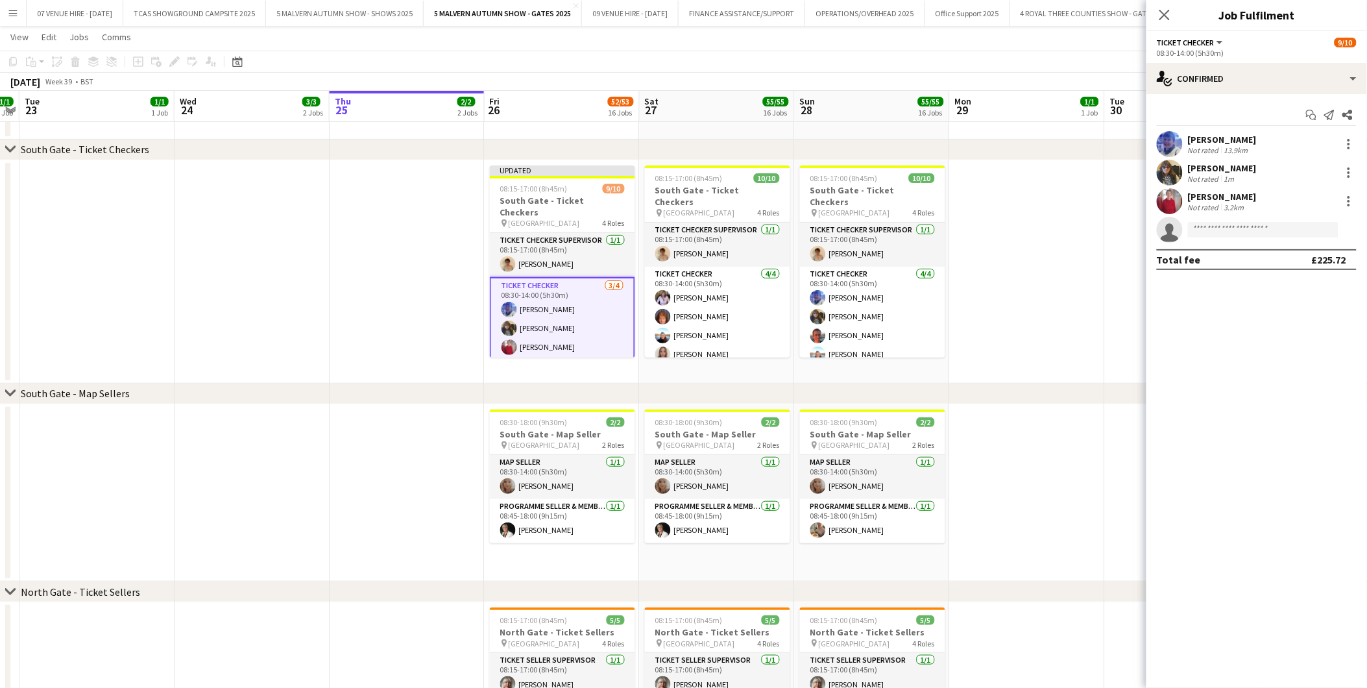
click at [1117, 365] on app-date-cell at bounding box center [1182, 271] width 155 height 223
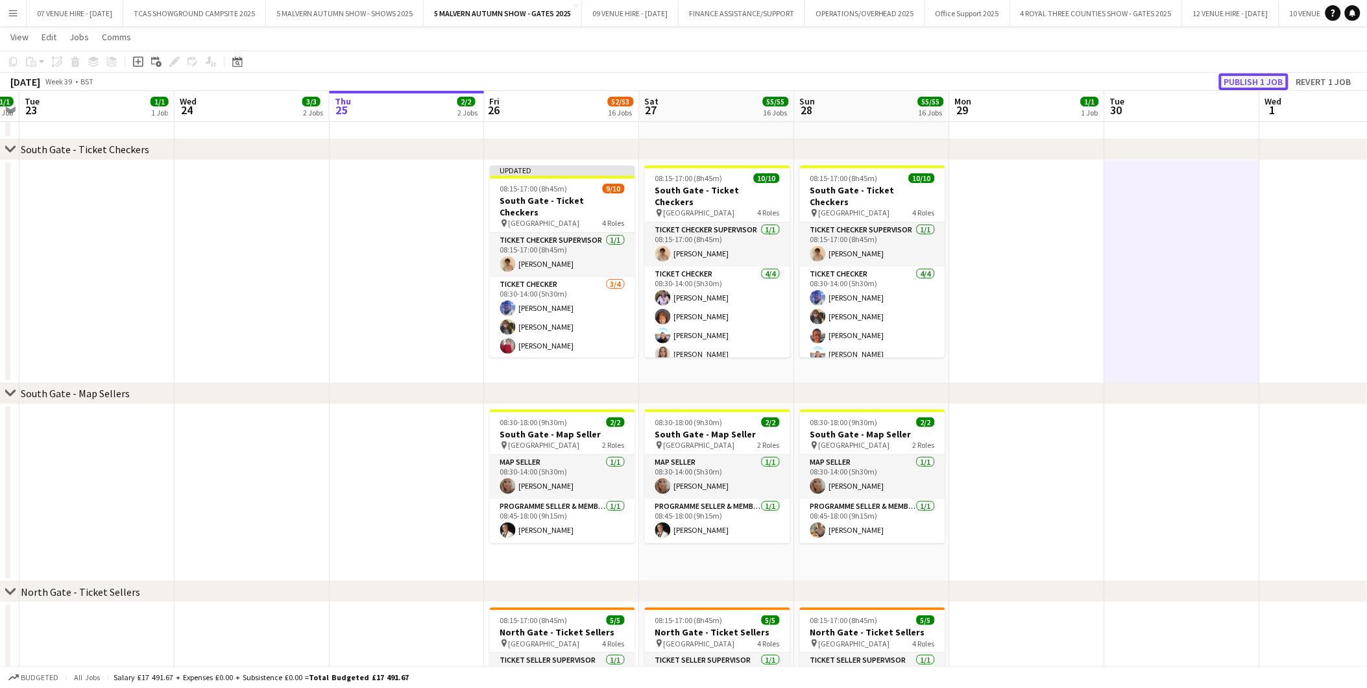
click at [1249, 80] on button "Publish 1 job" at bounding box center [1253, 81] width 69 height 17
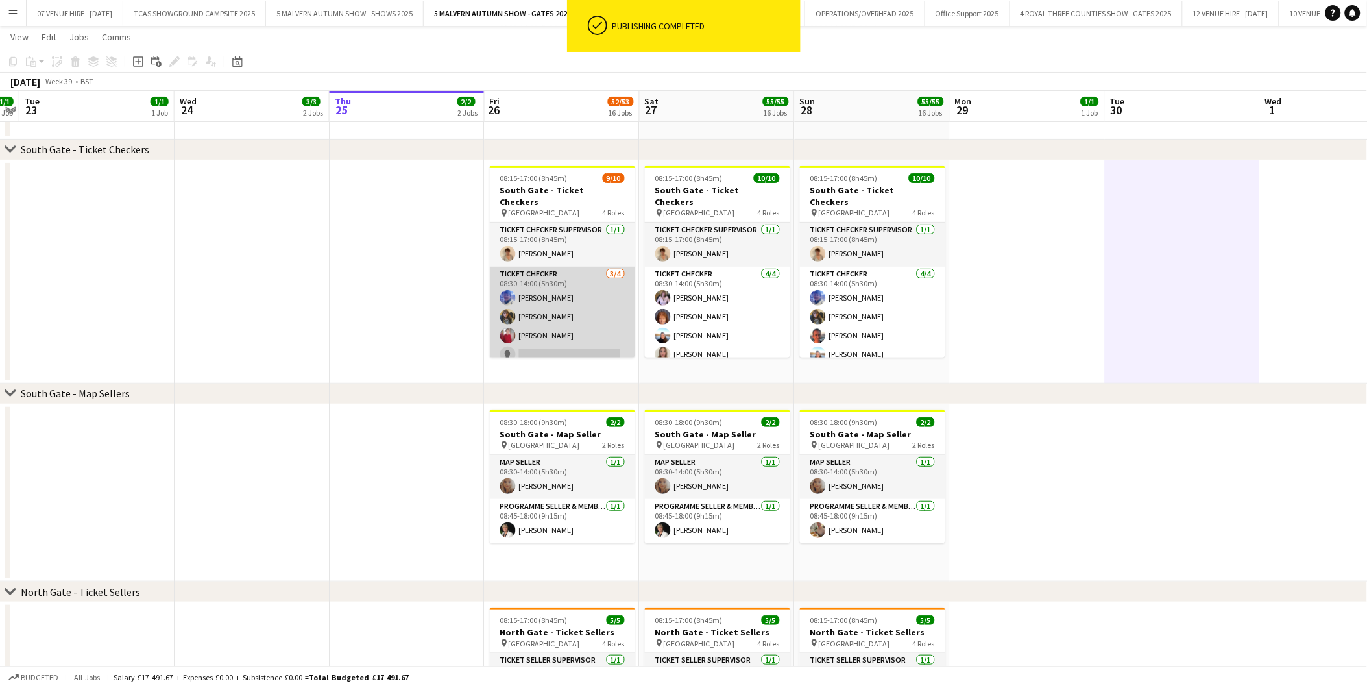
click at [558, 300] on app-card-role "Ticket Checker 3/4 08:30-14:00 (5h30m) Kathryn Robinson Sharon Rose Deborah Pow…" at bounding box center [562, 317] width 145 height 101
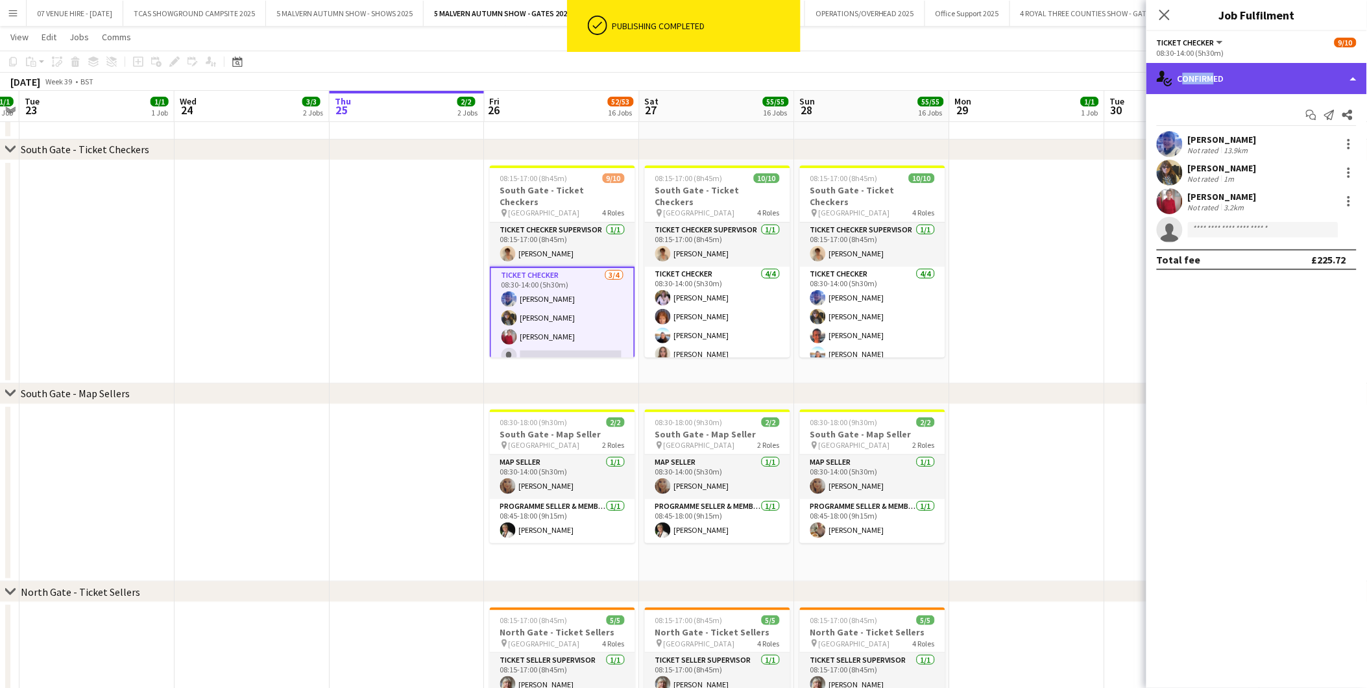
click at [1205, 82] on div "single-neutral-actions-check-2 Confirmed" at bounding box center [1257, 78] width 221 height 31
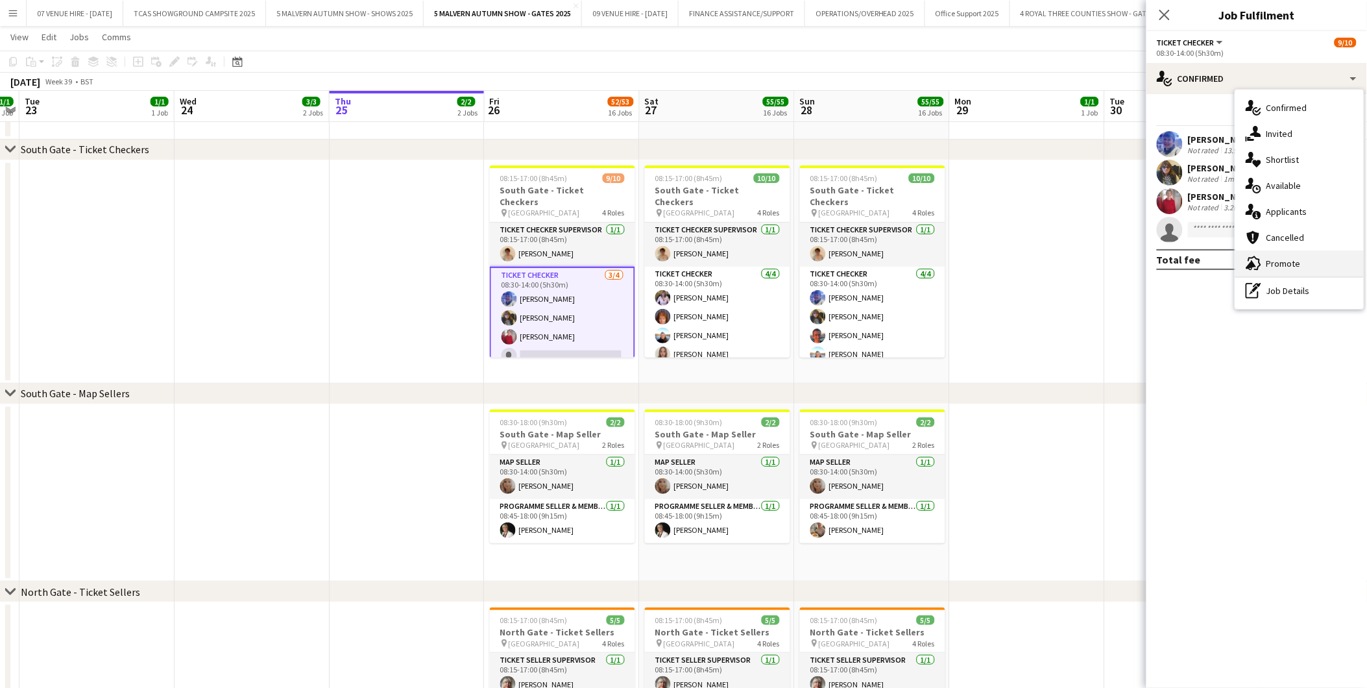
click at [1278, 258] on span "Promote" at bounding box center [1284, 264] width 34 height 12
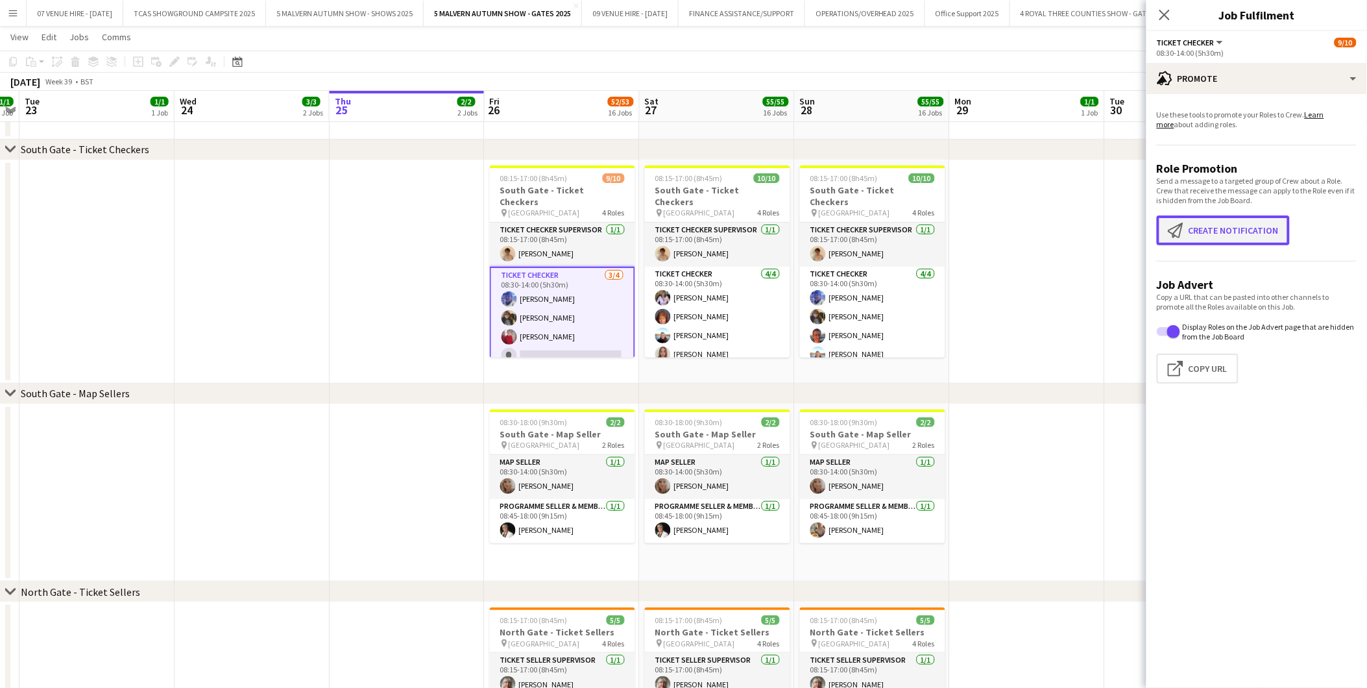
click at [1238, 226] on button "Create notification Create notification" at bounding box center [1223, 230] width 133 height 30
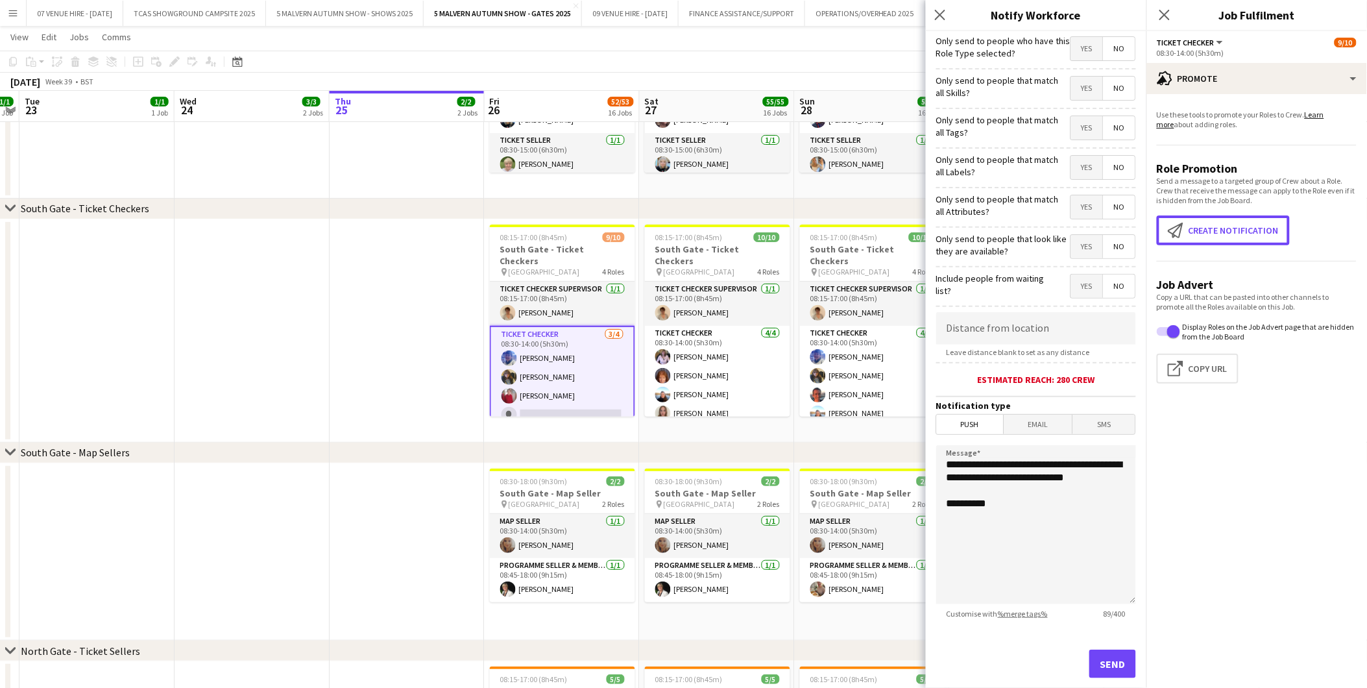
scroll to position [1661, 0]
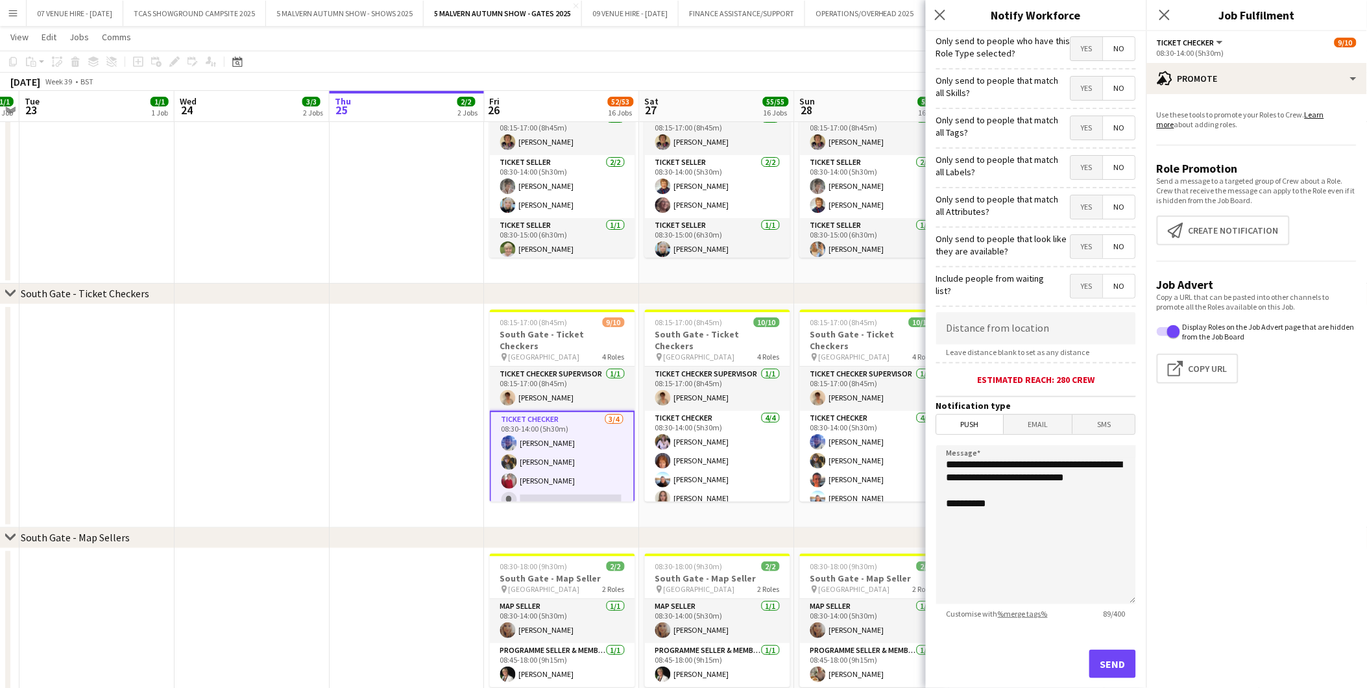
click at [1081, 47] on span "Yes" at bounding box center [1087, 48] width 32 height 23
click at [1108, 48] on span "No" at bounding box center [1120, 48] width 32 height 23
click at [1113, 85] on span "No" at bounding box center [1120, 88] width 32 height 23
click at [1108, 127] on span "No" at bounding box center [1120, 127] width 32 height 23
click at [1110, 165] on span "No" at bounding box center [1120, 167] width 32 height 23
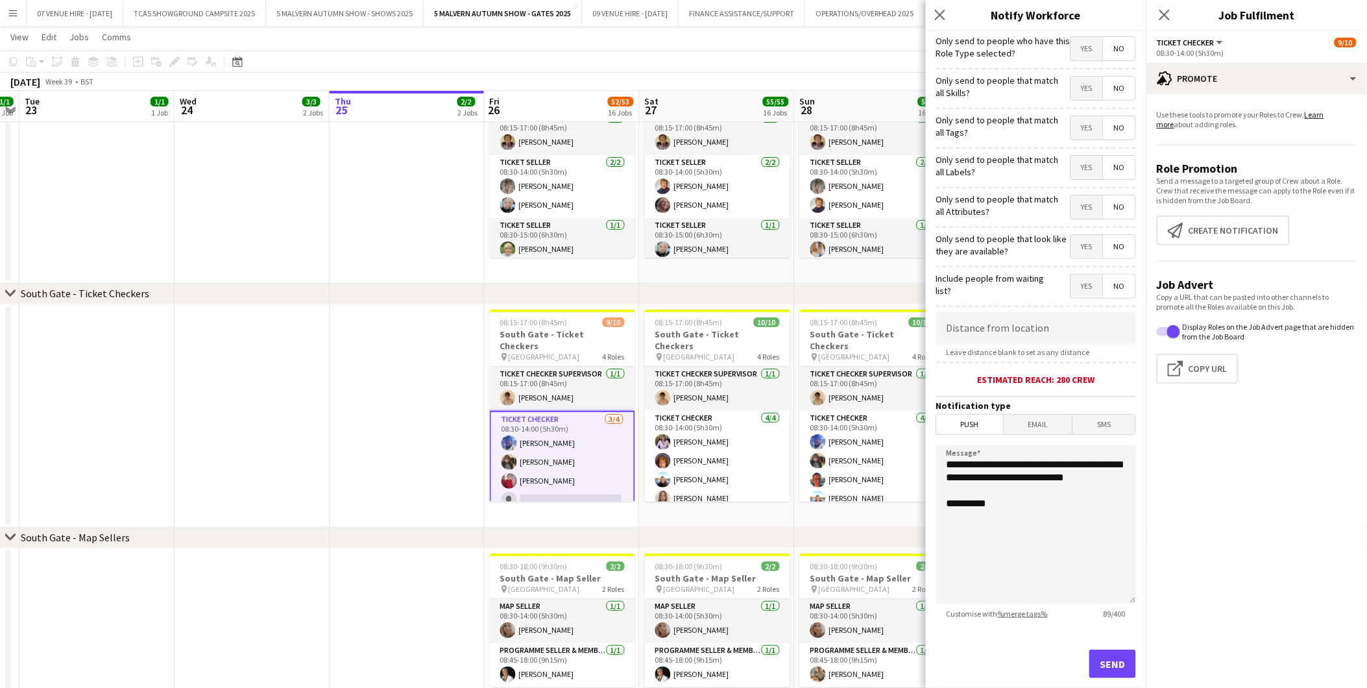
click at [1108, 211] on span "No" at bounding box center [1120, 206] width 32 height 23
click at [1081, 247] on span "Yes" at bounding box center [1087, 246] width 32 height 23
click at [1105, 283] on span "No" at bounding box center [1120, 286] width 32 height 23
click at [969, 418] on span "Push" at bounding box center [970, 424] width 67 height 19
click at [1093, 667] on button "Send" at bounding box center [1113, 664] width 47 height 29
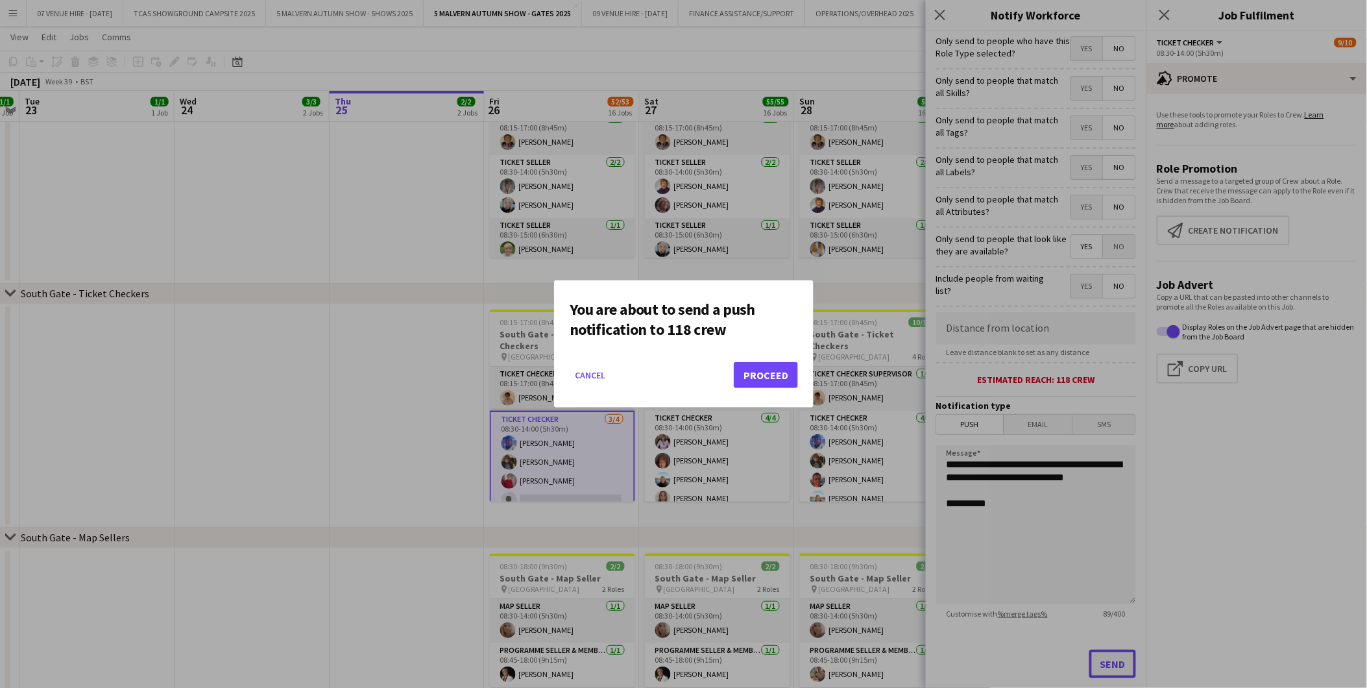
scroll to position [0, 0]
click at [774, 374] on button "Proceed" at bounding box center [766, 375] width 64 height 26
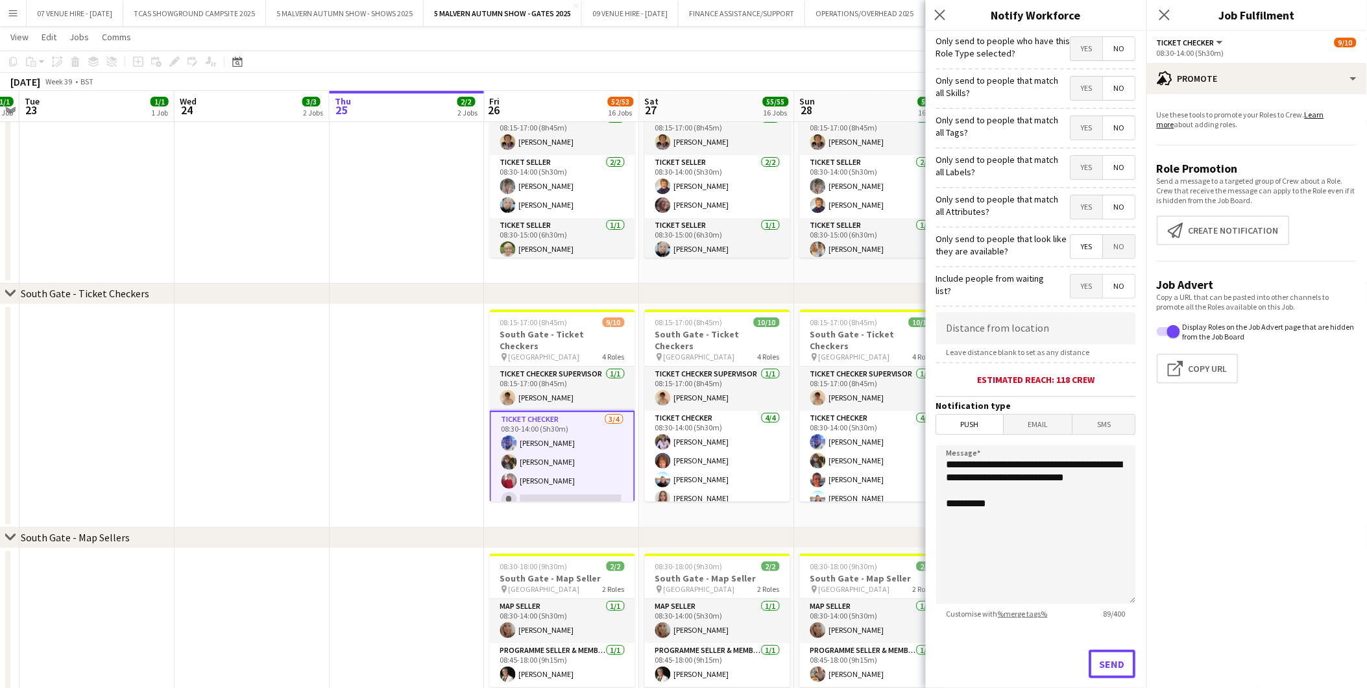
scroll to position [1661, 0]
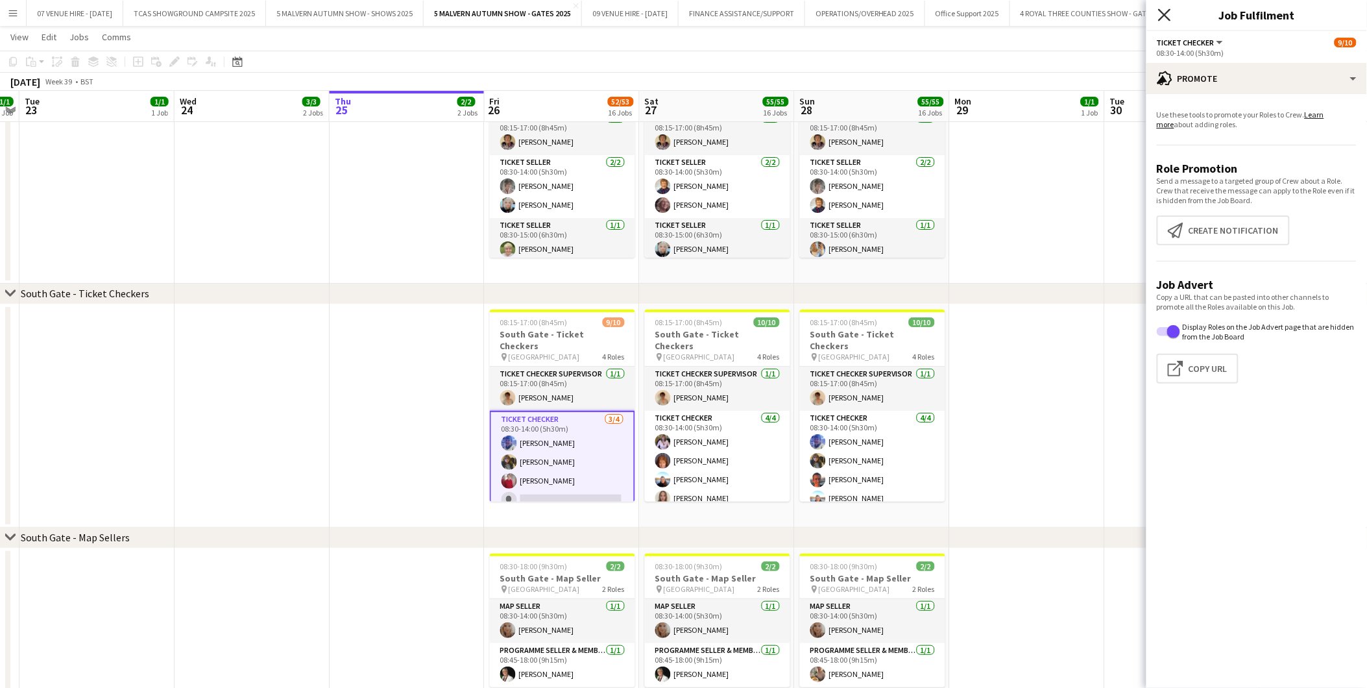
click at [1168, 12] on icon at bounding box center [1164, 14] width 12 height 12
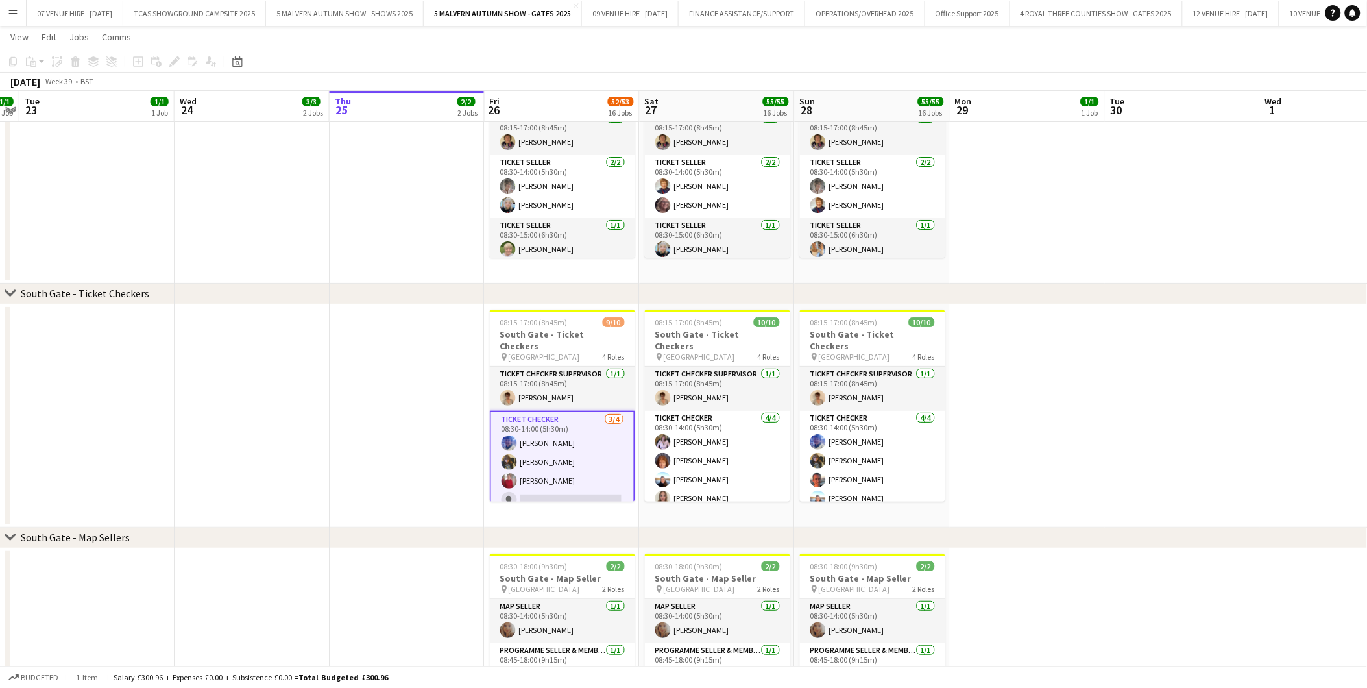
click at [561, 474] on app-card-role "Ticket Checker 3/4 08:30-14:00 (5h30m) Kathryn Robinson Sharon Rose Deborah Pow…" at bounding box center [562, 462] width 145 height 103
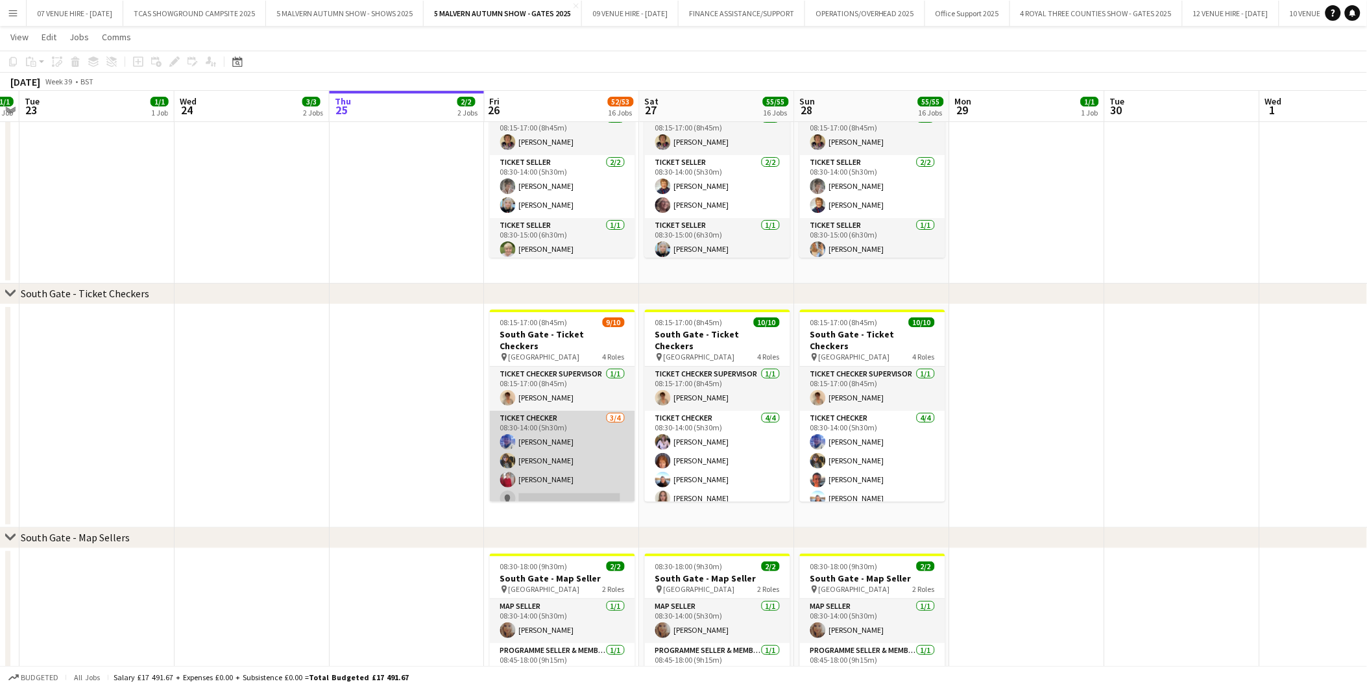
click at [575, 476] on app-card-role "Ticket Checker 3/4 08:30-14:00 (5h30m) Kathryn Robinson Sharon Rose Deborah Pow…" at bounding box center [562, 461] width 145 height 101
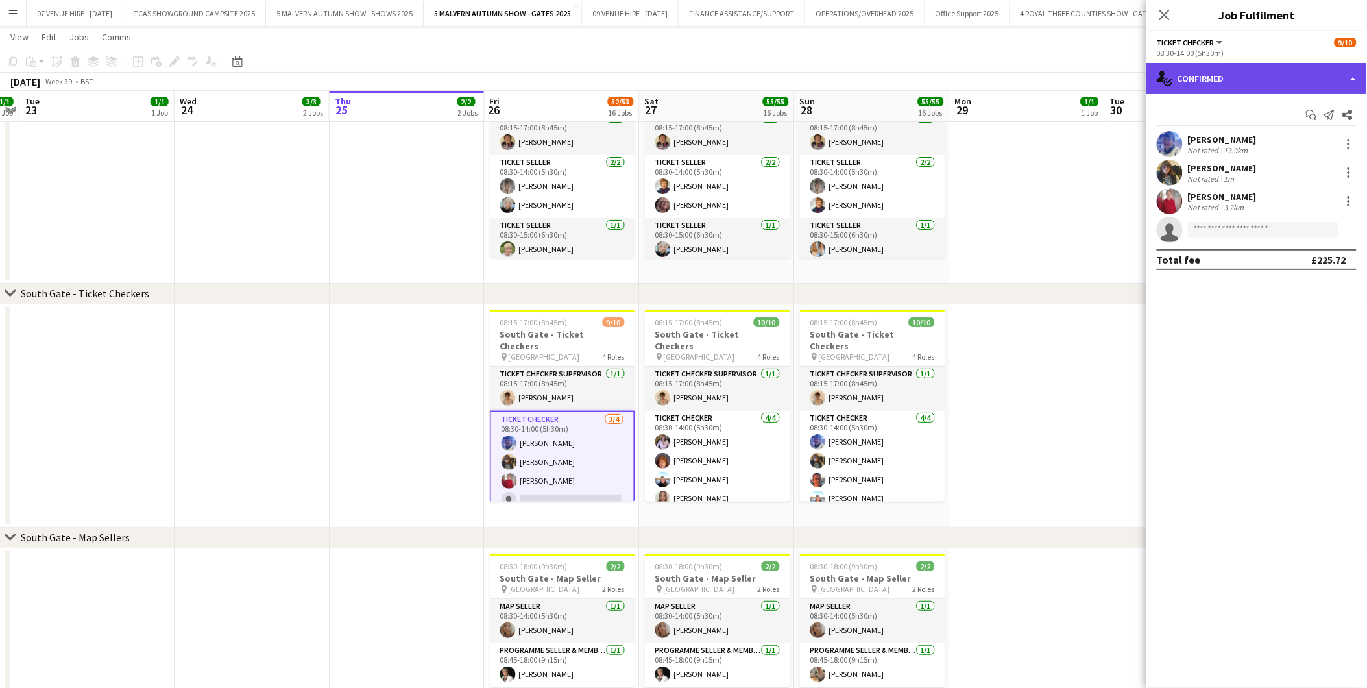
click at [1242, 79] on div "single-neutral-actions-check-2 Confirmed" at bounding box center [1257, 78] width 221 height 31
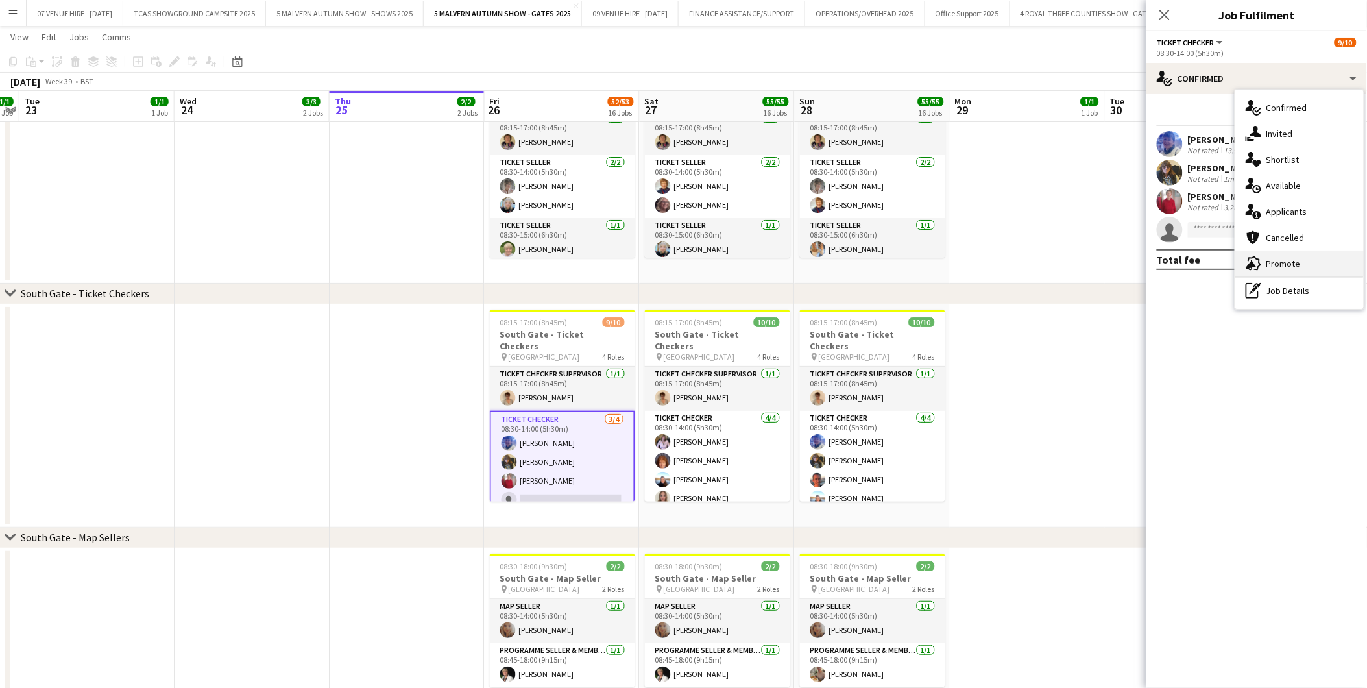
click at [1282, 261] on span "Promote" at bounding box center [1284, 264] width 34 height 12
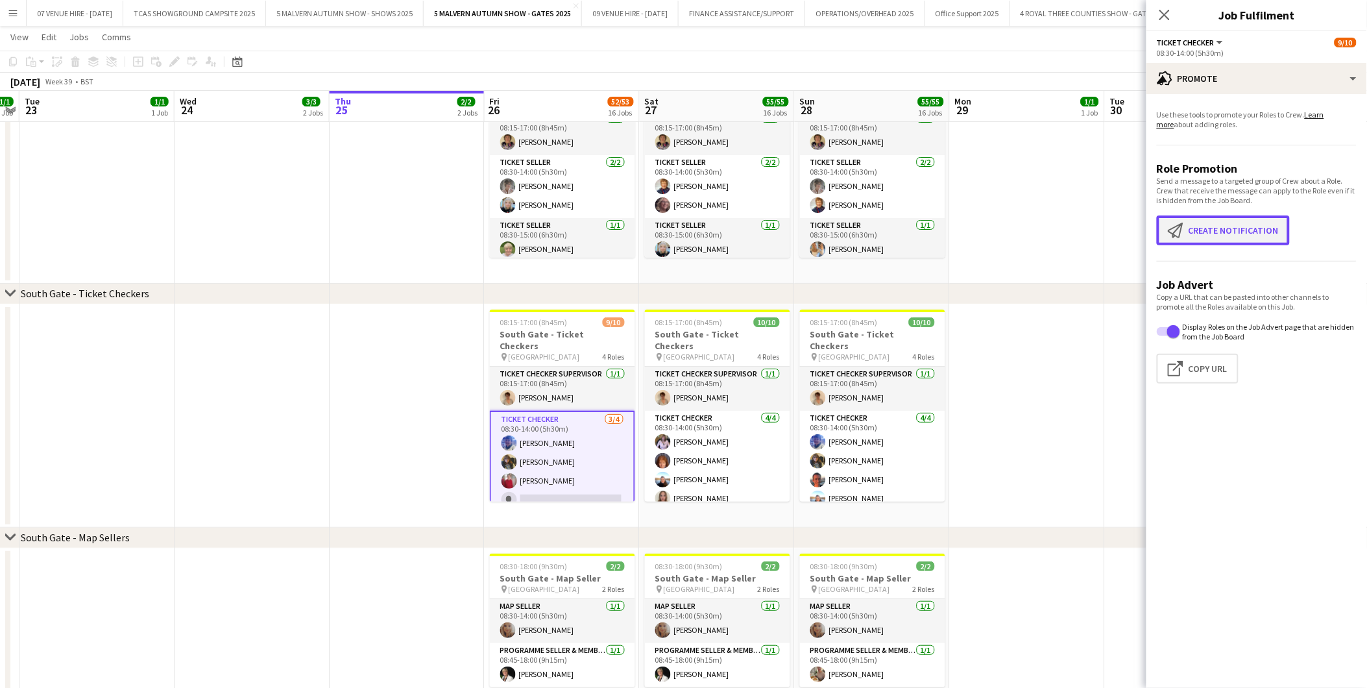
click at [1254, 223] on button "Create notification Create notification" at bounding box center [1223, 230] width 133 height 30
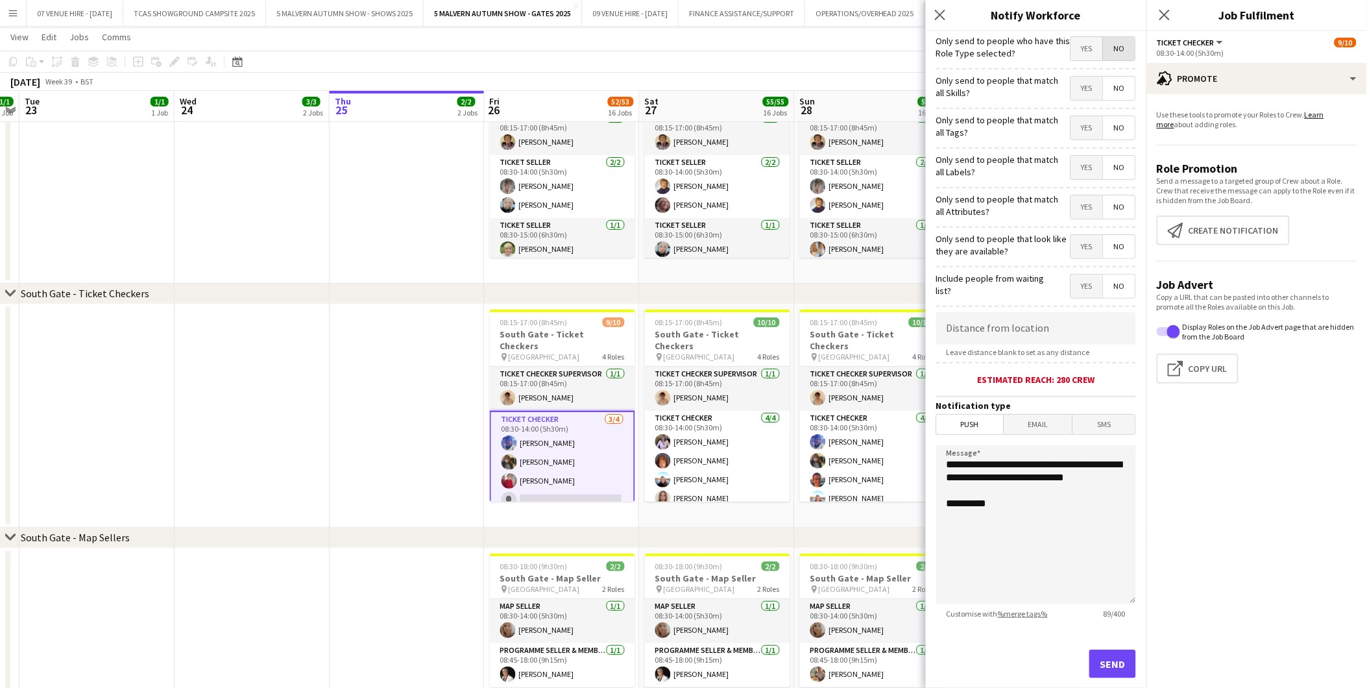
click at [1108, 51] on span "No" at bounding box center [1120, 48] width 32 height 23
click at [1106, 82] on span "No" at bounding box center [1120, 88] width 32 height 23
click at [1114, 124] on span "No" at bounding box center [1120, 127] width 32 height 23
click at [1115, 169] on span "No" at bounding box center [1120, 167] width 32 height 23
click at [1112, 210] on span "No" at bounding box center [1120, 206] width 32 height 23
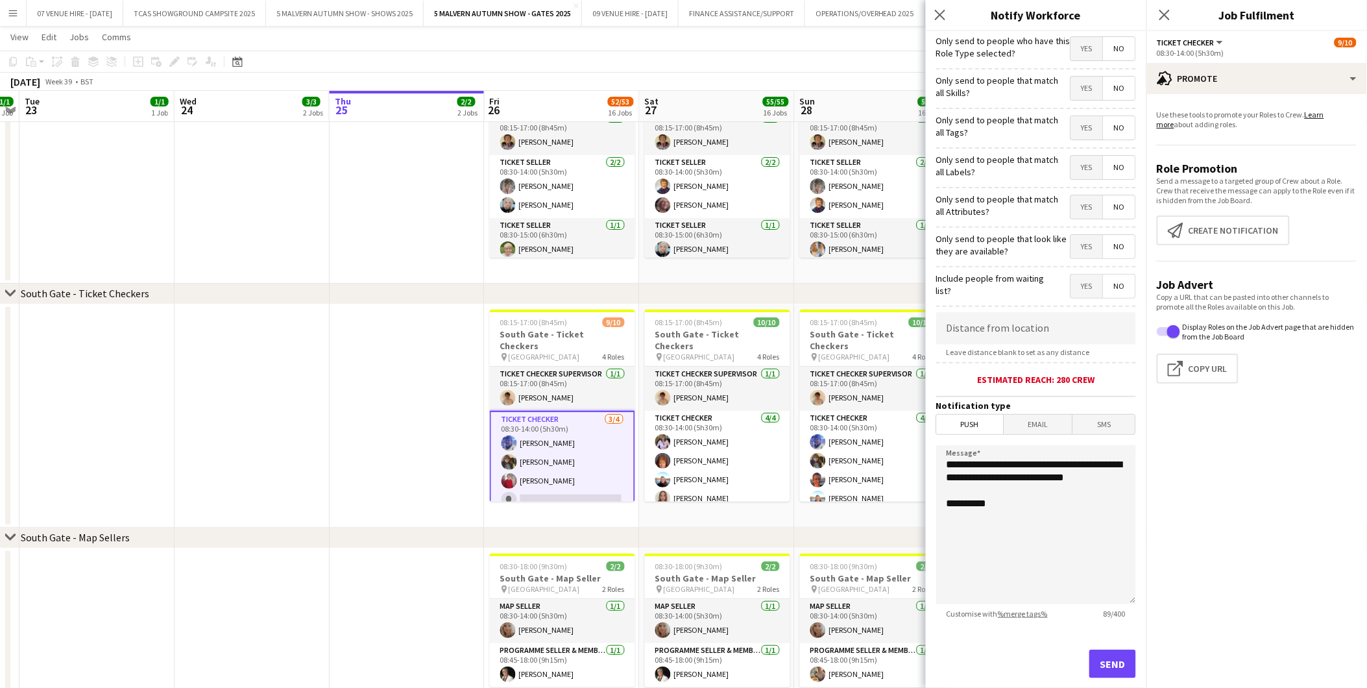
click at [1114, 253] on span "No" at bounding box center [1120, 246] width 32 height 23
click at [1113, 284] on span "No" at bounding box center [1120, 286] width 32 height 23
click at [972, 426] on span "Push" at bounding box center [970, 424] width 67 height 19
click at [1118, 671] on button "Send" at bounding box center [1113, 664] width 47 height 29
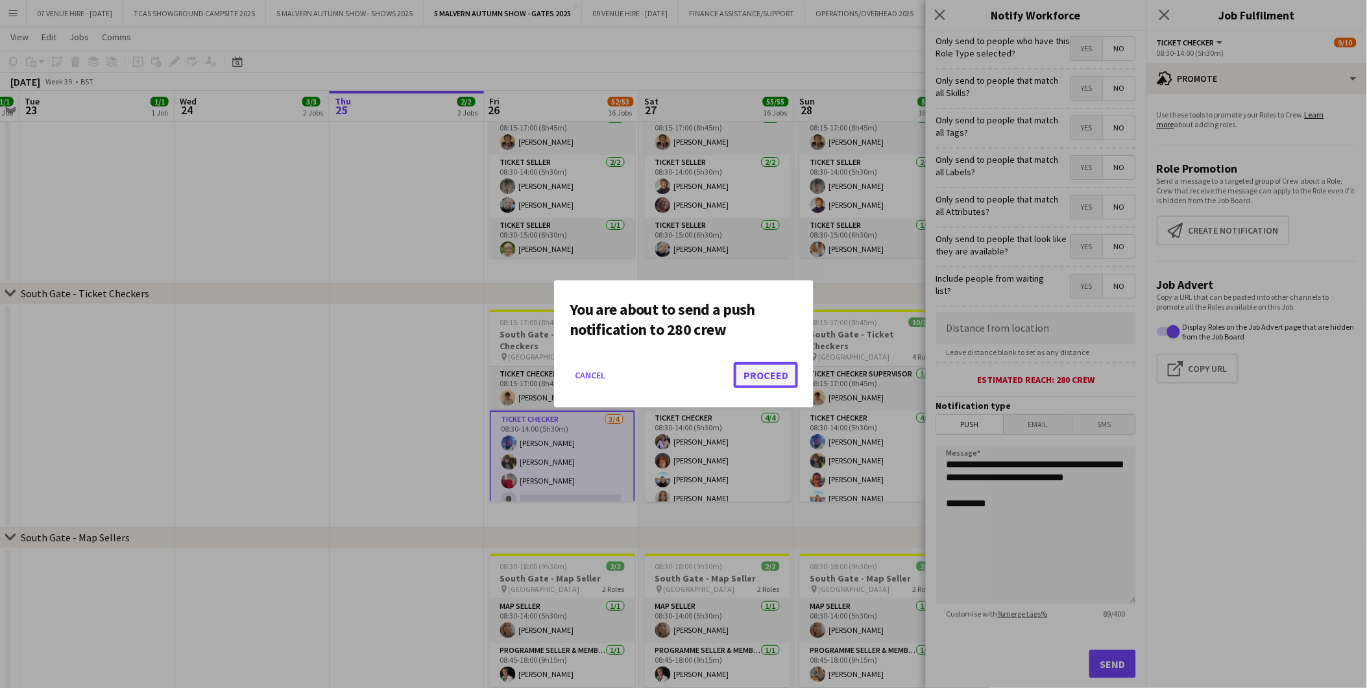
click at [777, 378] on button "Proceed" at bounding box center [766, 375] width 64 height 26
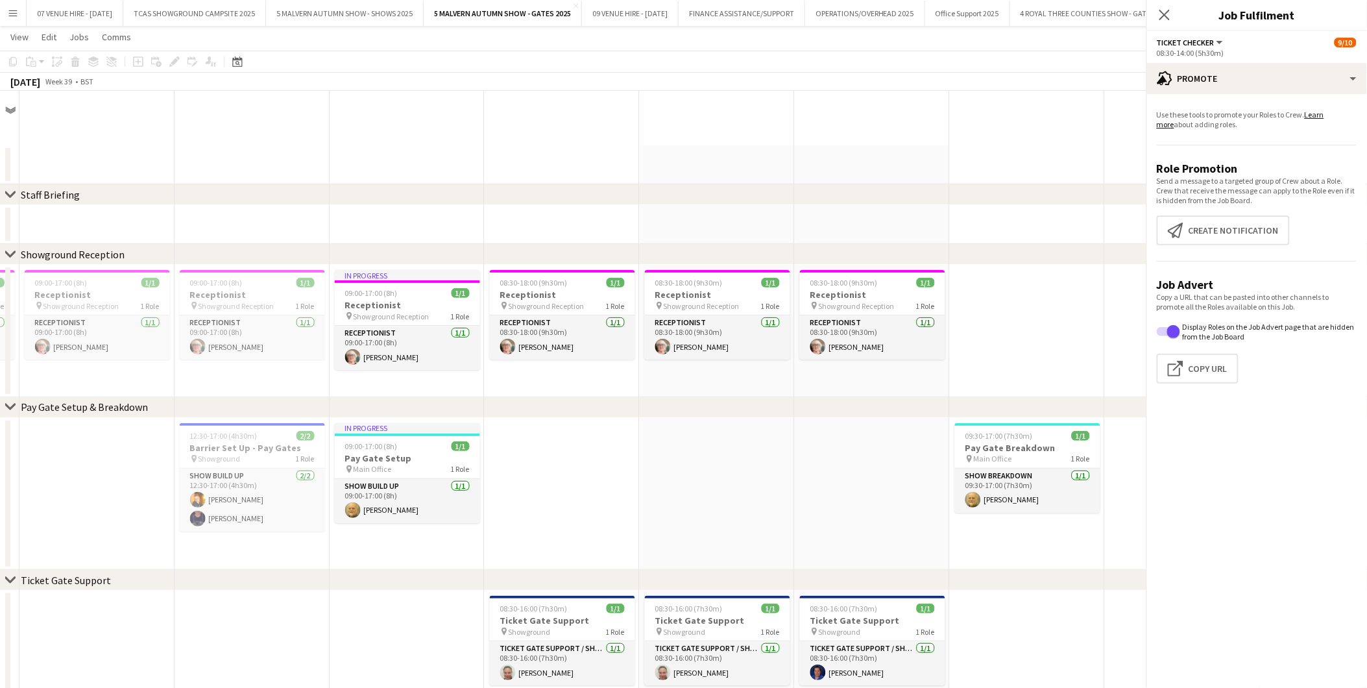
scroll to position [1661, 0]
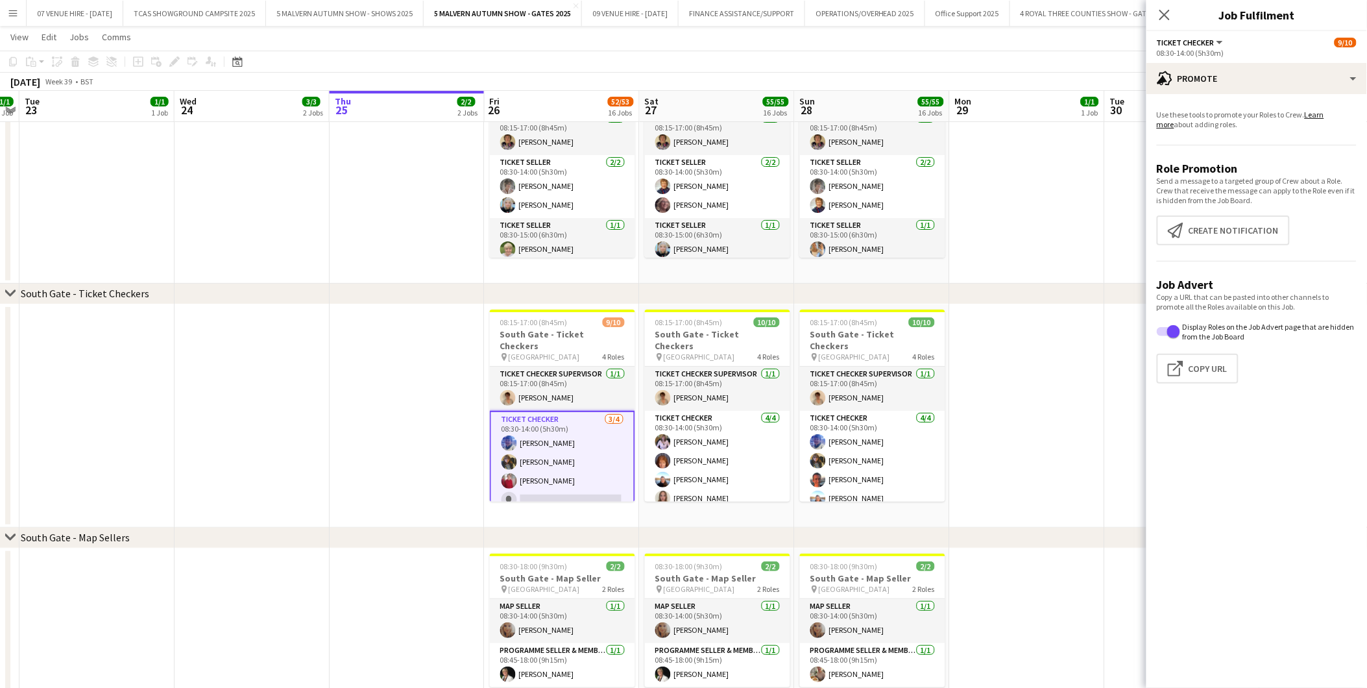
click at [1001, 364] on app-date-cell at bounding box center [1027, 415] width 155 height 223
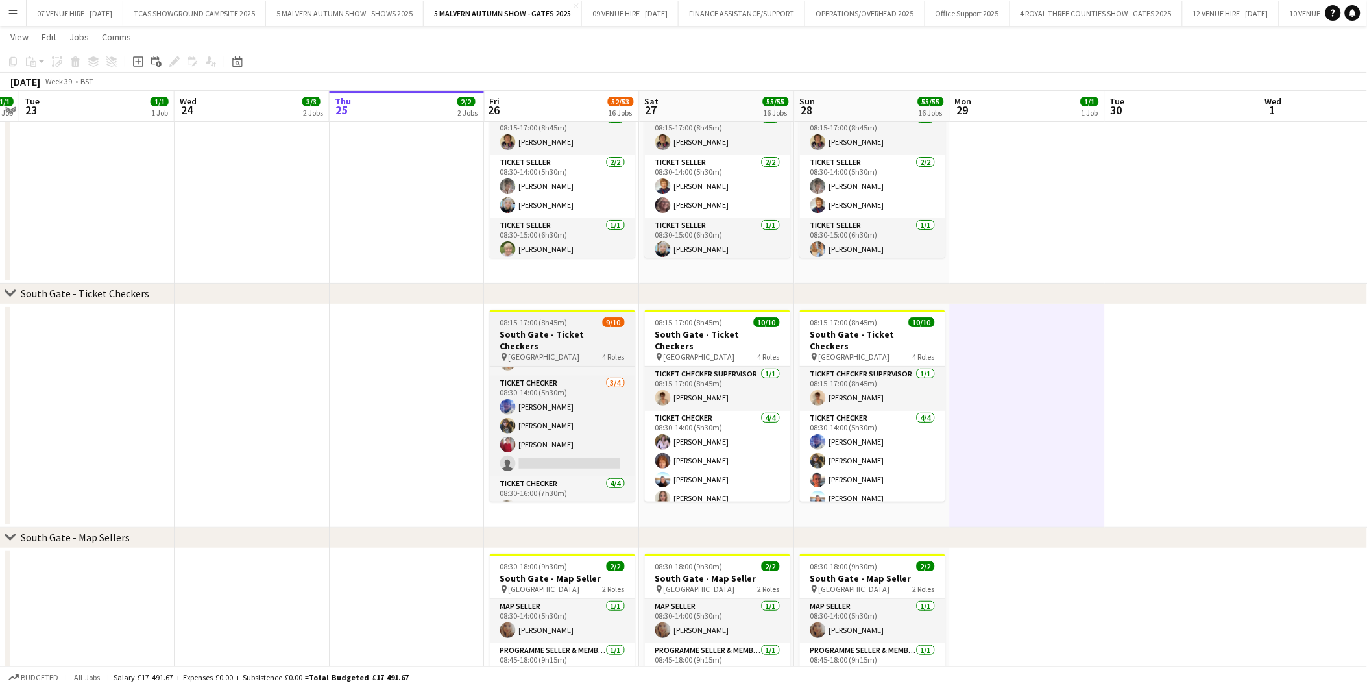
scroll to position [0, 0]
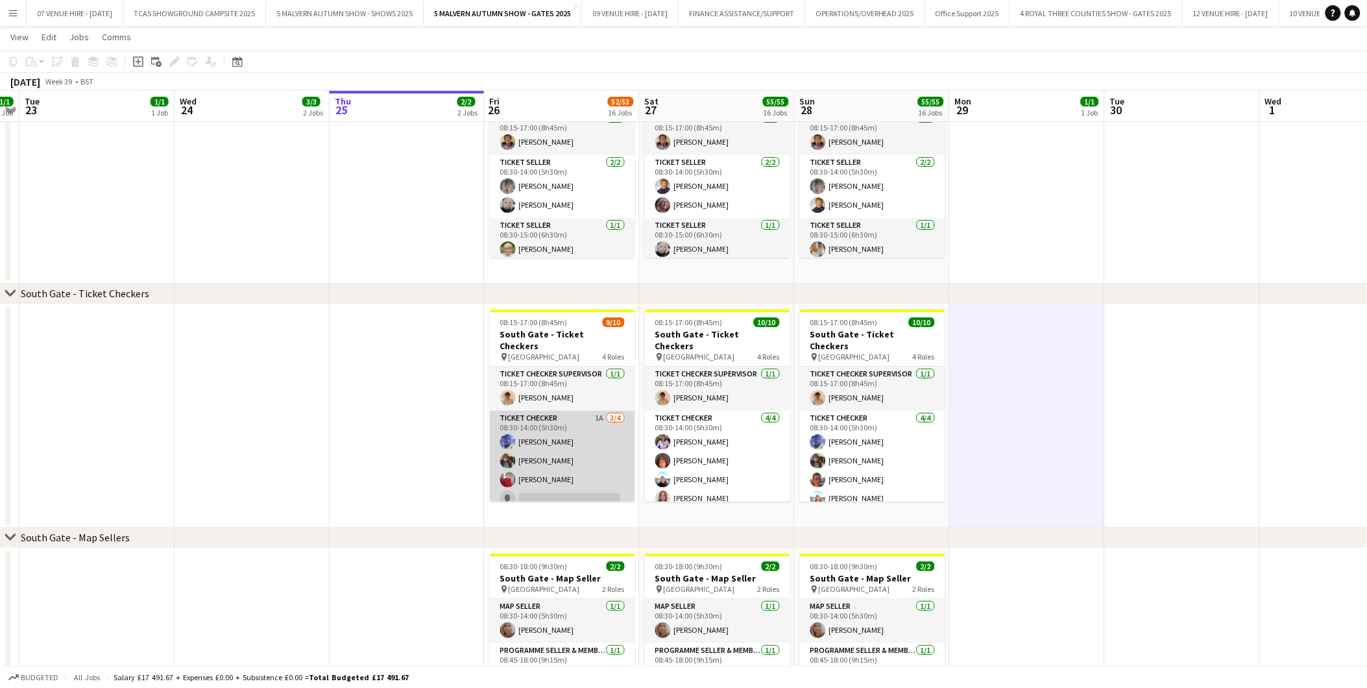
drag, startPoint x: 548, startPoint y: 476, endPoint x: 555, endPoint y: 469, distance: 9.6
click at [550, 476] on app-card-role "Ticket Checker 1A 3/4 08:30-14:00 (5h30m) Kathryn Robinson Sharon Rose Deborah …" at bounding box center [562, 461] width 145 height 101
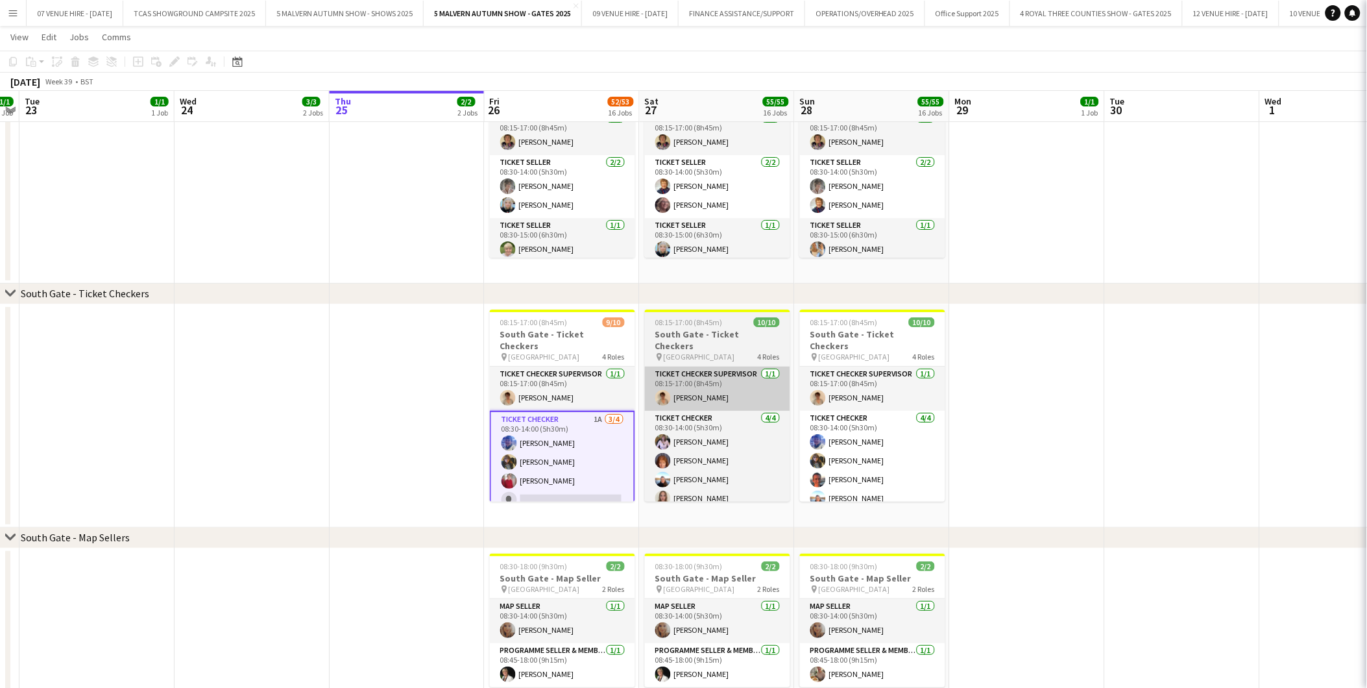
scroll to position [0, 444]
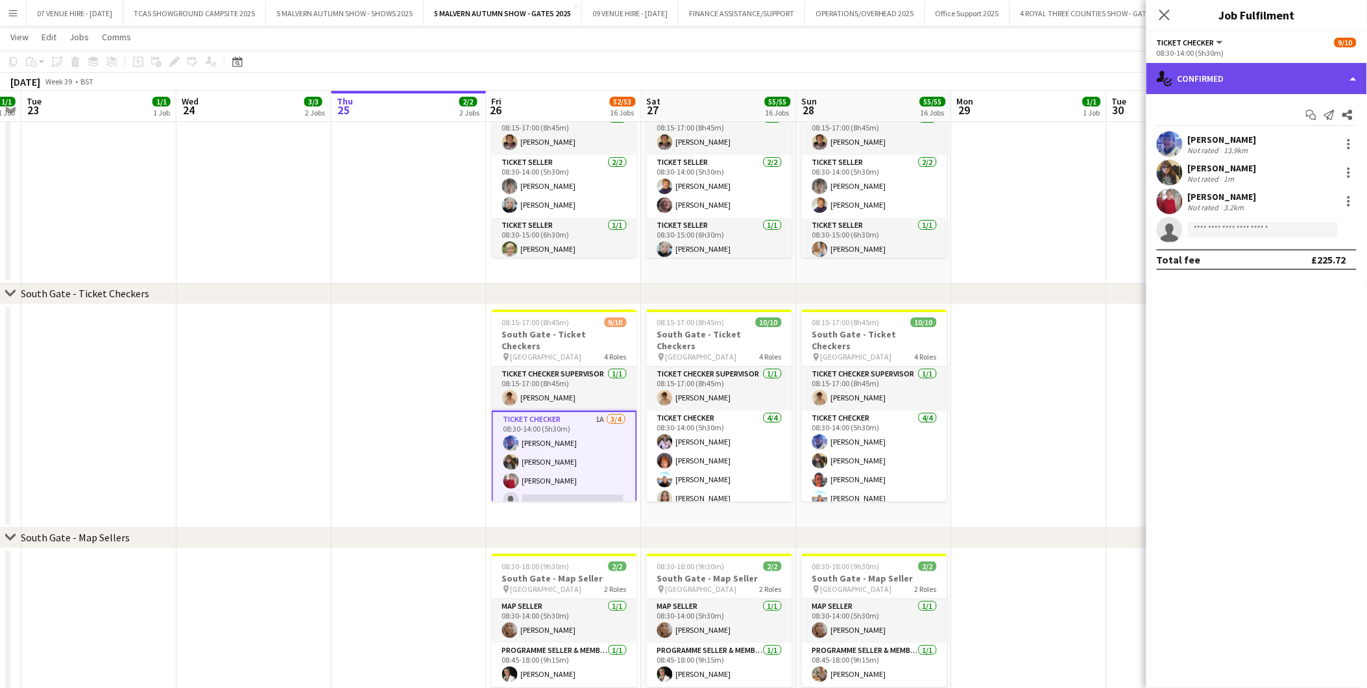
click at [1227, 82] on div "single-neutral-actions-check-2 Confirmed" at bounding box center [1257, 78] width 221 height 31
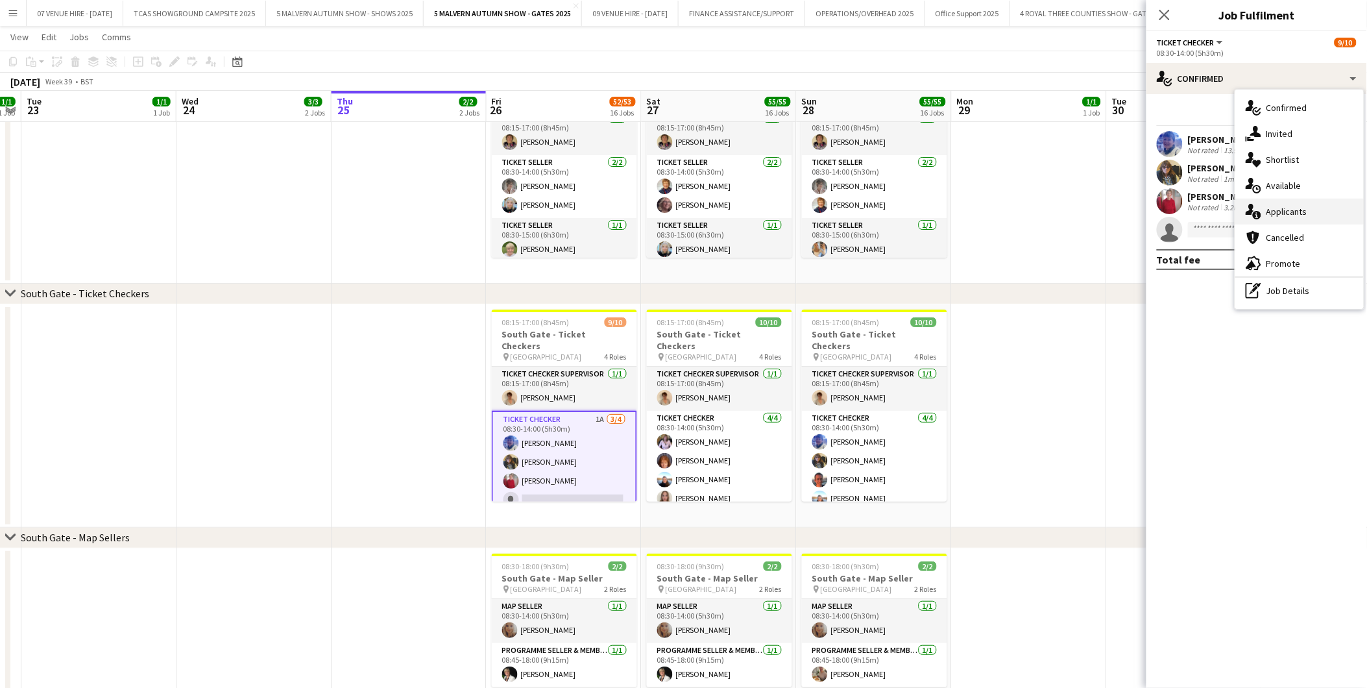
click at [1281, 212] on span "Applicants" at bounding box center [1287, 212] width 41 height 12
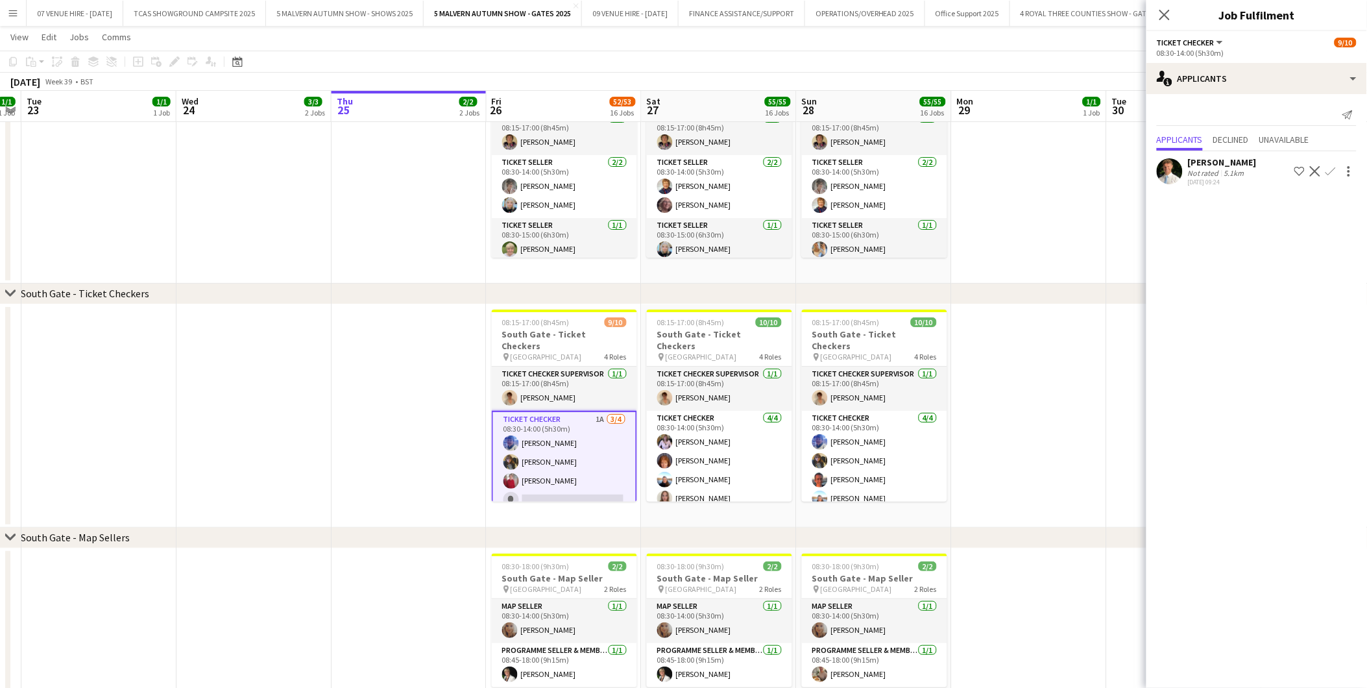
click at [1172, 177] on app-user-avatar at bounding box center [1170, 171] width 26 height 26
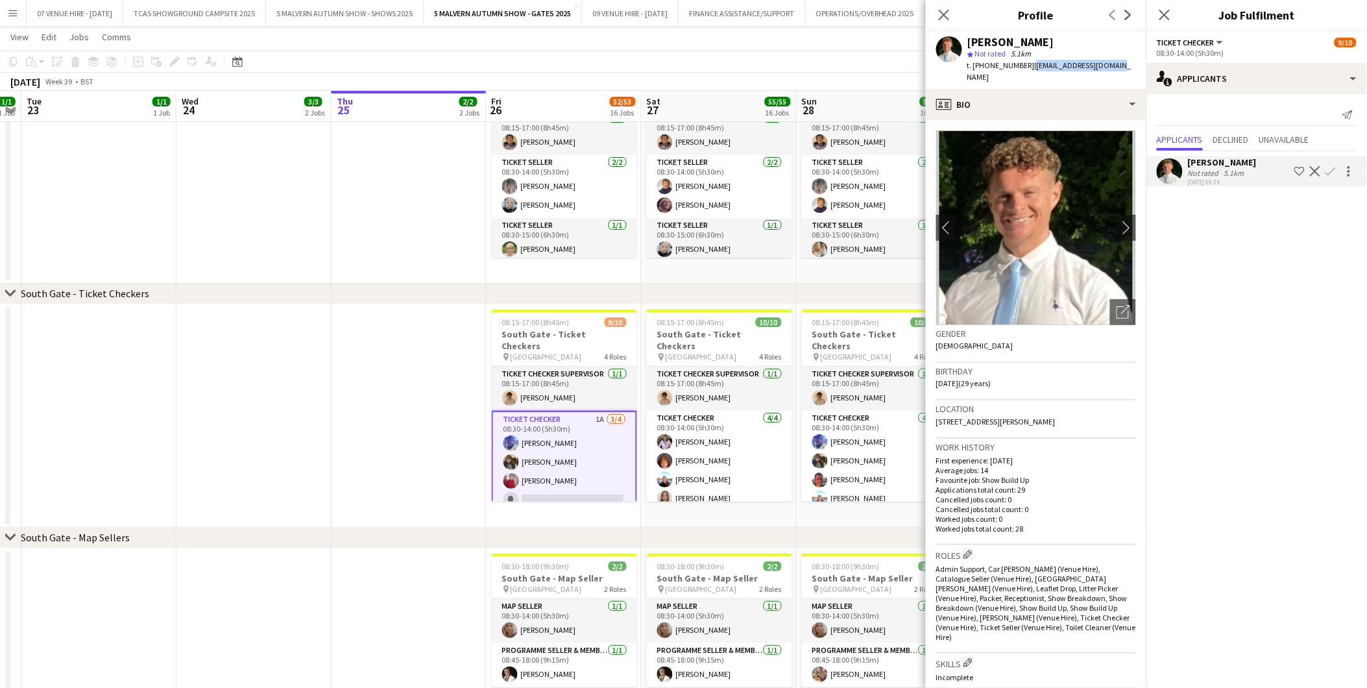
drag, startPoint x: 1114, startPoint y: 63, endPoint x: 1027, endPoint y: 67, distance: 87.1
click at [1027, 67] on div "Sam Rathbone star Not rated 5.1km t. +447964787679 | sjrathbone7@gmail.com" at bounding box center [1036, 60] width 221 height 58
drag, startPoint x: 1027, startPoint y: 67, endPoint x: 1007, endPoint y: 80, distance: 23.6
click at [1007, 89] on div "profile Bio" at bounding box center [1036, 104] width 221 height 31
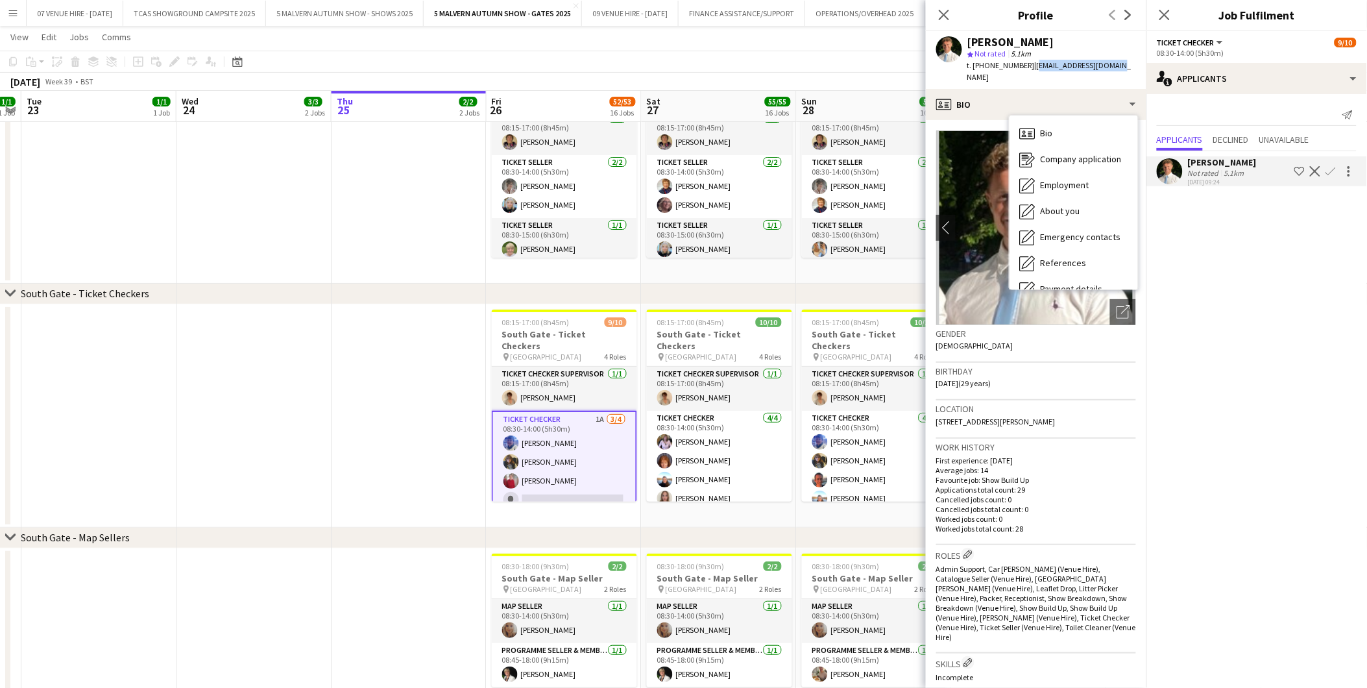
drag, startPoint x: 1110, startPoint y: 64, endPoint x: 1030, endPoint y: 69, distance: 80.6
click at [1030, 69] on div "Sam Rathbone star Not rated 5.1km t. +447964787679 | sjrathbone7@gmail.com" at bounding box center [1036, 60] width 221 height 58
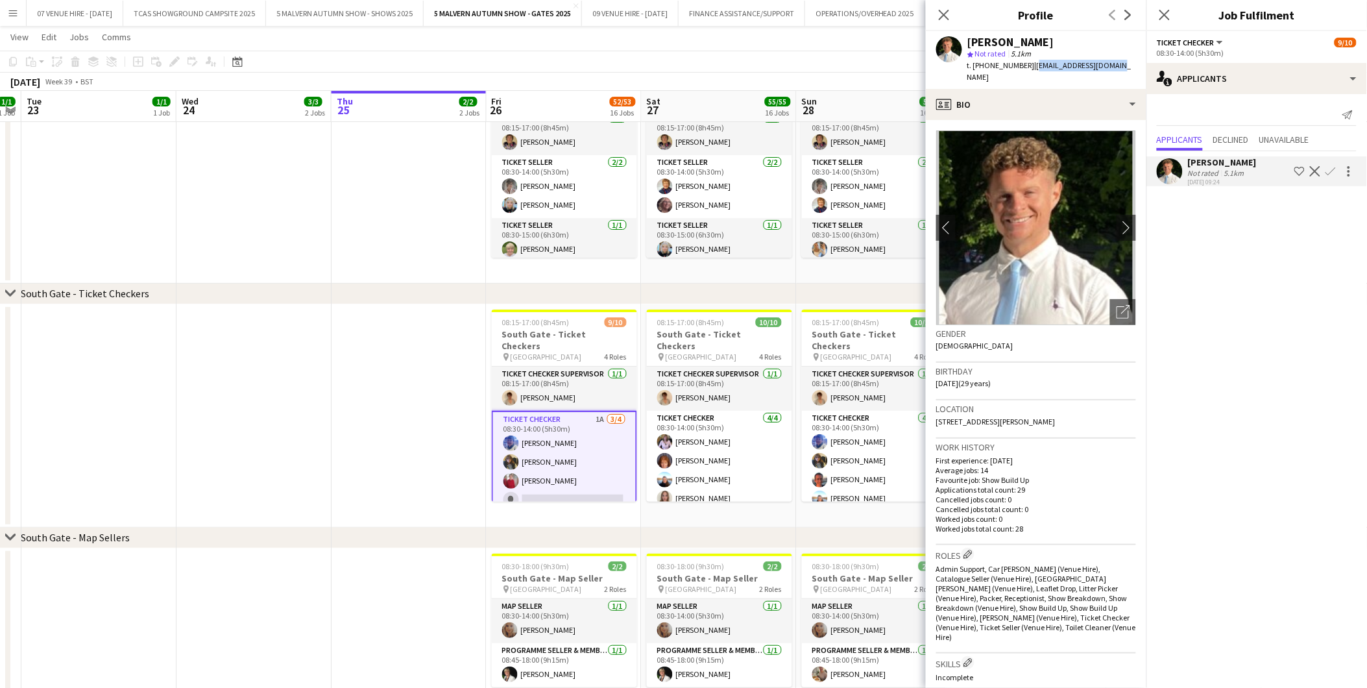
copy span "sjrathbone7@gmail.com"
click at [1331, 172] on app-icon "Confirm" at bounding box center [1331, 171] width 10 height 10
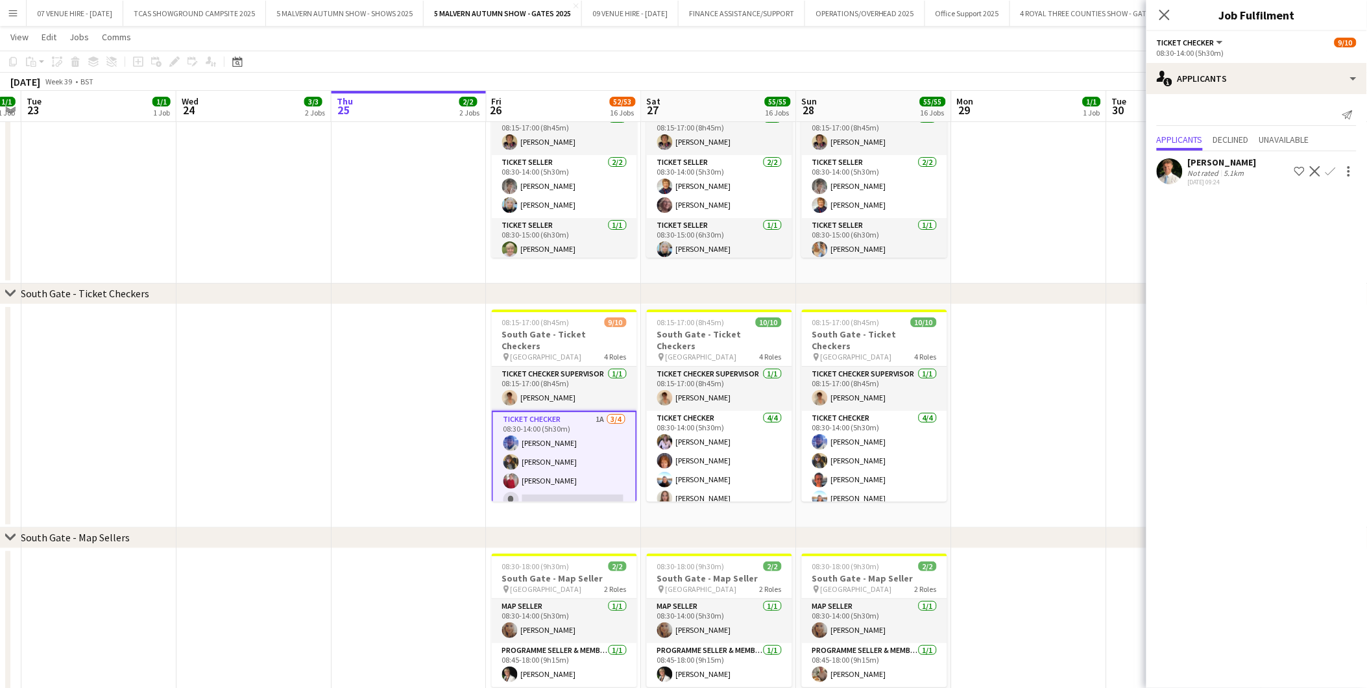
click at [1329, 171] on app-icon "Confirm" at bounding box center [1331, 171] width 10 height 10
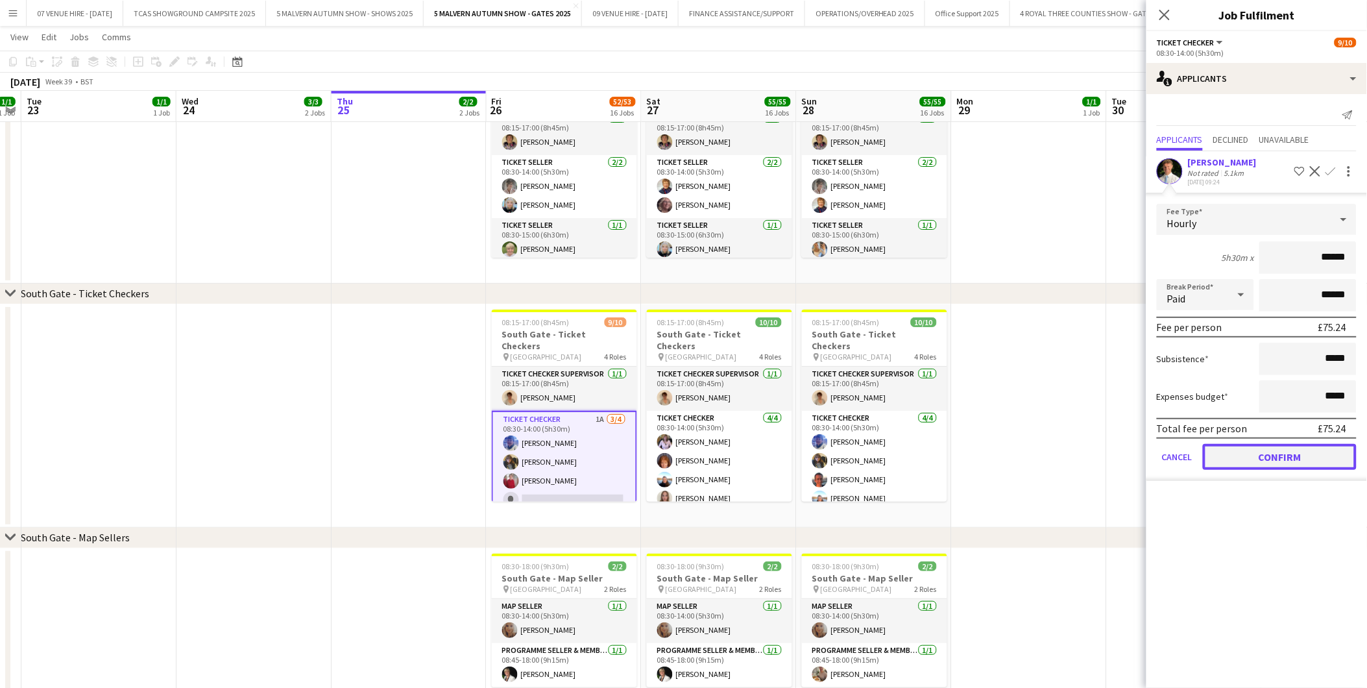
click at [1326, 450] on button "Confirm" at bounding box center [1280, 457] width 154 height 26
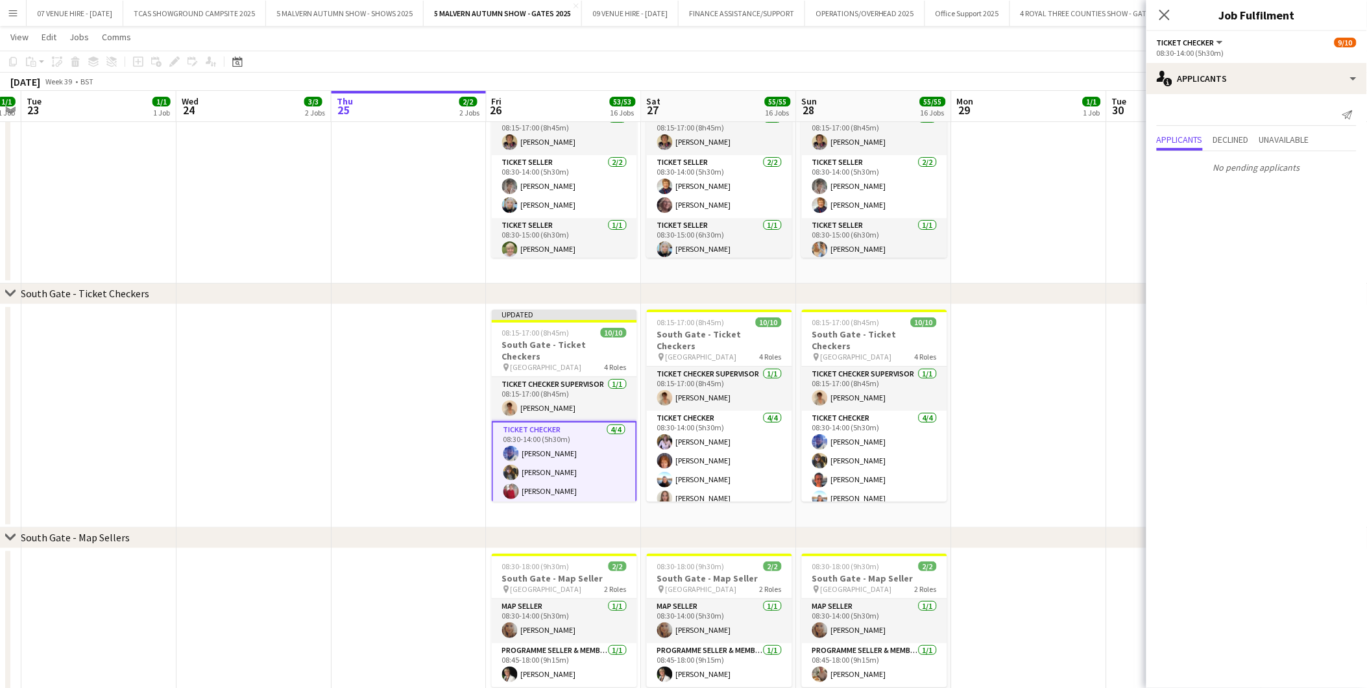
click at [1140, 374] on app-date-cell at bounding box center [1184, 415] width 155 height 223
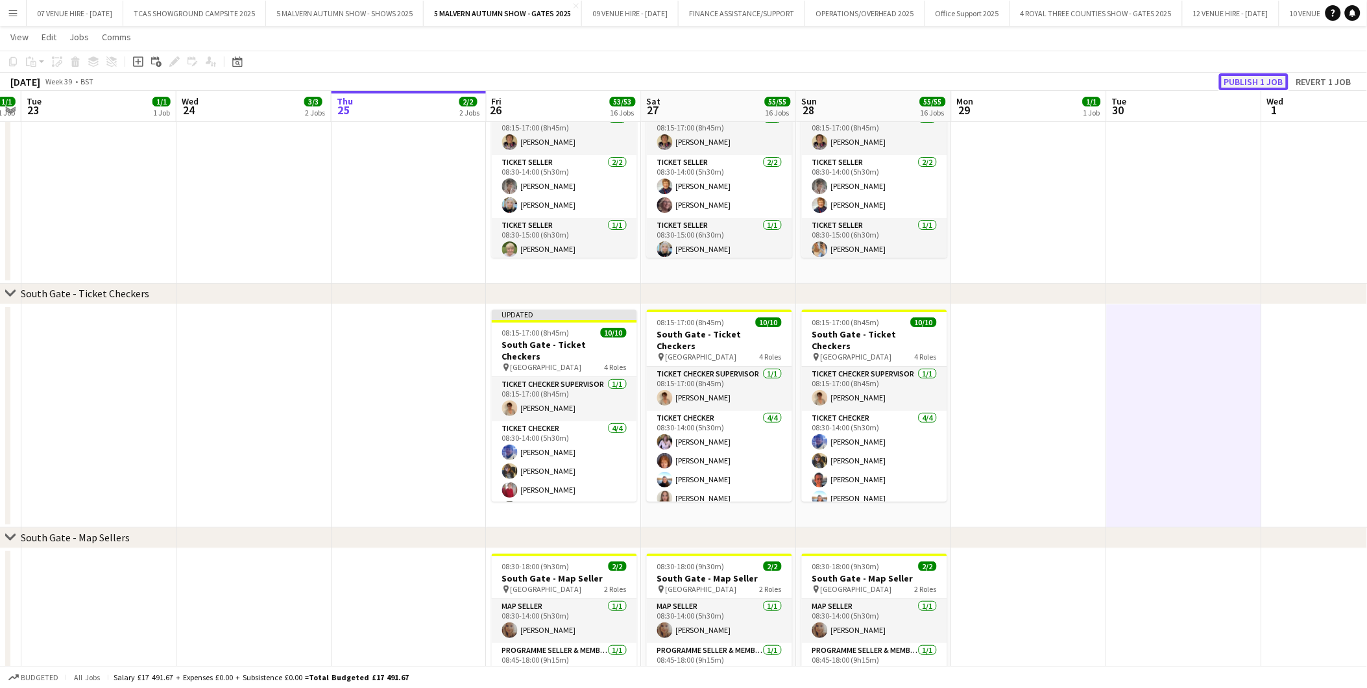
click at [1240, 79] on button "Publish 1 job" at bounding box center [1253, 81] width 69 height 17
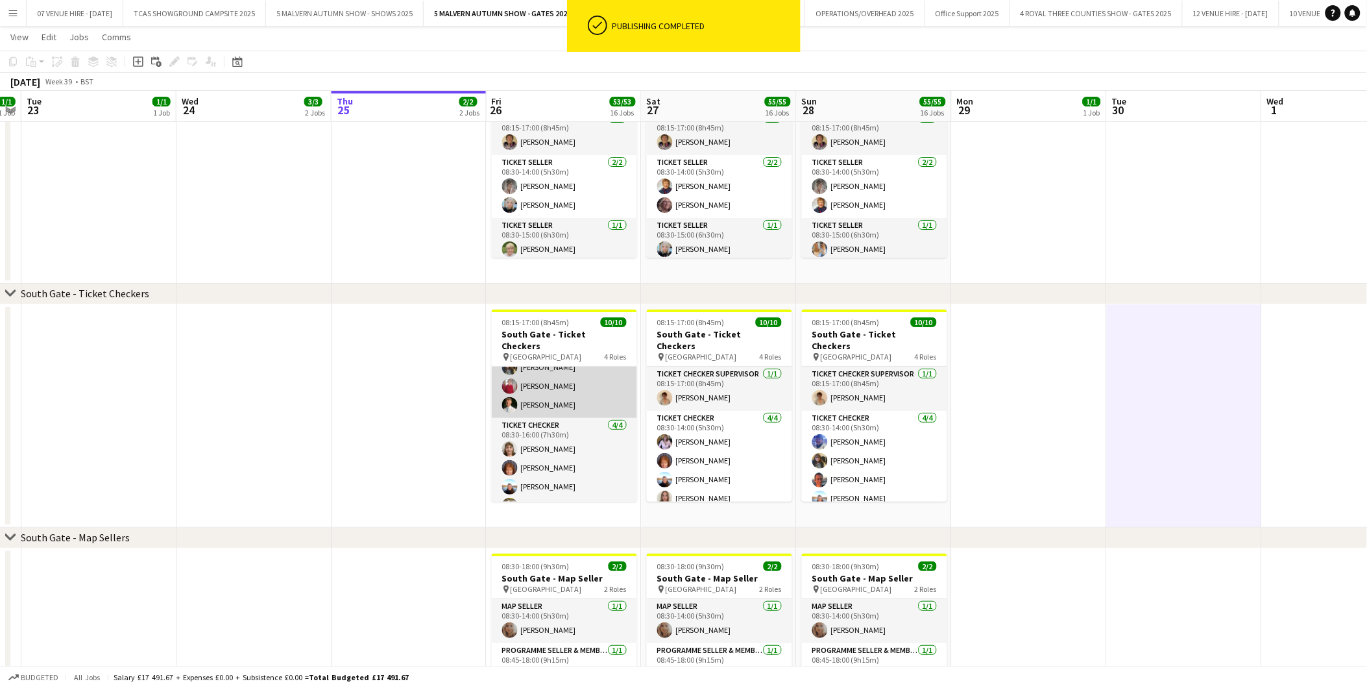
scroll to position [0, 0]
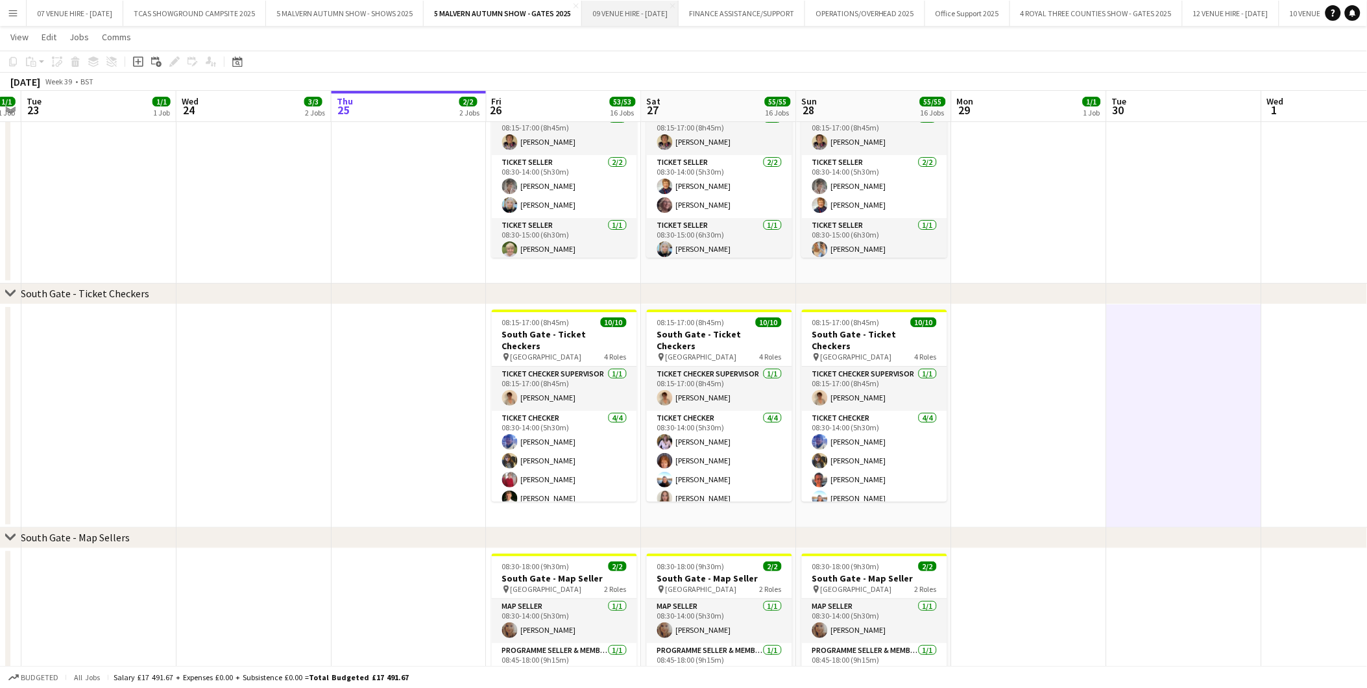
click at [620, 10] on button "09 VENUE HIRE - SEPTEMBER 2025 Close" at bounding box center [630, 13] width 97 height 25
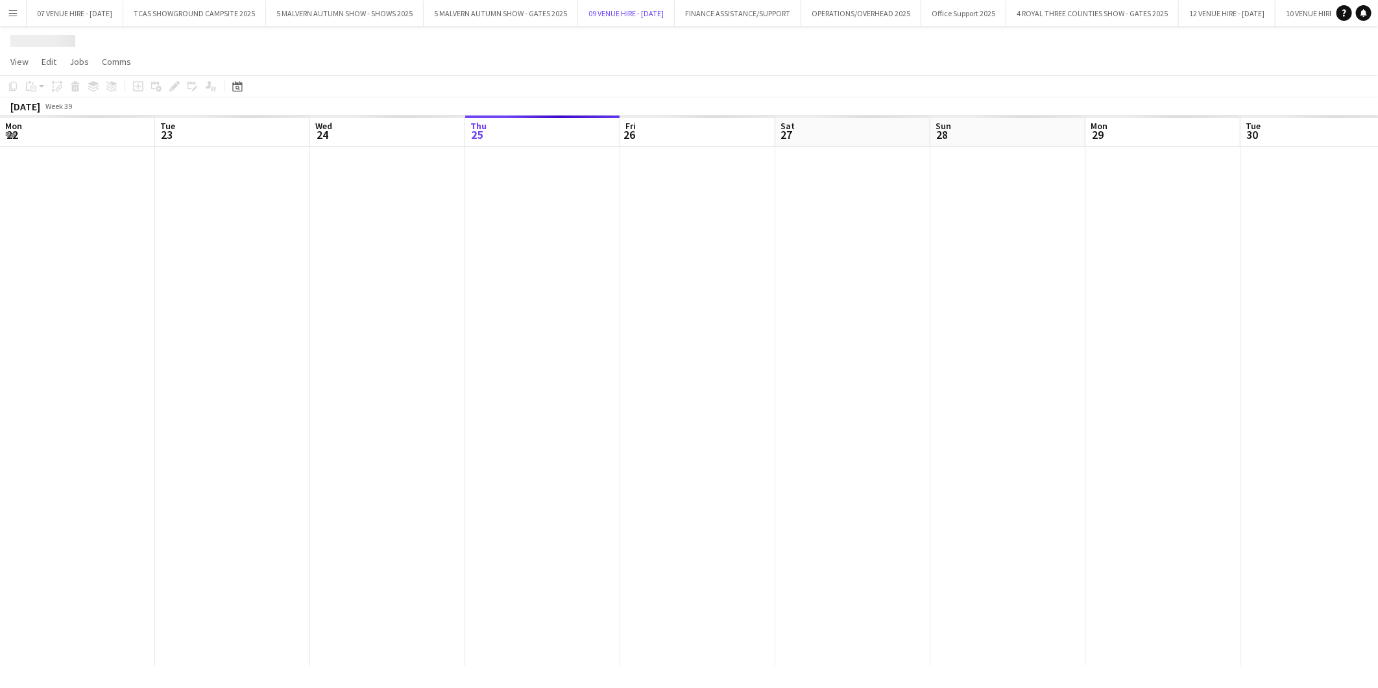
scroll to position [0, 310]
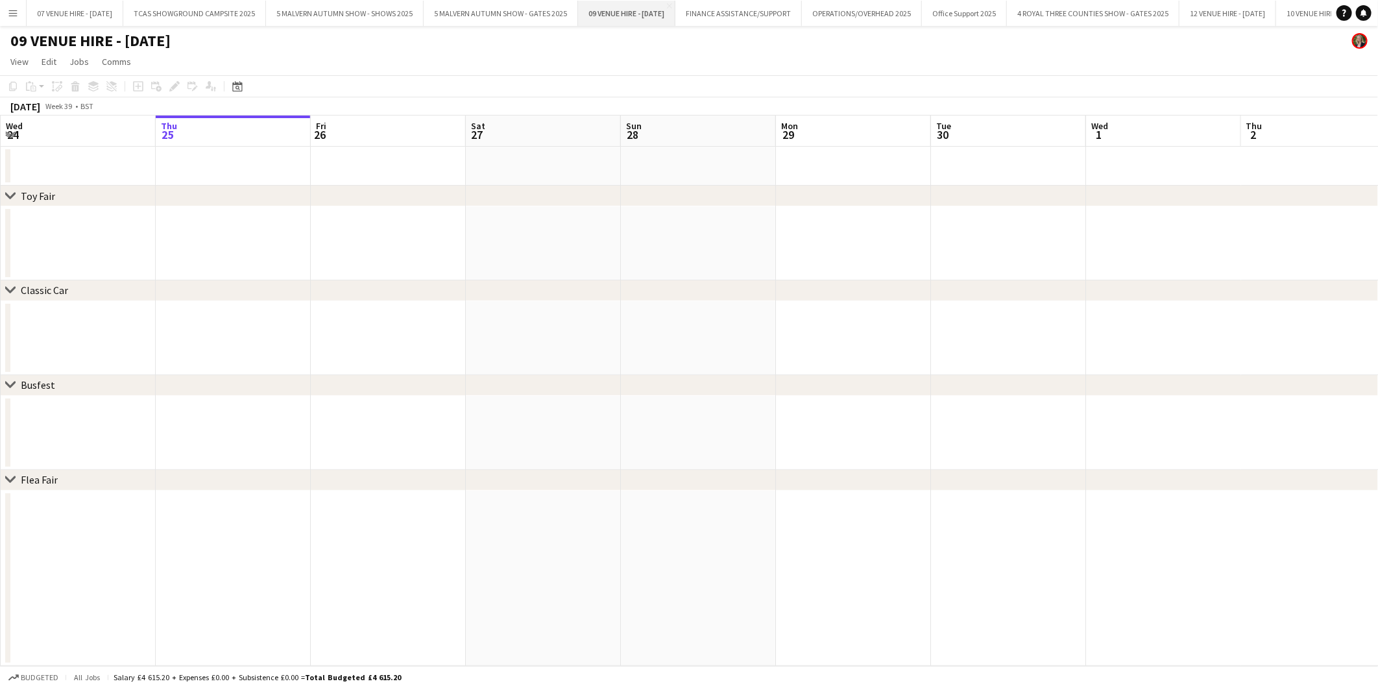
click at [676, 8] on button "09 VENUE HIRE - SEPTEMBER 2025 Close" at bounding box center [626, 13] width 97 height 25
click at [238, 86] on icon "Date picker" at bounding box center [237, 86] width 10 height 10
click at [254, 193] on span "2" at bounding box center [257, 198] width 16 height 16
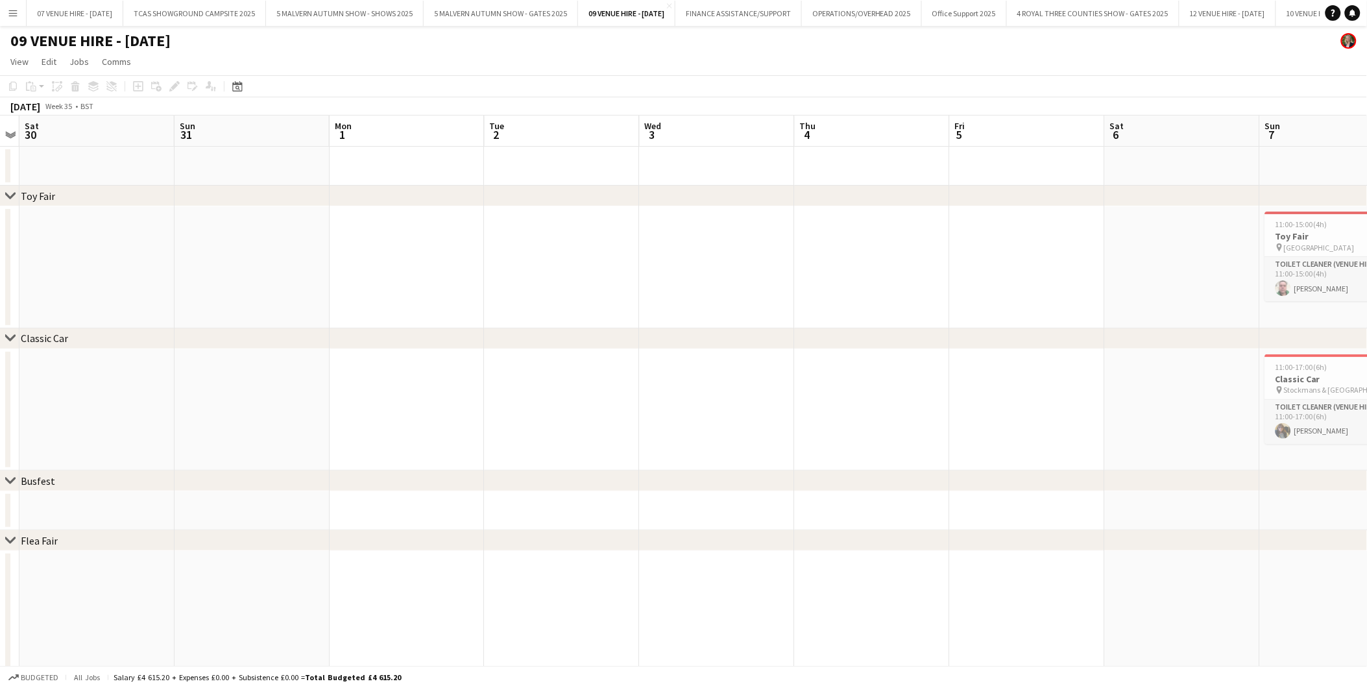
scroll to position [26, 0]
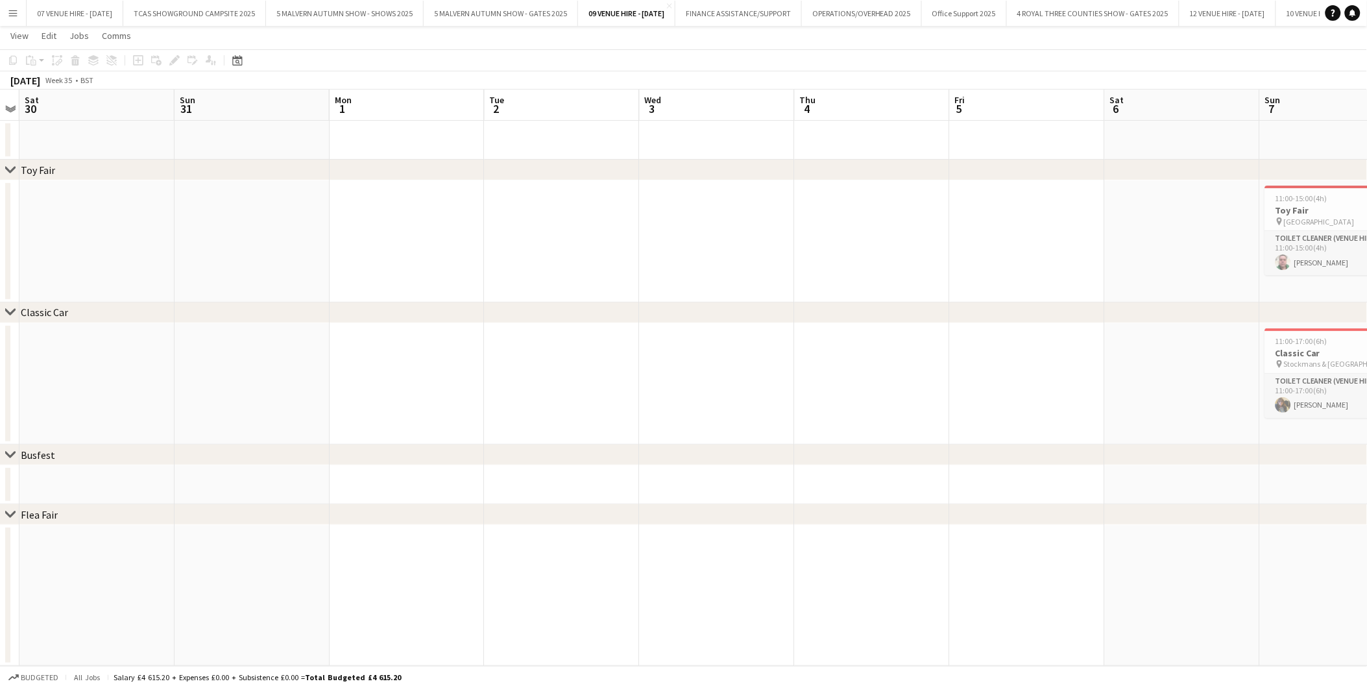
drag, startPoint x: 401, startPoint y: 458, endPoint x: 232, endPoint y: 453, distance: 168.8
click at [228, 455] on div "chevron-right Busfest" at bounding box center [683, 455] width 1367 height 21
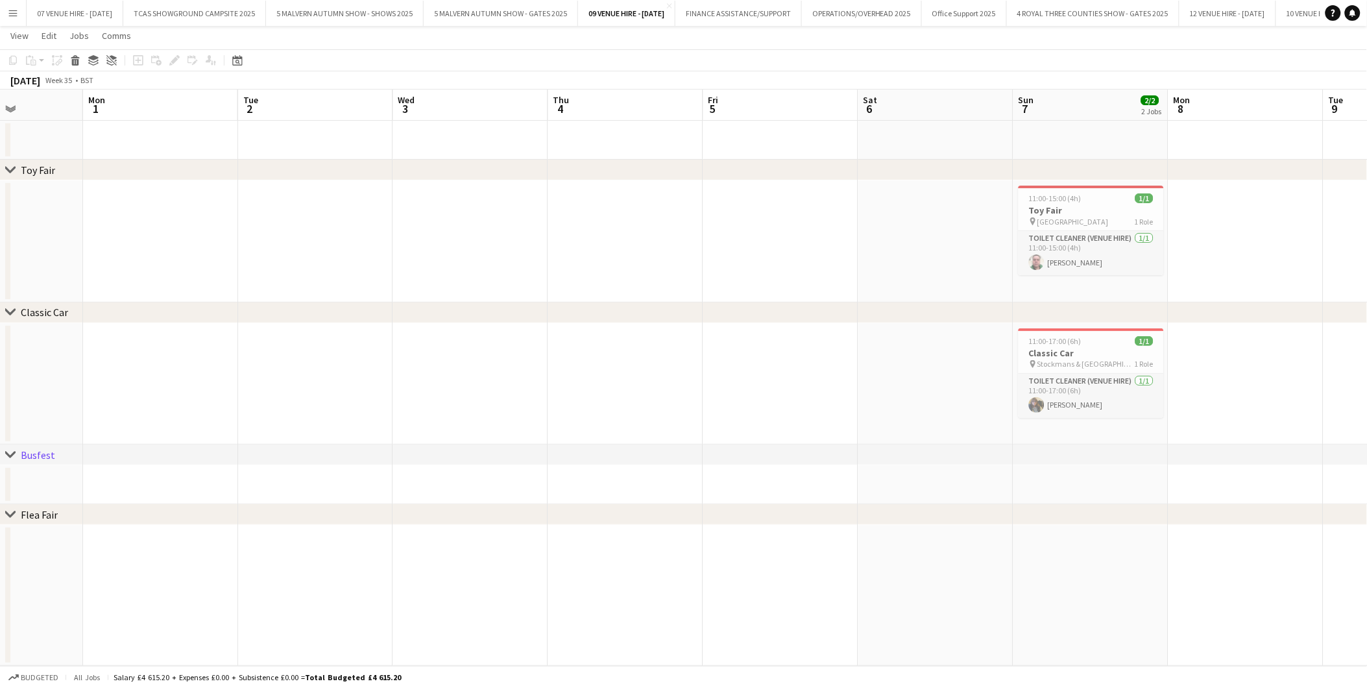
drag, startPoint x: 624, startPoint y: 419, endPoint x: 536, endPoint y: 429, distance: 88.8
click at [536, 429] on app-calendar-viewport "Thu 28 Fri 29 Sat 30 Sun 31 Mon 1 Tue 2 Wed 3 Thu 4 Fri 5 Sat 6 Sun 7 2/2 2 Job…" at bounding box center [683, 378] width 1367 height 576
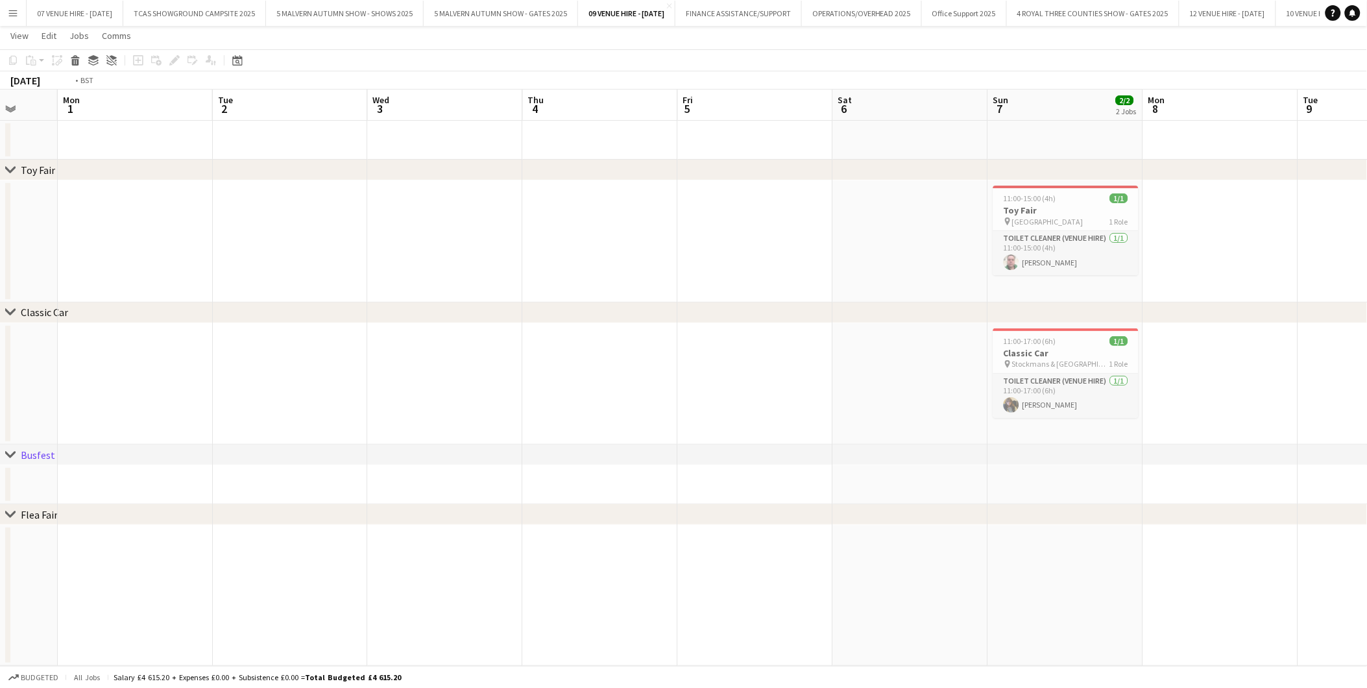
drag, startPoint x: 745, startPoint y: 407, endPoint x: 430, endPoint y: 390, distance: 315.2
click at [430, 390] on app-calendar-viewport "Thu 28 Fri 29 Sat 30 Sun 31 Mon 1 Tue 2 Wed 3 Thu 4 Fri 5 Sat 6 Sun 7 2/2 2 Job…" at bounding box center [683, 378] width 1367 height 576
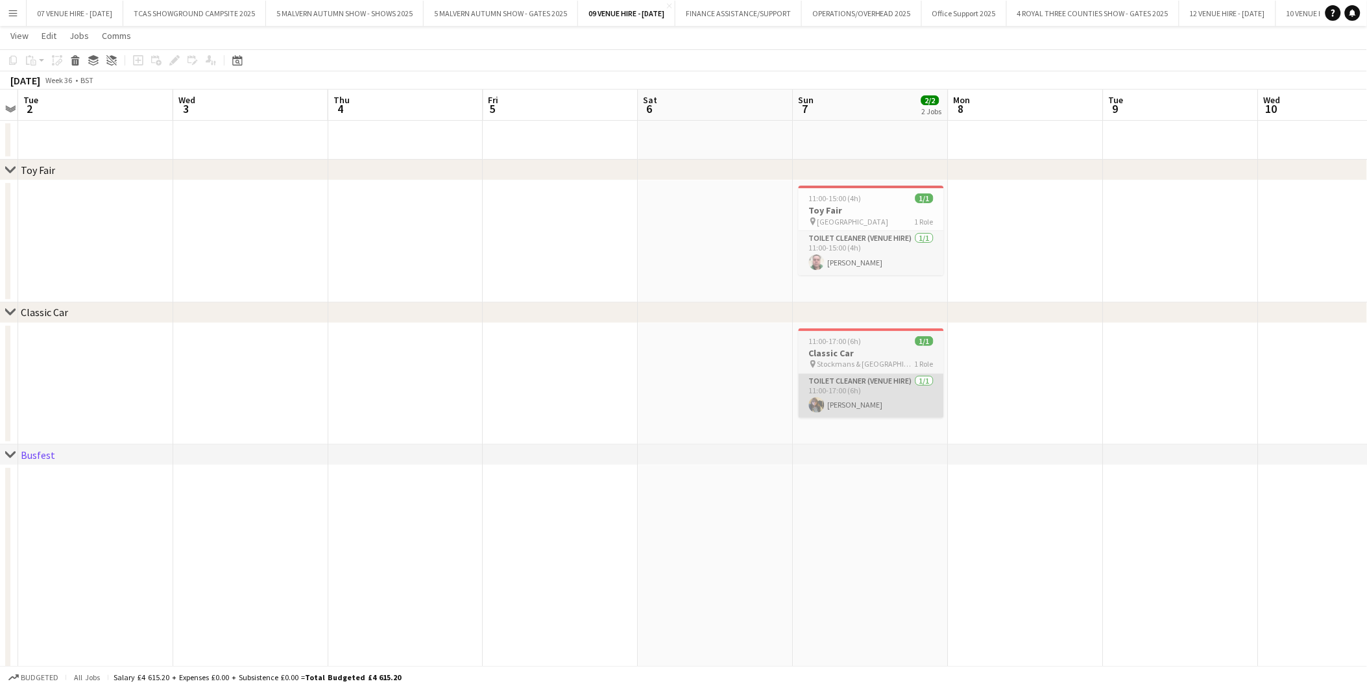
click at [607, 383] on app-calendar-viewport "Sat 30 Sun 31 Mon 1 Tue 2 Wed 3 Thu 4 Fri 5 Sat 6 Sun 7 2/2 2 Jobs Mon 8 Tue 9 …" at bounding box center [683, 660] width 1367 height 1140
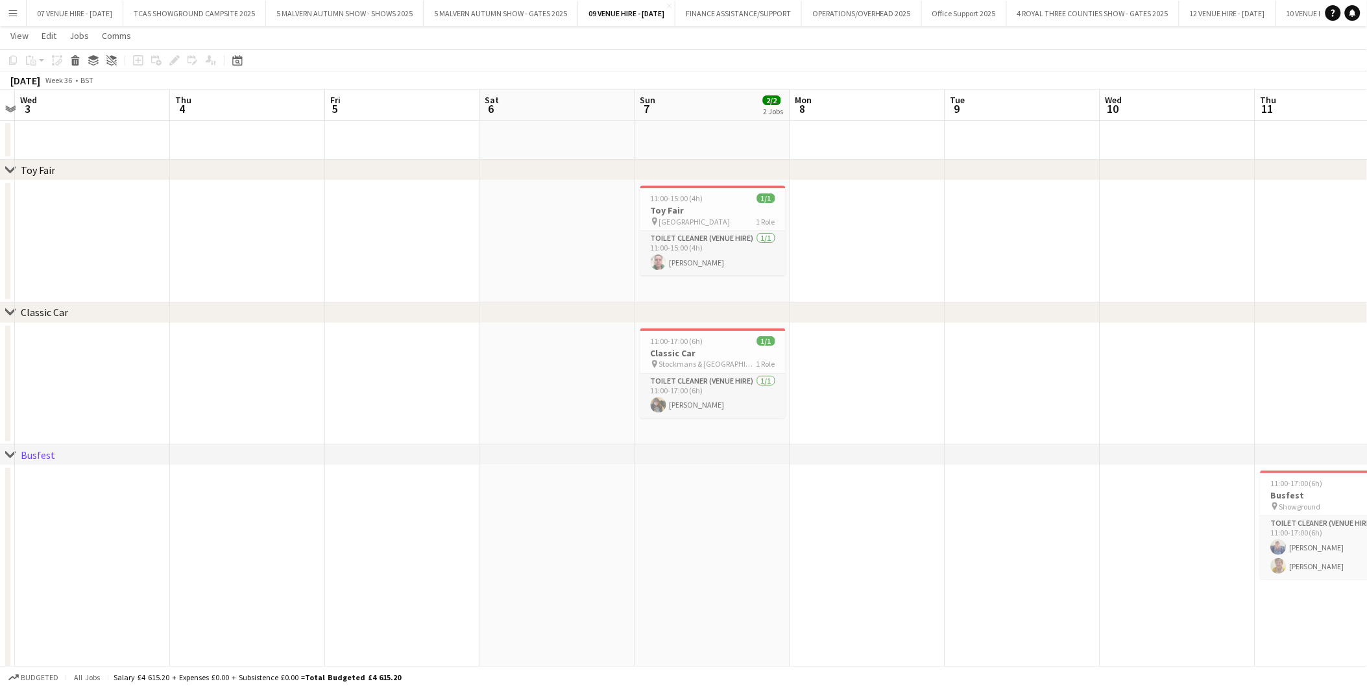
drag, startPoint x: 807, startPoint y: 374, endPoint x: 613, endPoint y: 374, distance: 194.0
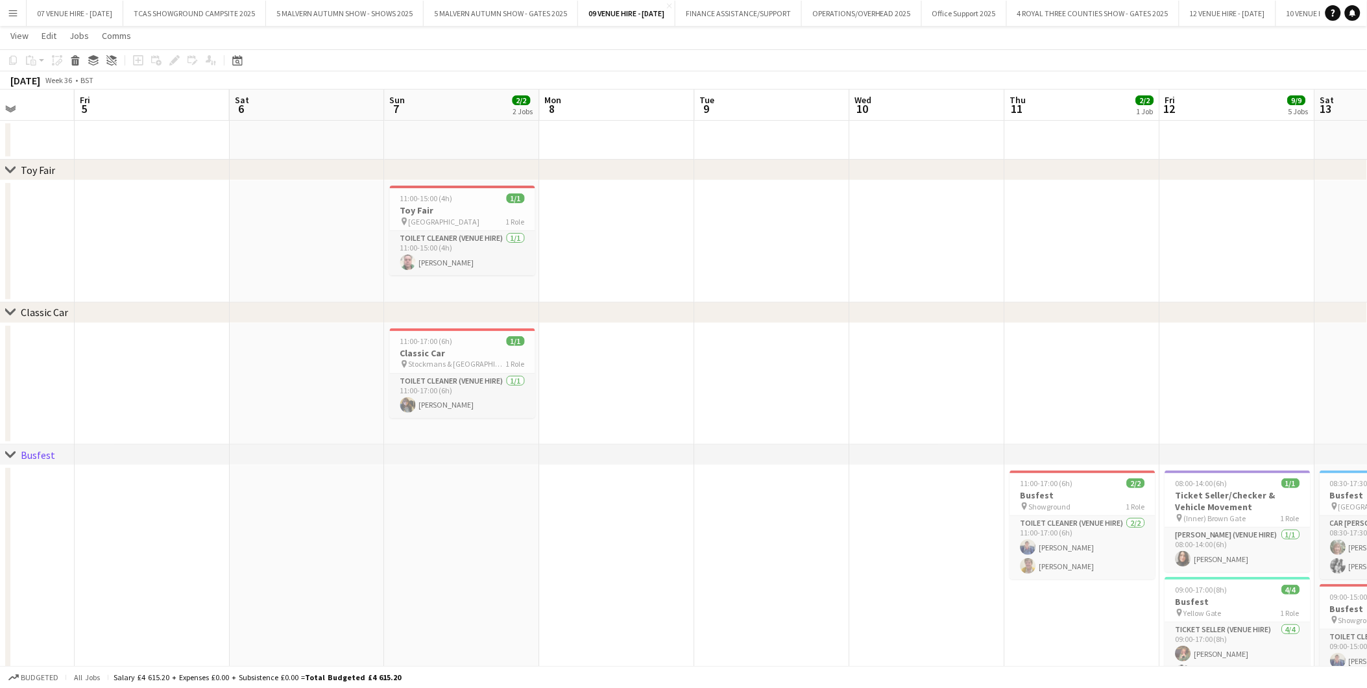
drag, startPoint x: 822, startPoint y: 361, endPoint x: 624, endPoint y: 366, distance: 197.4
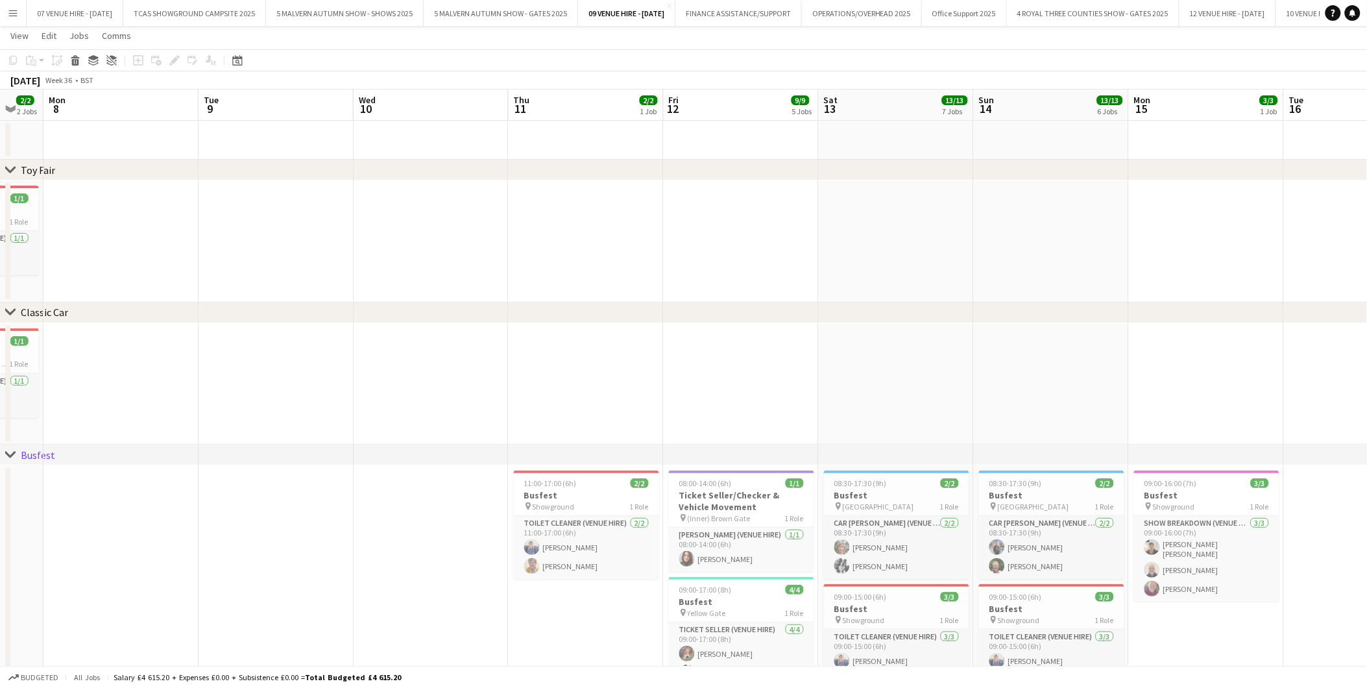
scroll to position [0, 443]
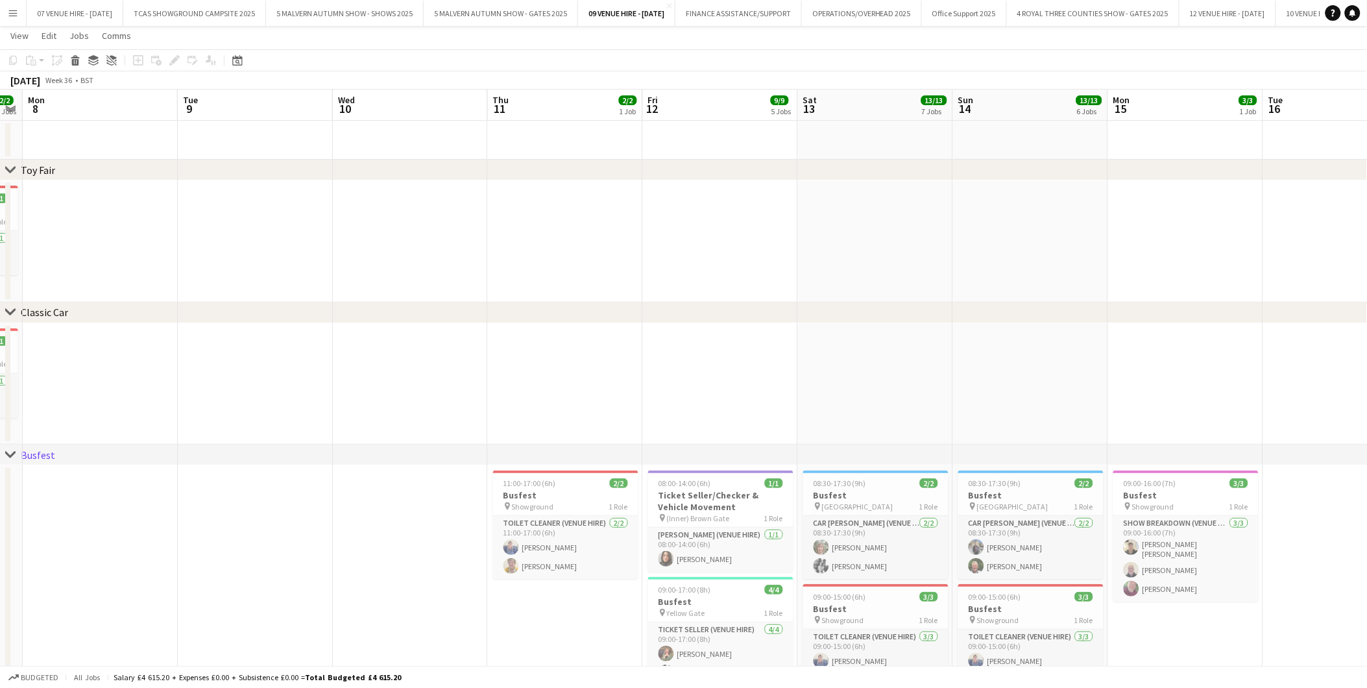
drag, startPoint x: 787, startPoint y: 368, endPoint x: 655, endPoint y: 375, distance: 131.9
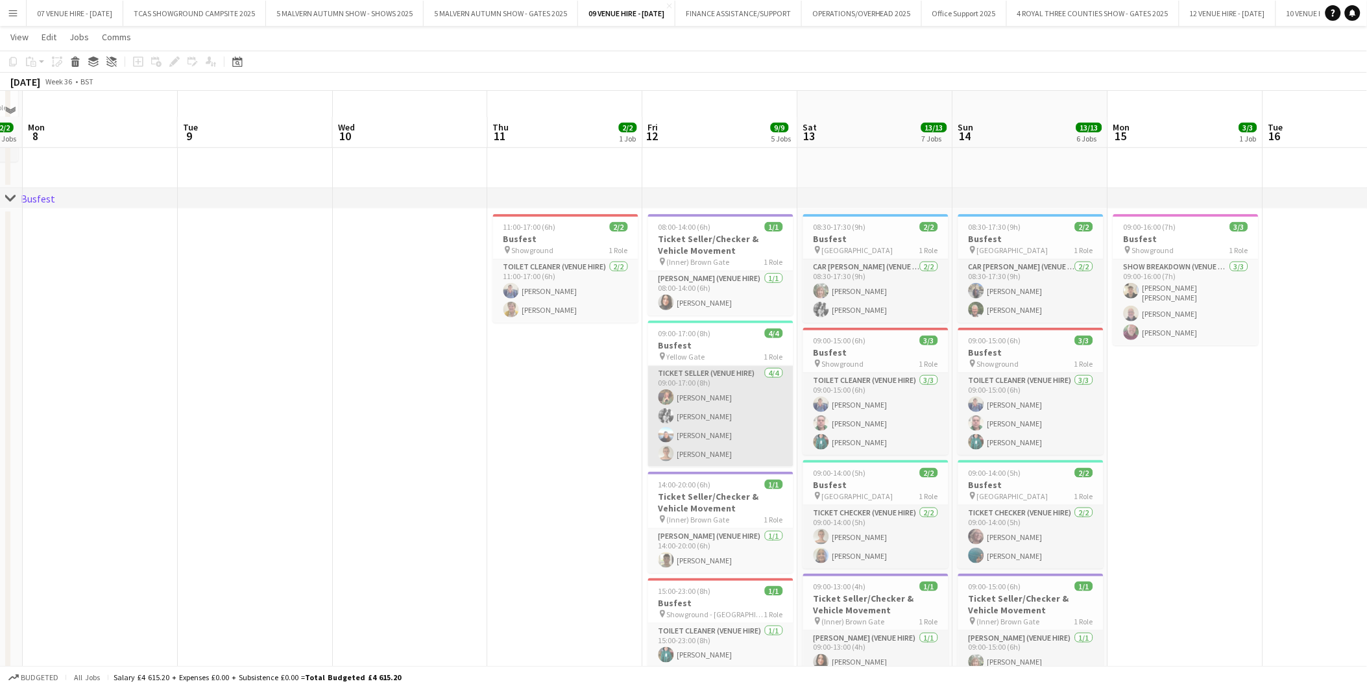
scroll to position [314, 0]
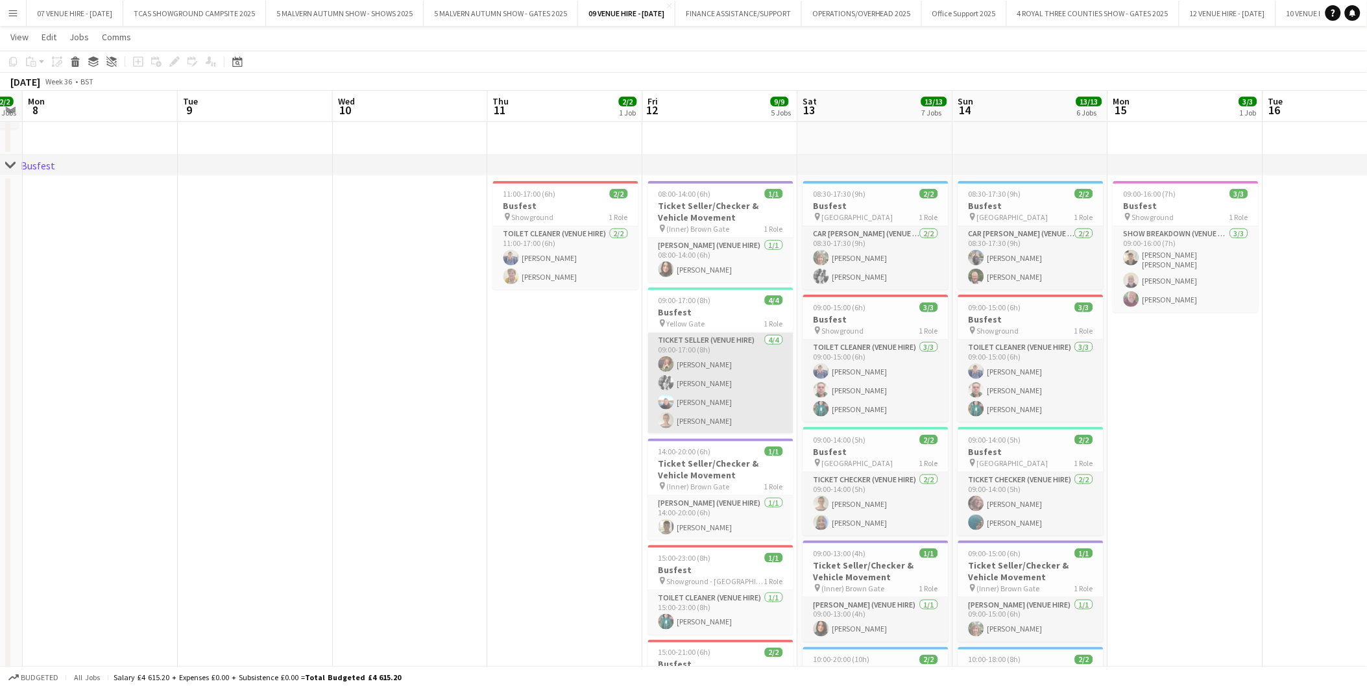
click at [710, 382] on app-card-role "Ticket Seller (Venue Hire) 4/4 09:00-17:00 (8h) Katrina Dutton Jaz Pullman Alis…" at bounding box center [720, 383] width 145 height 101
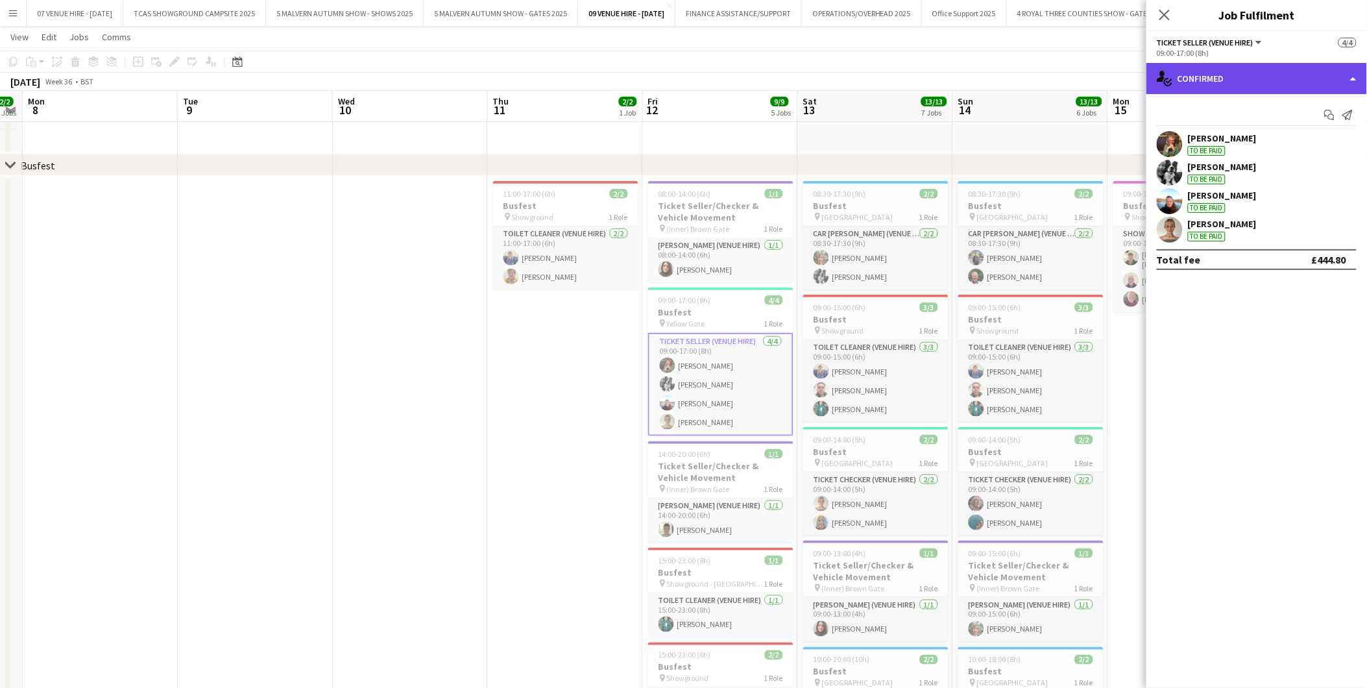
click at [1235, 75] on div "single-neutral-actions-check-2 Confirmed" at bounding box center [1257, 78] width 221 height 31
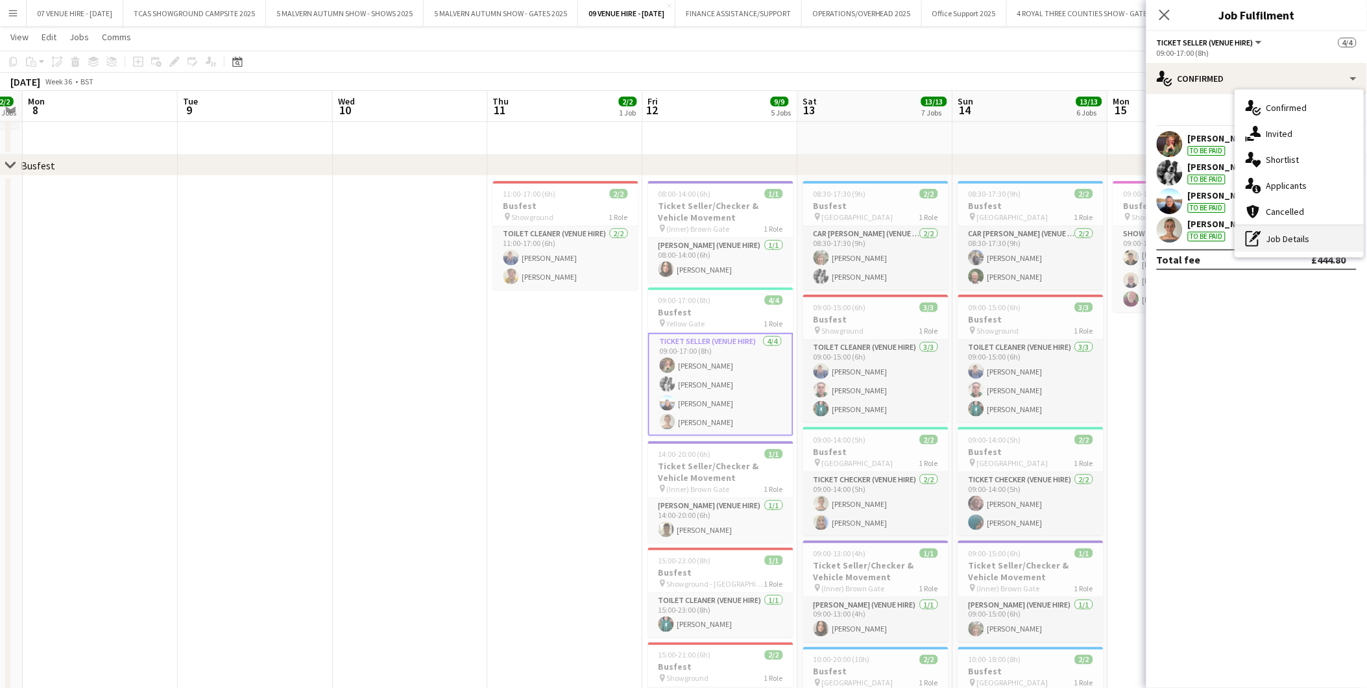
click at [1279, 231] on div "pen-write Job Details" at bounding box center [1300, 239] width 128 height 26
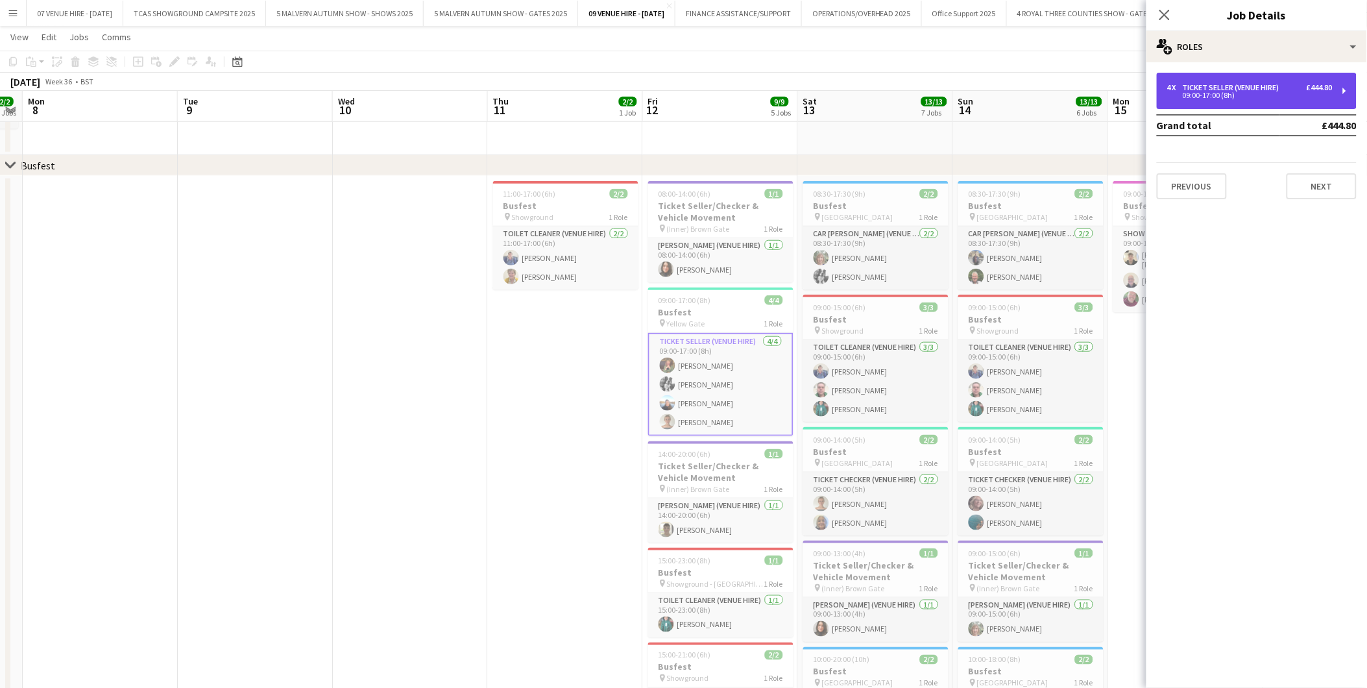
click at [1227, 88] on div "Ticket Seller (Venue Hire)" at bounding box center [1234, 87] width 102 height 9
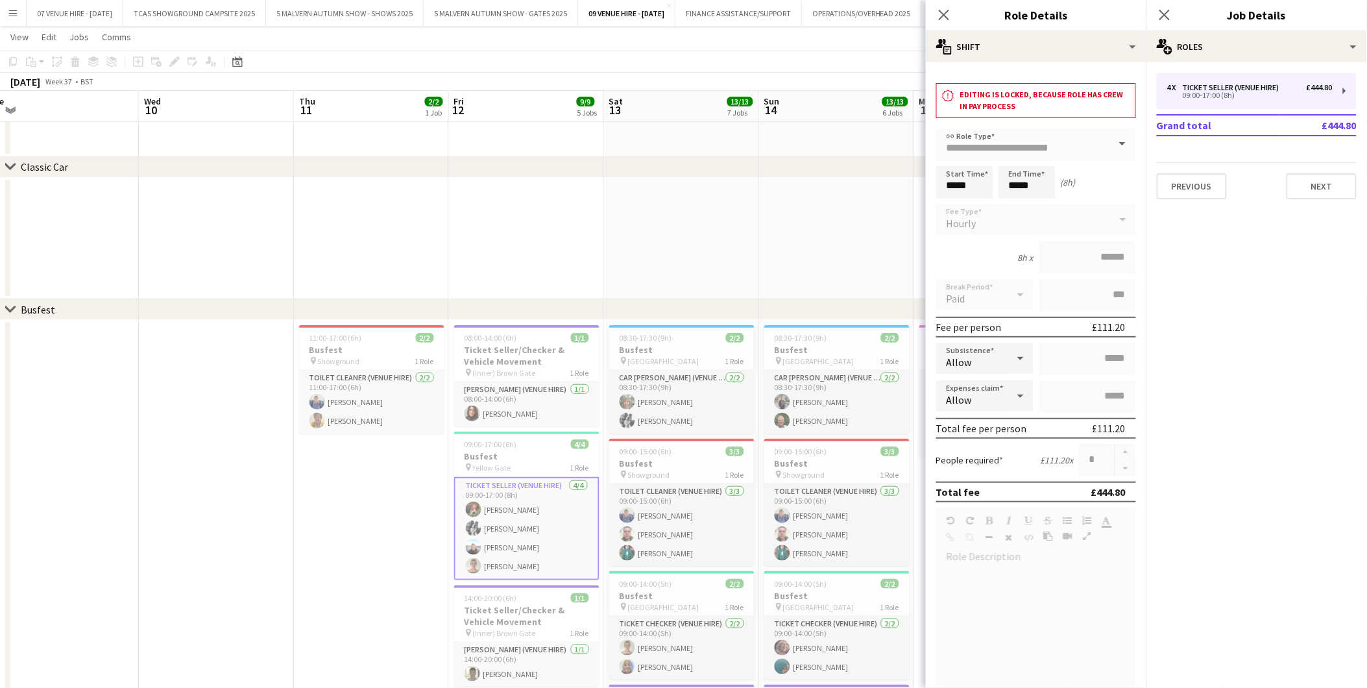
scroll to position [0, 492]
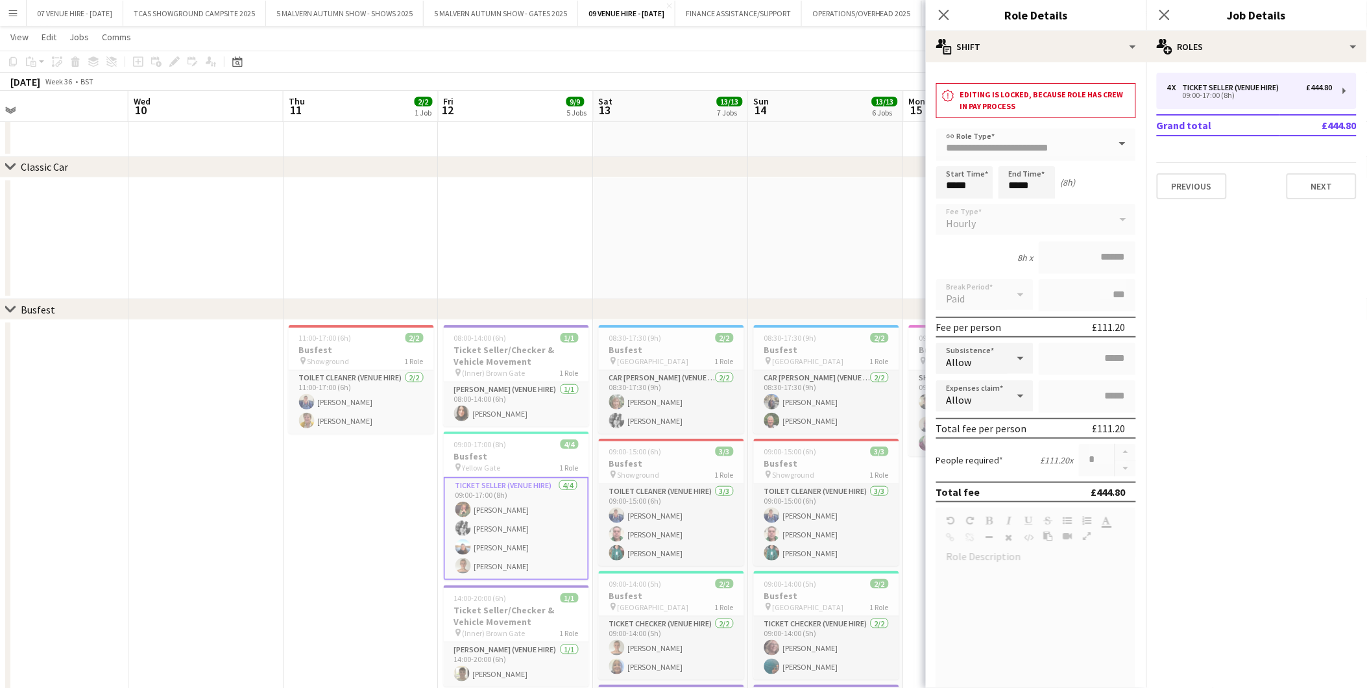
drag, startPoint x: 833, startPoint y: 341, endPoint x: 628, endPoint y: 336, distance: 205.1
click at [628, 336] on app-calendar-viewport "Sat 6 Sun 7 2/2 2 Jobs Mon 8 Tue 9 Wed 10 Thu 11 2/2 1 Job Fri 12 9/9 5 Jobs Sa…" at bounding box center [683, 591] width 1367 height 1421
click at [683, 516] on app-card-role "Toilet Cleaner (Venue Hire) 3/3 09:00-15:00 (6h) Sharon Taylor Gary Harper Olga…" at bounding box center [671, 525] width 145 height 82
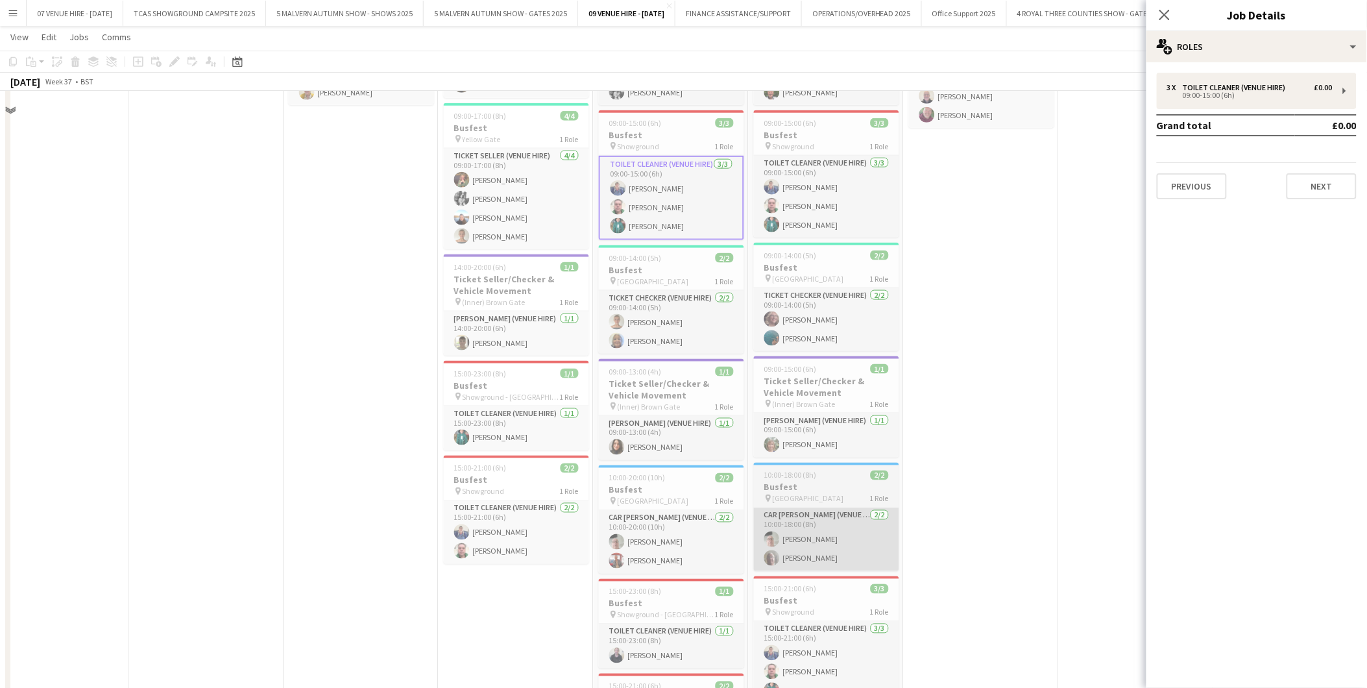
scroll to position [530, 0]
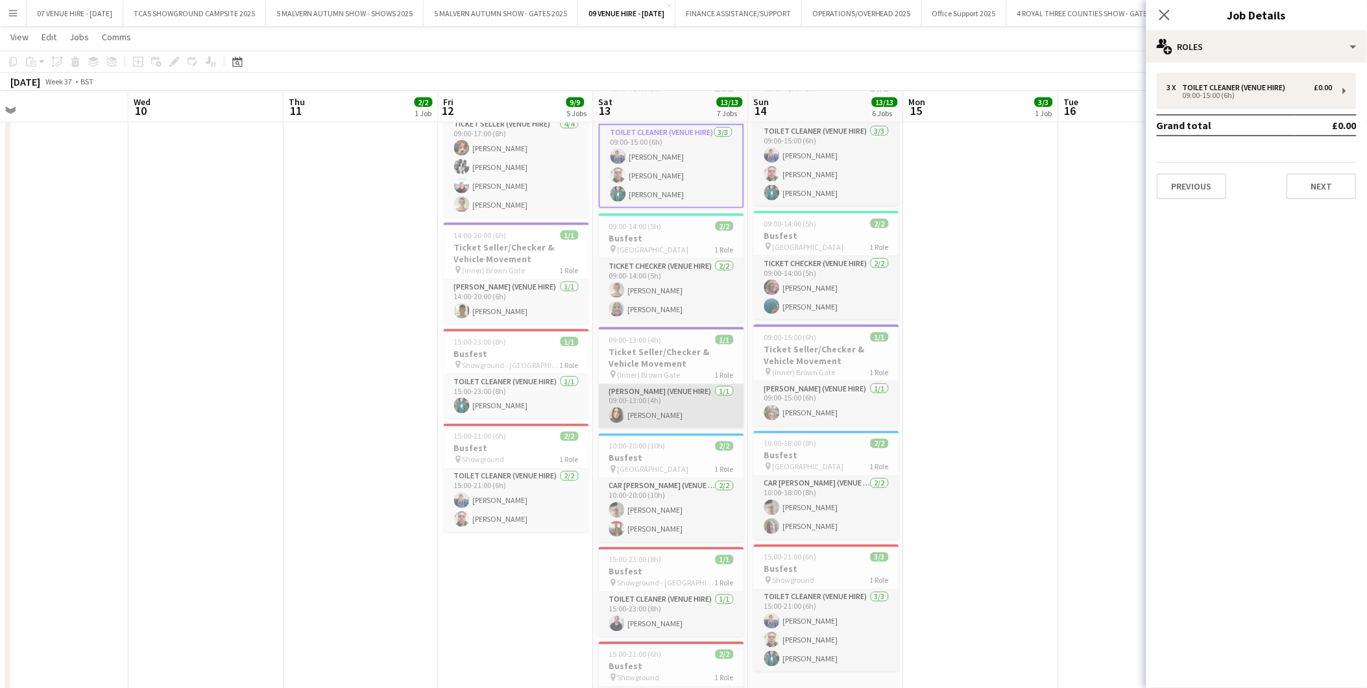
click at [676, 413] on app-card-role "Steward (Venue Hire) 1/1 09:00-13:00 (4h) Charmaine Gaitskell" at bounding box center [671, 406] width 145 height 44
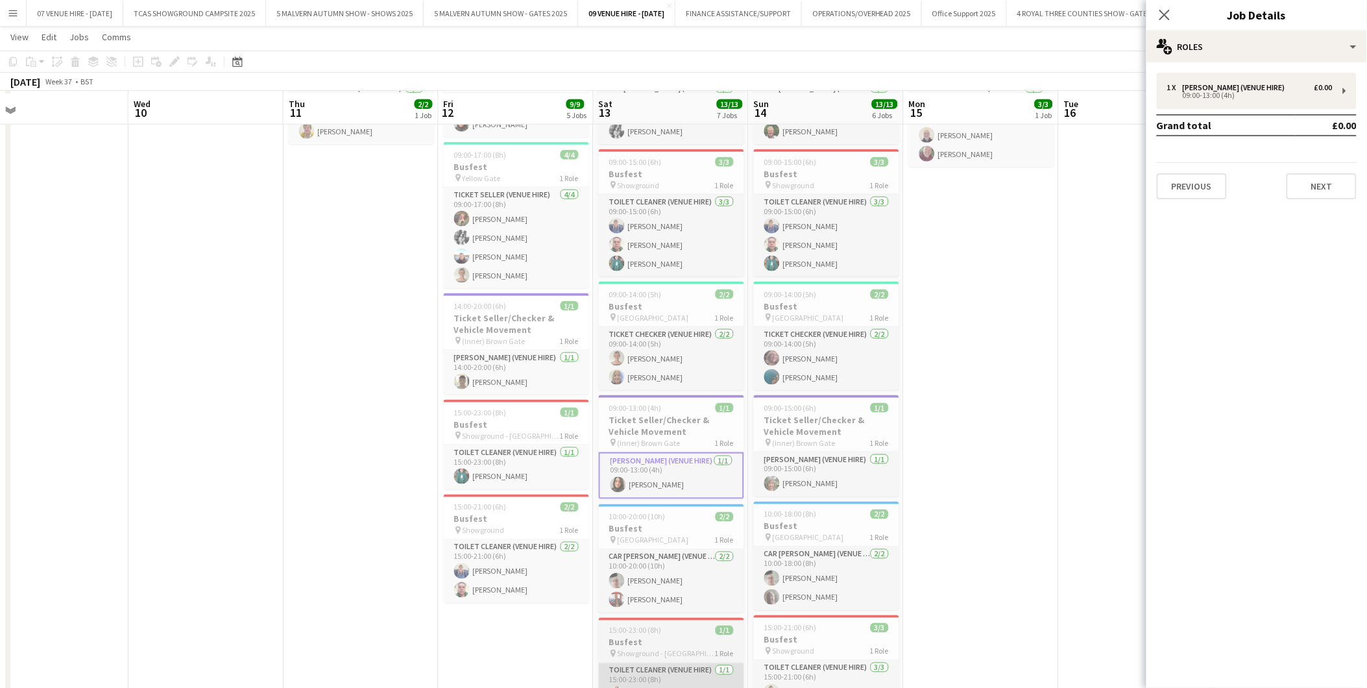
scroll to position [458, 0]
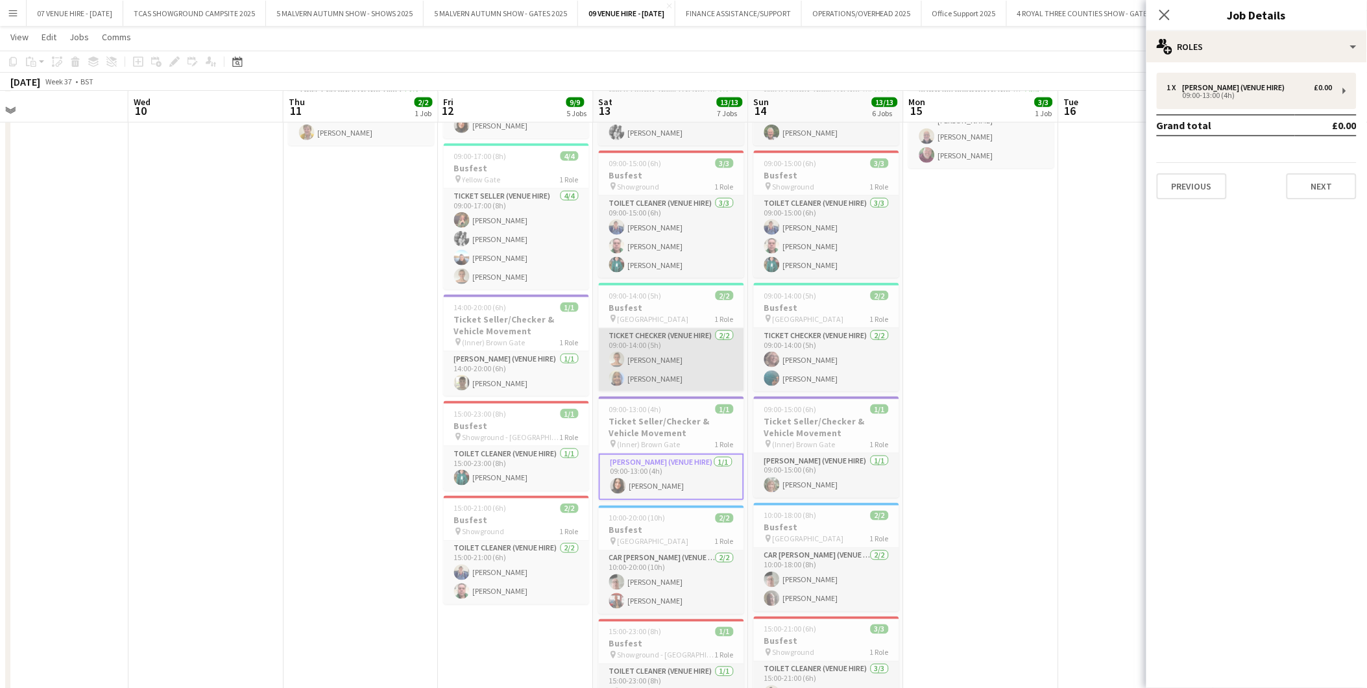
click at [654, 362] on app-card-role "Ticket Checker (Venue Hire) 2/2 09:00-14:00 (5h) Millie Calvesbert Caroline Mcn…" at bounding box center [671, 359] width 145 height 63
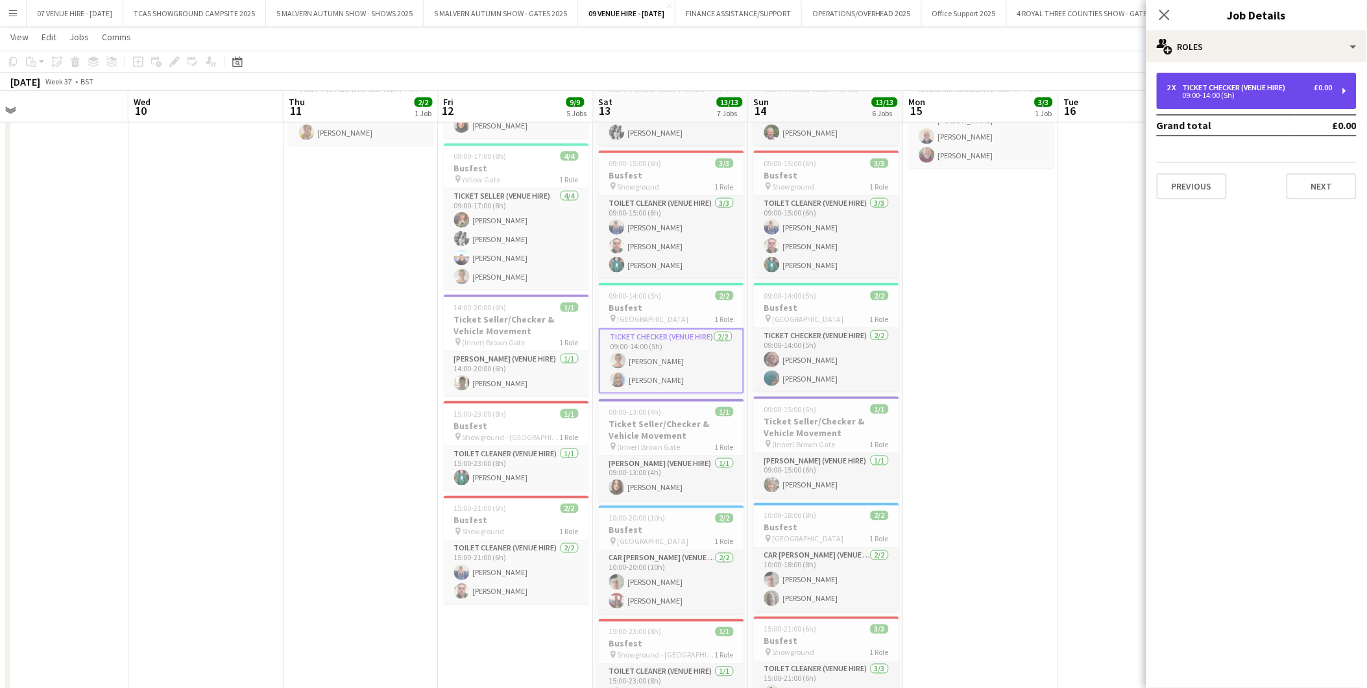
click at [1190, 79] on div "2 x Ticket Checker (Venue Hire) £0.00 09:00-14:00 (5h)" at bounding box center [1257, 91] width 200 height 36
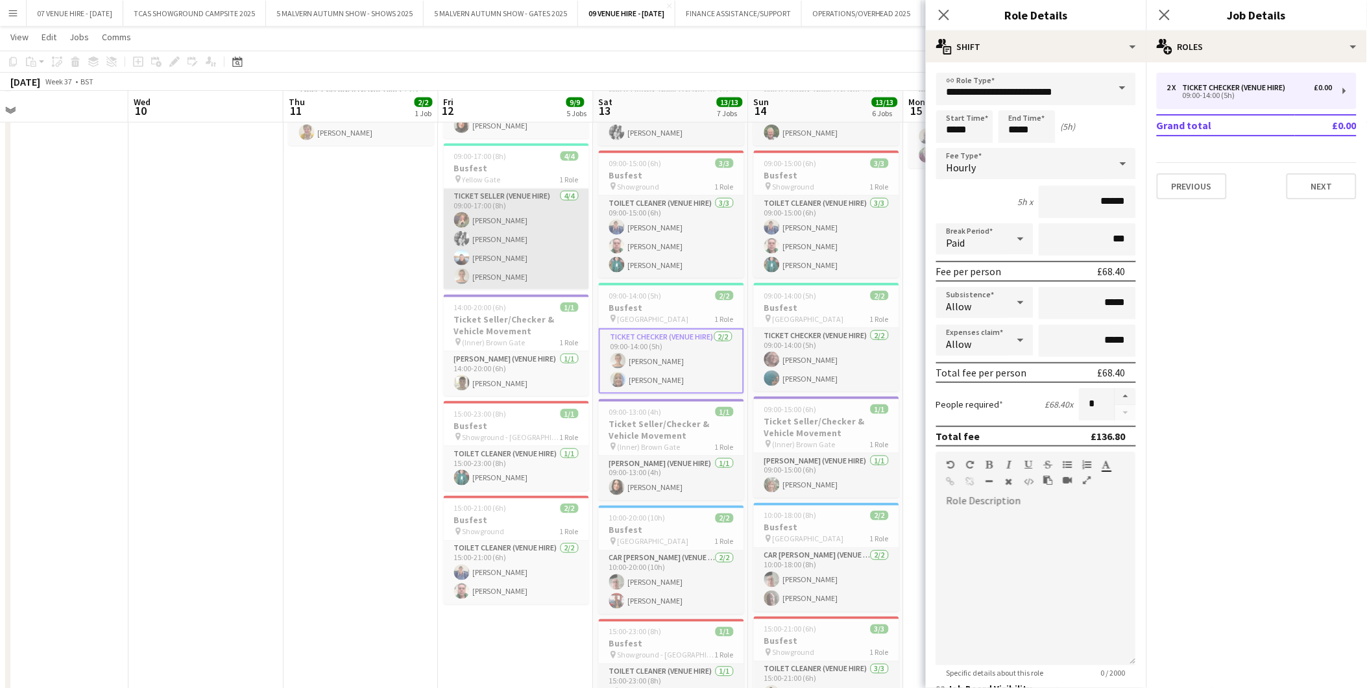
click at [506, 241] on app-card-role "Ticket Seller (Venue Hire) 4/4 09:00-17:00 (8h) Katrina Dutton Jaz Pullman Alis…" at bounding box center [516, 239] width 145 height 101
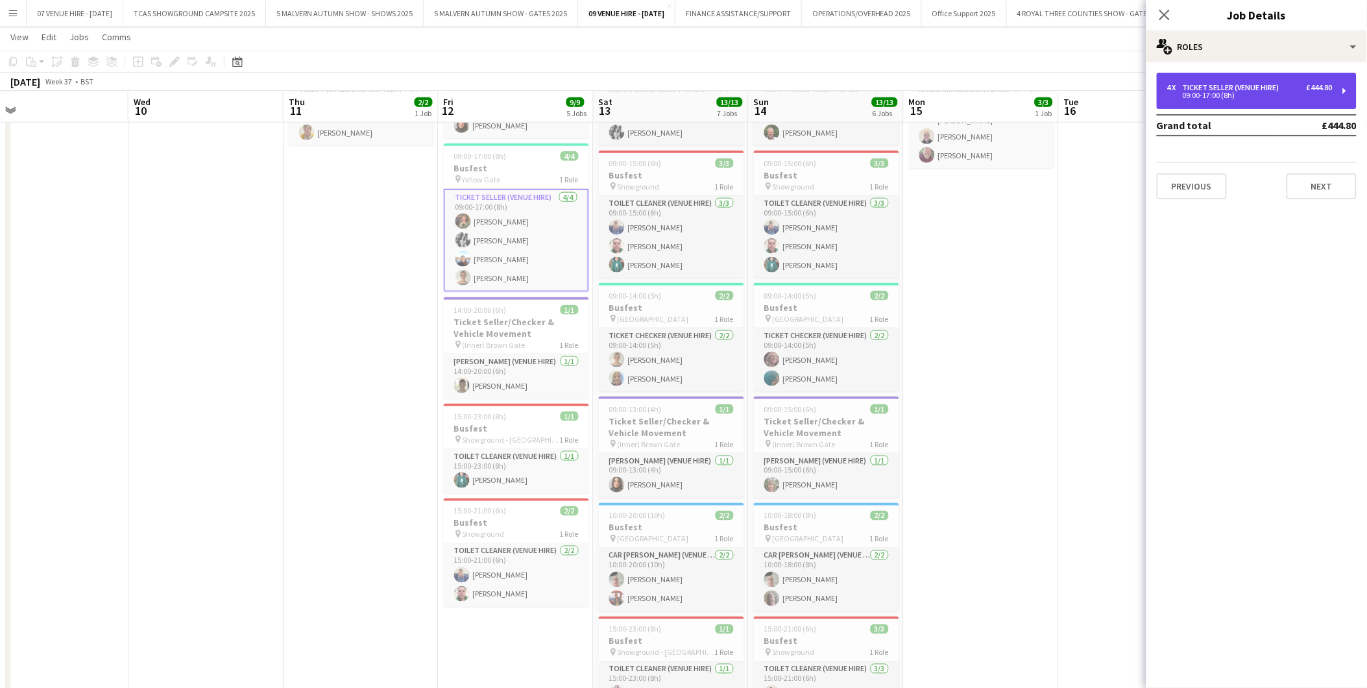
click at [1188, 93] on div "09:00-17:00 (8h)" at bounding box center [1249, 95] width 165 height 6
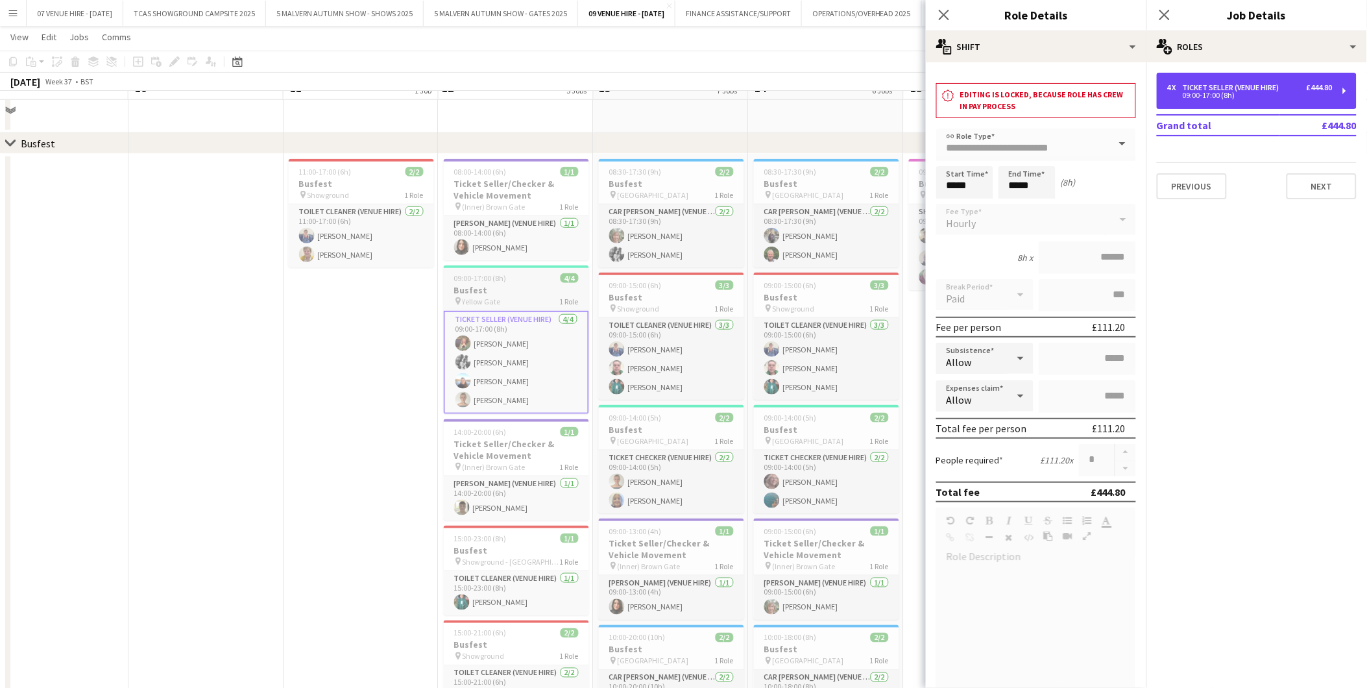
scroll to position [314, 0]
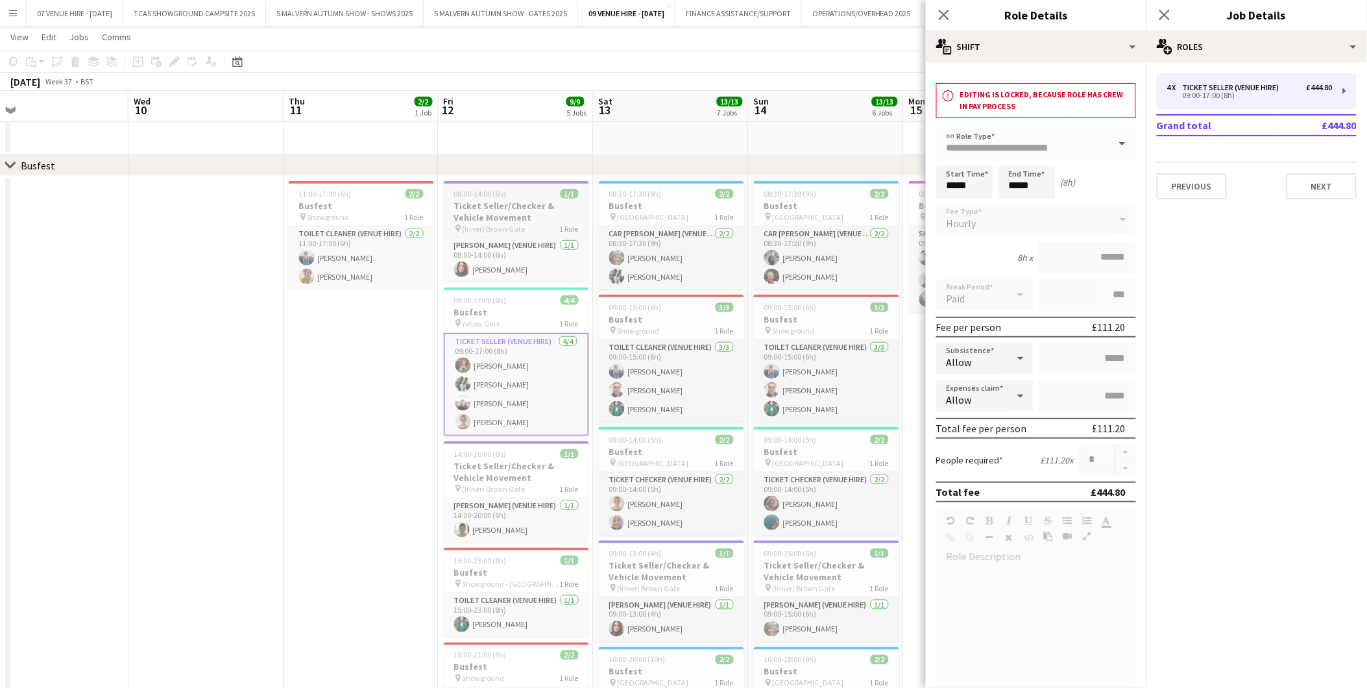
click at [497, 202] on h3 "Ticket Seller/Checker & Vehicle Movement" at bounding box center [516, 211] width 145 height 23
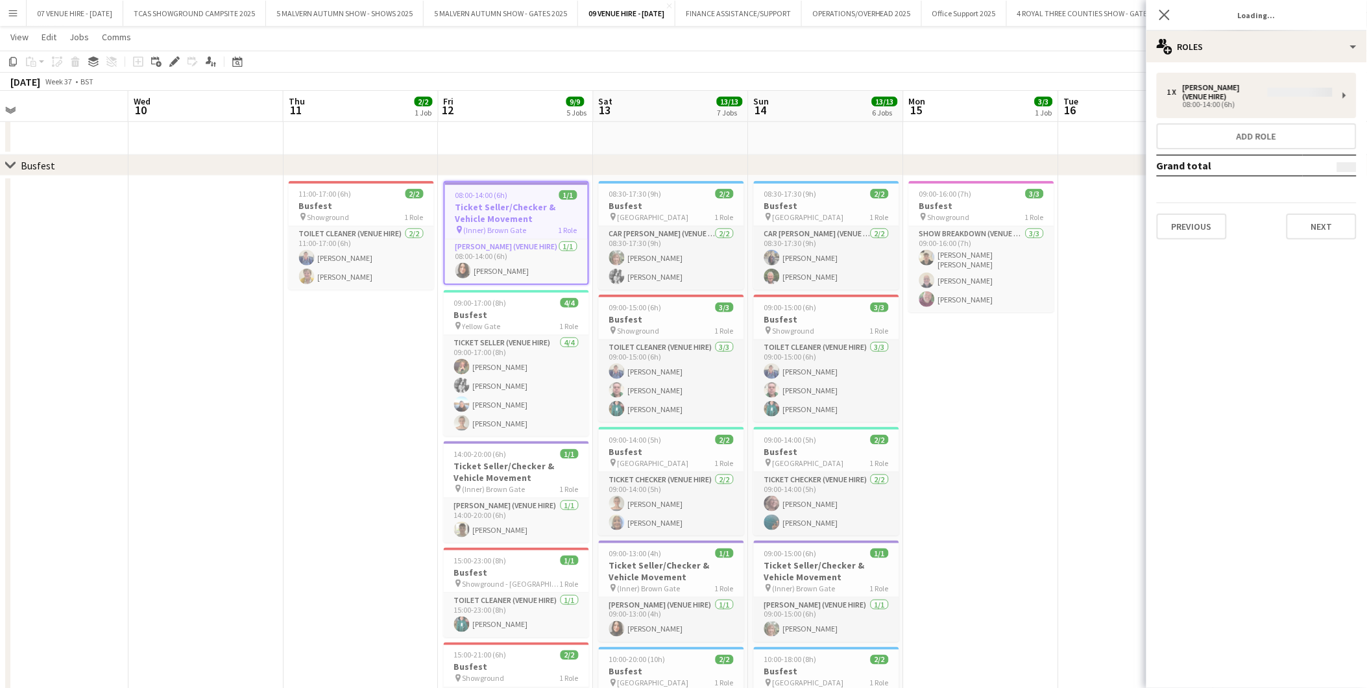
click at [1197, 89] on div "1 x Steward (Venue Hire) 08:00-14:00 (6h) Add role Grand total Previous Next" at bounding box center [1257, 156] width 221 height 167
click at [989, 352] on app-date-cell "09:00-16:00 (7h) 3/3 Busfest pin Showground 1 Role Show Breakdown (Venue Hire) …" at bounding box center [981, 586] width 155 height 821
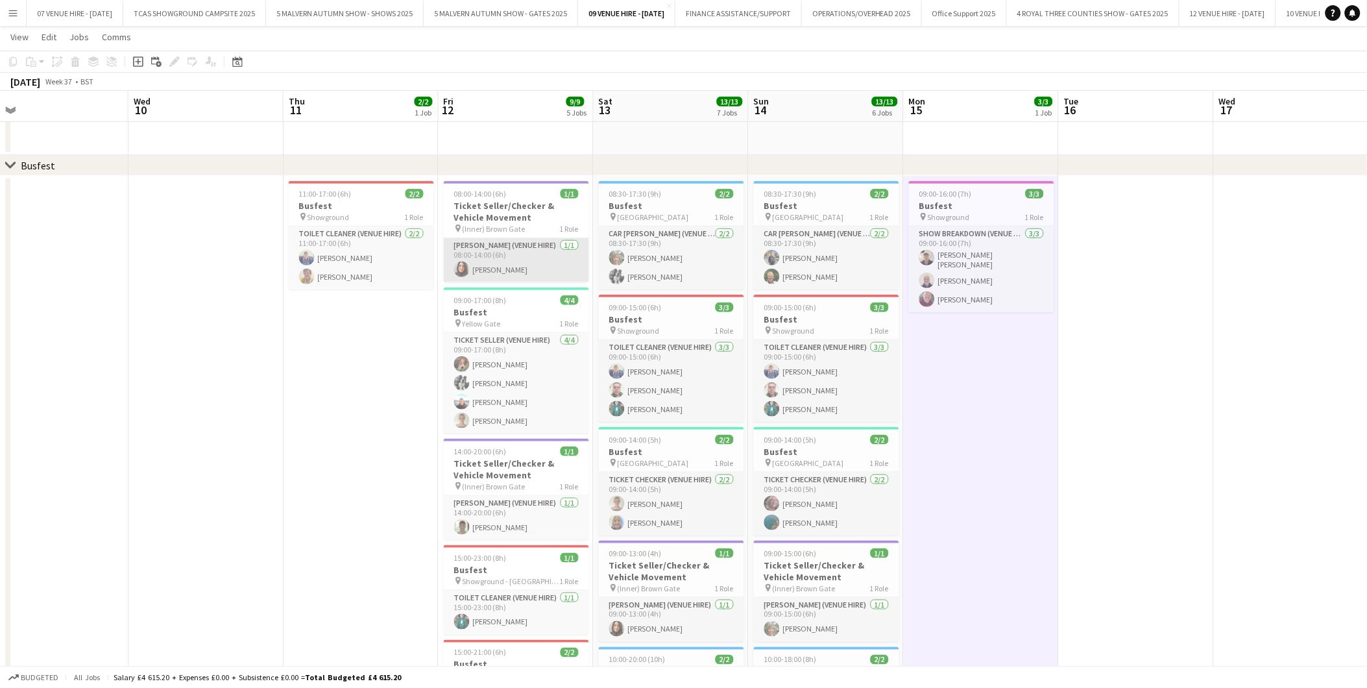
click at [522, 260] on app-card-role "Steward (Venue Hire) 1/1 08:00-14:00 (6h) Charmaine Gaitskell" at bounding box center [516, 260] width 145 height 44
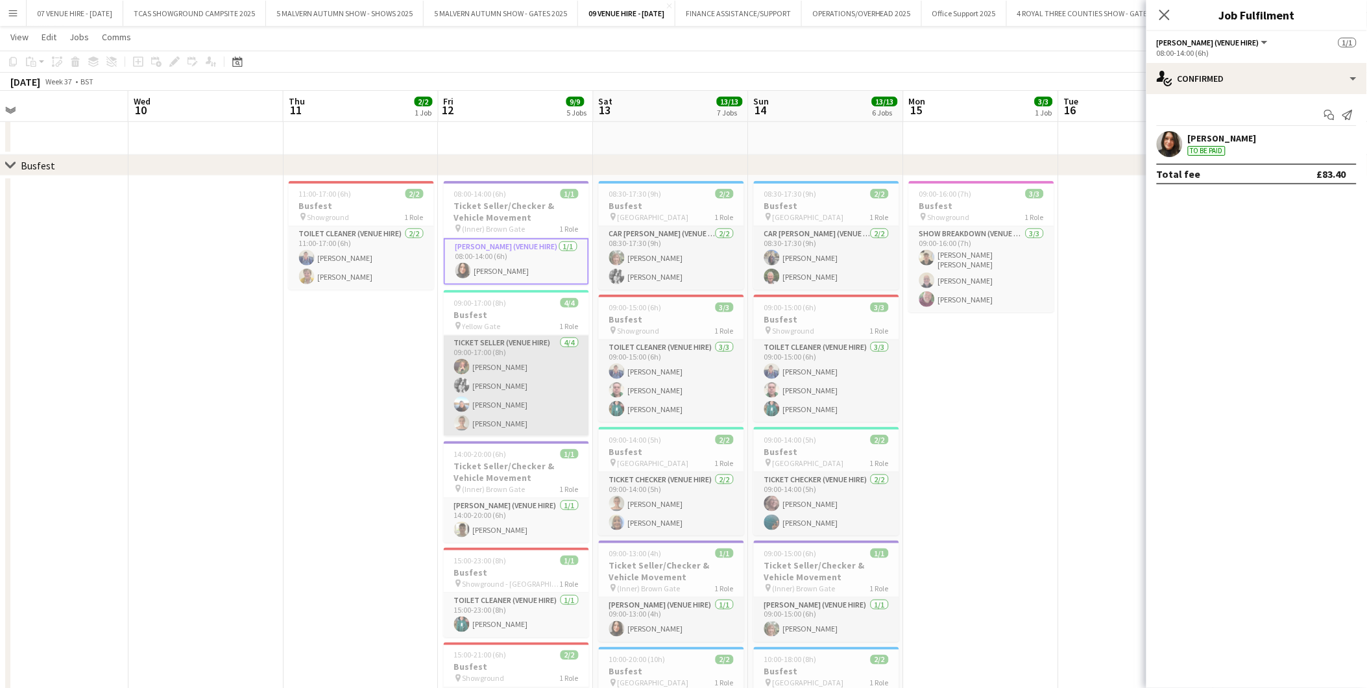
click at [506, 399] on app-card-role "Ticket Seller (Venue Hire) 4/4 09:00-17:00 (8h) Katrina Dutton Jaz Pullman Alis…" at bounding box center [516, 386] width 145 height 101
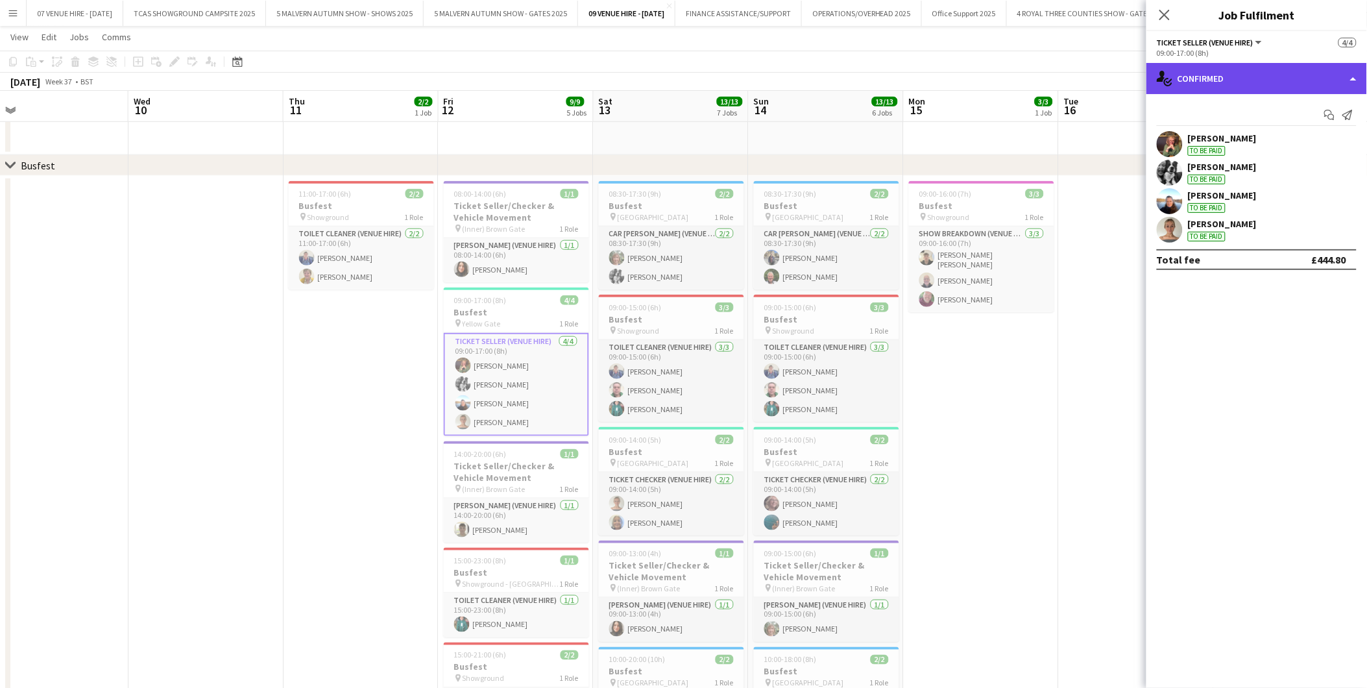
click at [1216, 71] on div "single-neutral-actions-check-2 Confirmed" at bounding box center [1257, 78] width 221 height 31
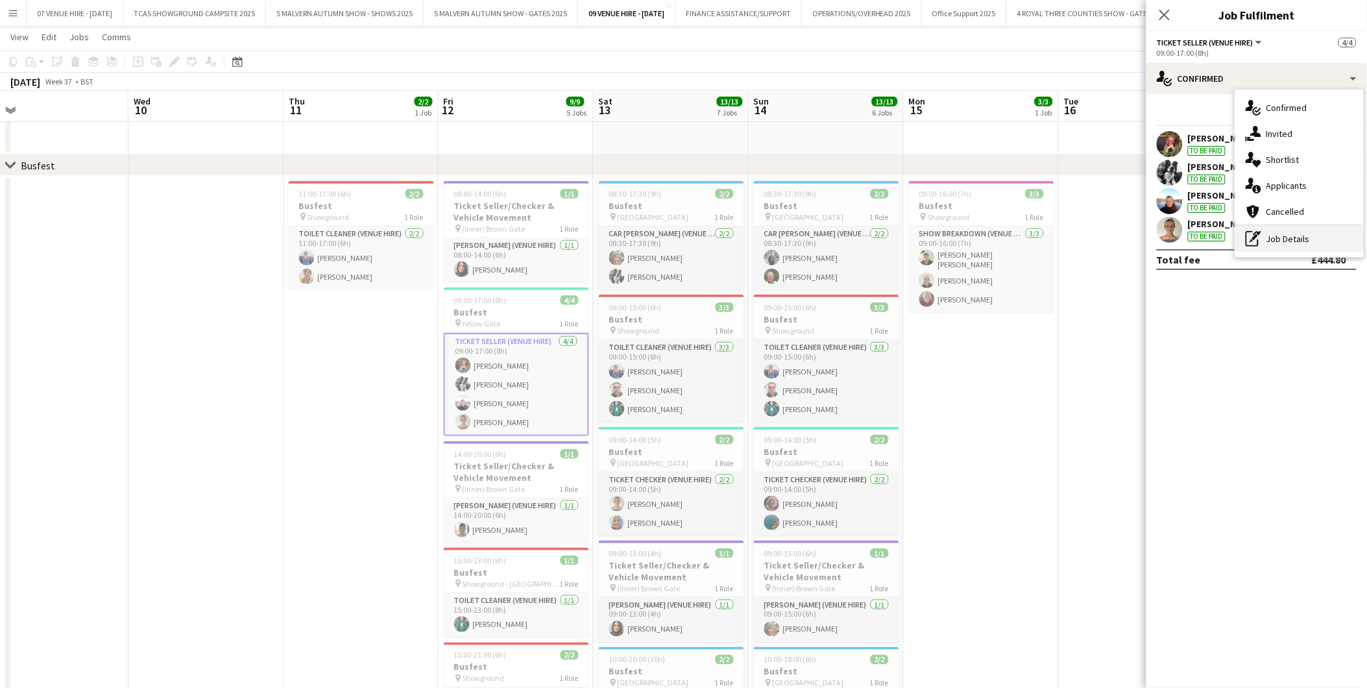
click at [1264, 239] on div "pen-write Job Details" at bounding box center [1300, 239] width 128 height 26
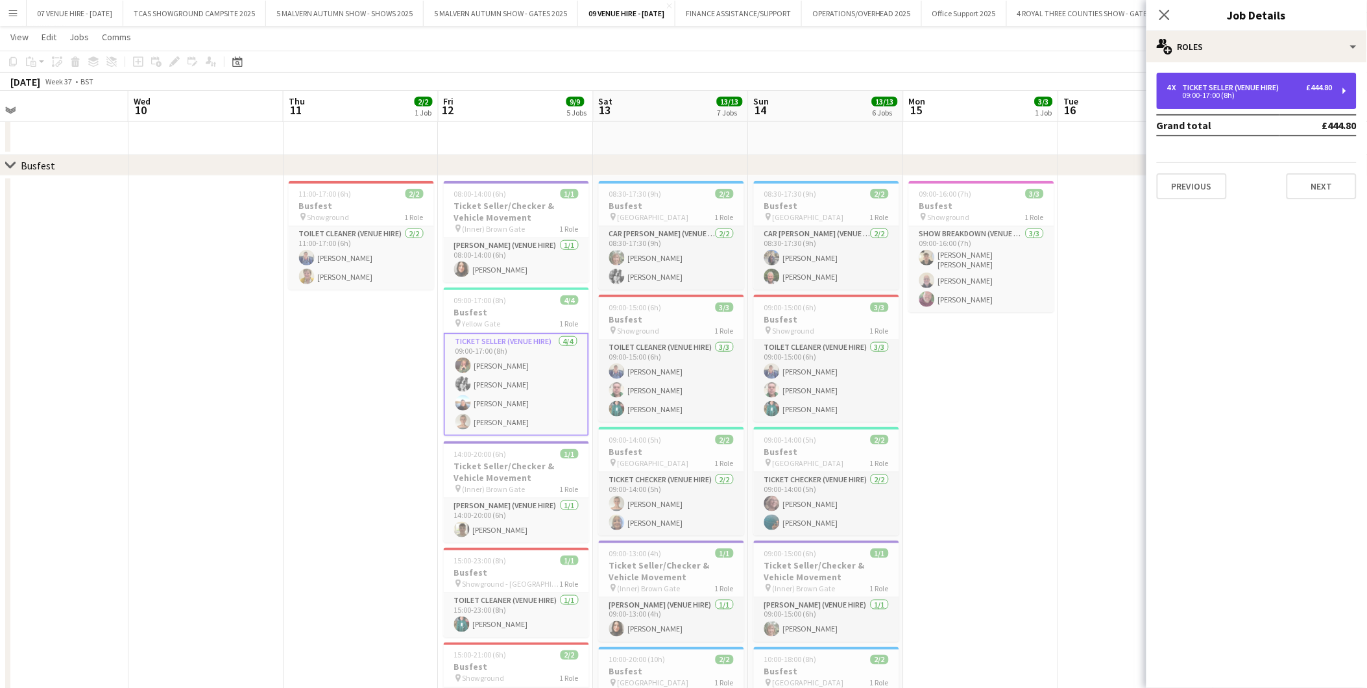
click at [1227, 87] on div "Ticket Seller (Venue Hire)" at bounding box center [1234, 87] width 102 height 9
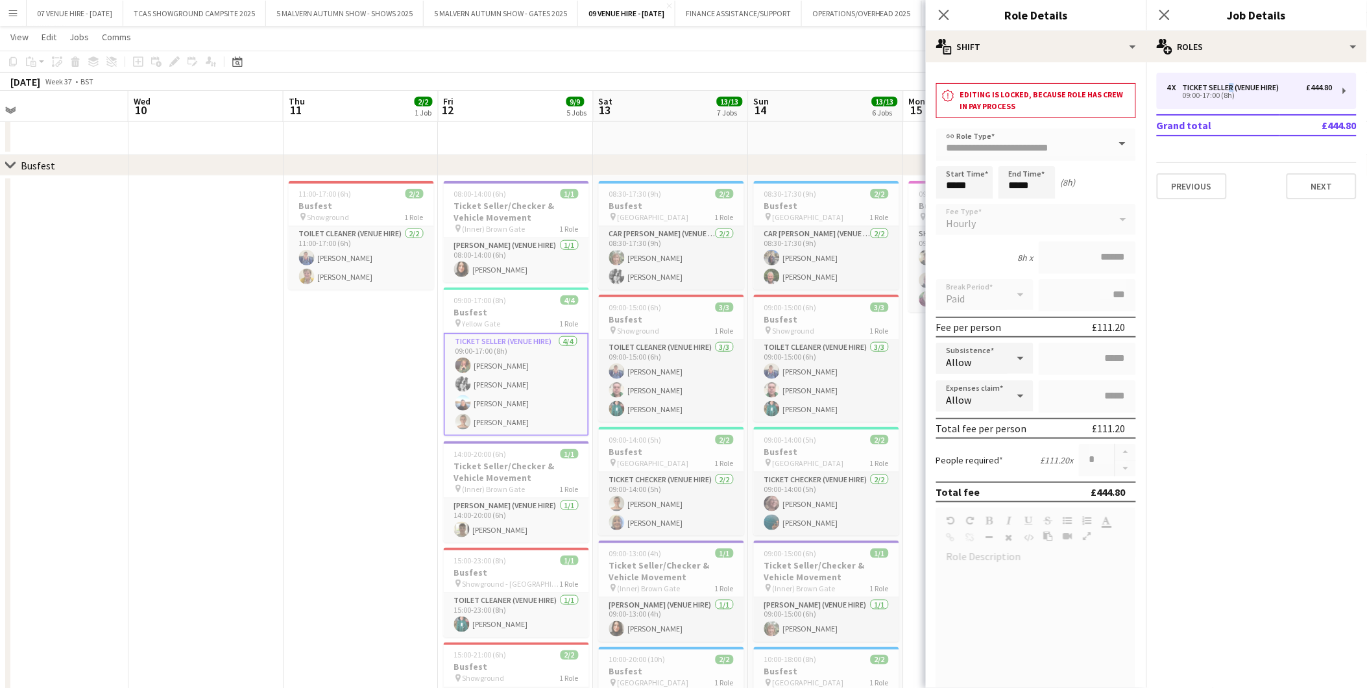
click at [386, 410] on app-date-cell "11:00-17:00 (6h) 2/2 Busfest pin Showground 1 Role Toilet Cleaner (Venue Hire) …" at bounding box center [361, 586] width 155 height 821
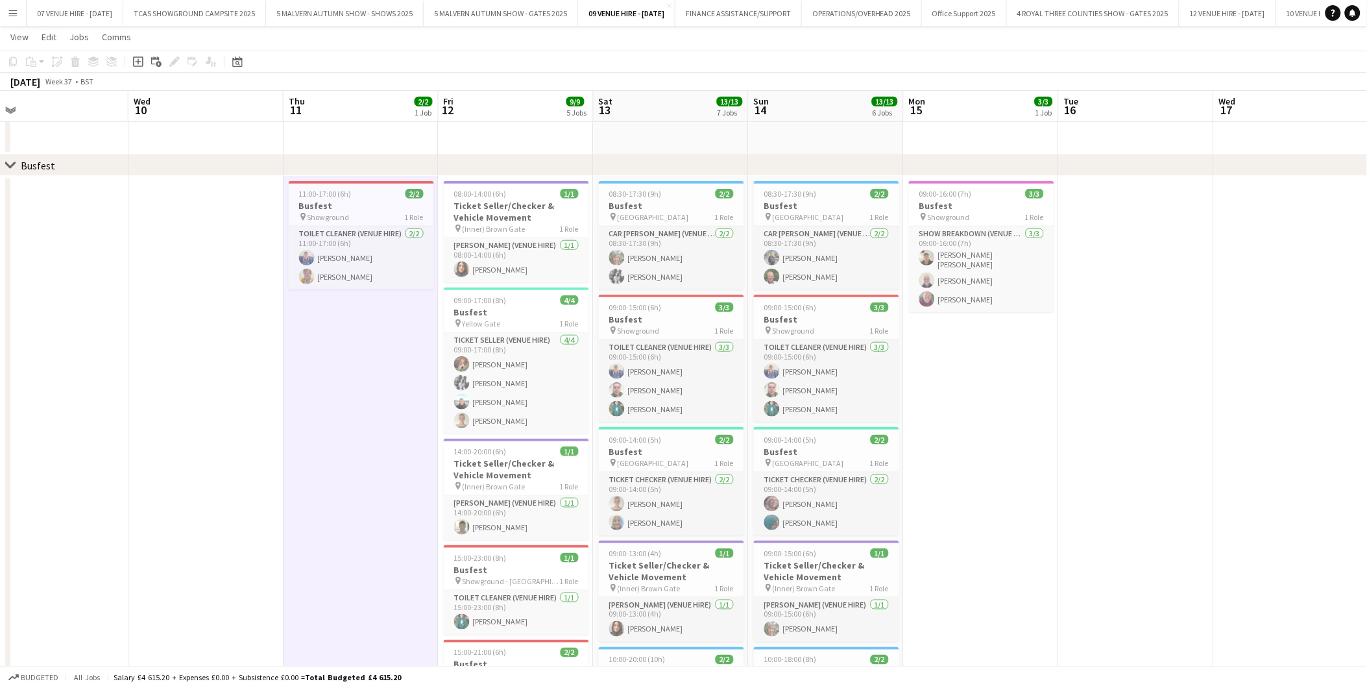
click at [1132, 256] on app-date-cell at bounding box center [1136, 586] width 155 height 821
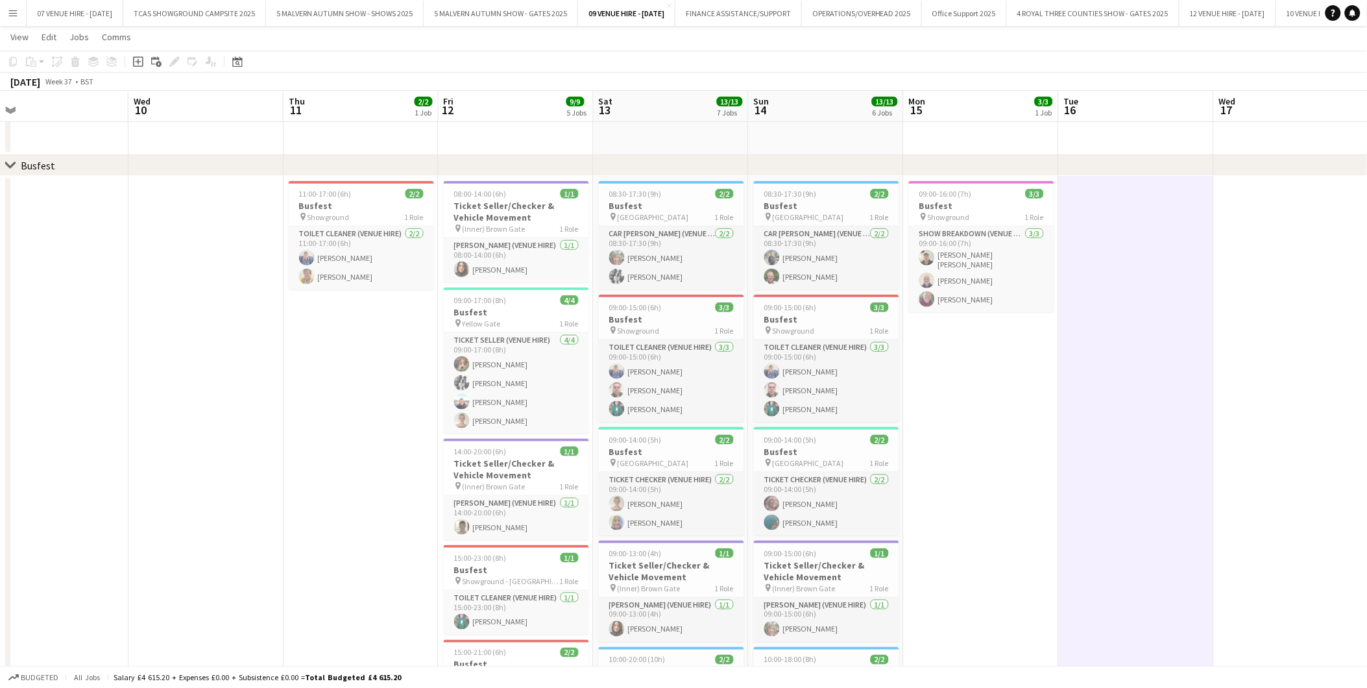
click at [13, 14] on app-icon "Menu" at bounding box center [13, 13] width 10 height 10
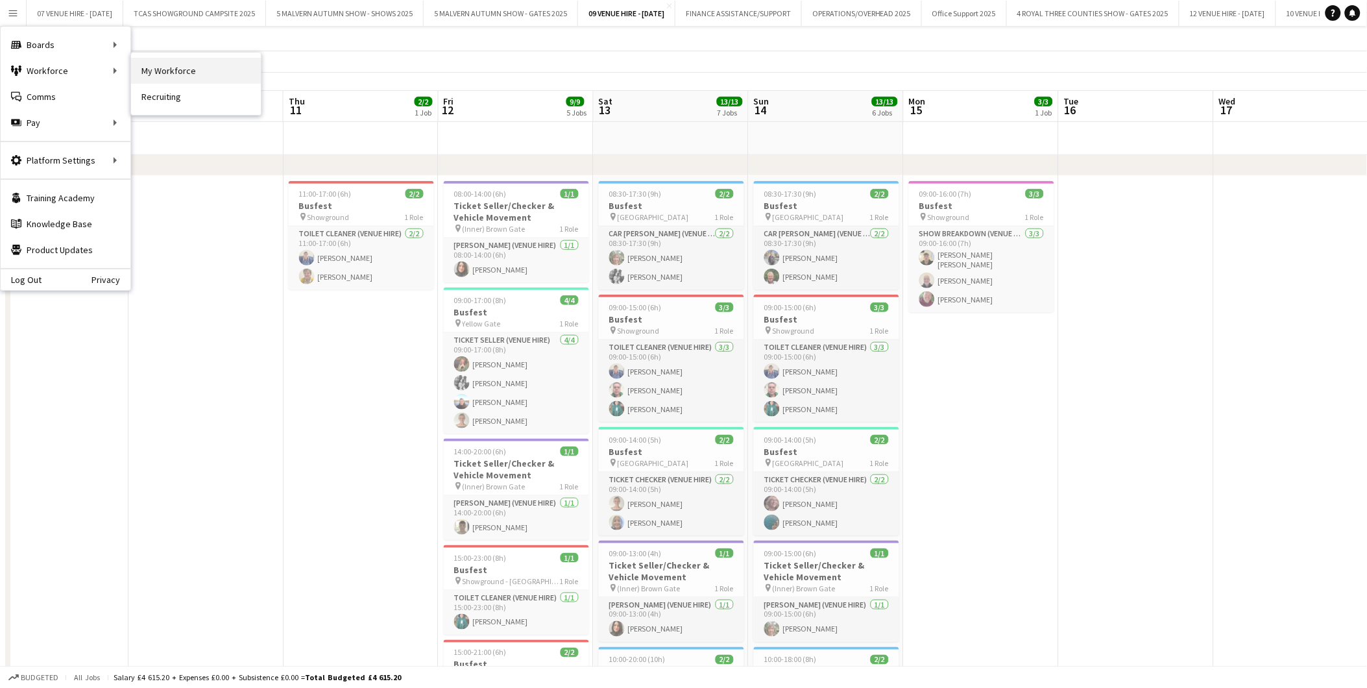
click at [154, 66] on link "My Workforce" at bounding box center [196, 71] width 130 height 26
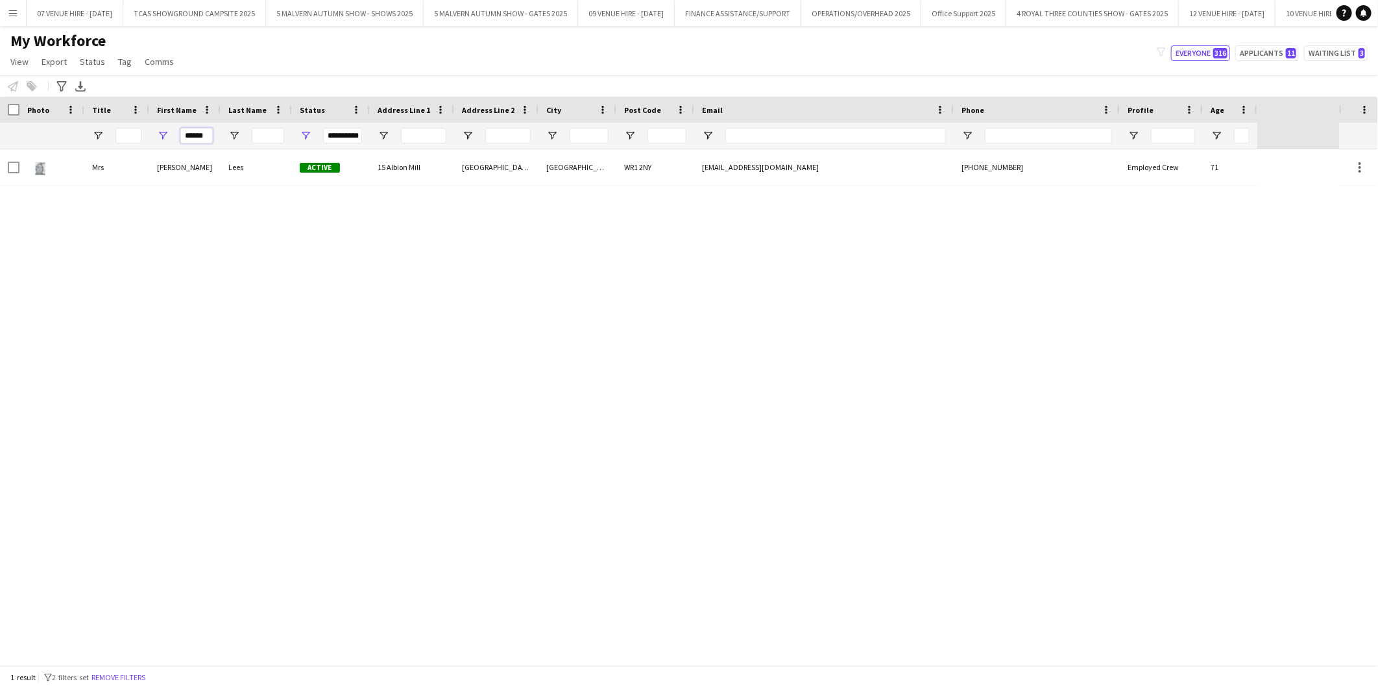
drag, startPoint x: 209, startPoint y: 134, endPoint x: 166, endPoint y: 130, distance: 43.0
click at [174, 131] on div "******" at bounding box center [184, 136] width 71 height 26
